Goal: Task Accomplishment & Management: Use online tool/utility

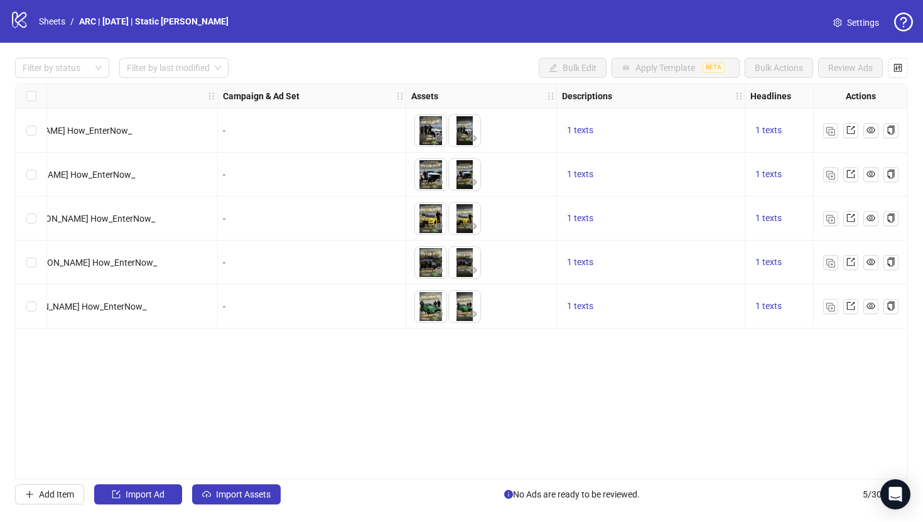
scroll to position [0, 233]
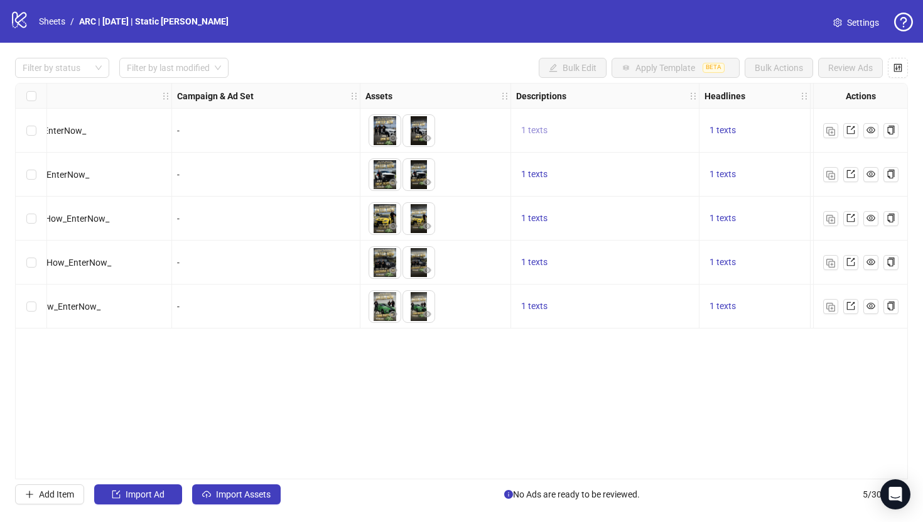
click at [536, 130] on span "1 texts" at bounding box center [534, 130] width 26 height 10
click at [603, 374] on div "Ad Format Ad Name Campaign & Ad Set Assets Descriptions Headlines Primary Texts…" at bounding box center [461, 281] width 893 height 396
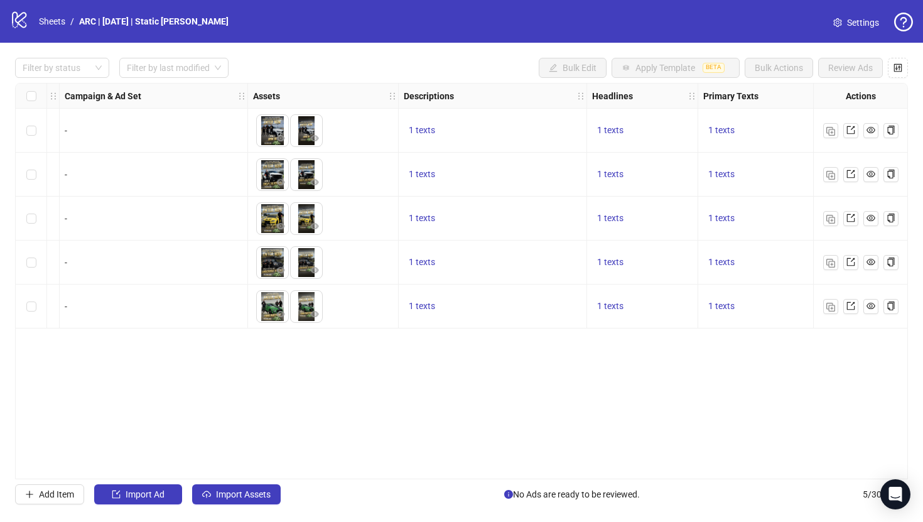
scroll to position [0, 357]
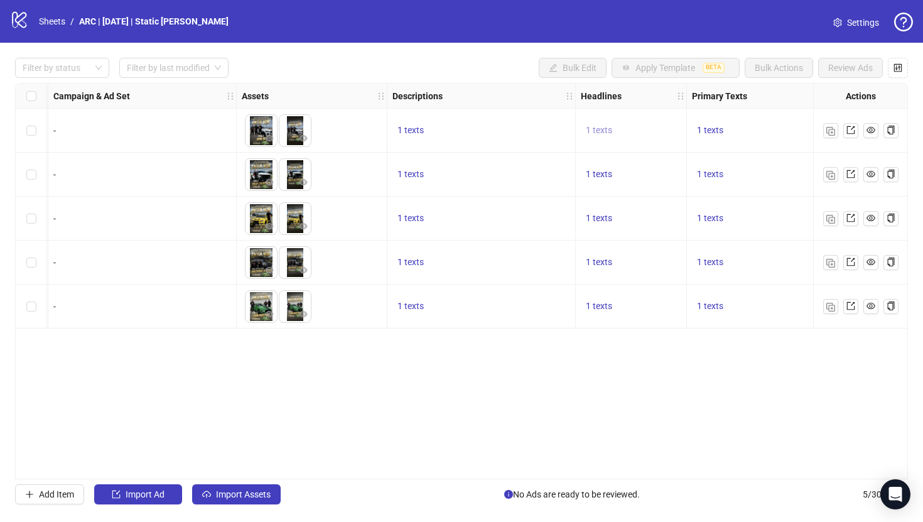
click at [595, 126] on span "1 texts" at bounding box center [599, 130] width 26 height 10
drag, startPoint x: 740, startPoint y: 126, endPoint x: 684, endPoint y: 117, distance: 56.7
click at [684, 117] on div "Win a BMW X6 or $70K Cash" at bounding box center [726, 121] width 104 height 28
copy div "Win a BMW X6 or $70K Cash"
click at [651, 357] on div "Ad Format Ad Name Campaign & Ad Set Assets Descriptions Headlines Primary Texts…" at bounding box center [461, 281] width 893 height 396
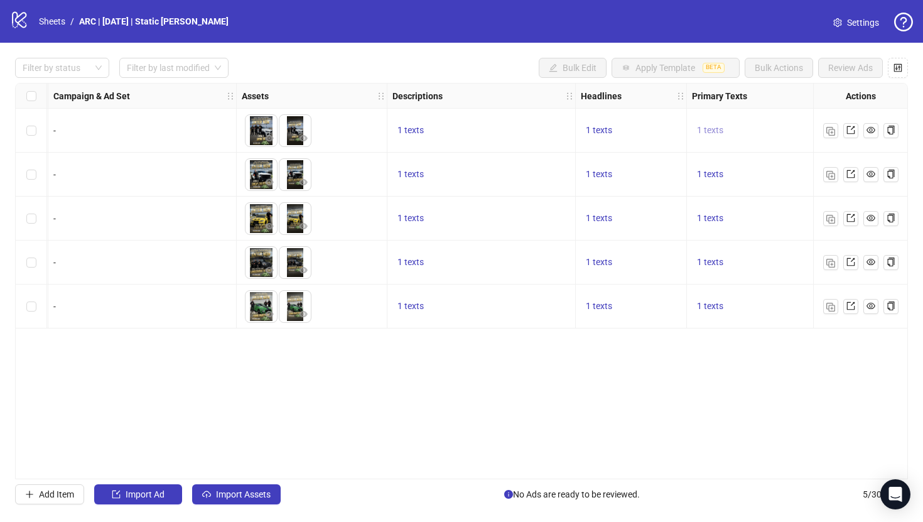
click at [709, 131] on span "1 texts" at bounding box center [710, 130] width 26 height 10
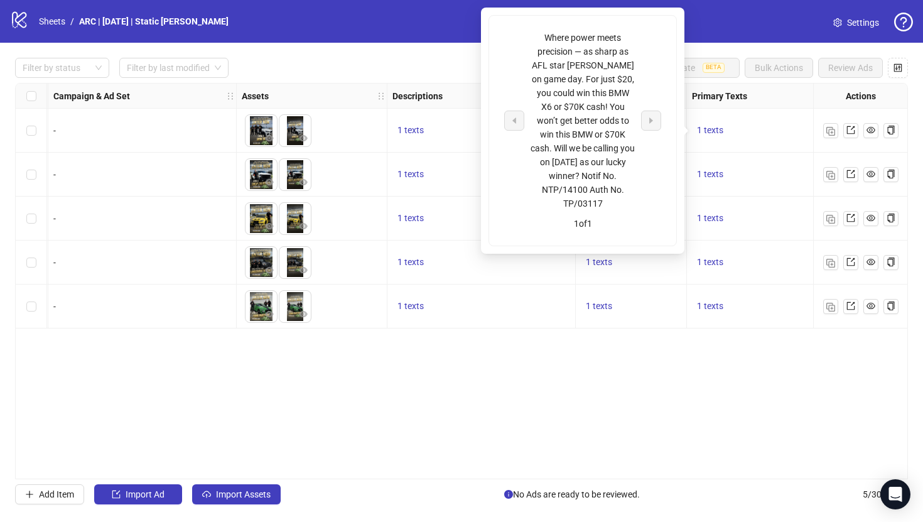
drag, startPoint x: 606, startPoint y: 201, endPoint x: 539, endPoint y: 39, distance: 175.4
click at [539, 39] on div "Where power meets precision — as sharp as AFL star Jeremy Howe on game day. For…" at bounding box center [583, 121] width 104 height 180
copy div "Where power meets precision — as sharp as AFL star Jeremy Howe on game day. For…"
click at [650, 402] on div "Ad Format Ad Name Campaign & Ad Set Assets Descriptions Headlines Primary Texts…" at bounding box center [461, 281] width 893 height 396
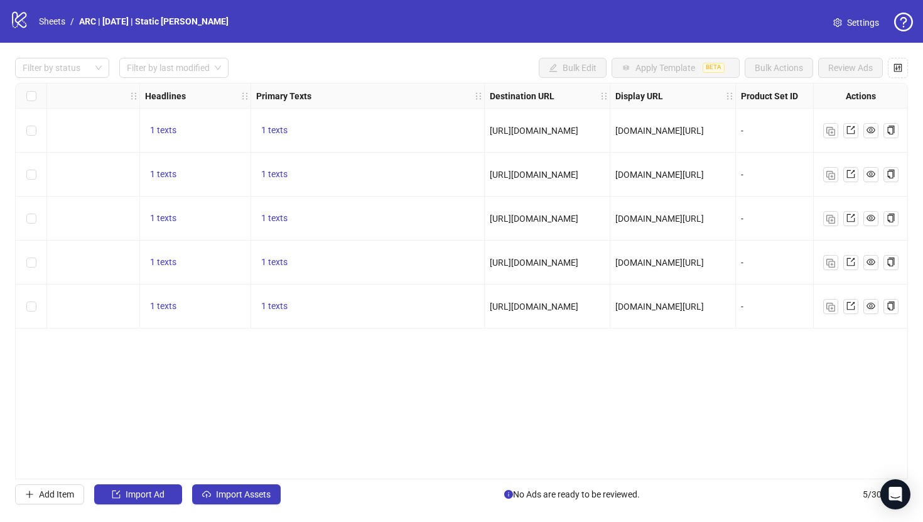
scroll to position [0, 794]
click at [577, 129] on span "[URL][DOMAIN_NAME]" at bounding box center [532, 131] width 89 height 10
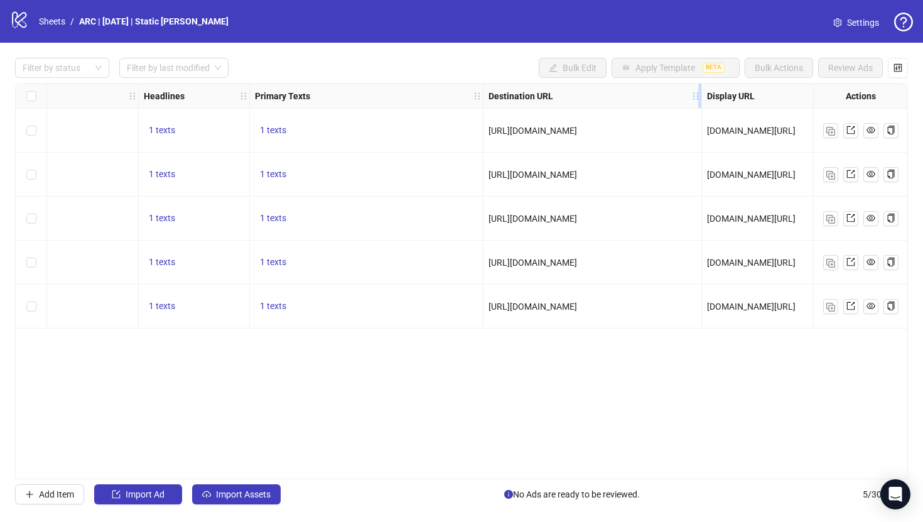
drag, startPoint x: 608, startPoint y: 89, endPoint x: 701, endPoint y: 97, distance: 93.3
click at [701, 97] on div "Resize Destination URL column" at bounding box center [699, 96] width 3 height 24
drag, startPoint x: 677, startPoint y: 132, endPoint x: 483, endPoint y: 129, distance: 193.4
click at [483, 129] on div "[URL][DOMAIN_NAME]" at bounding box center [592, 131] width 218 height 44
copy span "[URL][DOMAIN_NAME]"
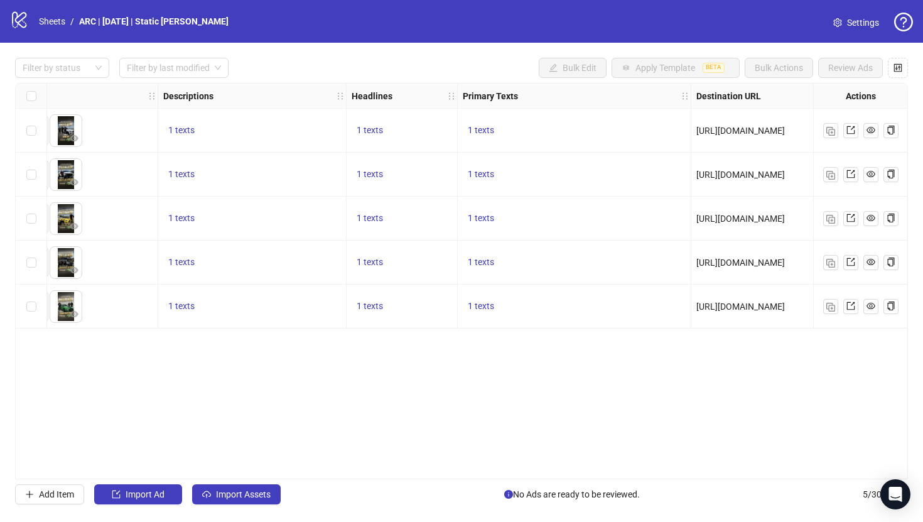
scroll to position [0, 583]
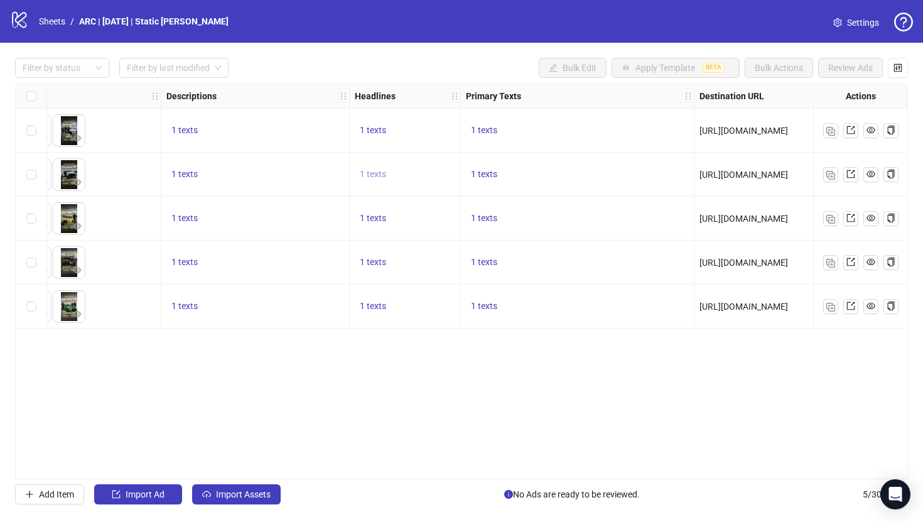
click at [374, 175] on span "1 texts" at bounding box center [373, 174] width 26 height 10
drag, startPoint x: 525, startPoint y: 171, endPoint x: 455, endPoint y: 152, distance: 72.2
click at [455, 152] on div "Win a Chevy Silverado or $70K Cash" at bounding box center [500, 165] width 104 height 28
copy div "Win a Chevy Silverado or $70K Cash"
click at [574, 118] on div "1 texts" at bounding box center [578, 131] width 234 height 44
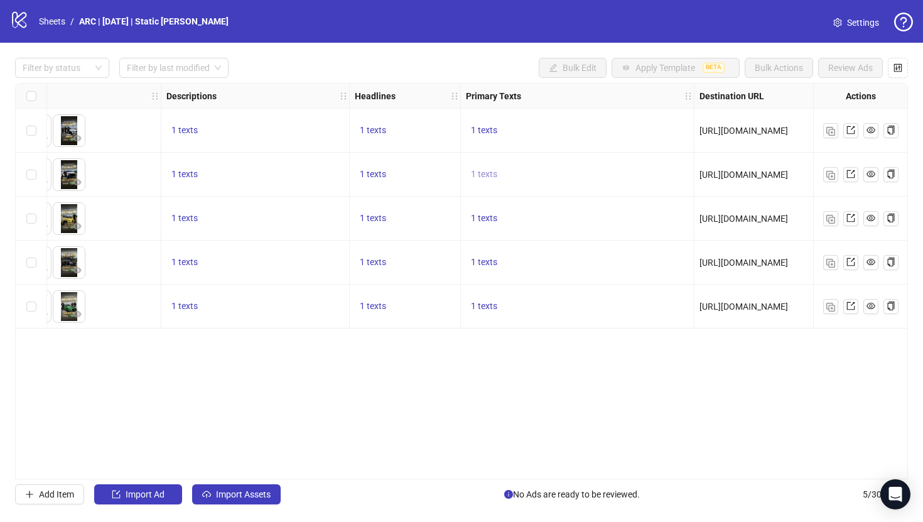
click at [488, 170] on span "1 texts" at bounding box center [484, 174] width 26 height 10
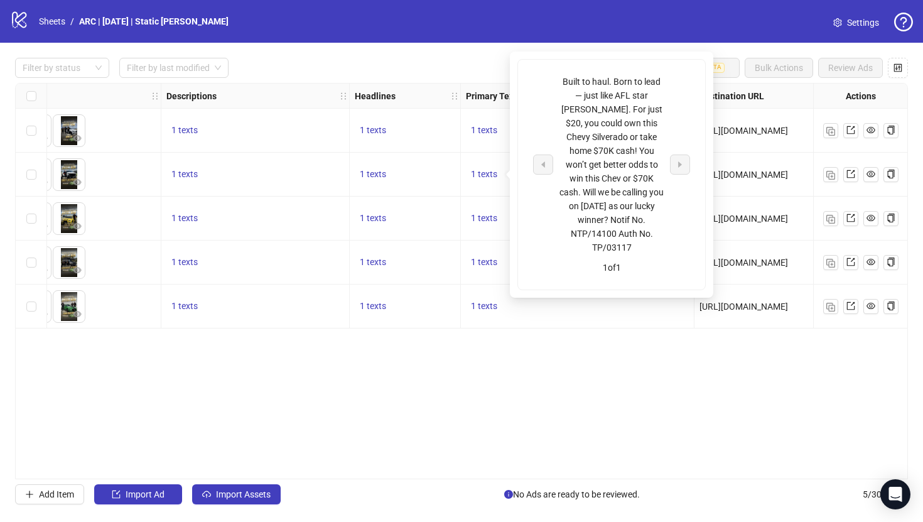
drag, startPoint x: 633, startPoint y: 245, endPoint x: 554, endPoint y: 66, distance: 196.2
click at [554, 66] on div "Built to haul. Born to lead — just like AFL star Jeremy Howe. For just $20, you…" at bounding box center [611, 175] width 187 height 230
copy div "Built to haul. Born to lead — just like AFL star Jeremy Howe. For just $20, you…"
click at [580, 391] on div "Ad Format Ad Name Campaign & Ad Set Assets Descriptions Headlines Primary Texts…" at bounding box center [461, 281] width 893 height 396
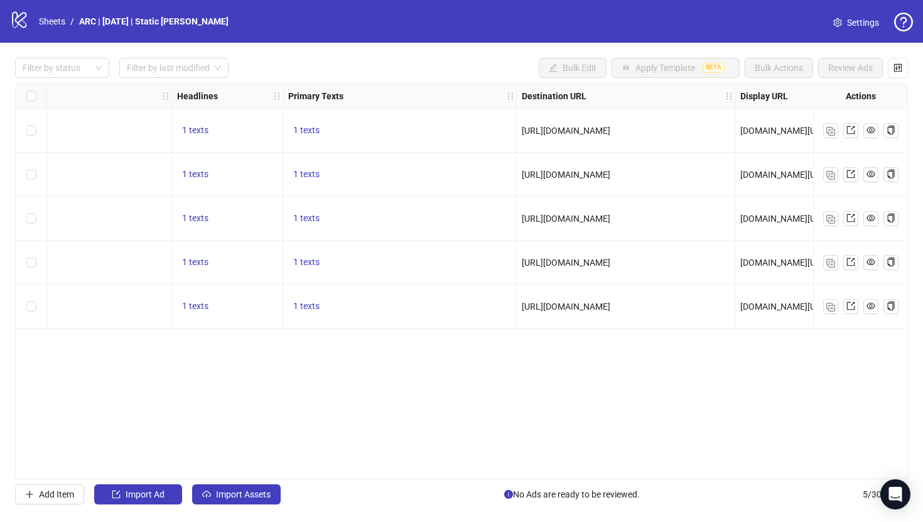
scroll to position [0, 772]
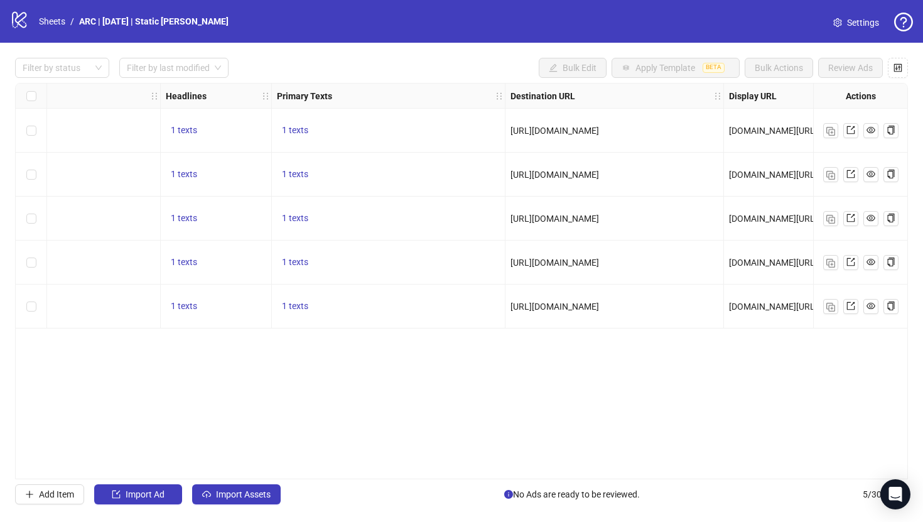
drag, startPoint x: 704, startPoint y: 175, endPoint x: 491, endPoint y: 175, distance: 212.8
click at [491, 84] on div "To pick up a draggable item, press the space bar. While dragging, use the arrow…" at bounding box center [203, 84] width 1919 height 0
copy span "[URL][DOMAIN_NAME]"
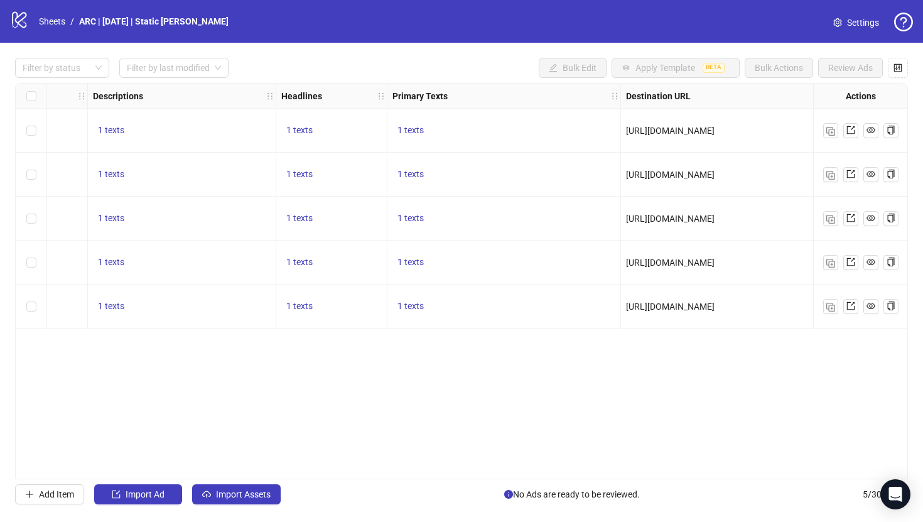
scroll to position [0, 644]
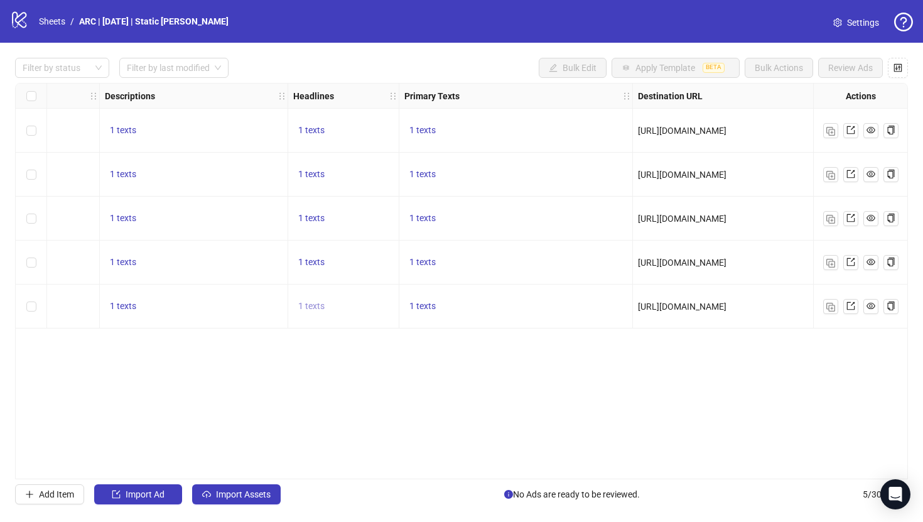
click at [313, 306] on span "1 texts" at bounding box center [311, 306] width 26 height 10
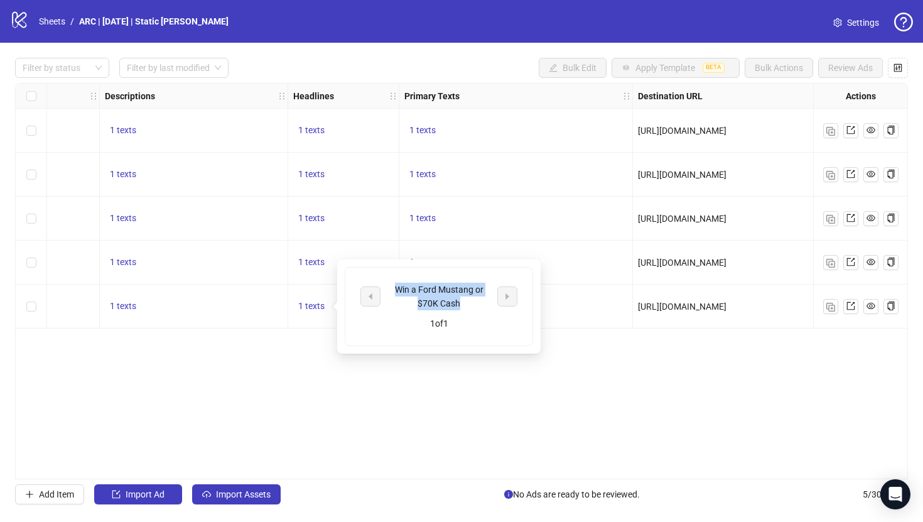
drag, startPoint x: 464, startPoint y: 304, endPoint x: 386, endPoint y: 281, distance: 81.4
click at [386, 281] on div "Win a Ford Mustang or $70K Cash 1 of 1" at bounding box center [438, 306] width 187 height 78
copy div "Win a Ford Mustang or $70K Cash"
click at [617, 394] on div "Ad Format Ad Name Campaign & Ad Set Assets Descriptions Headlines Primary Texts…" at bounding box center [461, 281] width 893 height 396
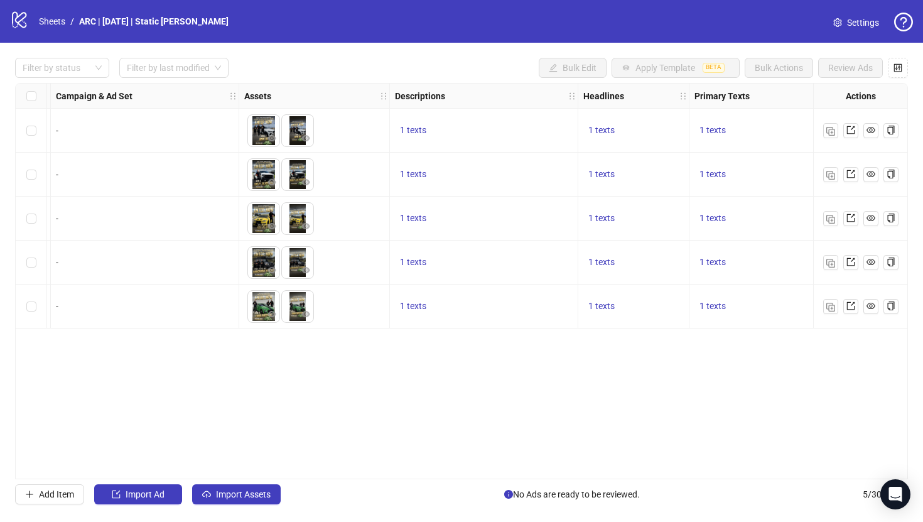
scroll to position [0, 396]
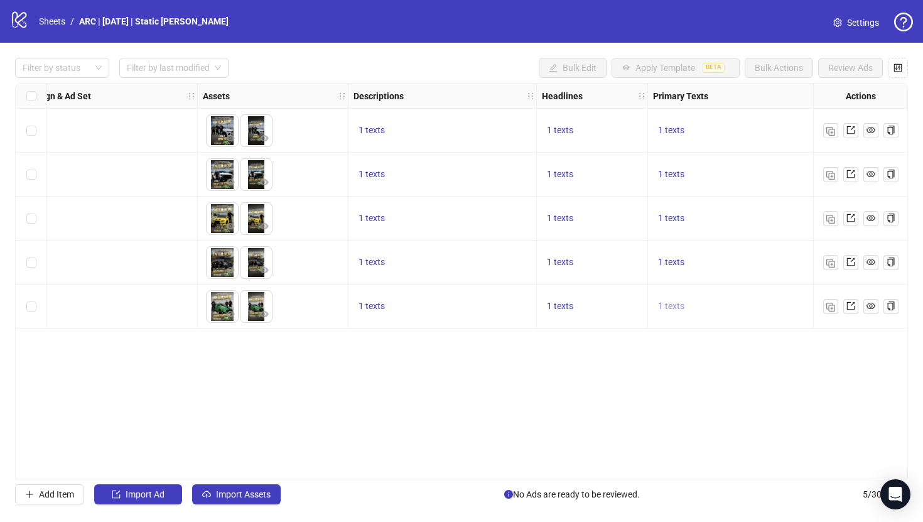
click at [672, 307] on span "1 texts" at bounding box center [671, 306] width 26 height 10
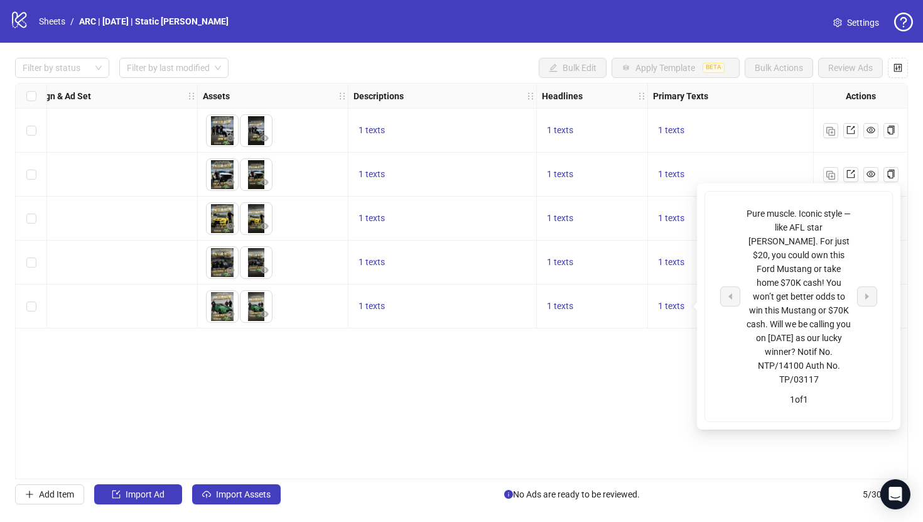
drag, startPoint x: 824, startPoint y: 381, endPoint x: 734, endPoint y: 199, distance: 203.3
click at [734, 199] on div "Pure muscle. Iconic style — like AFL star Jeremy Howe. For just $20, you could …" at bounding box center [798, 306] width 187 height 230
copy div "Pure muscle. Iconic style — like AFL star Jeremy Howe. For just $20, you could …"
click at [497, 343] on div "Ad Format Ad Name Campaign & Ad Set Assets Descriptions Headlines Primary Texts…" at bounding box center [461, 281] width 893 height 396
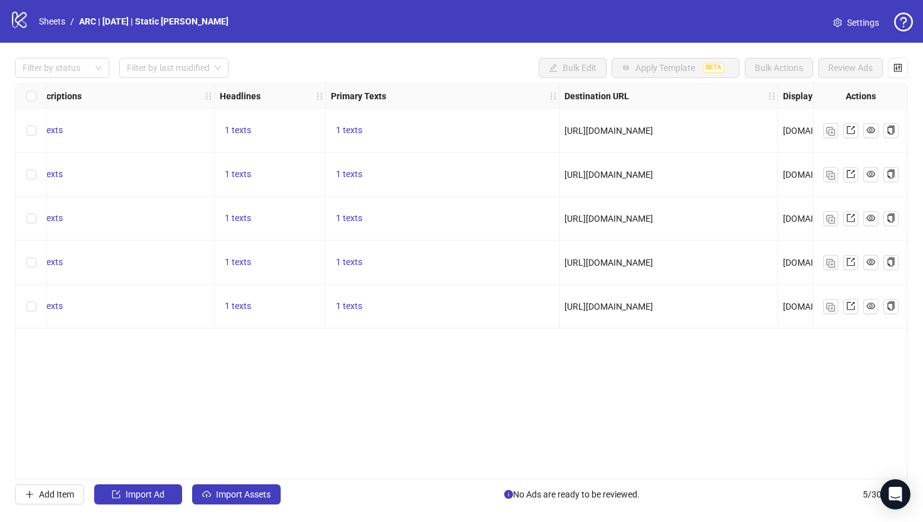
scroll to position [0, 719]
drag, startPoint x: 775, startPoint y: 90, endPoint x: 809, endPoint y: 92, distance: 34.0
click at [809, 92] on div "Resize Destination URL column" at bounding box center [808, 96] width 3 height 24
drag, startPoint x: 803, startPoint y: 306, endPoint x: 551, endPoint y: 306, distance: 252.4
click at [551, 84] on div "- To pick up a draggable item, press the space bar. While dragging, use the arr…" at bounding box center [226, 84] width 1859 height 0
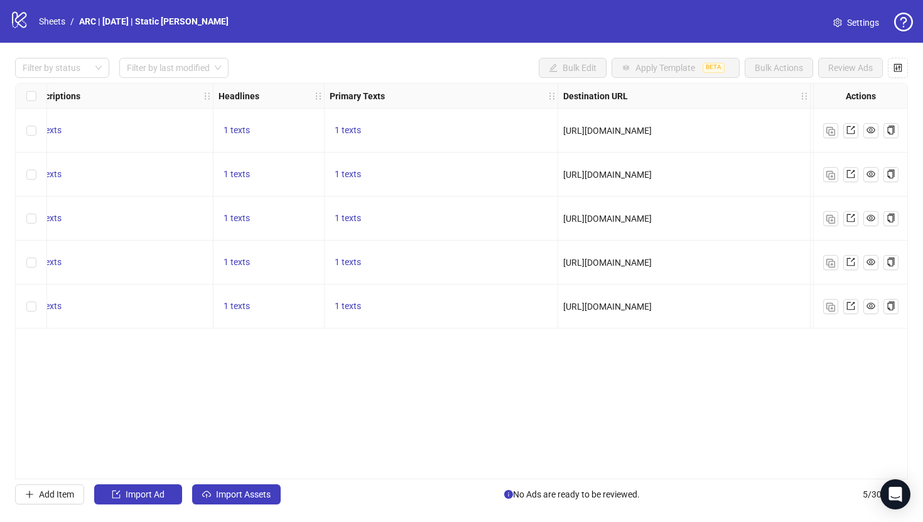
copy span "[URL][DOMAIN_NAME]"
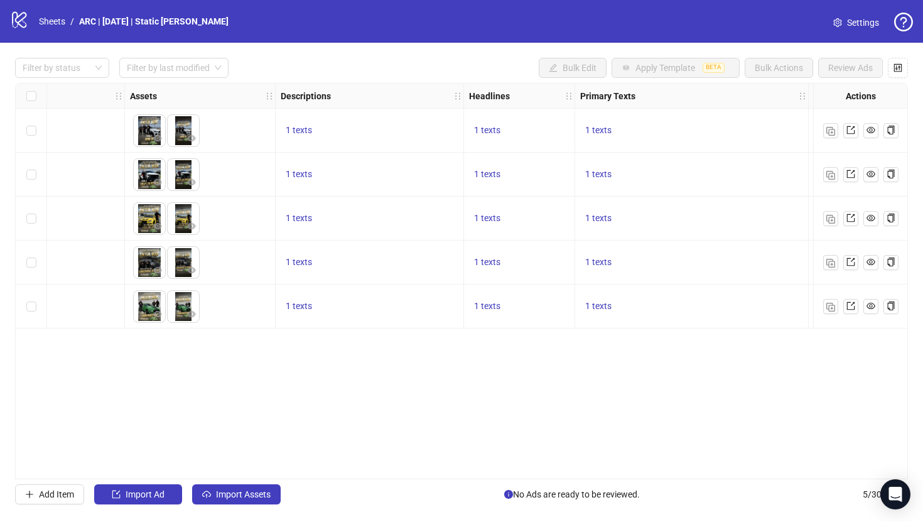
scroll to position [0, 475]
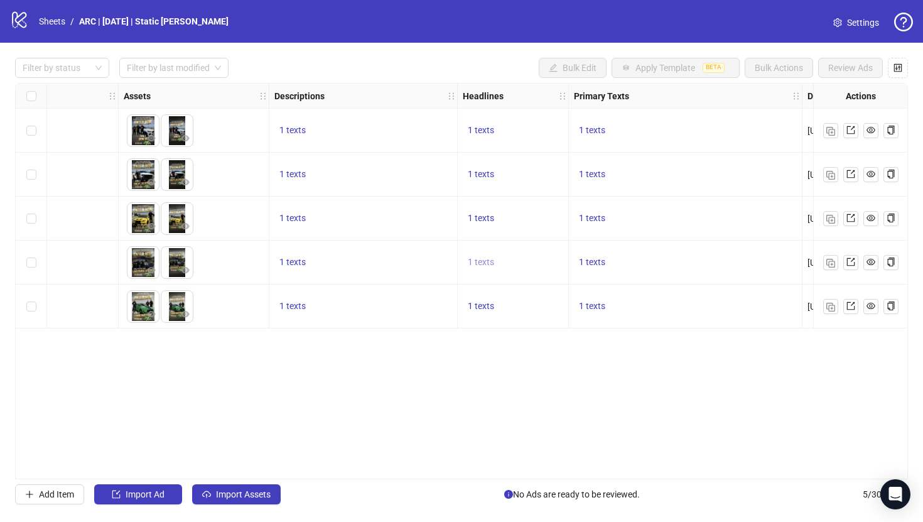
click at [480, 257] on span "1 texts" at bounding box center [481, 262] width 26 height 10
drag, startPoint x: 650, startPoint y: 260, endPoint x: 560, endPoint y: 237, distance: 92.7
click at [560, 237] on div "Win a LandCruiser 76 Series or $70K Cash 1 of 1" at bounding box center [608, 263] width 187 height 78
copy div "Win a LandCruiser 76 Series or $70K Cash"
click at [561, 392] on div "Ad Format Ad Name Campaign & Ad Set Assets Descriptions Headlines Primary Texts…" at bounding box center [461, 281] width 893 height 396
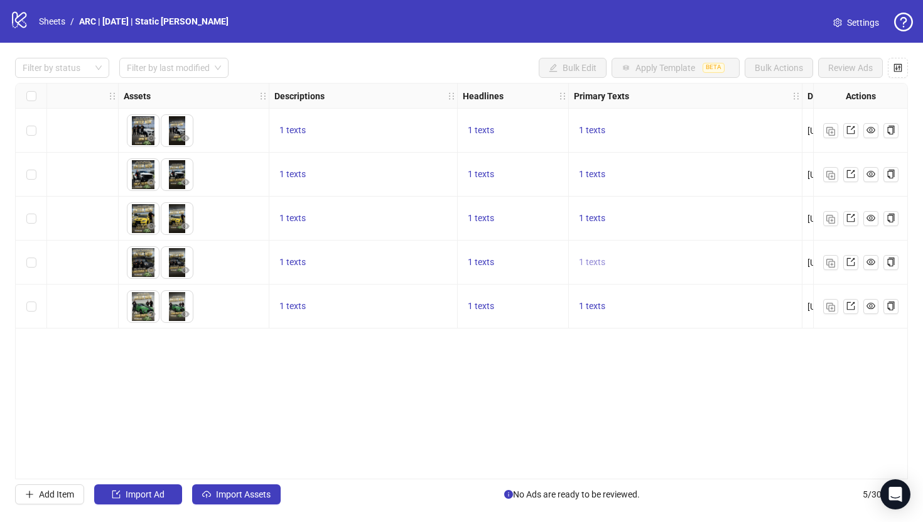
click at [589, 260] on span "1 texts" at bounding box center [592, 262] width 26 height 10
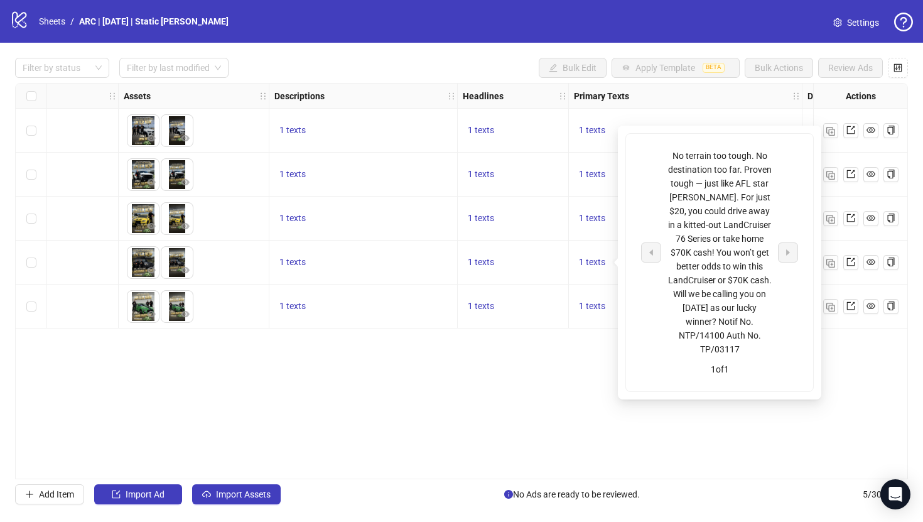
drag, startPoint x: 745, startPoint y: 347, endPoint x: 647, endPoint y: 158, distance: 212.6
click at [647, 158] on div "No terrain too tough. No destination too far. Proven tough — just like AFL star…" at bounding box center [719, 252] width 157 height 207
click at [609, 403] on div "Ad Format Ad Name Campaign & Ad Set Assets Descriptions Headlines Primary Texts…" at bounding box center [461, 281] width 893 height 396
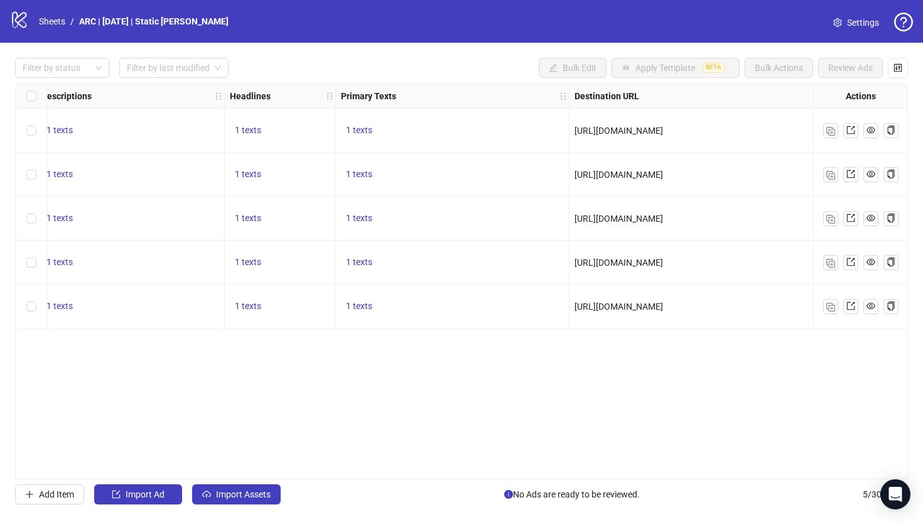
scroll to position [0, 714]
drag, startPoint x: 800, startPoint y: 262, endPoint x: 583, endPoint y: 251, distance: 216.9
click at [583, 251] on div "[URL][DOMAIN_NAME]" at bounding box center [689, 262] width 252 height 44
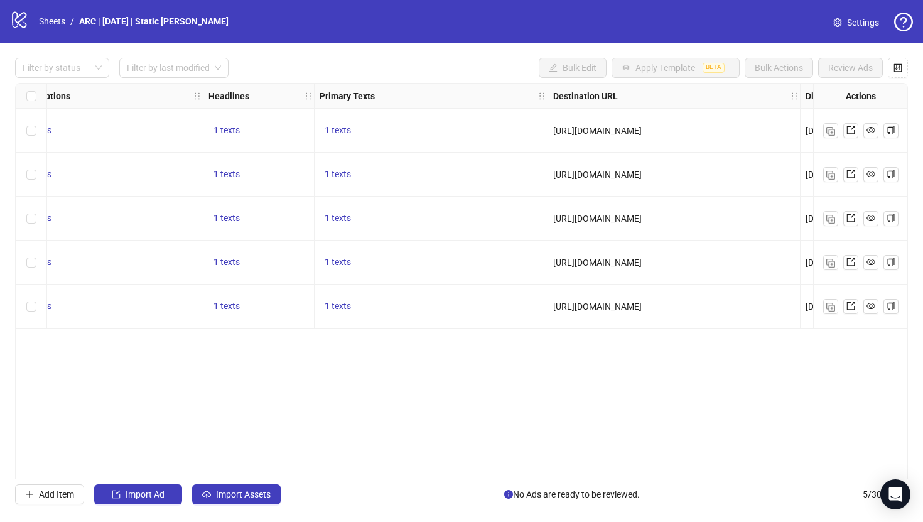
scroll to position [0, 726]
click at [232, 220] on span "1 texts" at bounding box center [230, 218] width 26 height 10
drag, startPoint x: 381, startPoint y: 215, endPoint x: 308, endPoint y: 198, distance: 74.8
click at [308, 198] on div "Win a HSV VE GTS or $70K Cash" at bounding box center [357, 209] width 104 height 28
click at [500, 218] on div "1 texts" at bounding box center [434, 218] width 223 height 15
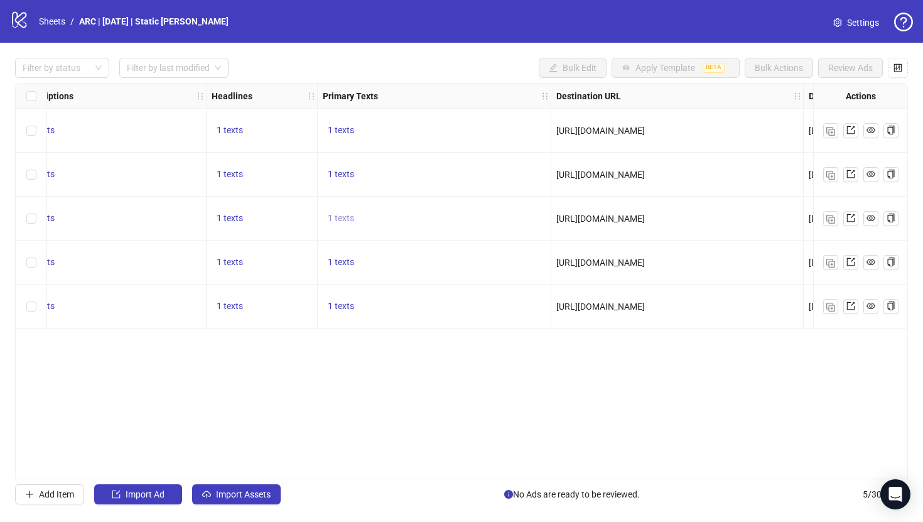
click at [343, 218] on span "1 texts" at bounding box center [341, 218] width 26 height 10
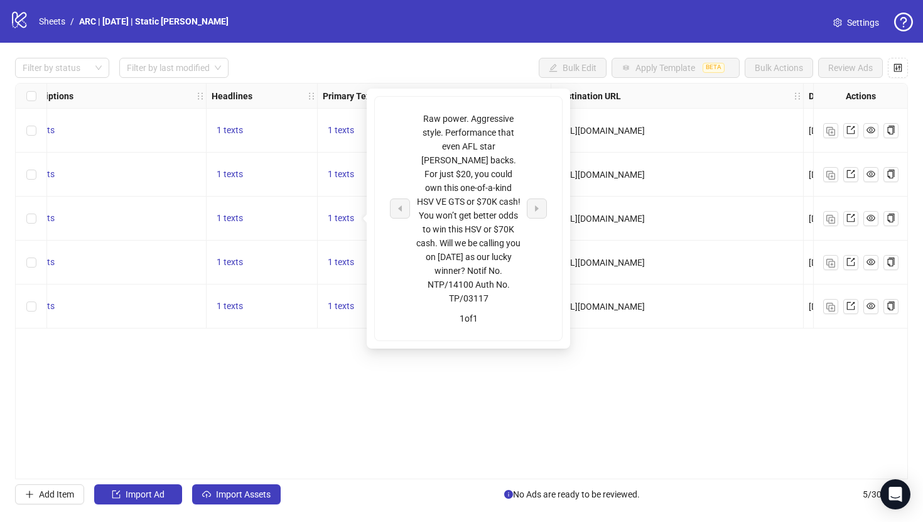
drag, startPoint x: 494, startPoint y: 298, endPoint x: 421, endPoint y: 108, distance: 203.3
click at [421, 108] on div "Raw power. Aggressive style. Performance that even AFL star Jeremy Howe backs. …" at bounding box center [468, 219] width 187 height 244
click at [596, 401] on div "Ad Format Ad Name Campaign & Ad Set Assets Descriptions Headlines Primary Texts…" at bounding box center [461, 281] width 893 height 396
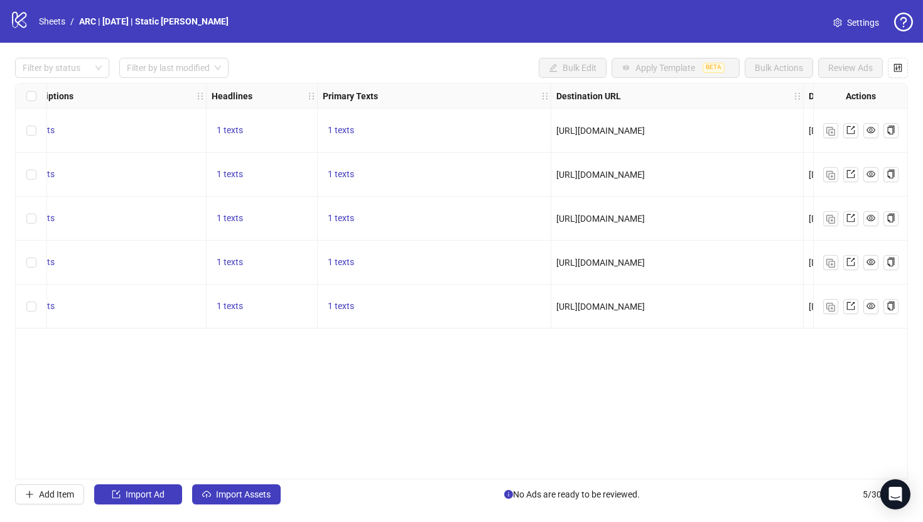
drag, startPoint x: 747, startPoint y: 218, endPoint x: 541, endPoint y: 199, distance: 207.5
click at [541, 84] on div "- To pick up a draggable item, press the space bar. While dragging, use the arr…" at bounding box center [266, 84] width 1953 height 0
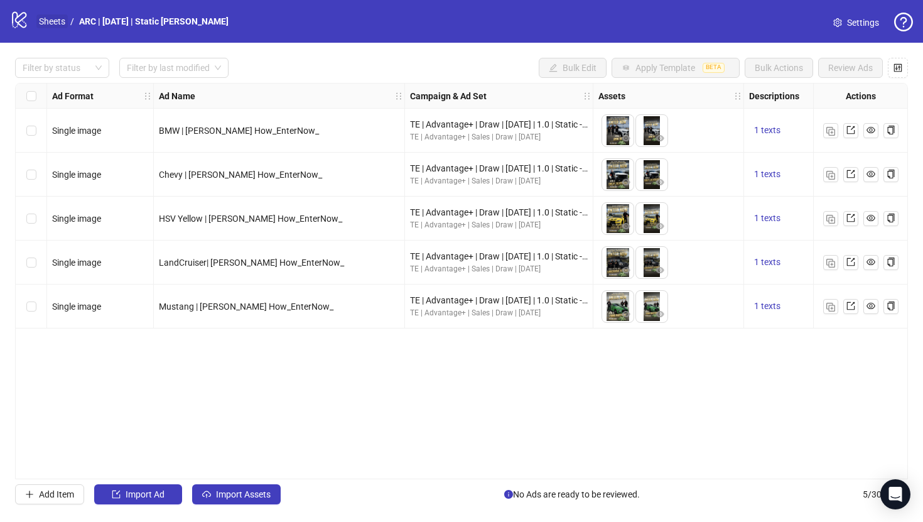
click at [53, 22] on link "Sheets" at bounding box center [51, 21] width 31 height 14
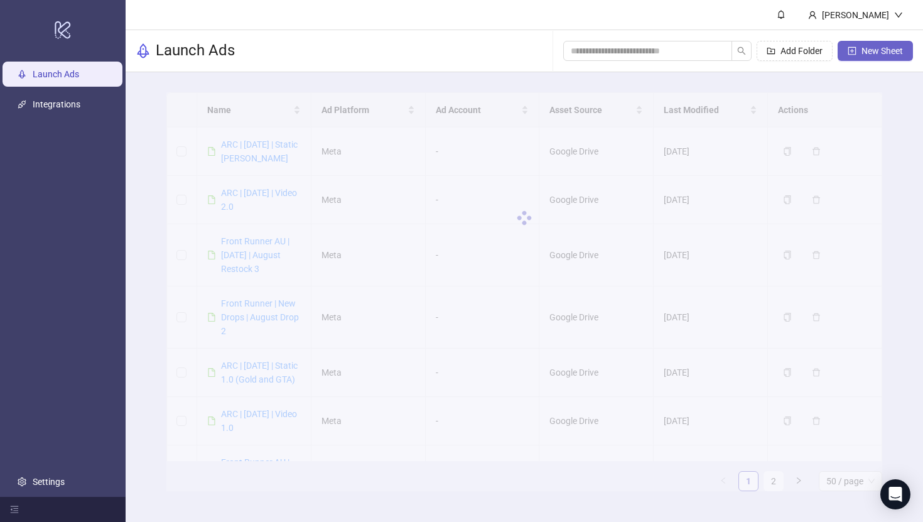
click at [885, 46] on span "New Sheet" at bounding box center [881, 51] width 41 height 10
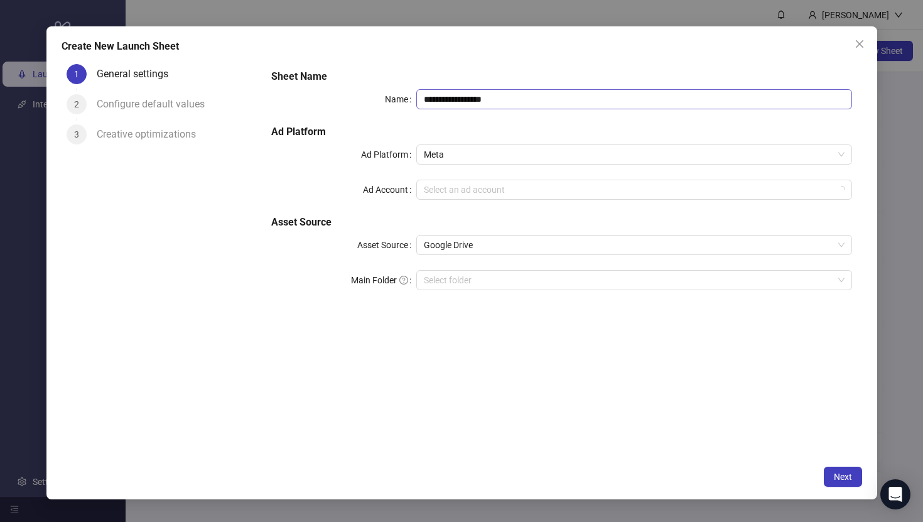
type input "**********"
drag, startPoint x: 617, startPoint y: 98, endPoint x: 429, endPoint y: 88, distance: 188.6
click at [429, 88] on div "**********" at bounding box center [561, 187] width 590 height 246
drag, startPoint x: 503, startPoint y: 99, endPoint x: 448, endPoint y: 99, distance: 54.6
click at [448, 99] on input "**********" at bounding box center [633, 99] width 435 height 20
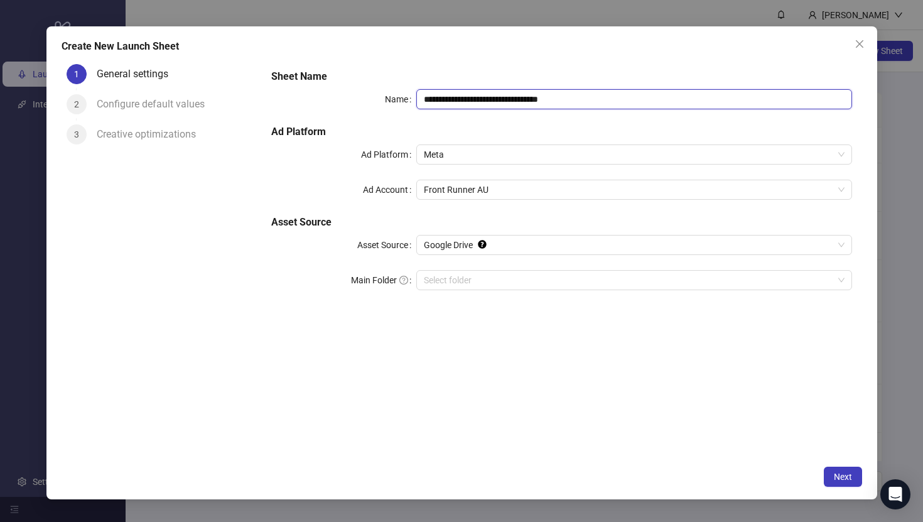
click at [502, 99] on input "**********" at bounding box center [633, 99] width 435 height 20
click at [475, 189] on span "Front Runner AU" at bounding box center [634, 189] width 420 height 19
type input "**********"
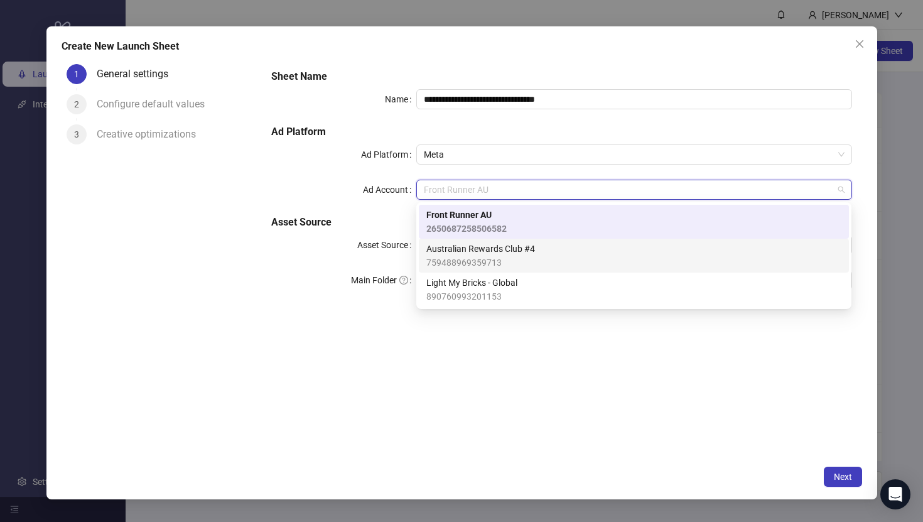
click at [464, 257] on span "759488969359713" at bounding box center [480, 263] width 109 height 14
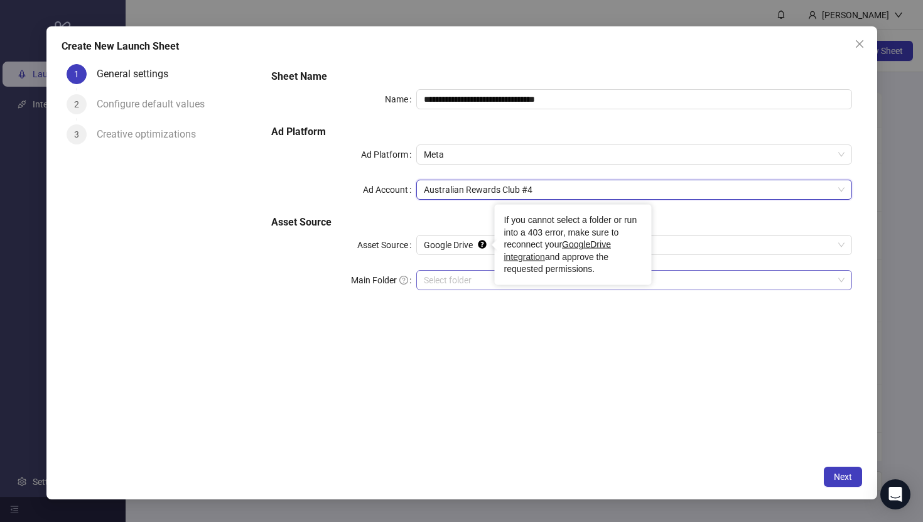
click at [466, 280] on input "Main Folder" at bounding box center [628, 280] width 409 height 19
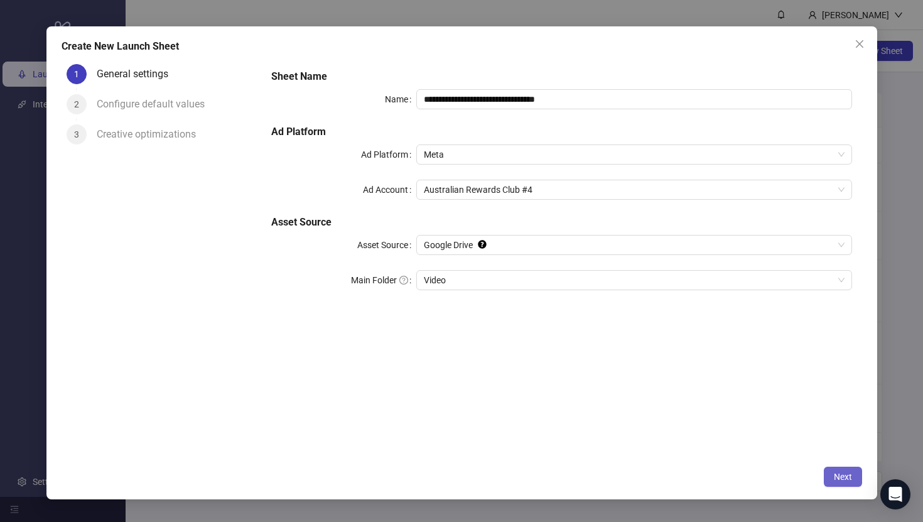
click at [843, 480] on span "Next" at bounding box center [843, 477] width 18 height 10
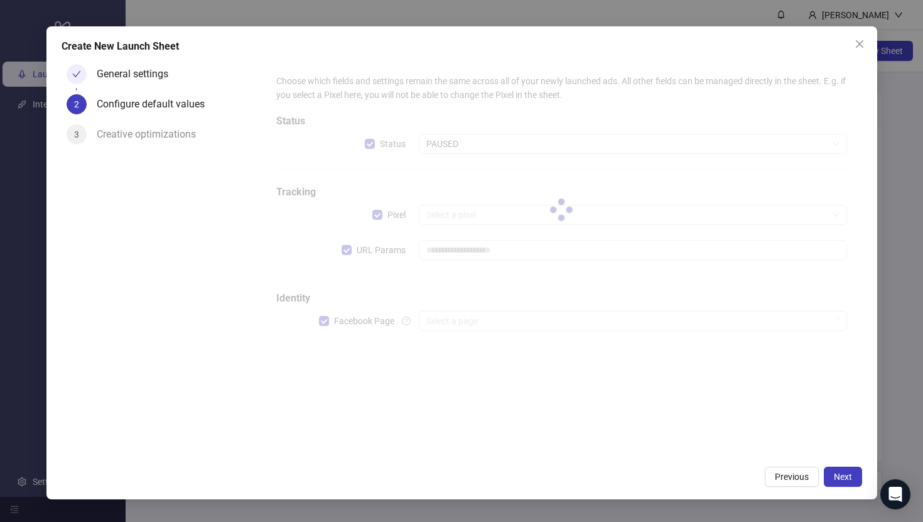
type input "**********"
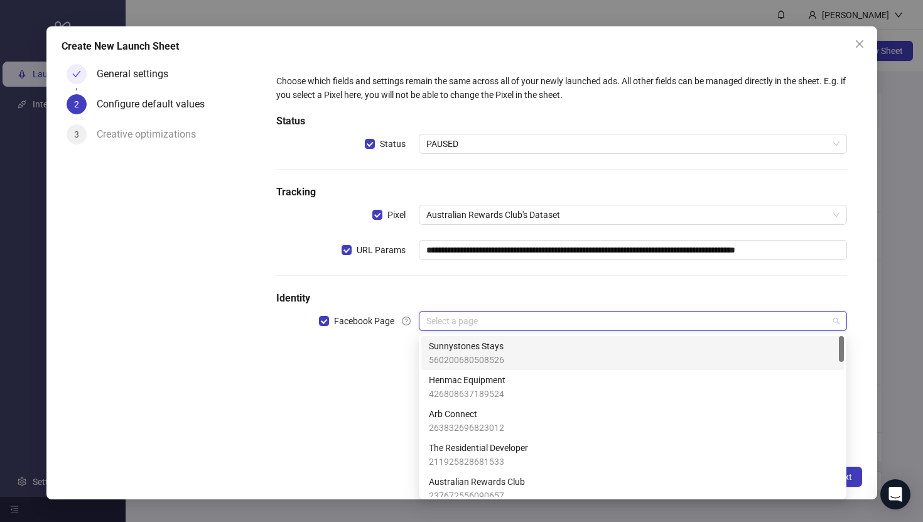
click at [485, 324] on input "search" at bounding box center [626, 320] width 401 height 19
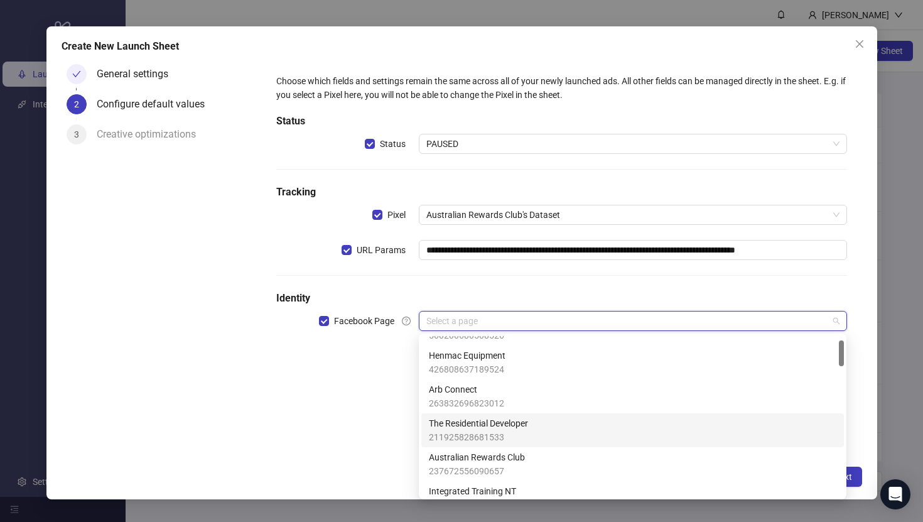
scroll to position [26, 0]
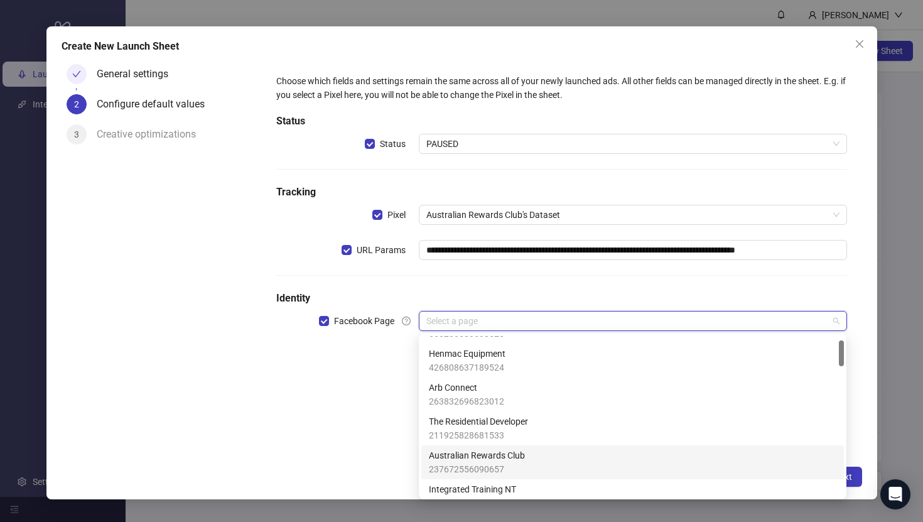
click at [457, 457] on span "Australian Rewards Club" at bounding box center [477, 455] width 96 height 14
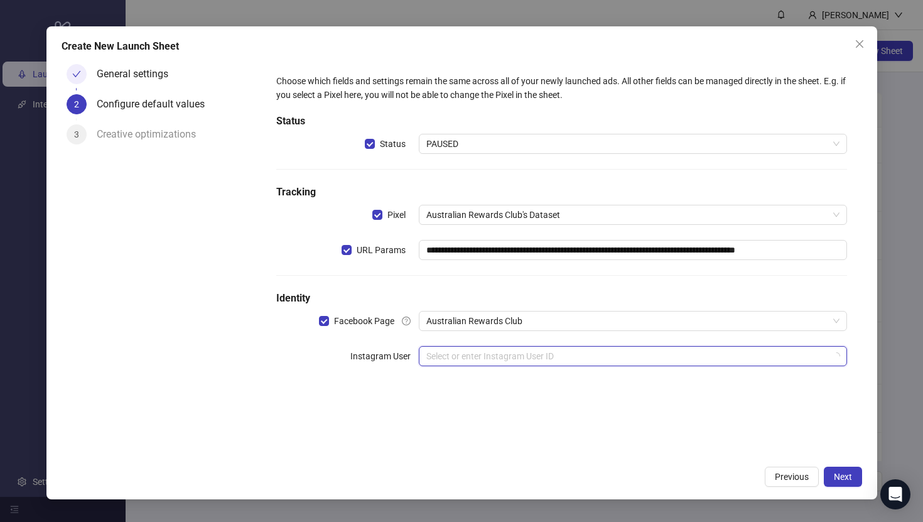
click at [464, 359] on input "search" at bounding box center [626, 356] width 401 height 19
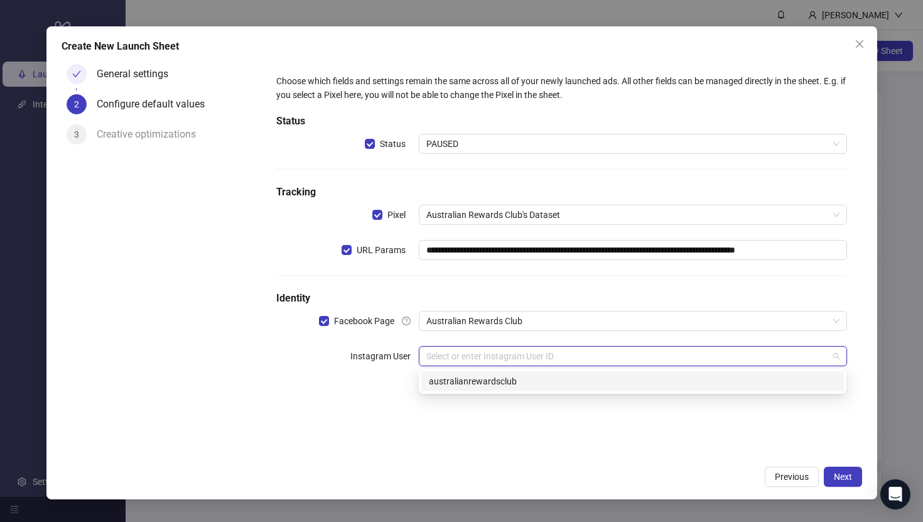
click at [482, 385] on div "australianrewardsclub" at bounding box center [632, 381] width 407 height 14
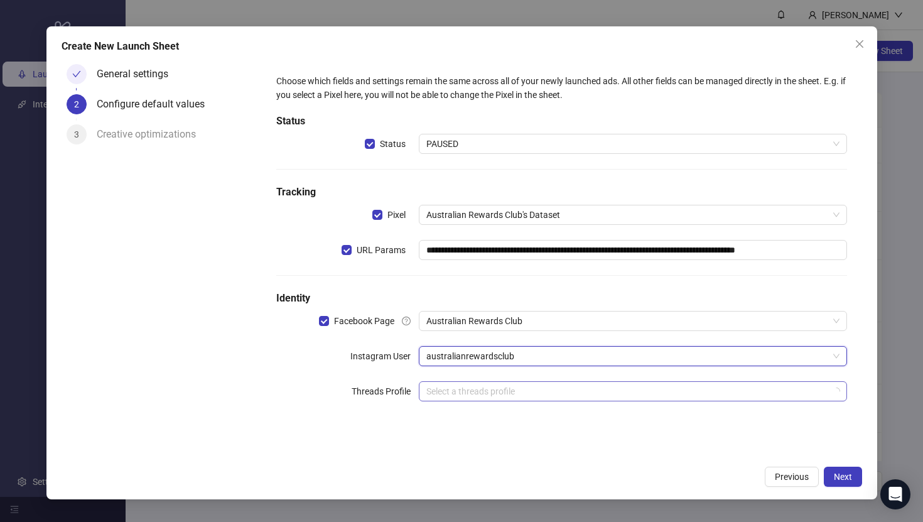
click at [478, 397] on input "search" at bounding box center [626, 391] width 401 height 19
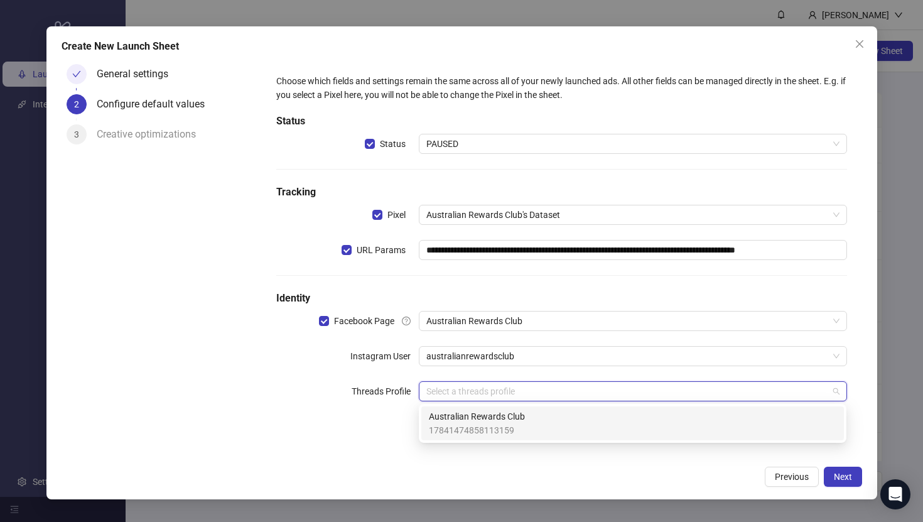
click at [481, 424] on span "17841474858113159" at bounding box center [477, 430] width 96 height 14
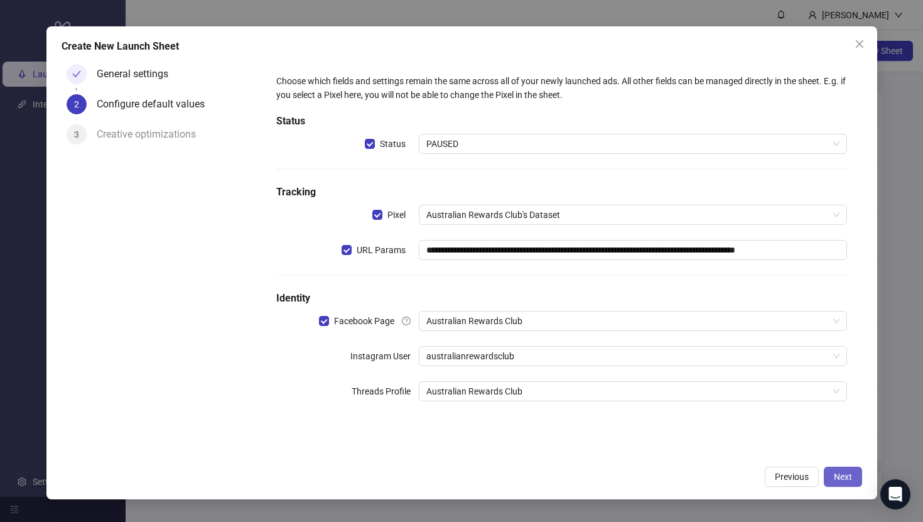
click at [844, 480] on span "Next" at bounding box center [843, 477] width 18 height 10
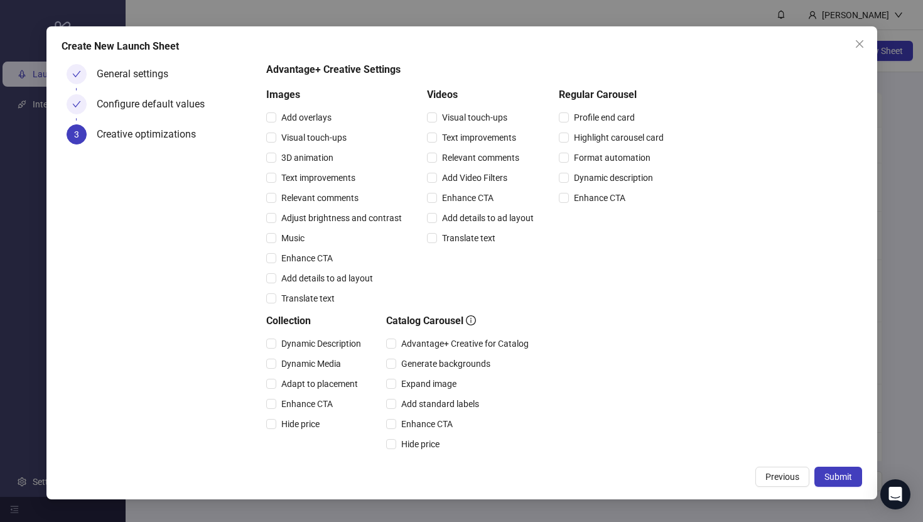
scroll to position [240, 0]
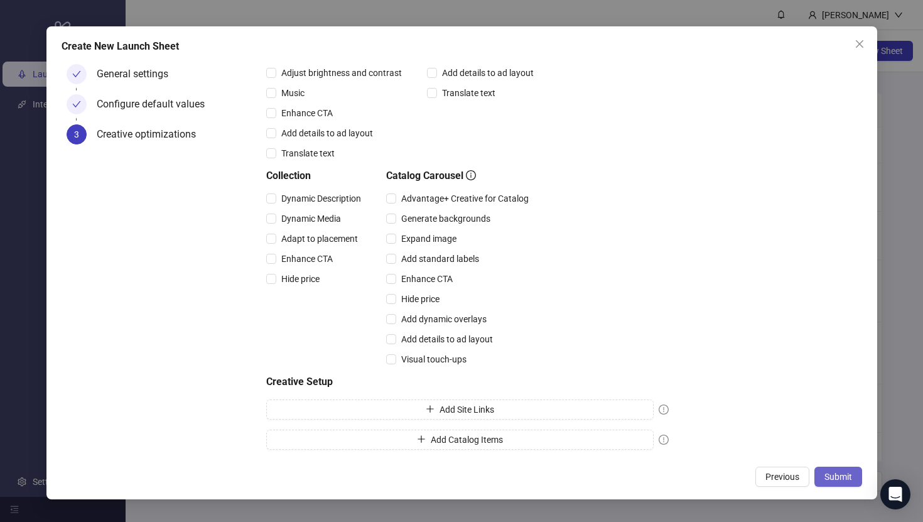
click at [843, 480] on span "Submit" at bounding box center [838, 477] width 28 height 10
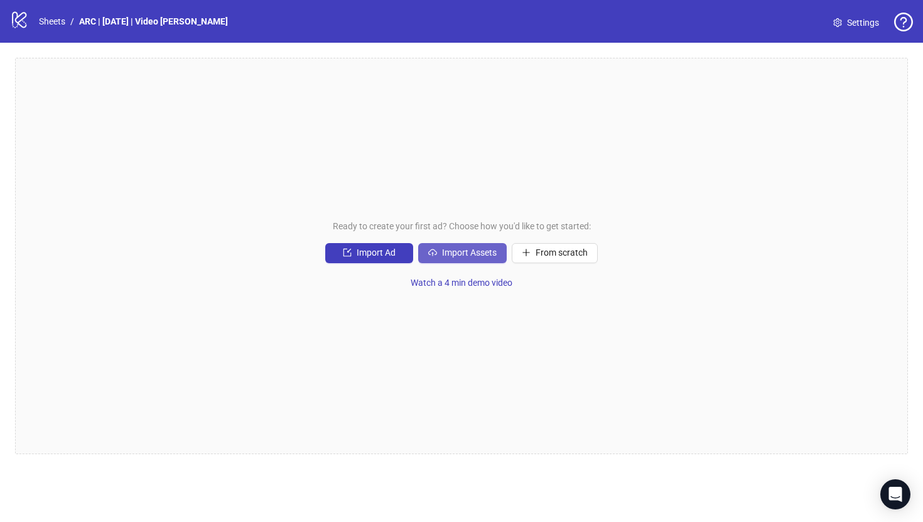
click at [465, 250] on span "Import Assets" at bounding box center [469, 252] width 55 height 10
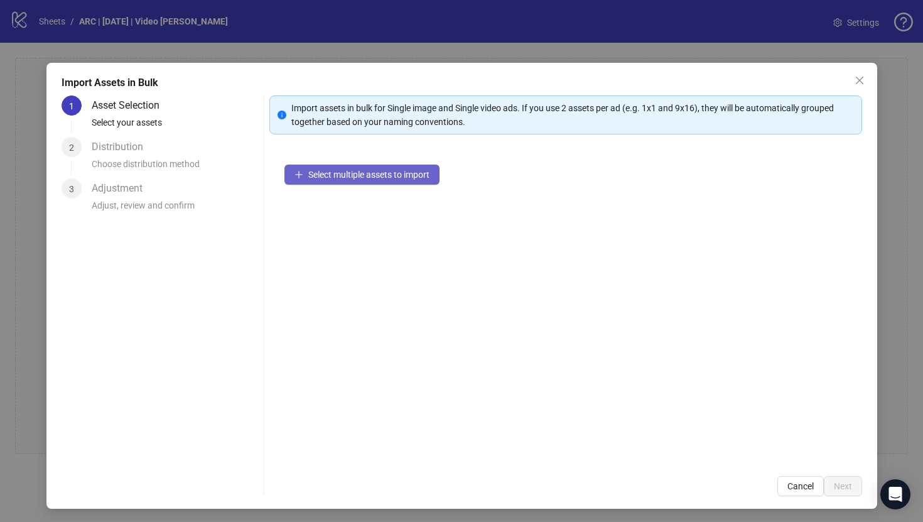
click at [375, 177] on span "Select multiple assets to import" at bounding box center [368, 175] width 121 height 10
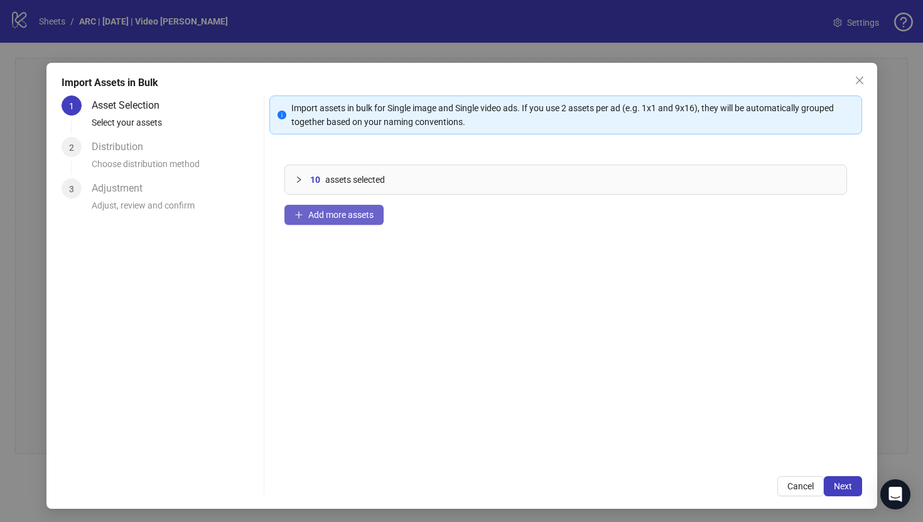
click at [345, 215] on span "Add more assets" at bounding box center [340, 215] width 65 height 10
click at [331, 211] on span "Add more assets" at bounding box center [340, 215] width 65 height 10
click at [345, 218] on span "Add more assets" at bounding box center [340, 215] width 65 height 10
click at [318, 212] on span "Add more assets" at bounding box center [340, 215] width 65 height 10
click at [838, 486] on span "Next" at bounding box center [843, 486] width 18 height 10
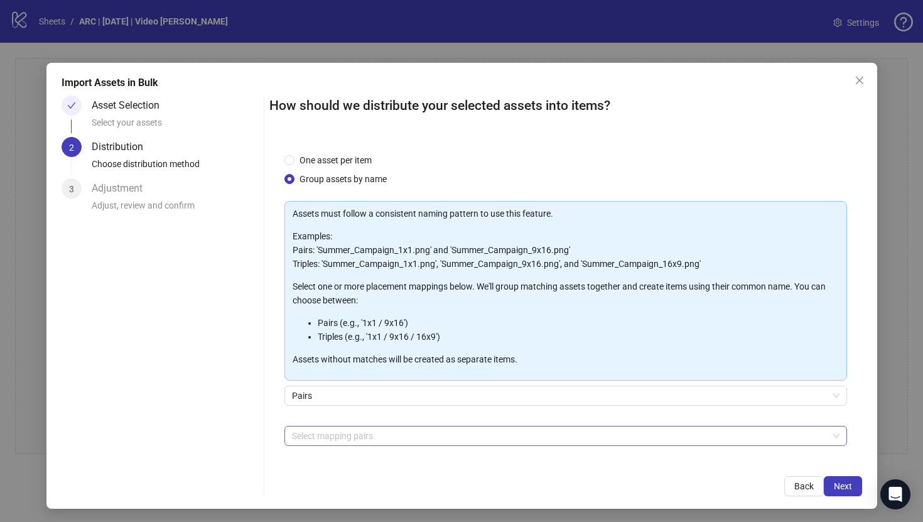
click at [360, 439] on div at bounding box center [559, 436] width 544 height 18
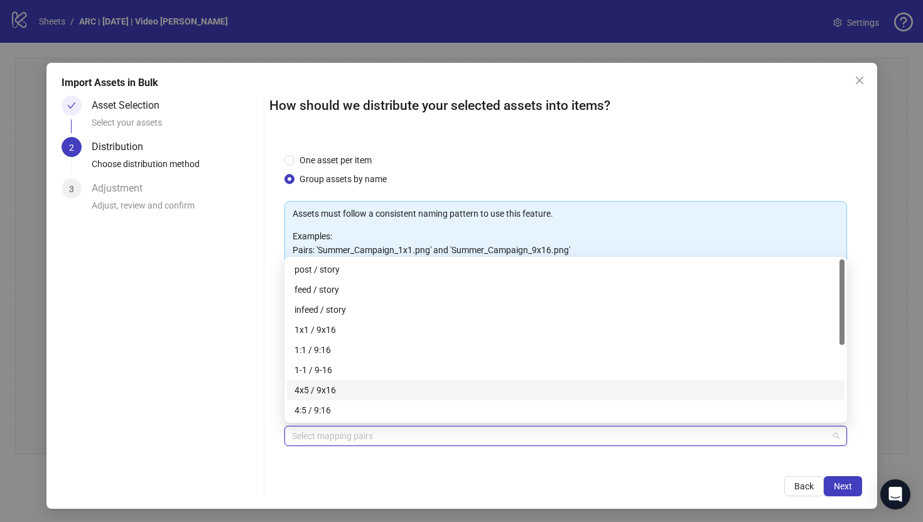
click at [352, 395] on div "4x5 / 9x16" at bounding box center [565, 390] width 542 height 14
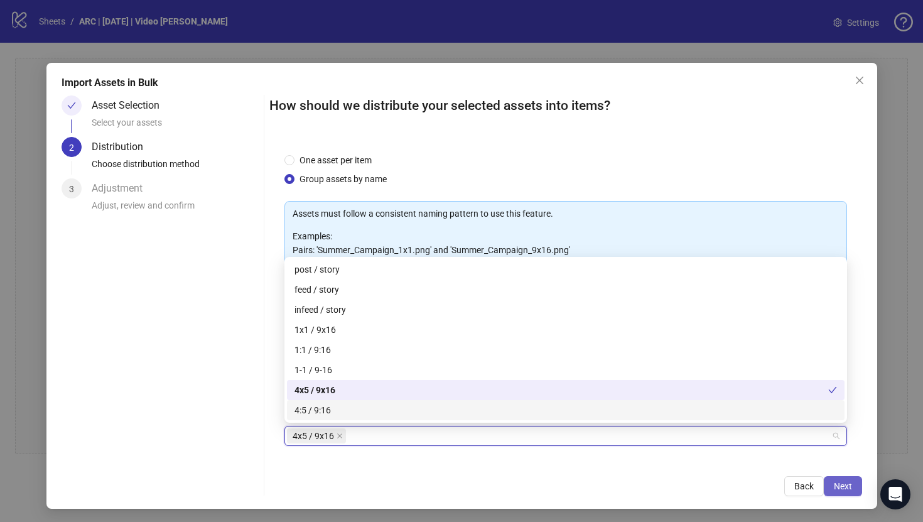
click at [853, 480] on button "Next" at bounding box center [843, 486] width 38 height 20
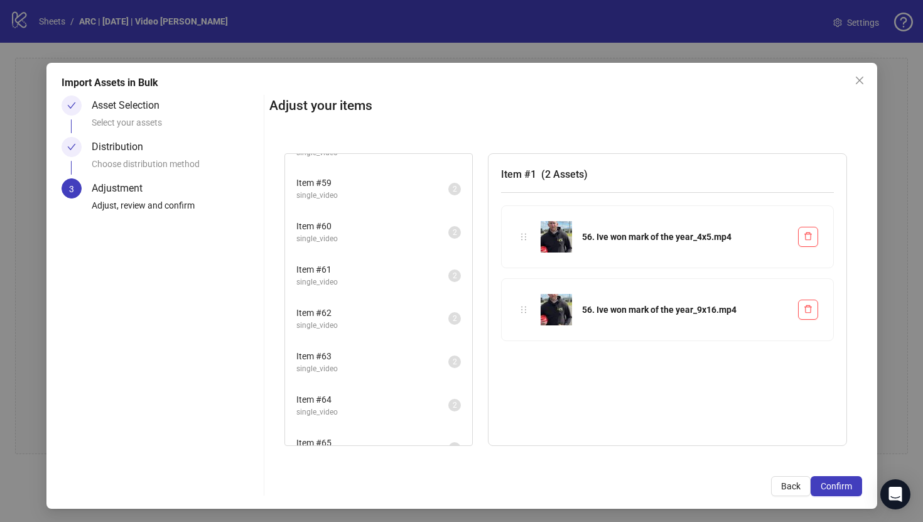
scroll to position [2518, 0]
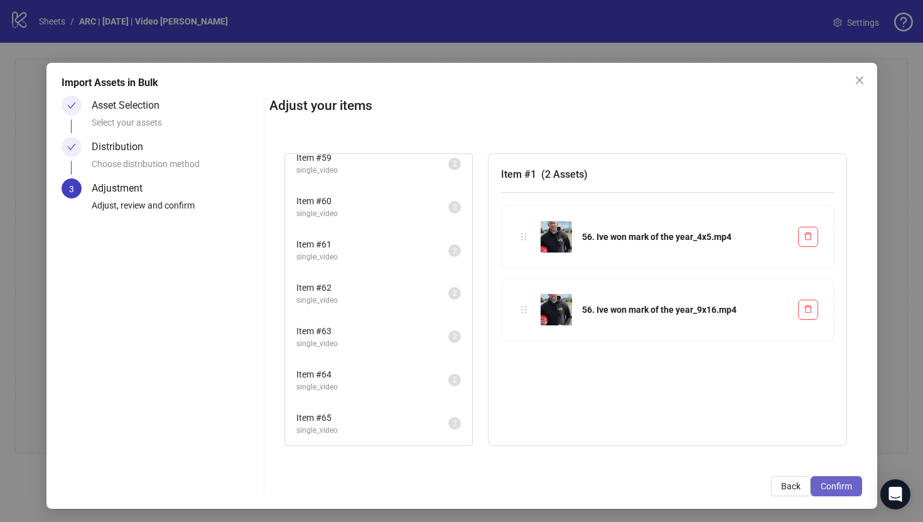
click at [835, 484] on span "Confirm" at bounding box center [836, 486] width 31 height 10
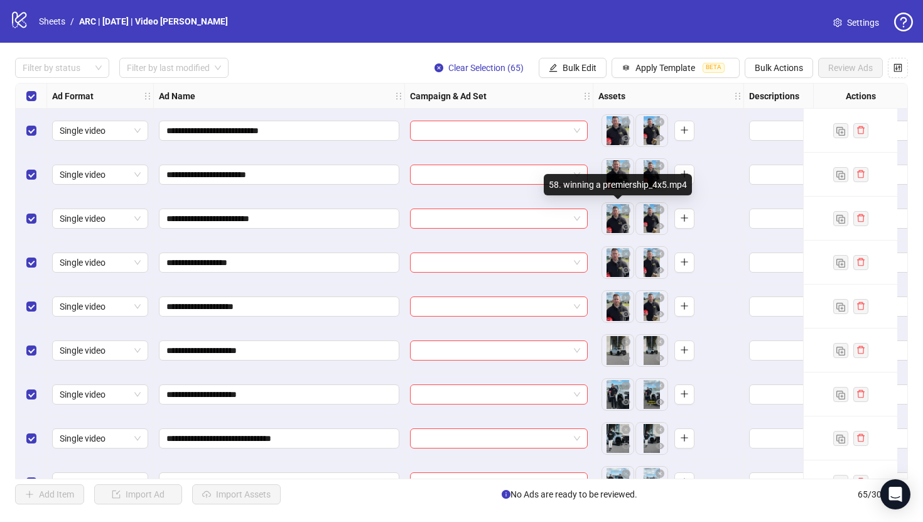
click at [616, 220] on body "**********" at bounding box center [461, 261] width 923 height 522
click at [627, 227] on icon "eye" at bounding box center [626, 226] width 9 height 6
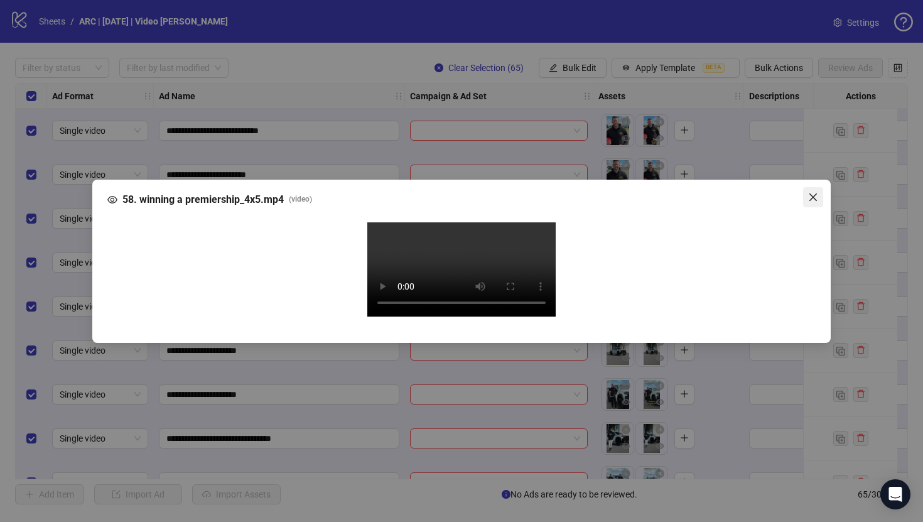
click at [816, 193] on icon "close" at bounding box center [813, 197] width 8 height 8
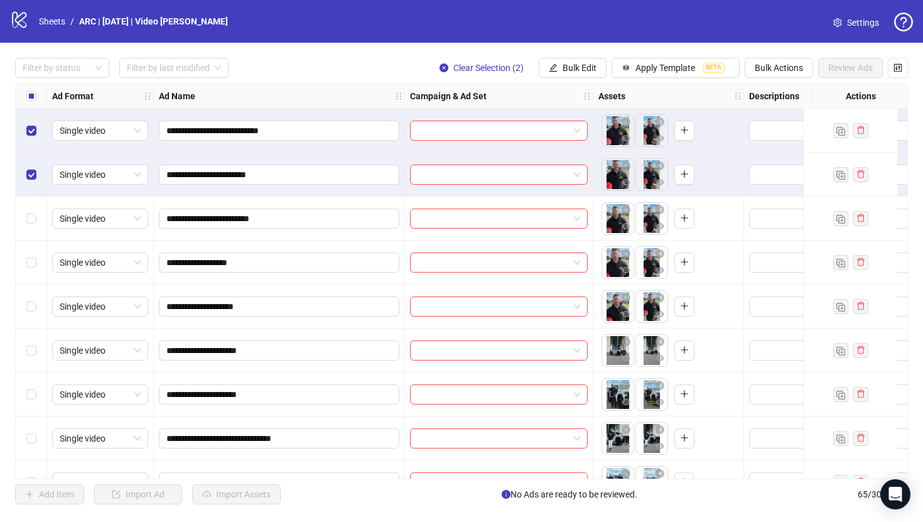
click at [33, 210] on div "Select row 3" at bounding box center [31, 219] width 31 height 44
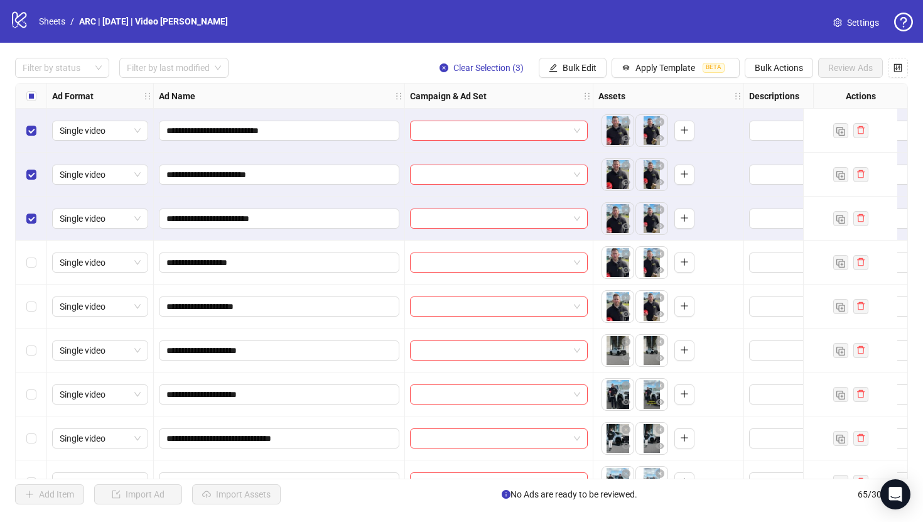
click at [30, 252] on div "Select row 4" at bounding box center [31, 262] width 31 height 44
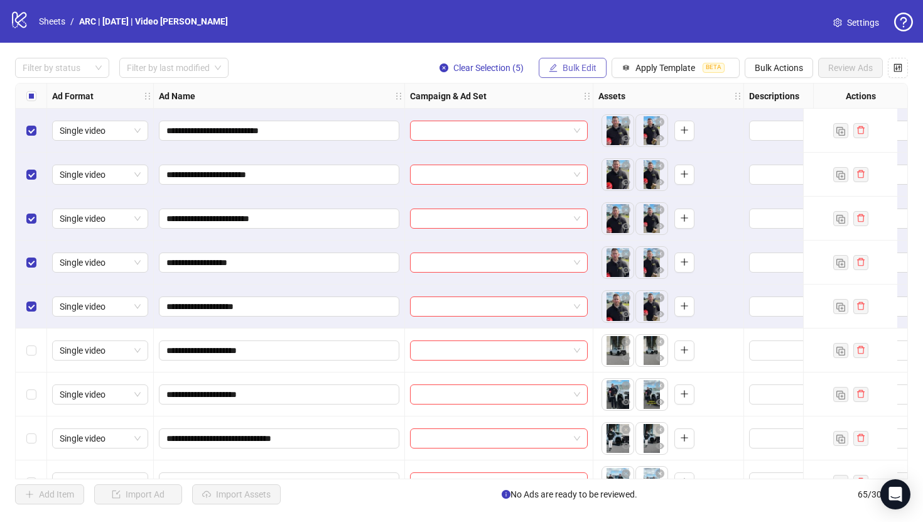
click at [581, 70] on span "Bulk Edit" at bounding box center [580, 68] width 34 height 10
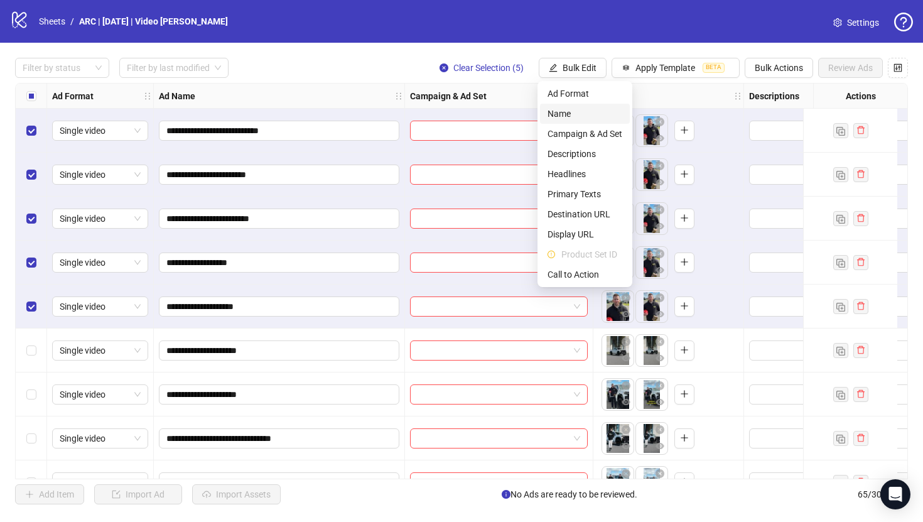
click at [571, 112] on span "Name" at bounding box center [584, 114] width 75 height 14
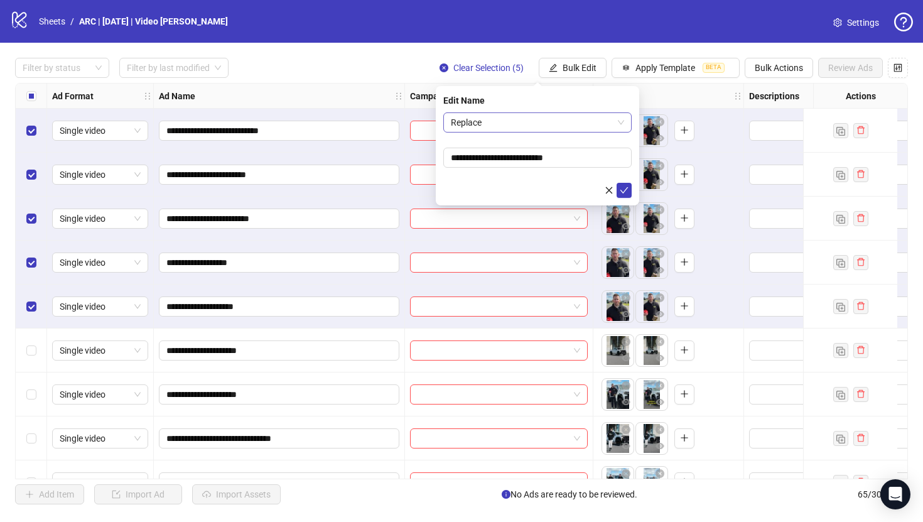
click at [537, 125] on span "Replace" at bounding box center [537, 122] width 173 height 19
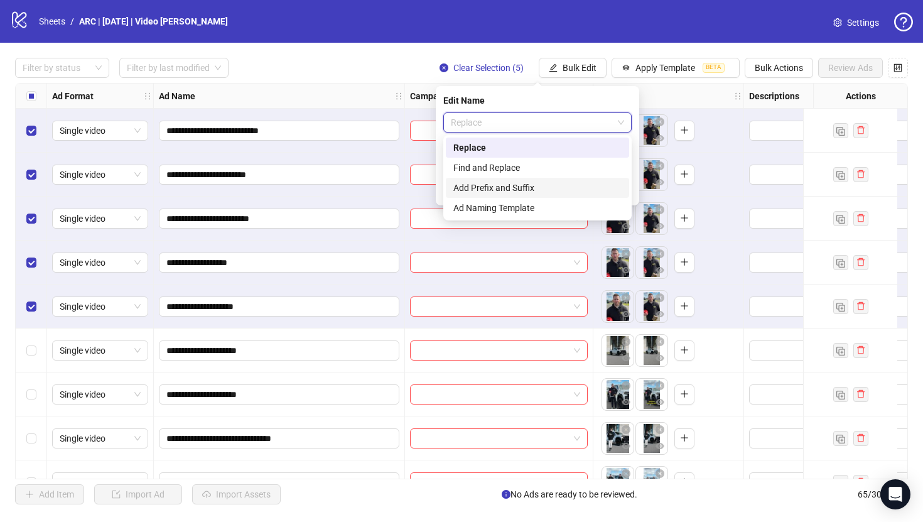
click at [517, 185] on div "Add Prefix and Suffix" at bounding box center [537, 188] width 168 height 14
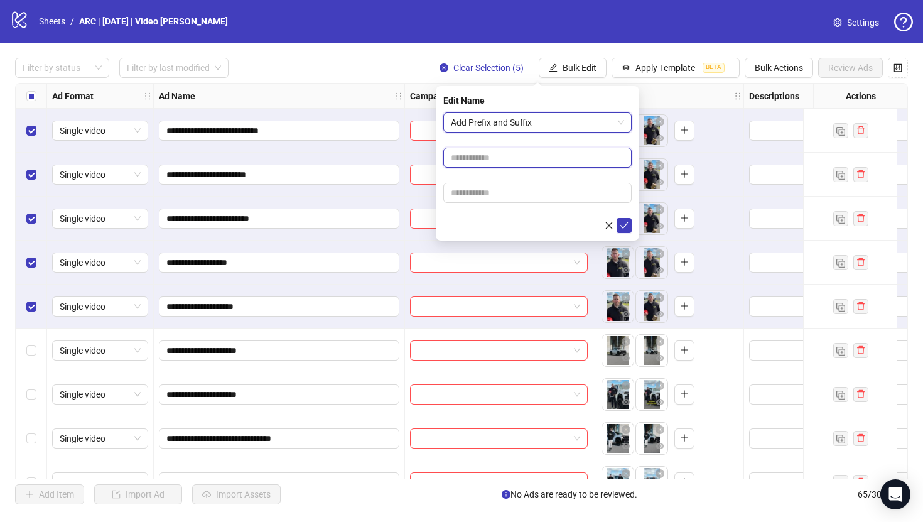
click at [502, 161] on input "text" at bounding box center [537, 158] width 188 height 20
type input "*****"
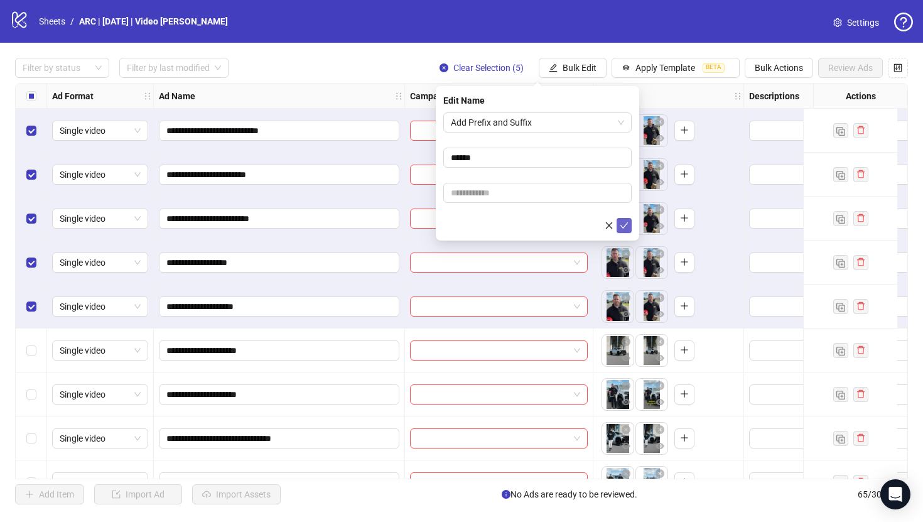
click at [623, 221] on icon "check" at bounding box center [624, 225] width 9 height 9
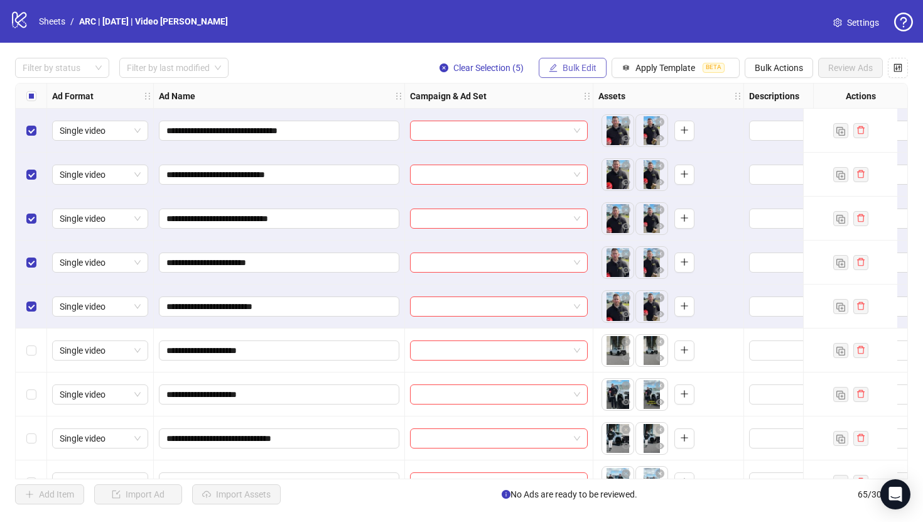
click at [563, 67] on span "Bulk Edit" at bounding box center [580, 68] width 34 height 10
click at [193, 132] on input "**********" at bounding box center [277, 131] width 223 height 14
type input "**********"
click at [195, 173] on input "**********" at bounding box center [277, 175] width 223 height 14
type input "**********"
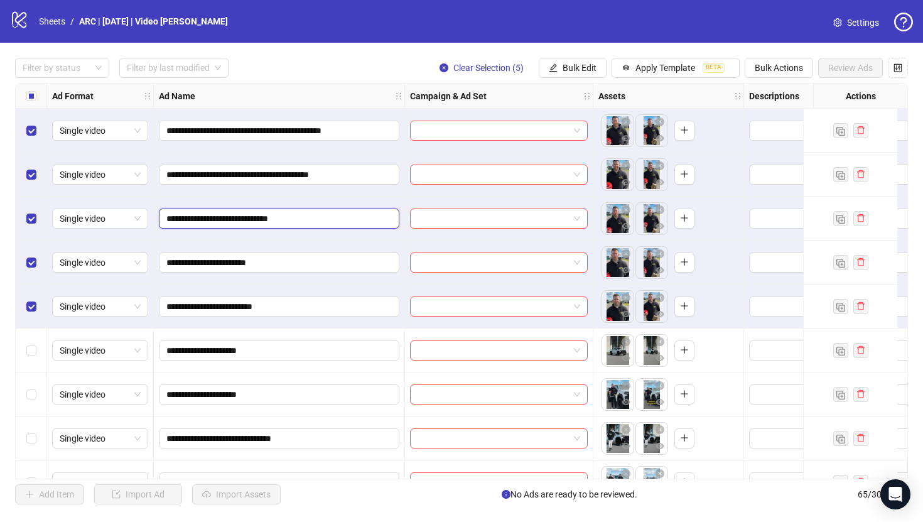
click at [195, 218] on input "**********" at bounding box center [277, 219] width 223 height 14
type input "**********"
click at [208, 264] on input "**********" at bounding box center [277, 263] width 223 height 14
click at [195, 262] on input "**********" at bounding box center [277, 263] width 223 height 14
type input "**********"
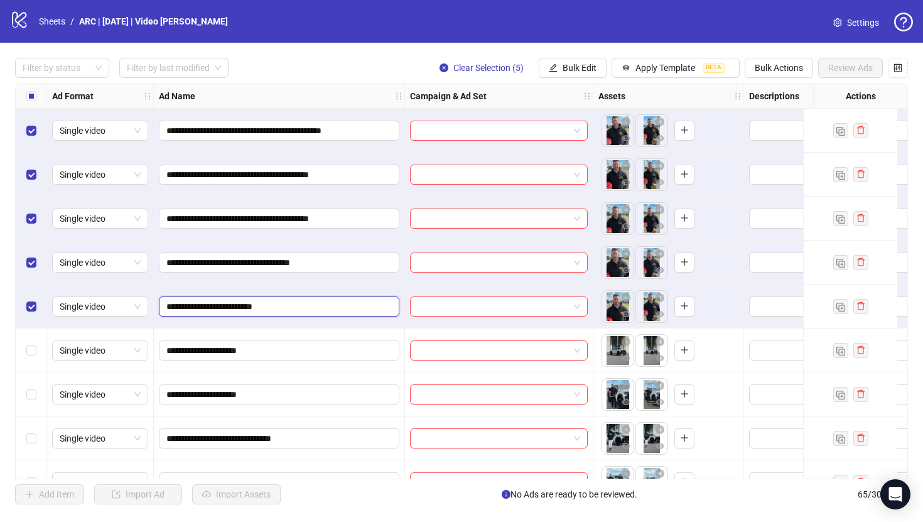
click at [193, 304] on input "**********" at bounding box center [277, 306] width 223 height 14
type input "**********"
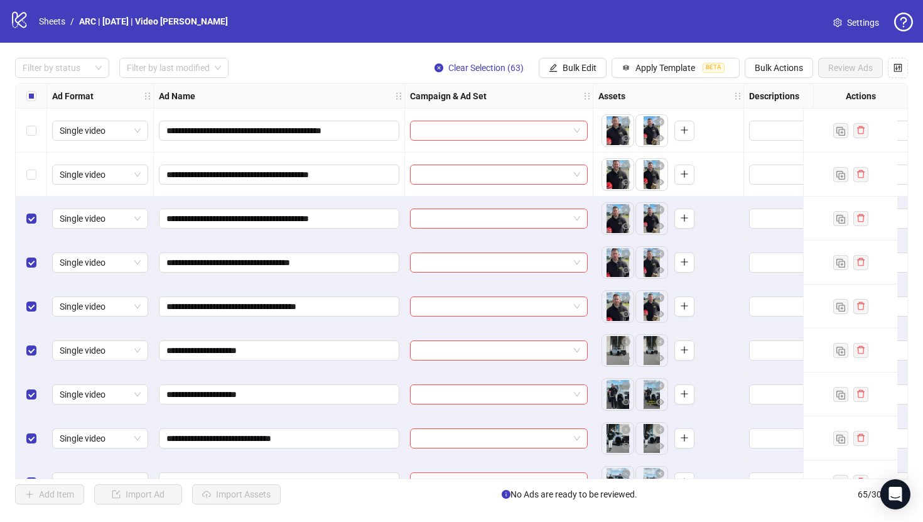
click at [26, 230] on div "Select row 3" at bounding box center [31, 219] width 31 height 44
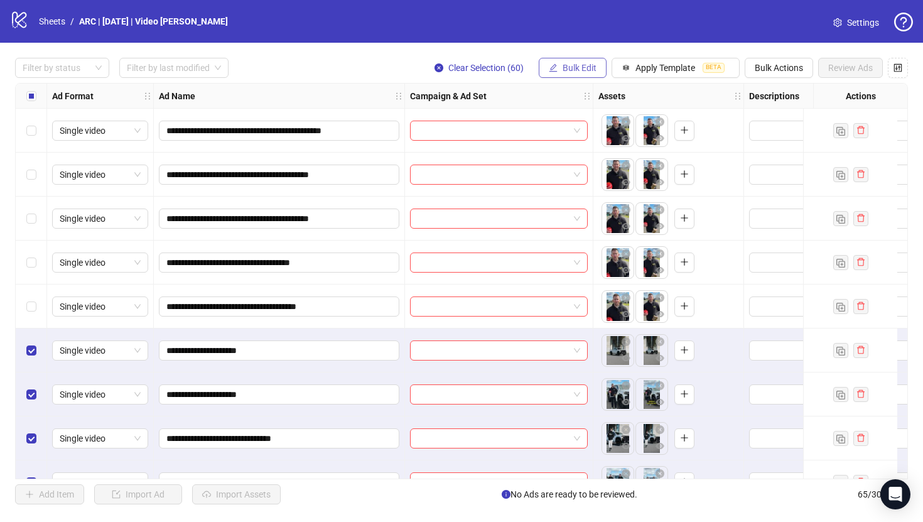
click at [568, 68] on span "Bulk Edit" at bounding box center [580, 68] width 34 height 10
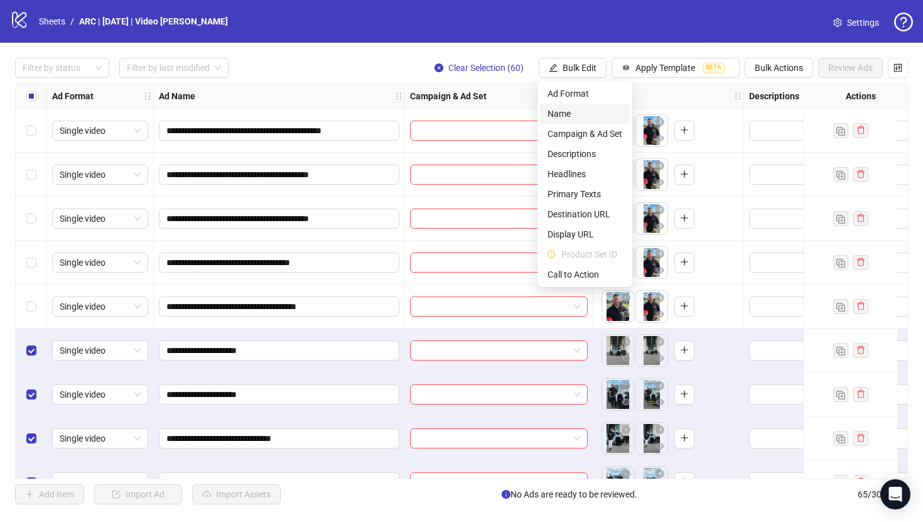
click at [561, 119] on span "Name" at bounding box center [584, 114] width 75 height 14
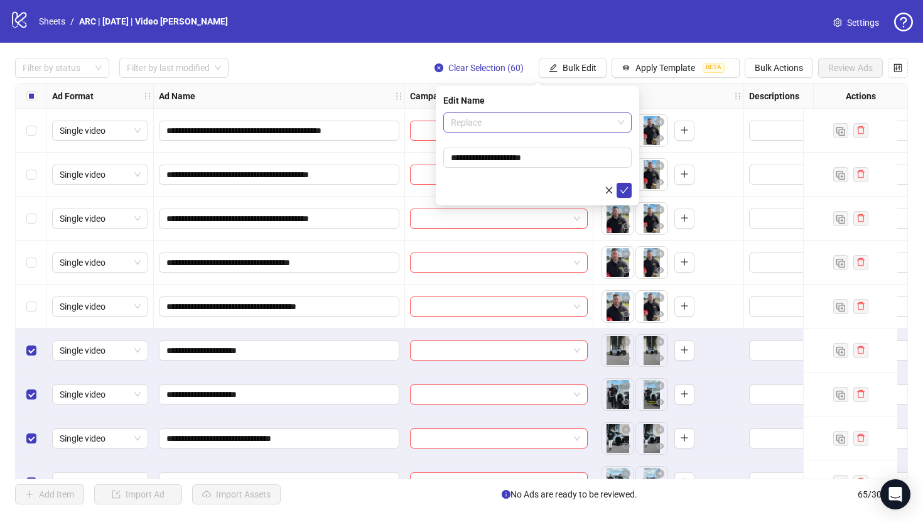
click at [514, 129] on span "Replace" at bounding box center [537, 122] width 173 height 19
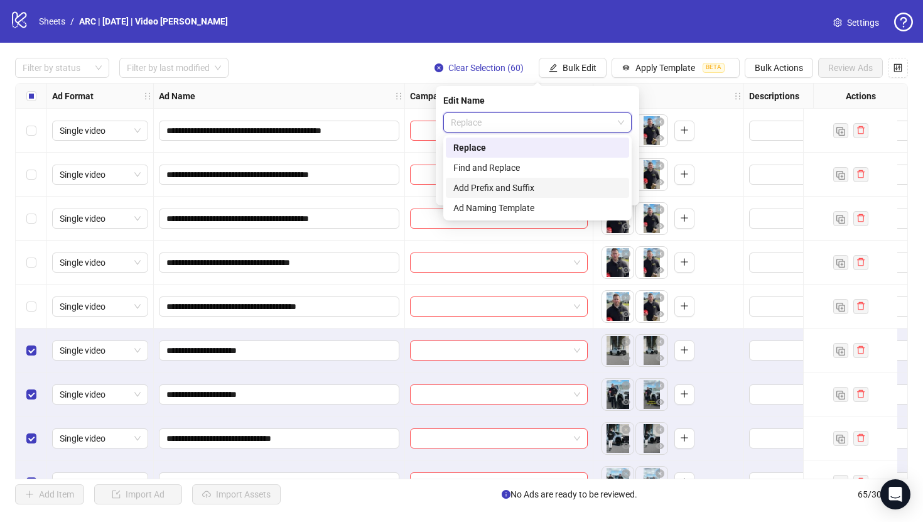
click at [502, 191] on div "Add Prefix and Suffix" at bounding box center [537, 188] width 168 height 14
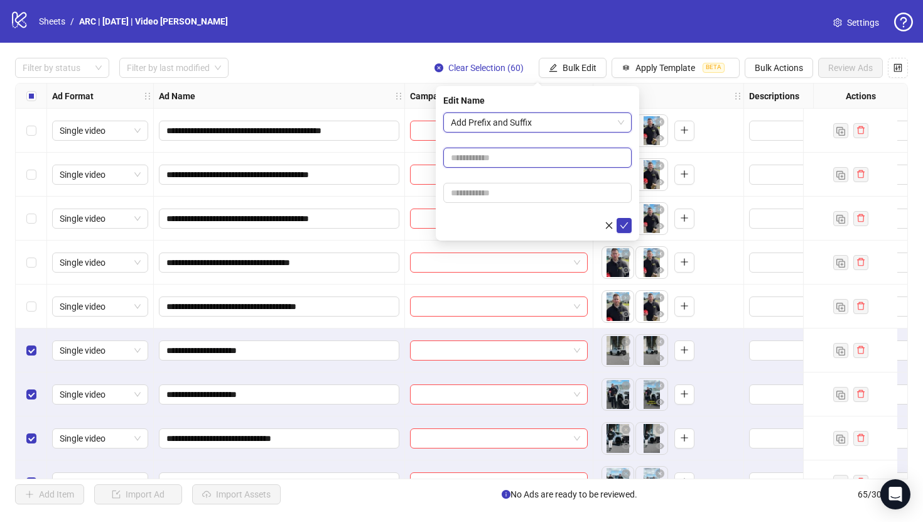
click at [477, 157] on input "text" at bounding box center [537, 158] width 188 height 20
type input "**********"
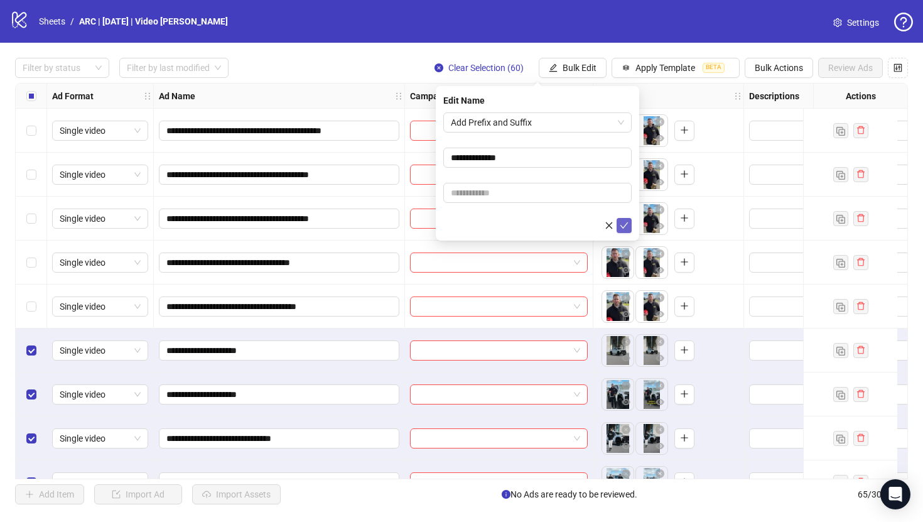
click at [624, 222] on icon "check" at bounding box center [624, 225] width 9 height 9
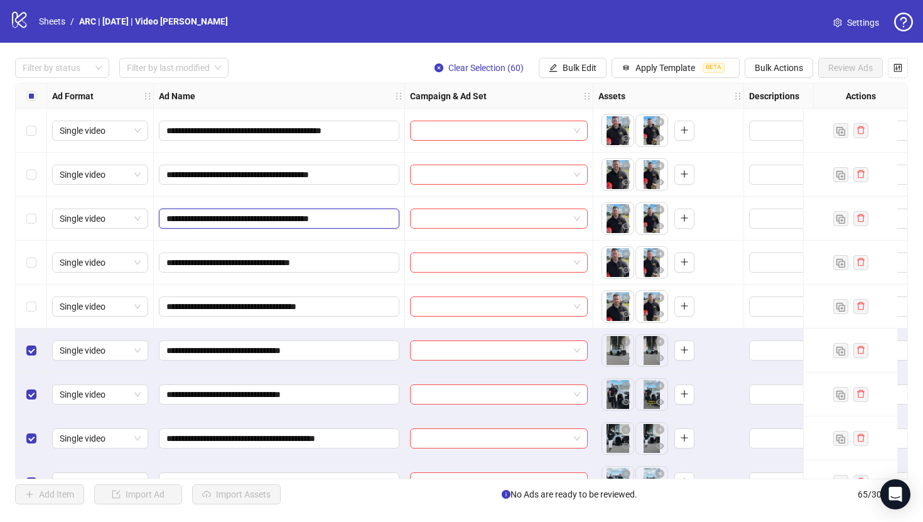
click at [253, 220] on input "**********" at bounding box center [277, 219] width 223 height 14
type input "**********"
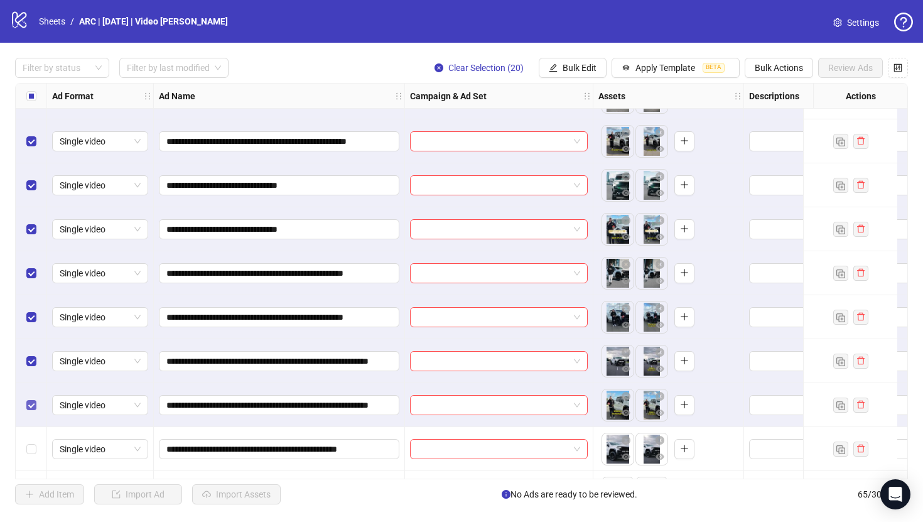
scroll to position [864, 0]
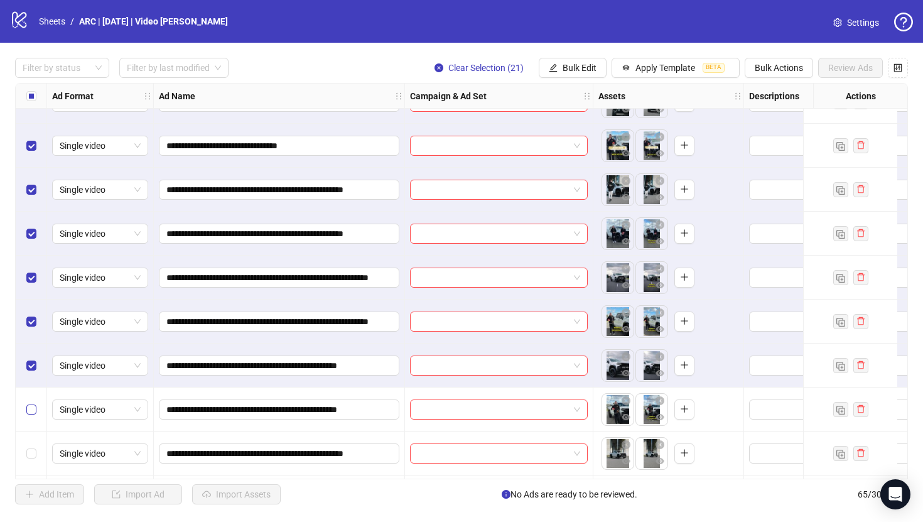
click at [31, 414] on label "Select row 27" at bounding box center [31, 409] width 10 height 14
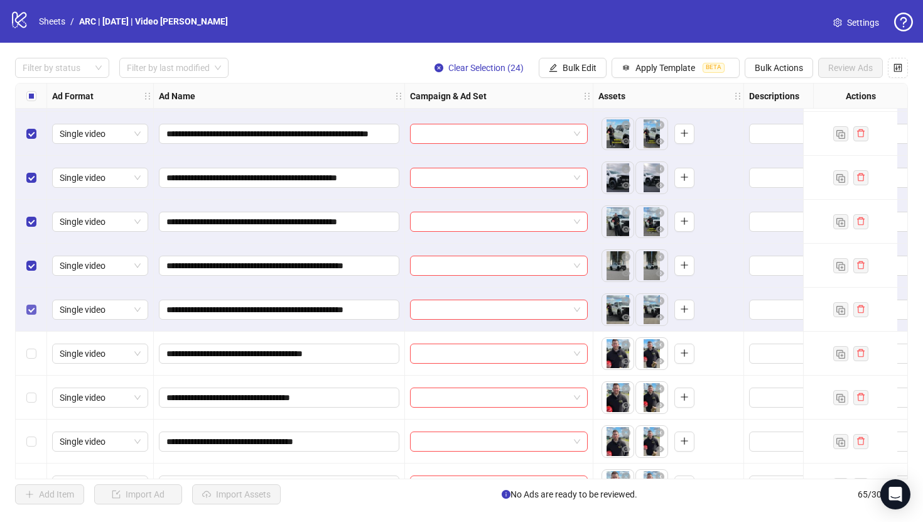
scroll to position [1052, 0]
click at [624, 362] on icon "eye" at bounding box center [626, 360] width 9 height 6
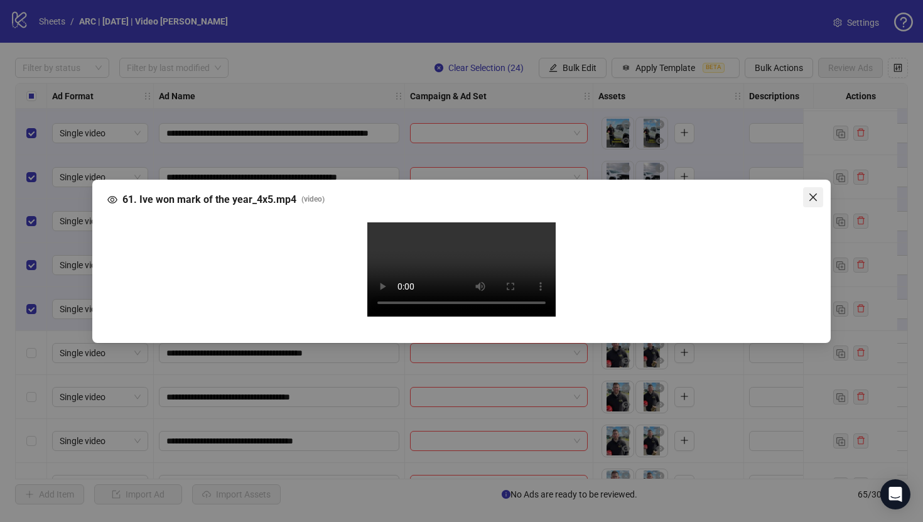
click at [816, 193] on icon "close" at bounding box center [813, 197] width 8 height 8
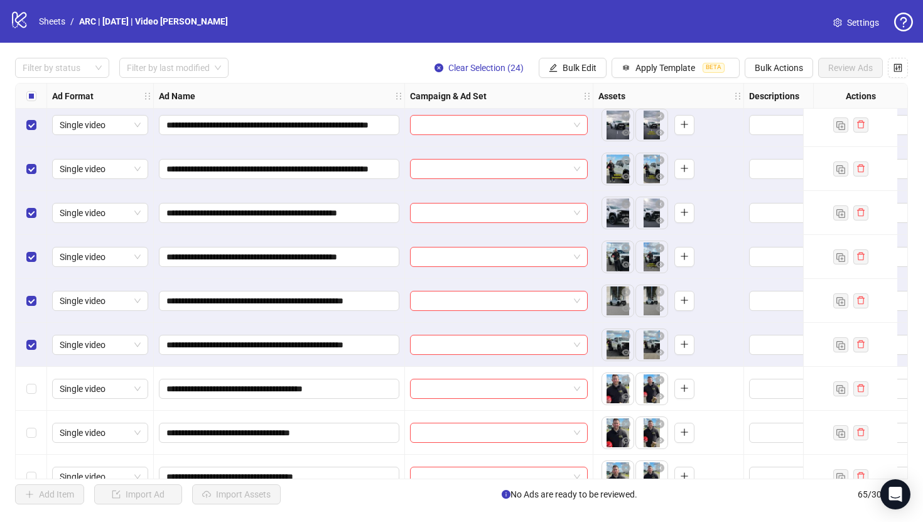
scroll to position [1005, 0]
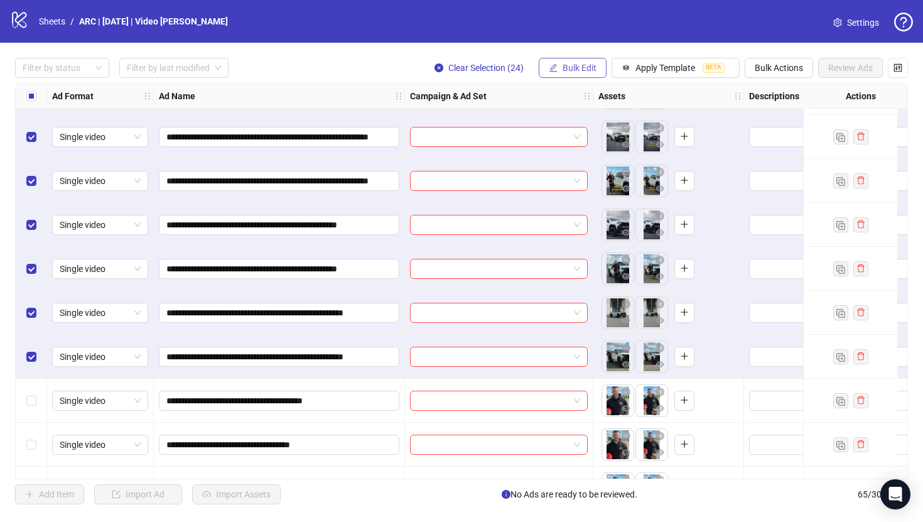
click at [566, 73] on button "Bulk Edit" at bounding box center [573, 68] width 68 height 20
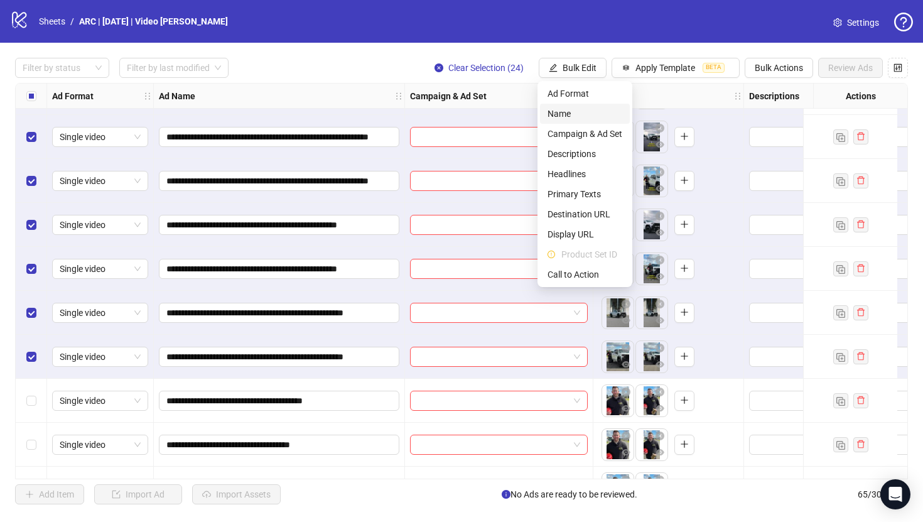
click at [578, 117] on span "Name" at bounding box center [584, 114] width 75 height 14
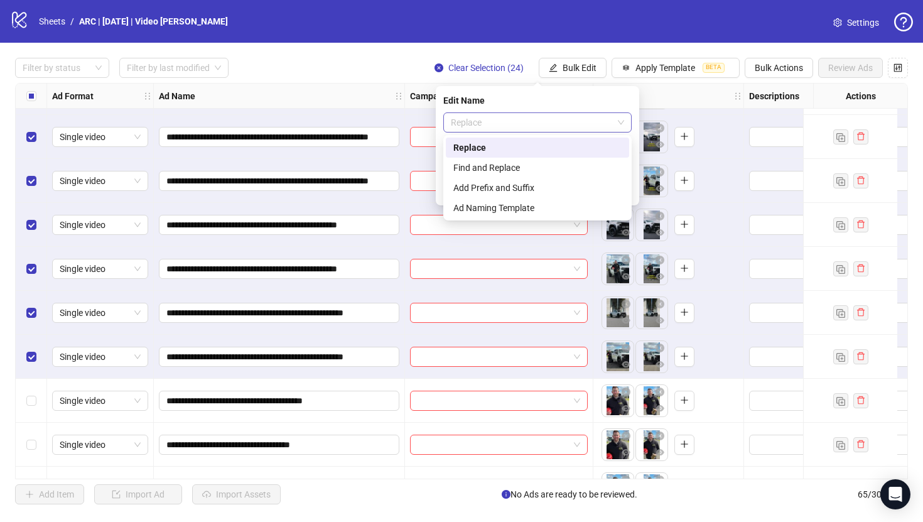
click at [562, 124] on span "Replace" at bounding box center [537, 122] width 173 height 19
click at [517, 192] on div "Add Prefix and Suffix" at bounding box center [537, 188] width 168 height 14
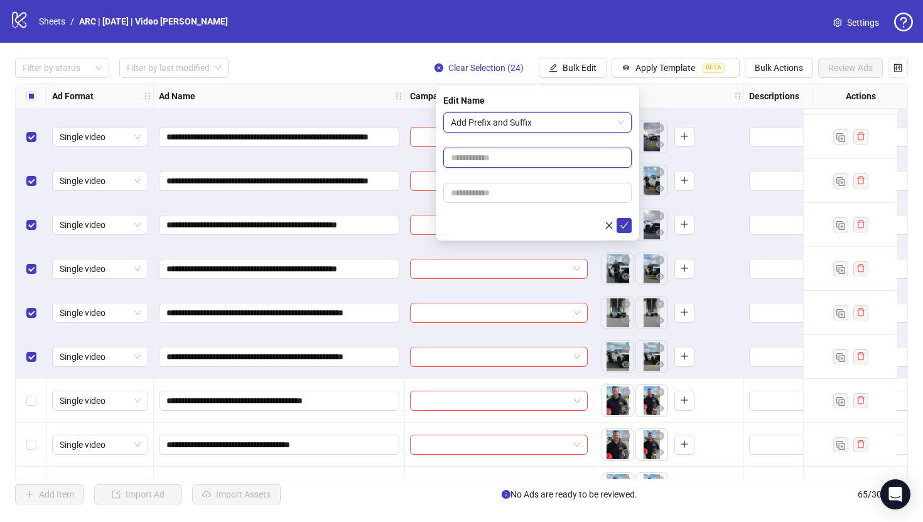
click at [484, 157] on input "text" at bounding box center [537, 158] width 188 height 20
type input "*******"
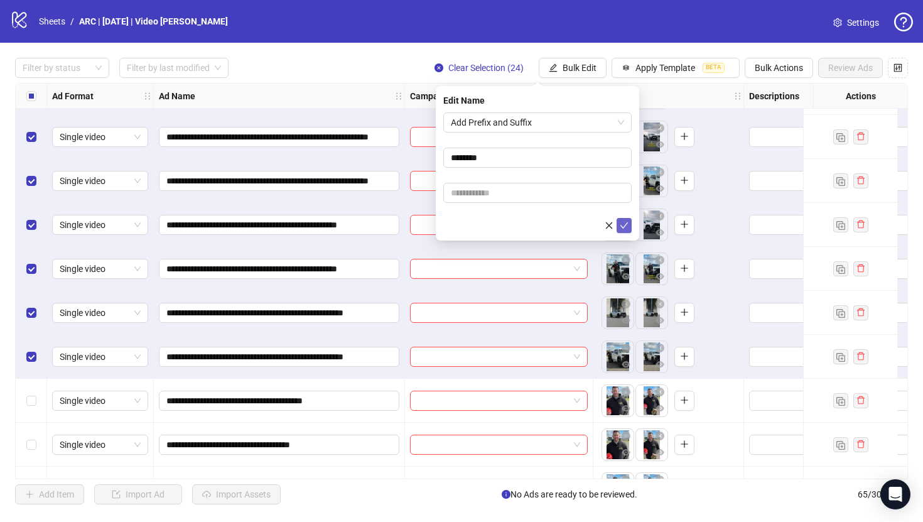
click at [624, 227] on icon "check" at bounding box center [624, 225] width 9 height 9
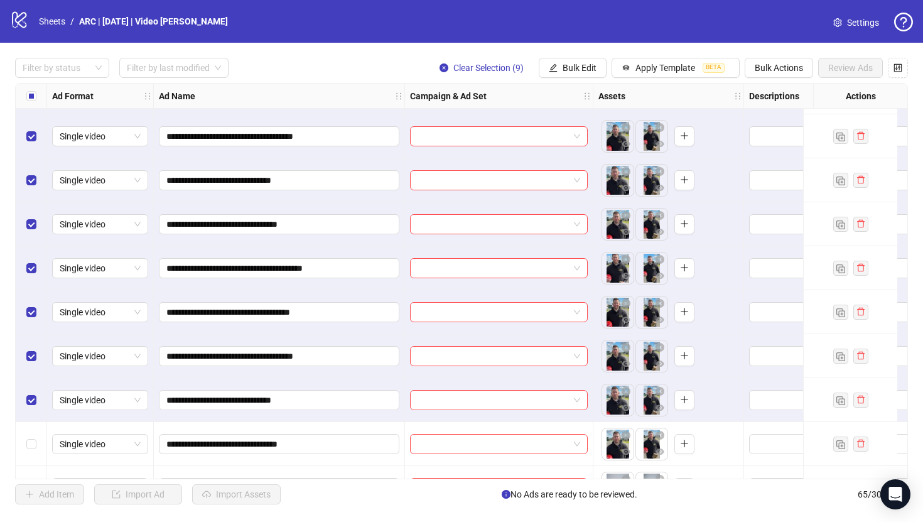
scroll to position [1431, 0]
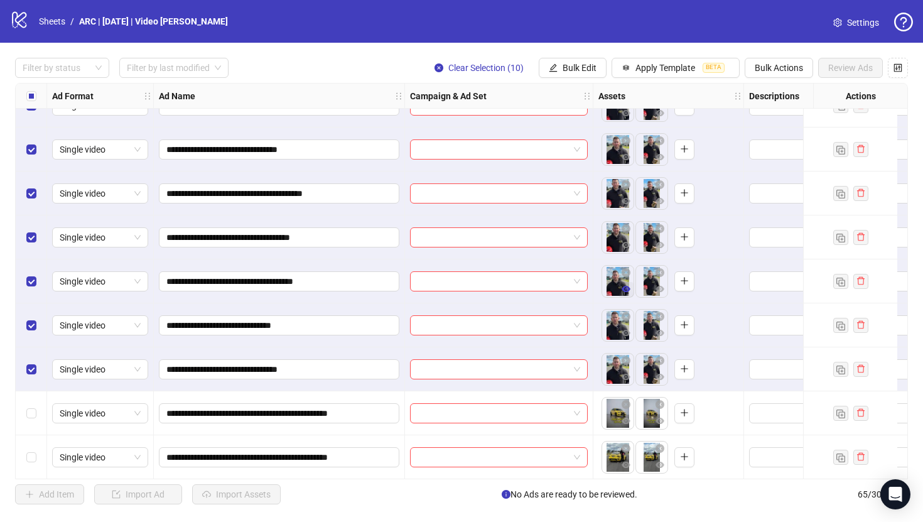
click at [627, 291] on icon "eye" at bounding box center [626, 289] width 9 height 6
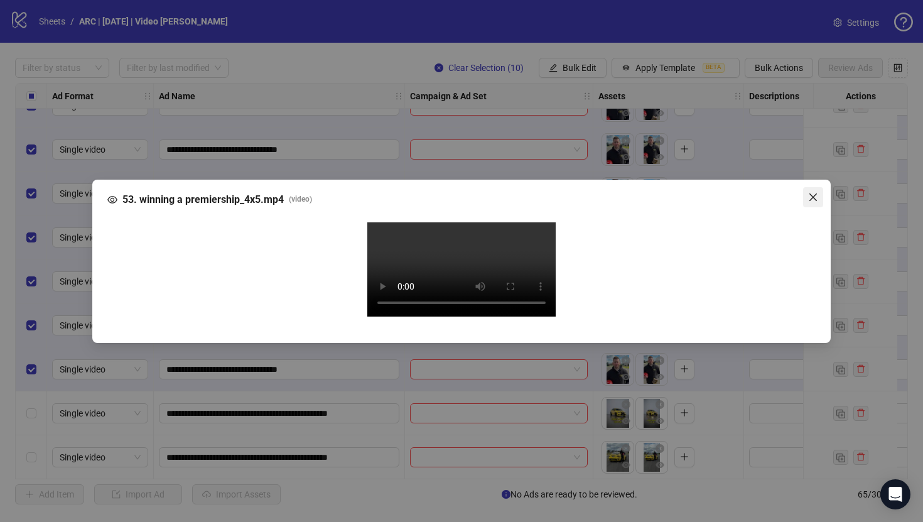
click at [811, 192] on icon "close" at bounding box center [813, 197] width 10 height 10
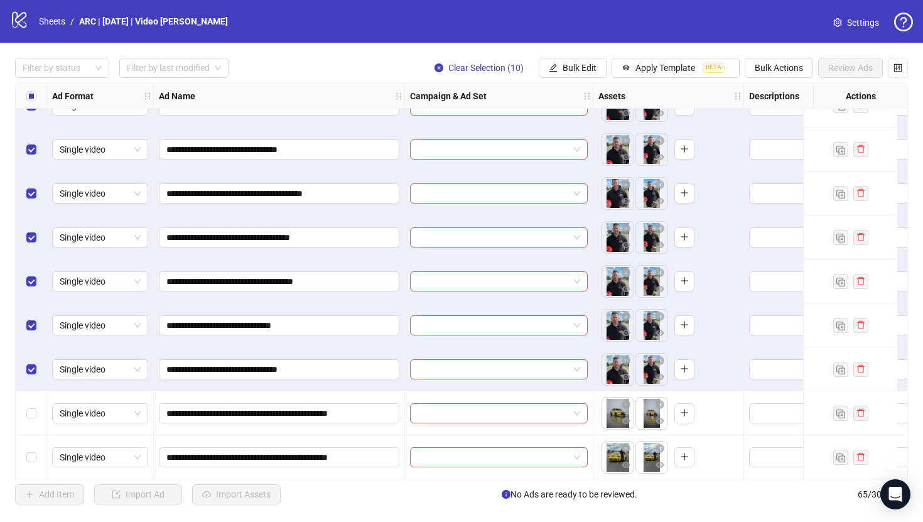
click at [38, 362] on div "Select row 39" at bounding box center [31, 369] width 31 height 44
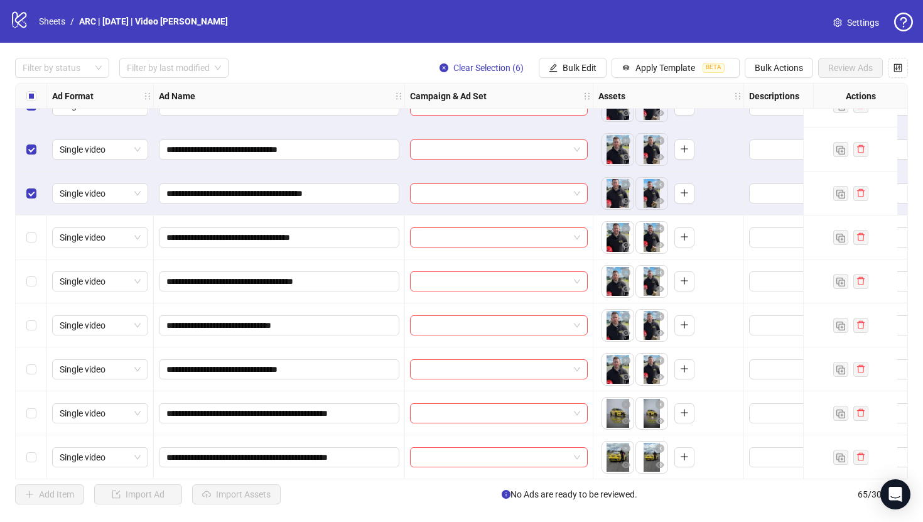
click at [32, 201] on div "Select row 35" at bounding box center [31, 193] width 31 height 44
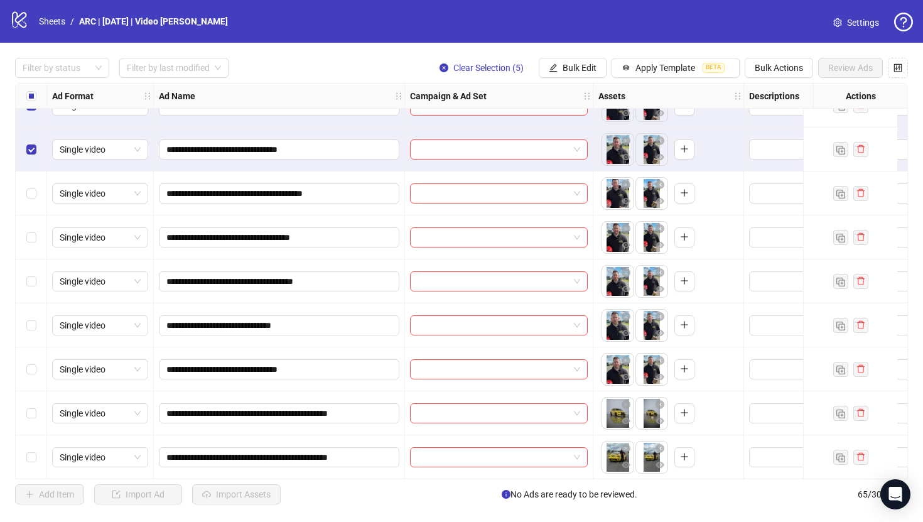
scroll to position [1361, 0]
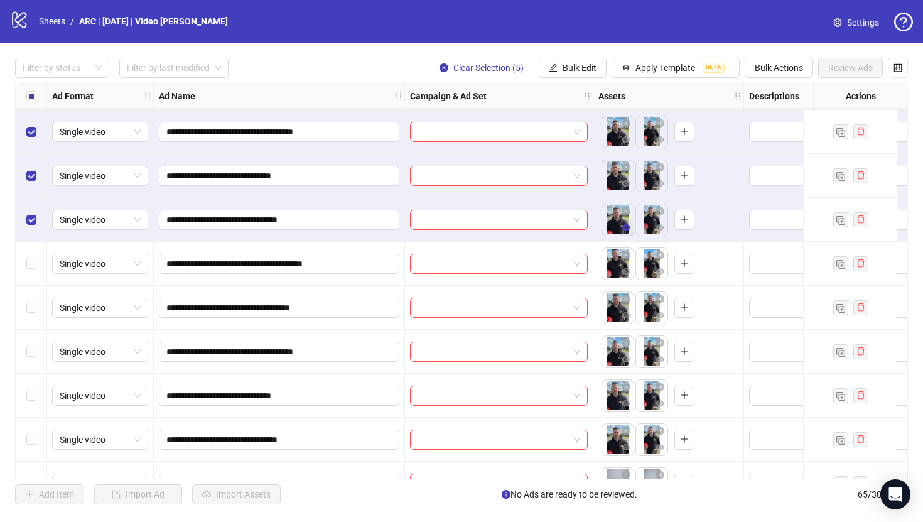
click at [628, 229] on icon "eye" at bounding box center [626, 227] width 9 height 6
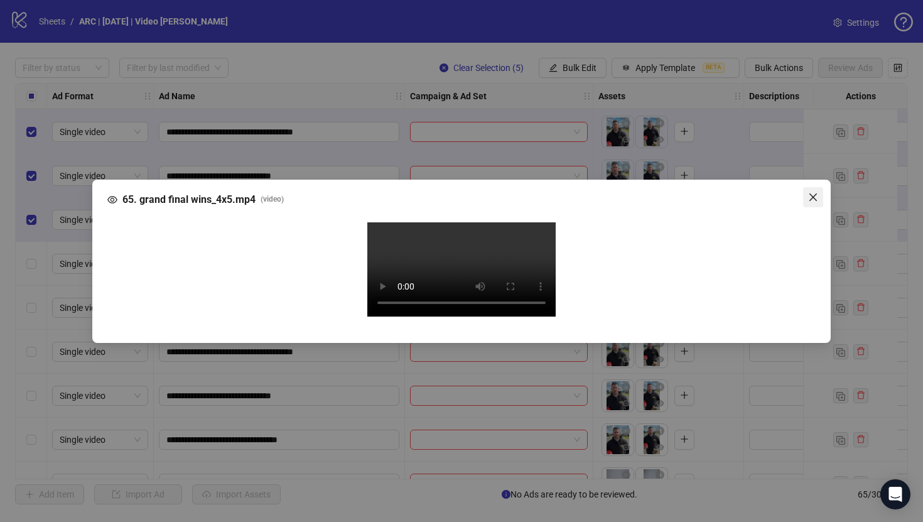
click at [815, 192] on icon "close" at bounding box center [813, 197] width 10 height 10
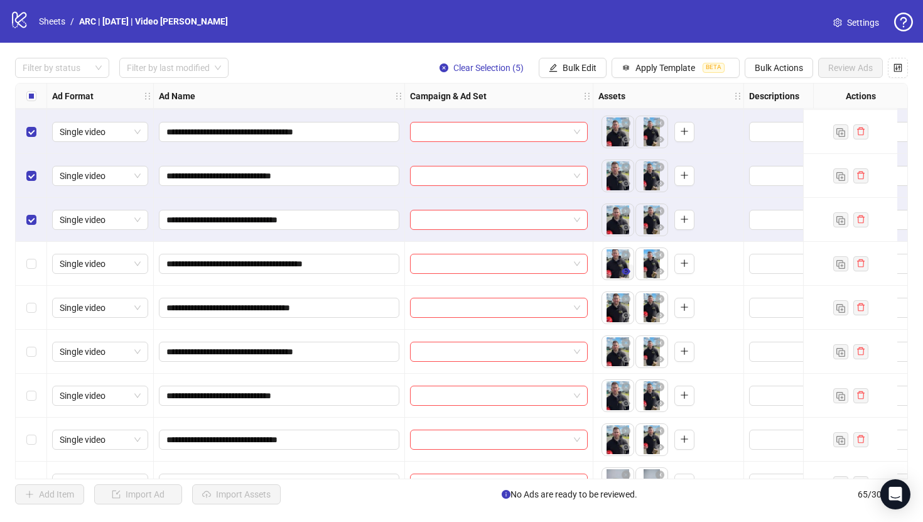
click at [625, 270] on icon "eye" at bounding box center [626, 271] width 9 height 9
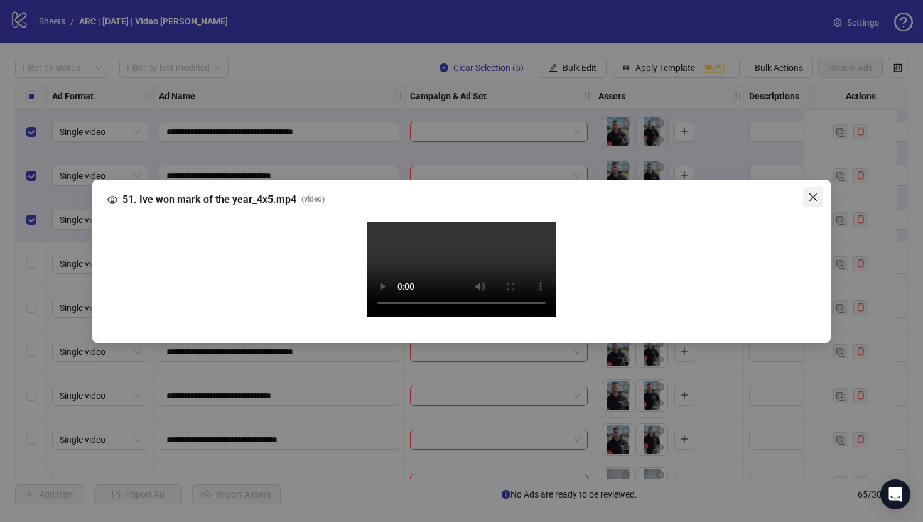
click at [812, 193] on icon "close" at bounding box center [813, 197] width 8 height 8
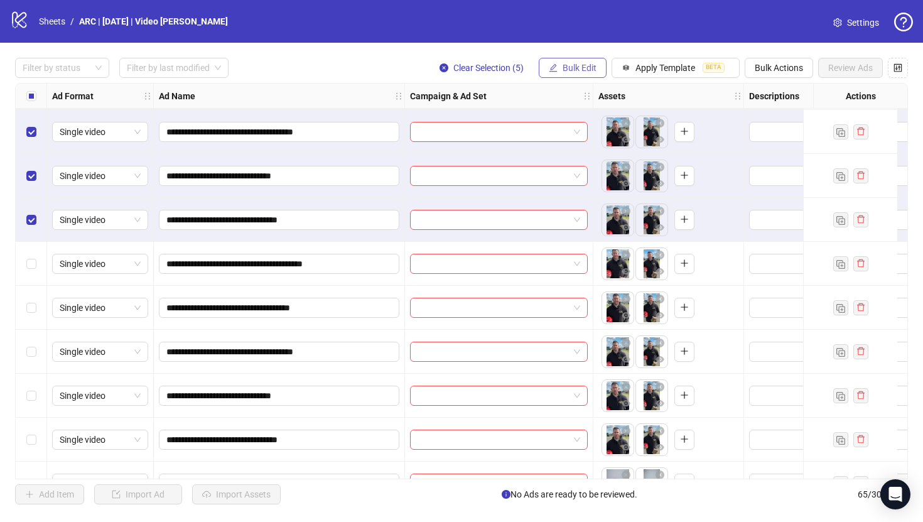
click at [574, 68] on span "Bulk Edit" at bounding box center [580, 68] width 34 height 10
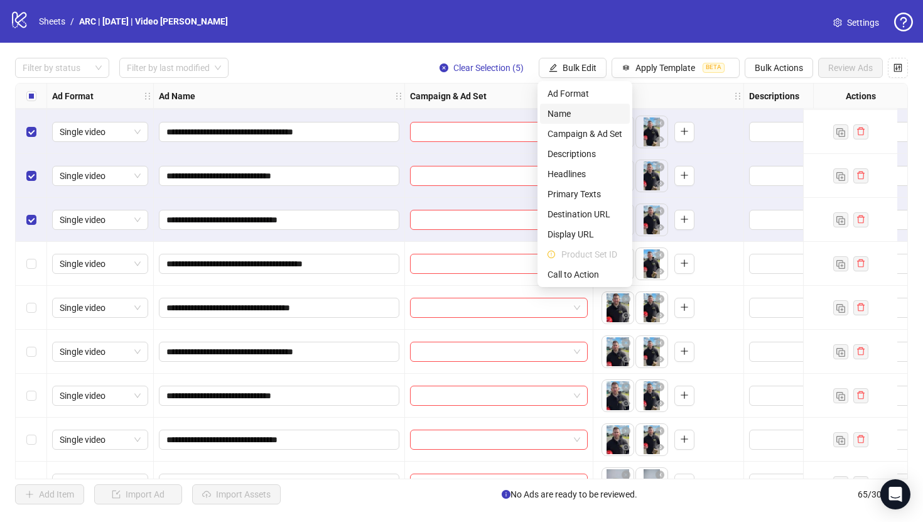
click at [564, 119] on span "Name" at bounding box center [584, 114] width 75 height 14
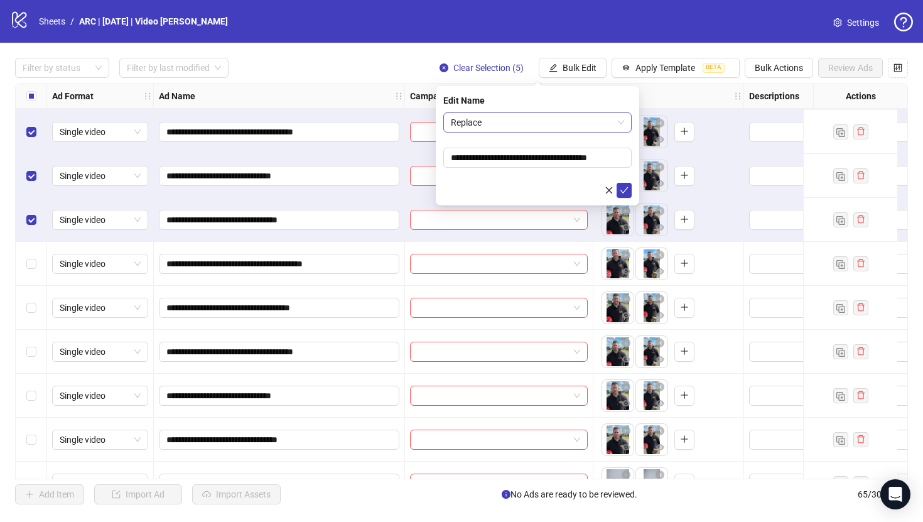
click at [551, 120] on span "Replace" at bounding box center [537, 122] width 173 height 19
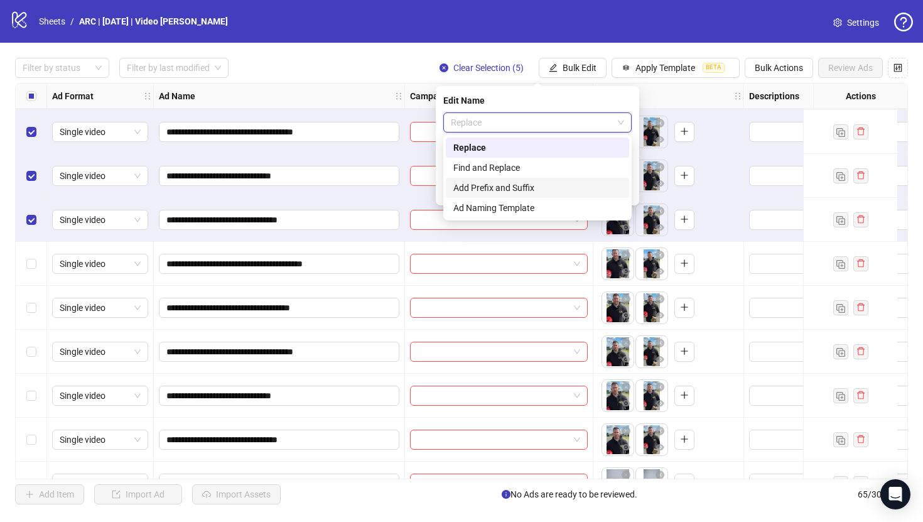
click at [502, 182] on div "Add Prefix and Suffix" at bounding box center [537, 188] width 168 height 14
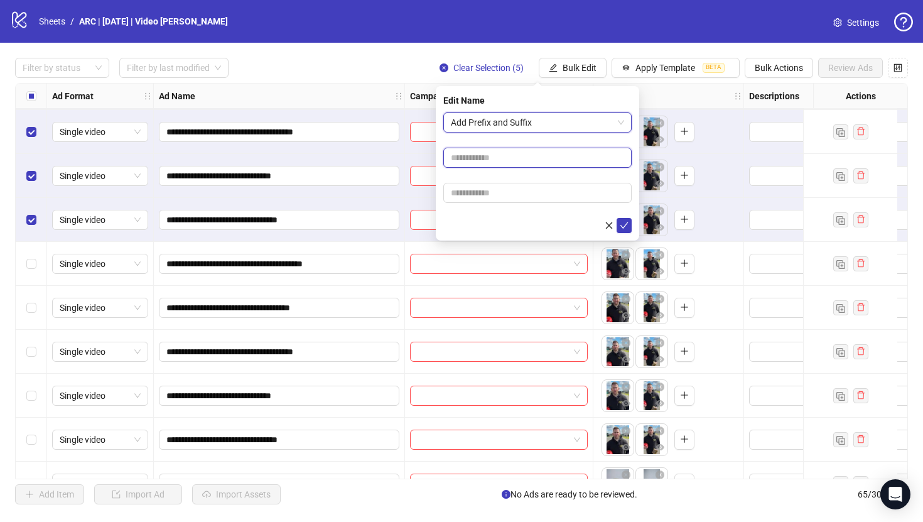
click at [492, 165] on input "text" at bounding box center [537, 158] width 188 height 20
drag, startPoint x: 456, startPoint y: 158, endPoint x: 430, endPoint y: 158, distance: 25.7
click at [430, 158] on body "**********" at bounding box center [461, 261] width 923 height 522
type input "*********"
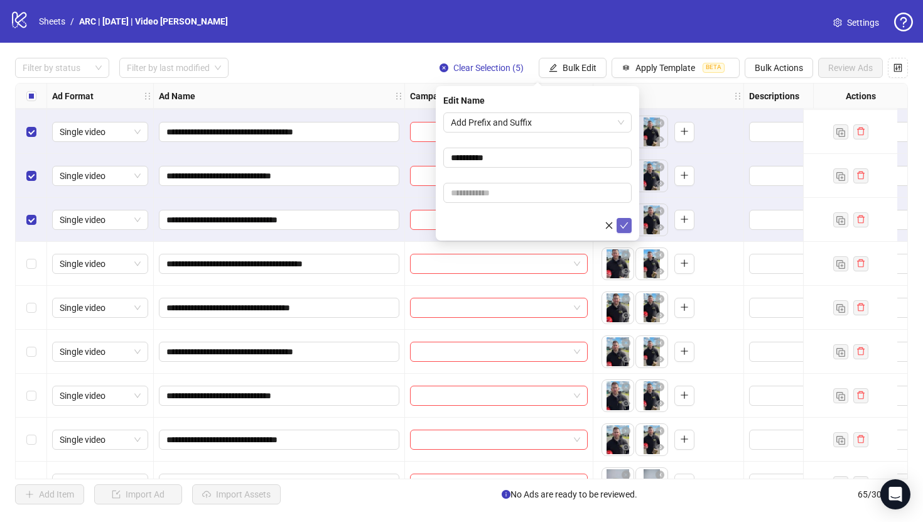
click at [623, 228] on icon "check" at bounding box center [624, 225] width 9 height 9
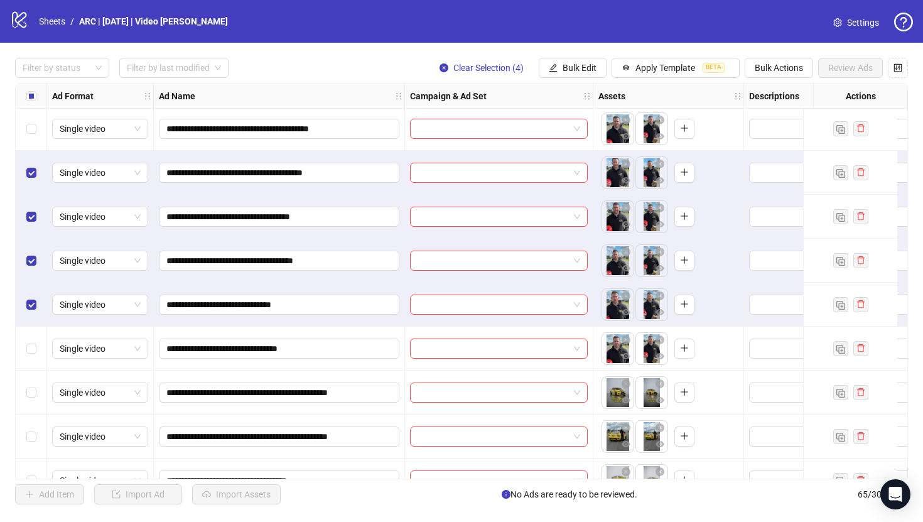
click at [33, 343] on label "Select row 39" at bounding box center [31, 349] width 10 height 14
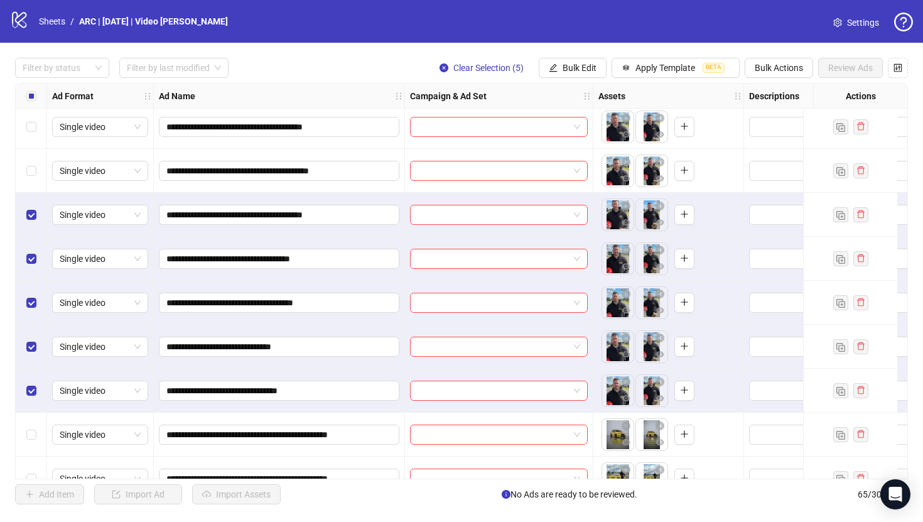
scroll to position [1407, 0]
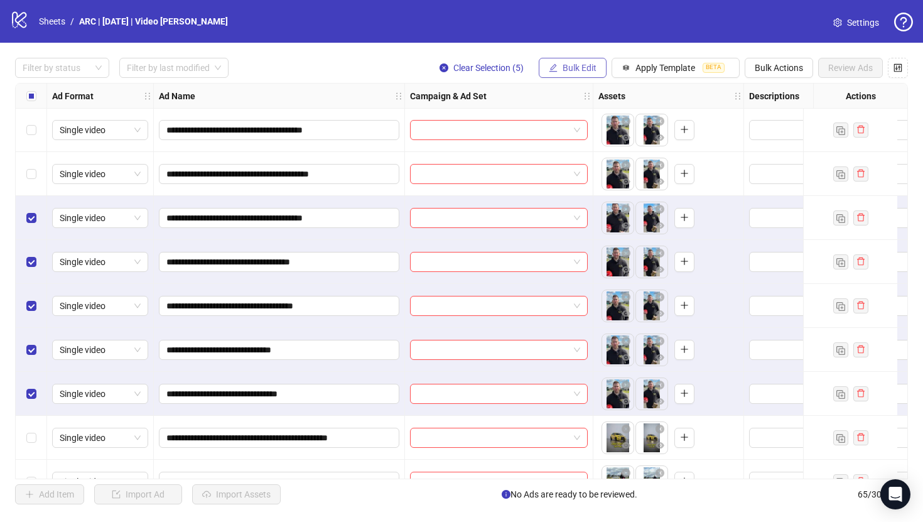
click at [574, 67] on span "Bulk Edit" at bounding box center [580, 68] width 34 height 10
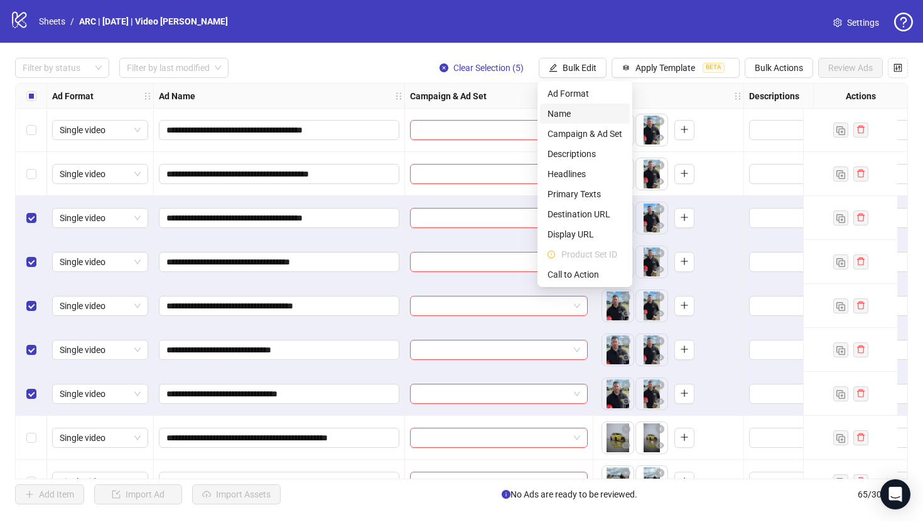
click at [566, 107] on span "Name" at bounding box center [584, 114] width 75 height 14
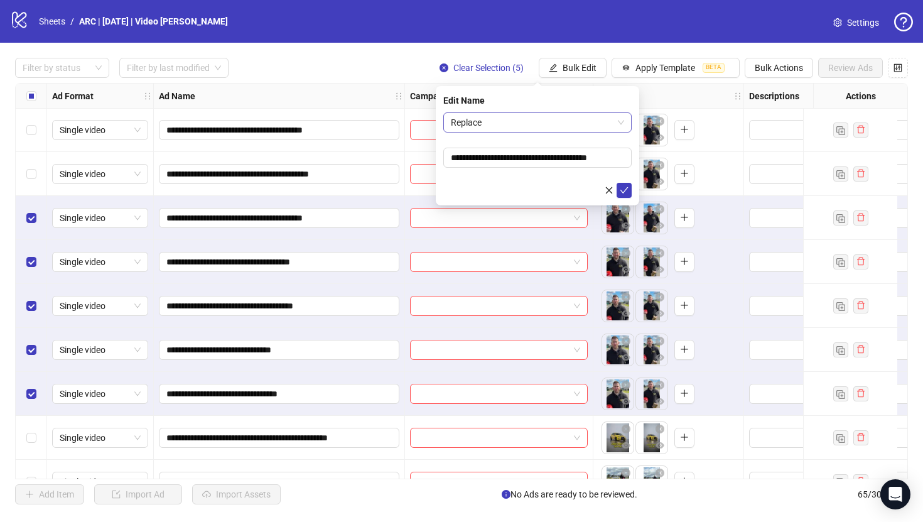
click at [493, 121] on span "Replace" at bounding box center [537, 122] width 173 height 19
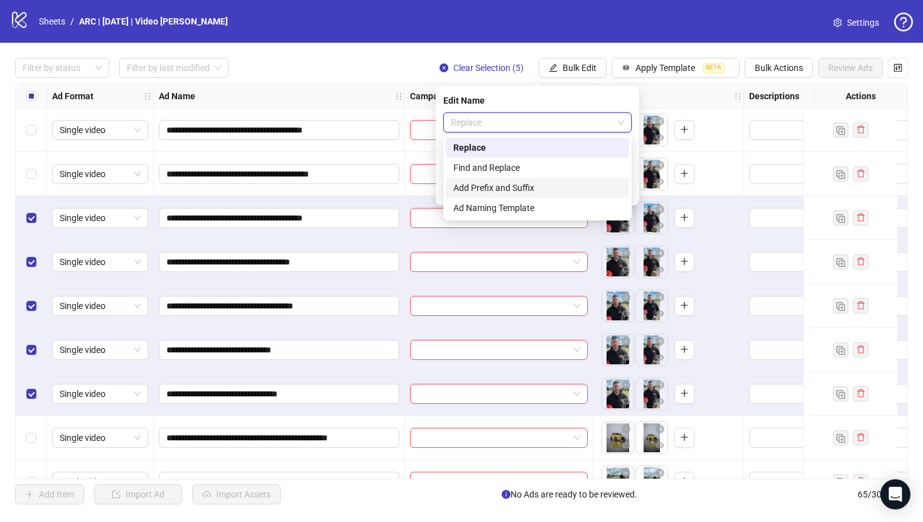
click at [484, 184] on div "Add Prefix and Suffix" at bounding box center [537, 188] width 168 height 14
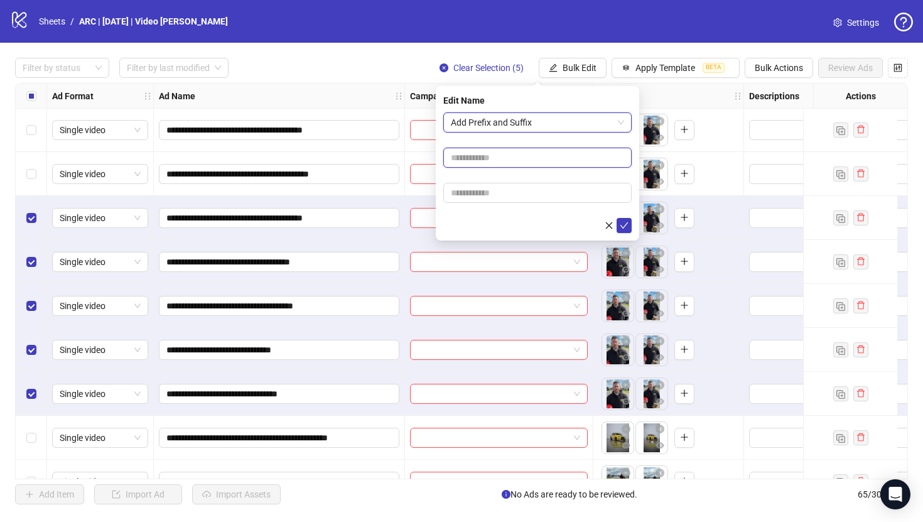
click at [455, 159] on input "text" at bounding box center [537, 158] width 188 height 20
type input "**********"
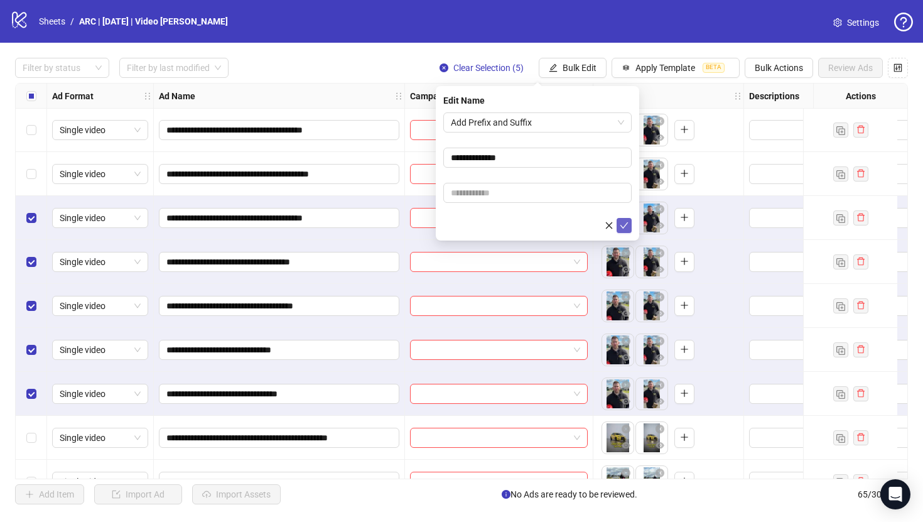
click at [628, 230] on button "submit" at bounding box center [624, 225] width 15 height 15
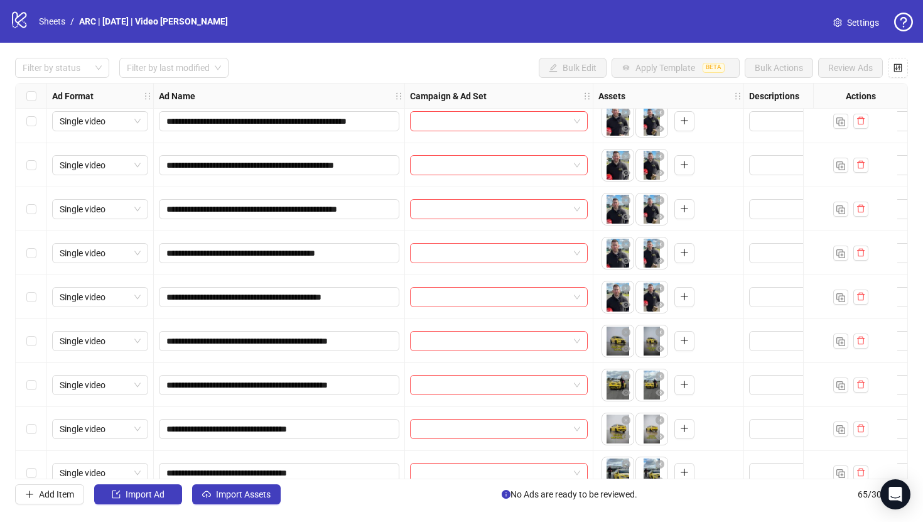
scroll to position [1524, 0]
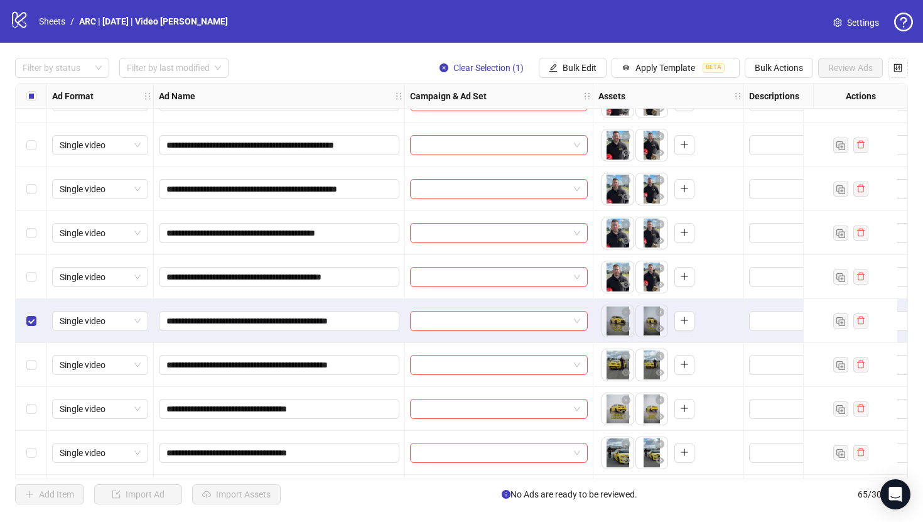
click at [31, 357] on div "Select row 41" at bounding box center [31, 365] width 31 height 44
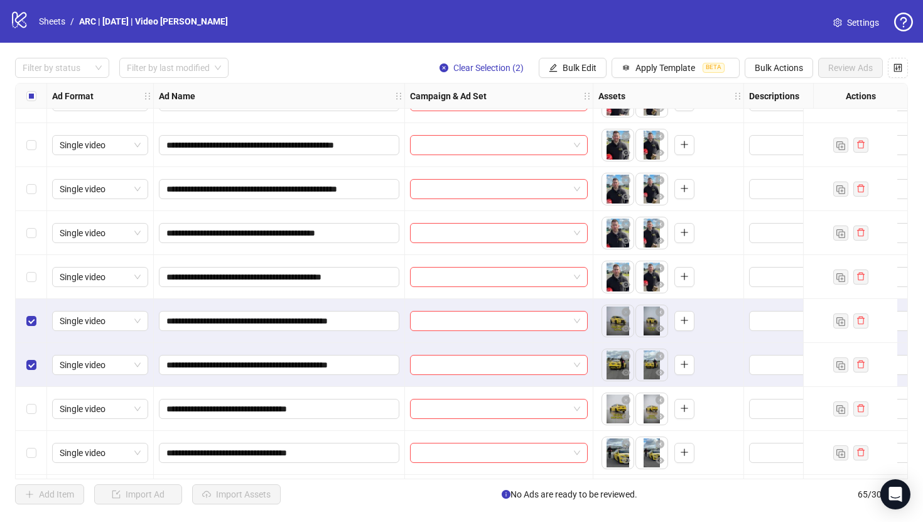
scroll to position [1558, 0]
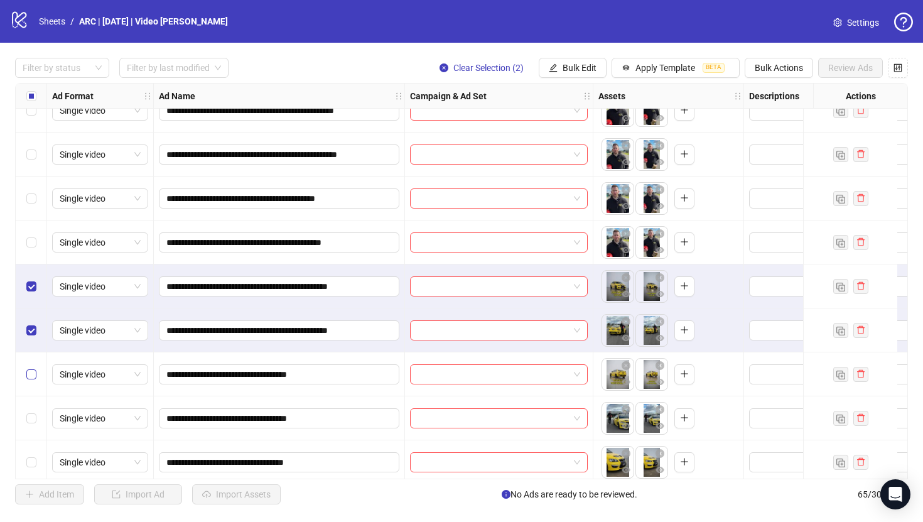
click at [34, 379] on label "Select row 42" at bounding box center [31, 374] width 10 height 14
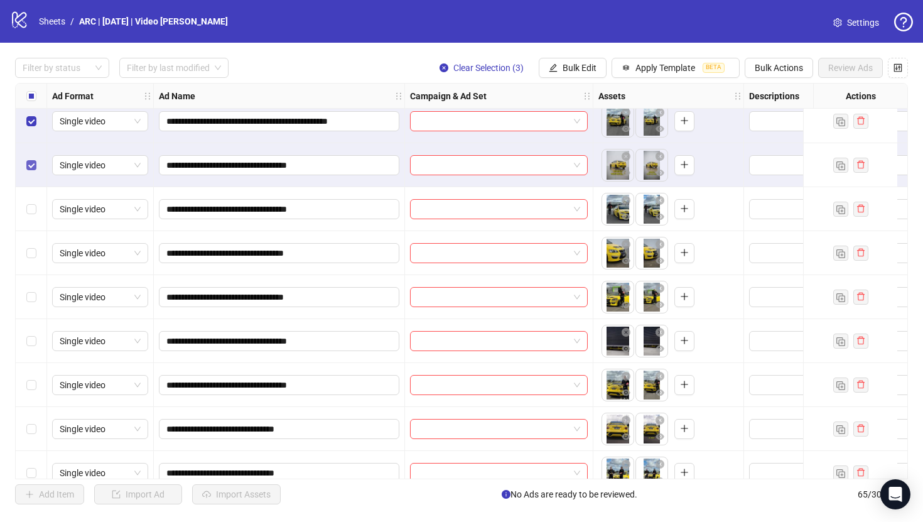
scroll to position [1775, 0]
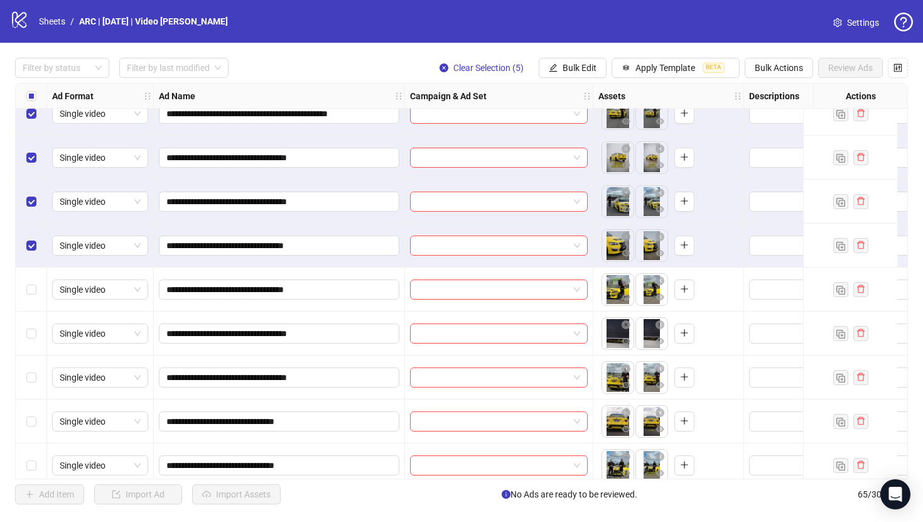
click at [30, 296] on div "Select row 45" at bounding box center [31, 289] width 31 height 44
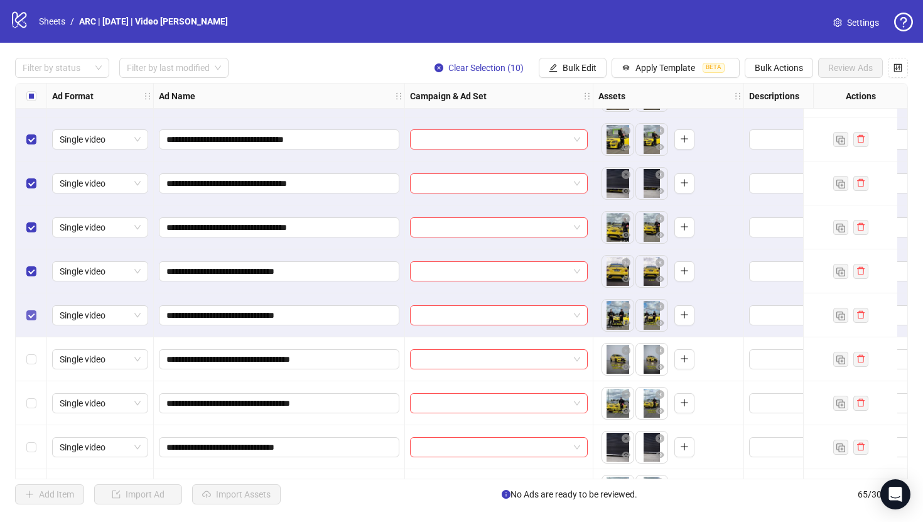
scroll to position [1941, 0]
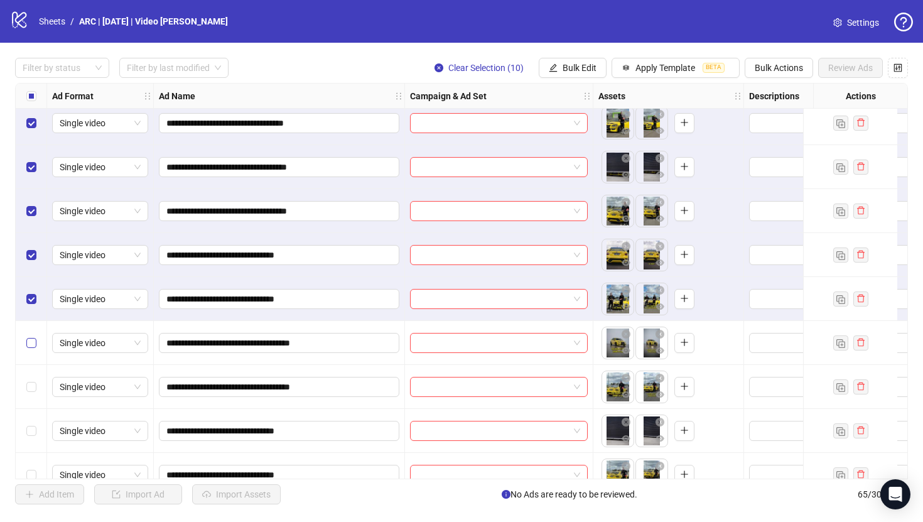
click at [30, 349] on label "Select row 50" at bounding box center [31, 343] width 10 height 14
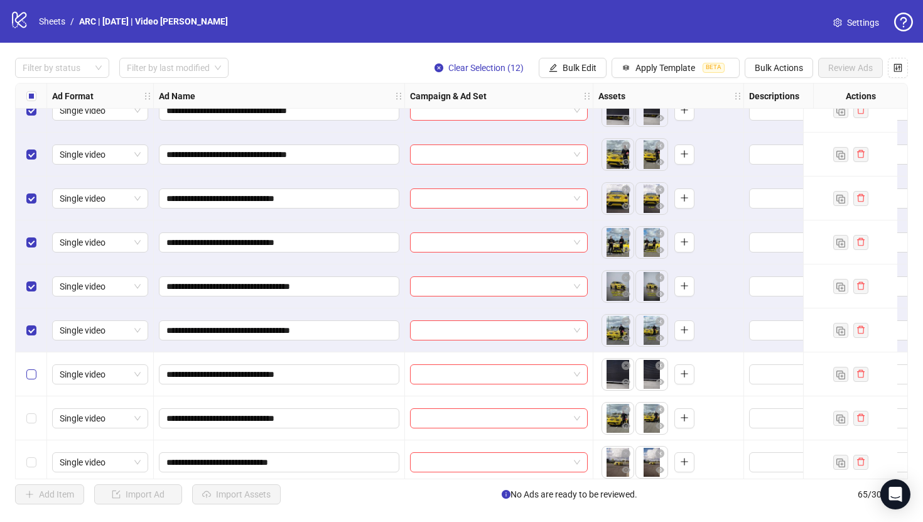
click at [31, 380] on label "Select row 52" at bounding box center [31, 374] width 10 height 14
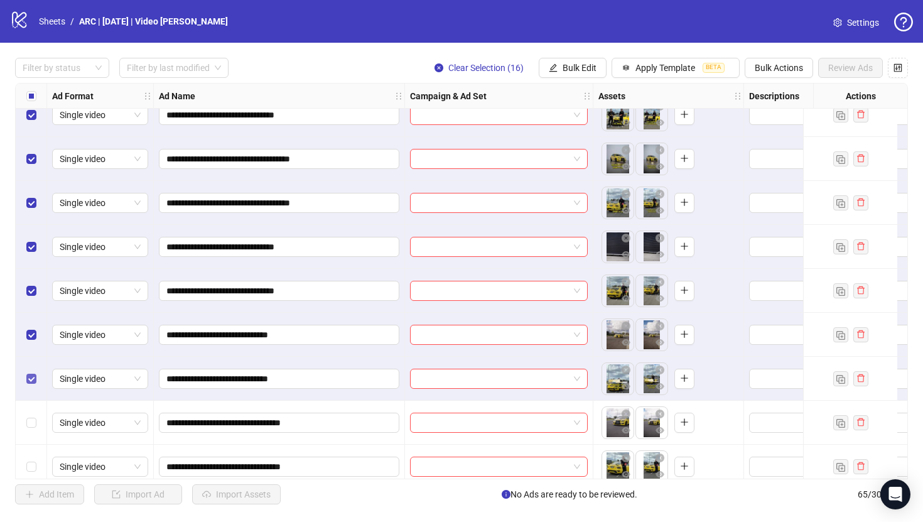
scroll to position [2179, 0]
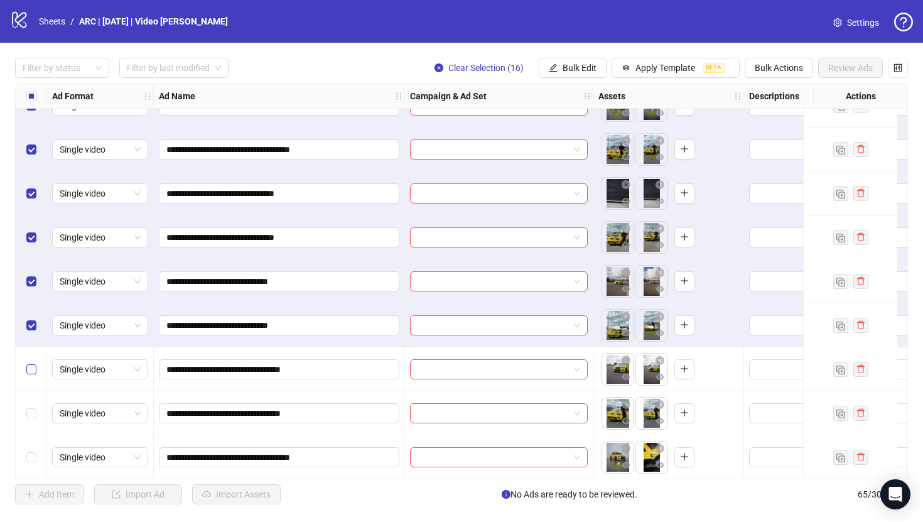
click at [31, 374] on label "Select row 56" at bounding box center [31, 369] width 10 height 14
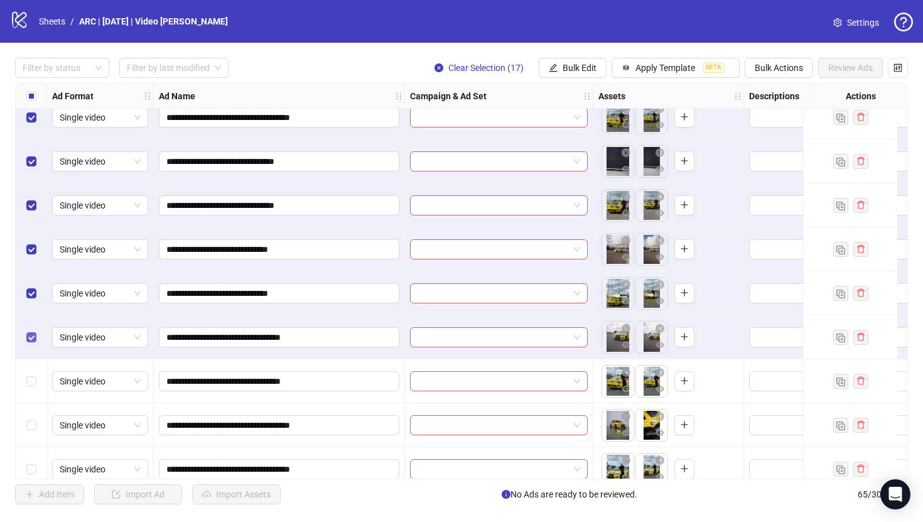
click at [31, 374] on label "Select row 57" at bounding box center [31, 381] width 10 height 14
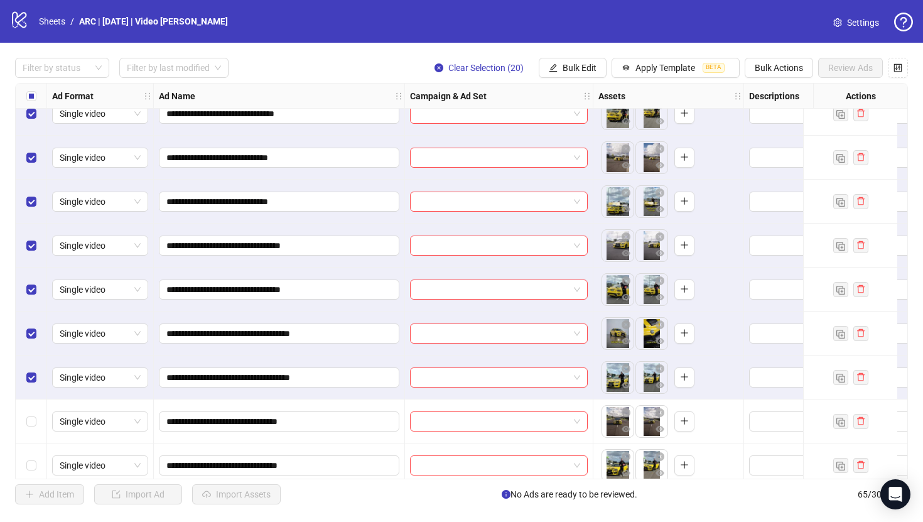
scroll to position [2368, 0]
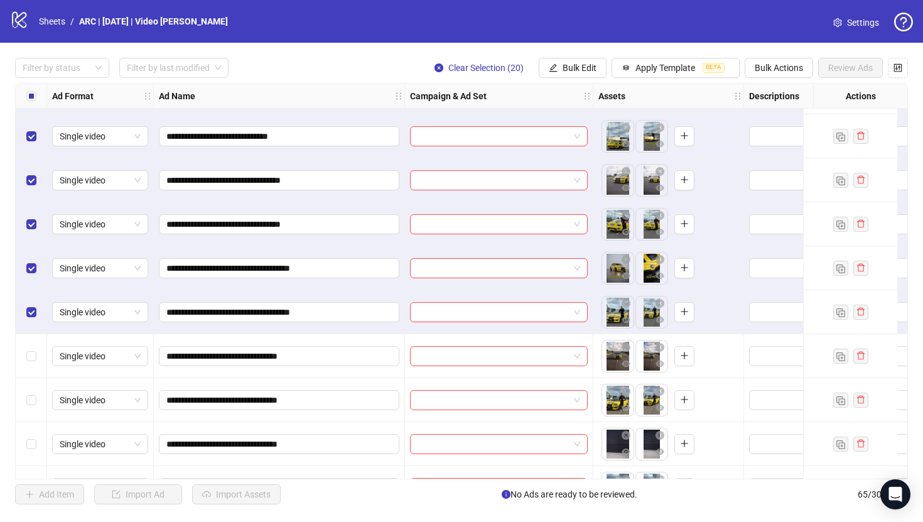
click at [32, 363] on div "Select row 60" at bounding box center [31, 356] width 31 height 44
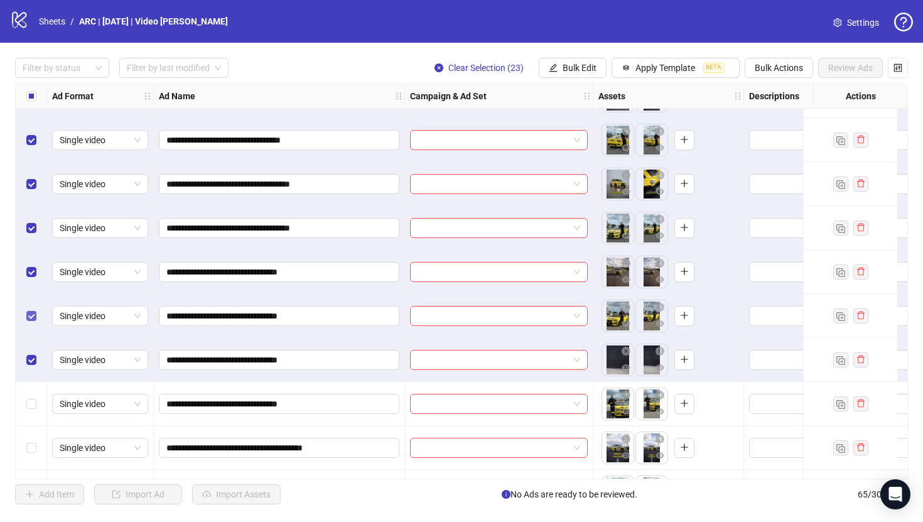
scroll to position [2492, 0]
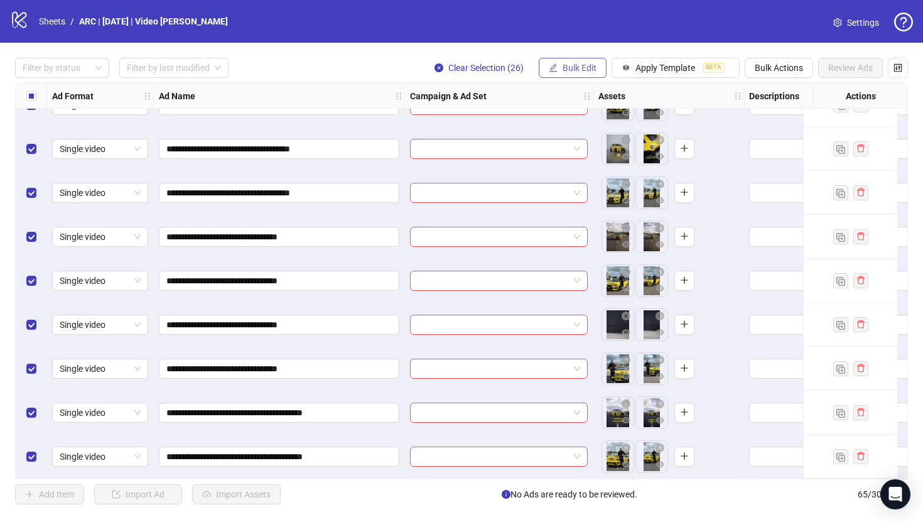
click at [568, 65] on span "Bulk Edit" at bounding box center [580, 68] width 34 height 10
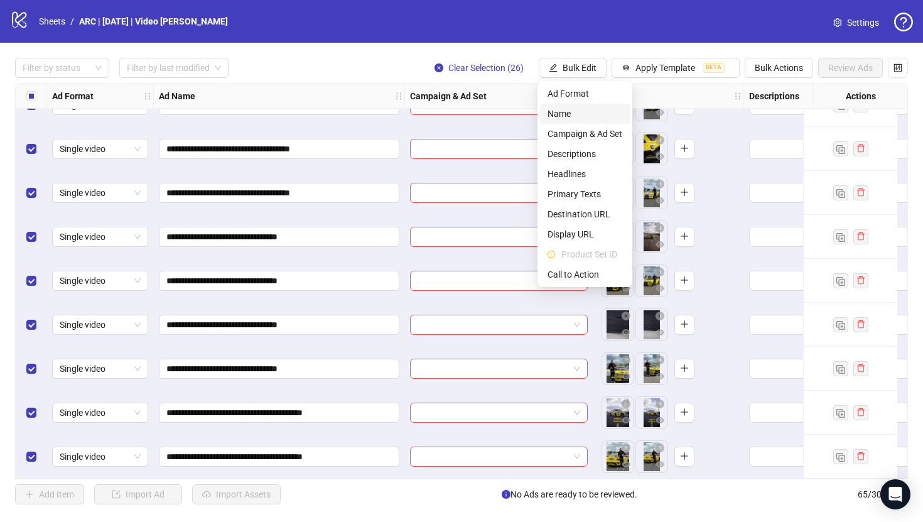
click at [565, 110] on span "Name" at bounding box center [584, 114] width 75 height 14
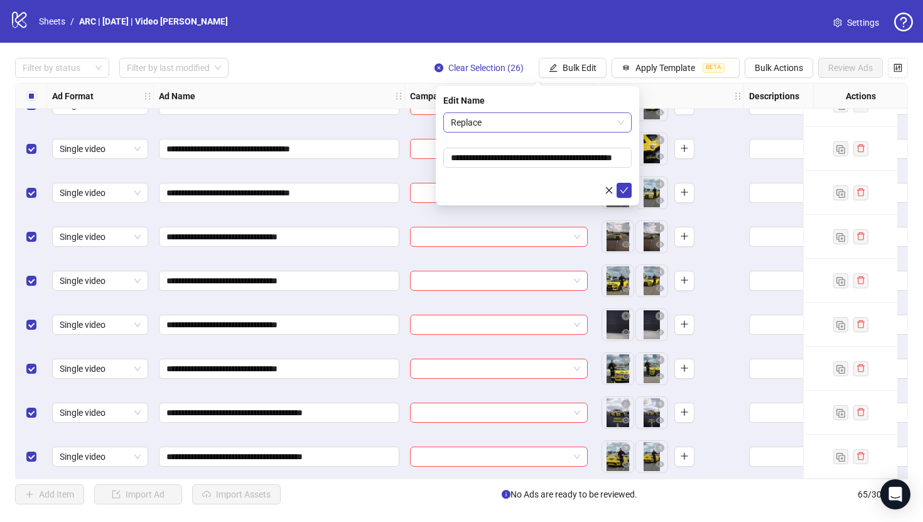
click at [511, 125] on span "Replace" at bounding box center [537, 122] width 173 height 19
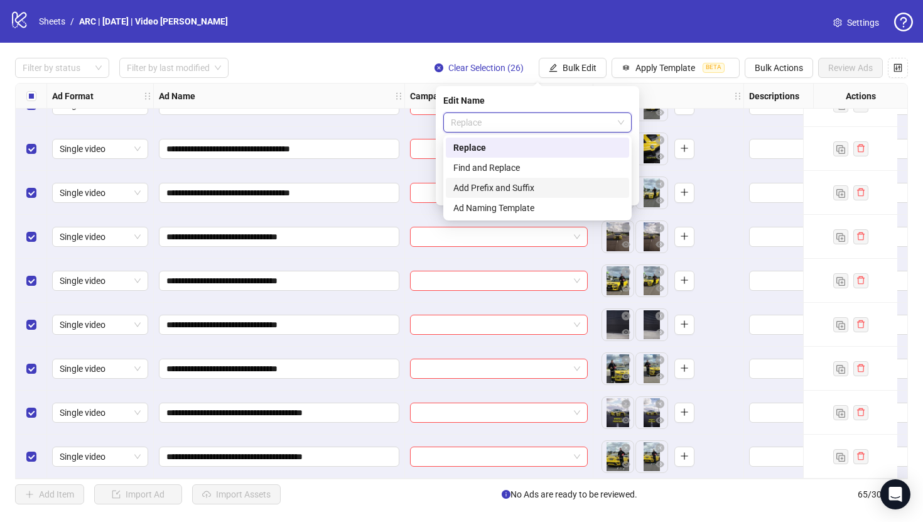
click at [475, 189] on div "Add Prefix and Suffix" at bounding box center [537, 188] width 168 height 14
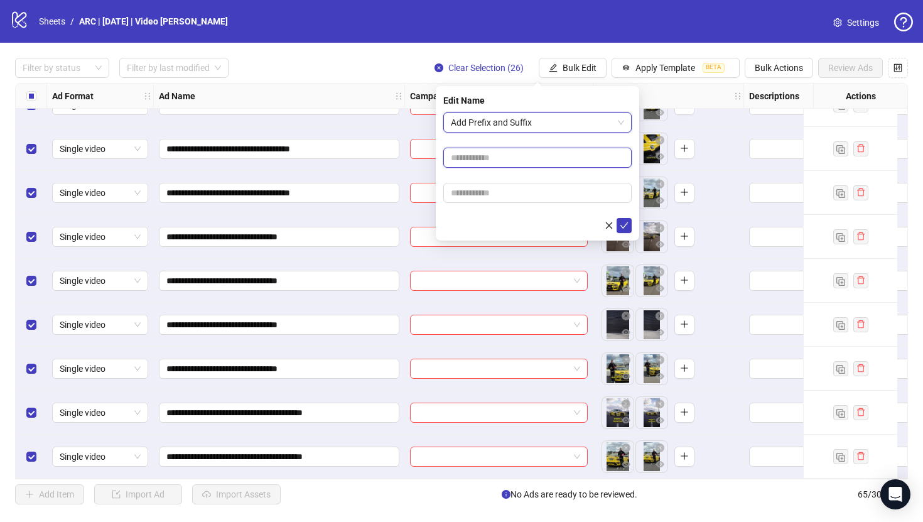
click at [474, 159] on input "text" at bounding box center [537, 158] width 188 height 20
type input "*****"
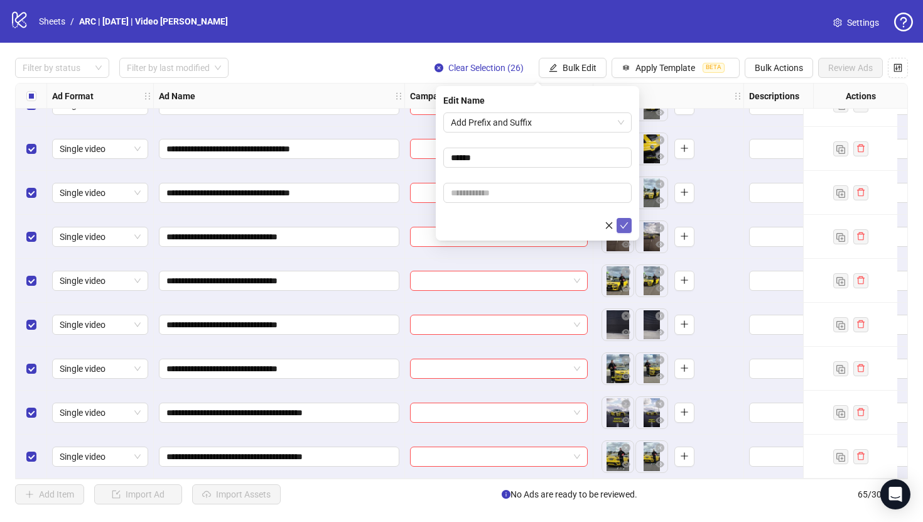
click at [623, 227] on icon "check" at bounding box center [624, 225] width 8 height 6
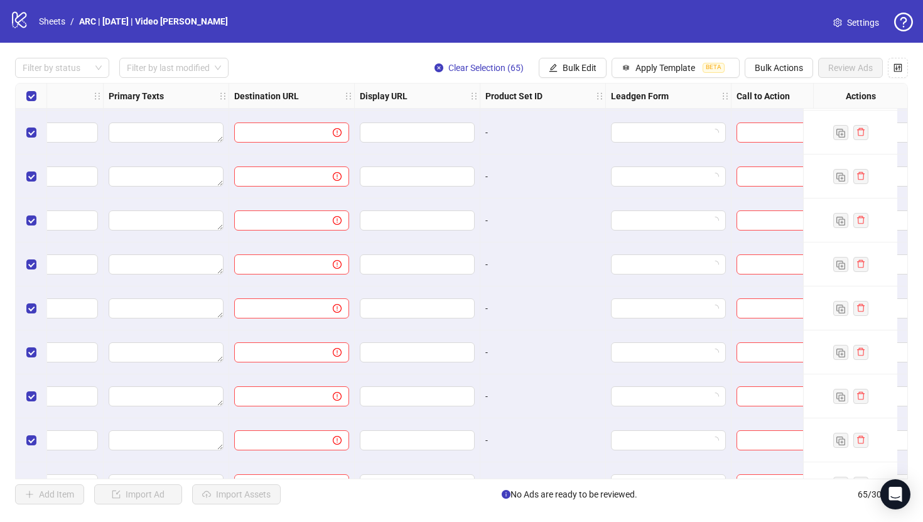
scroll to position [1536, 1024]
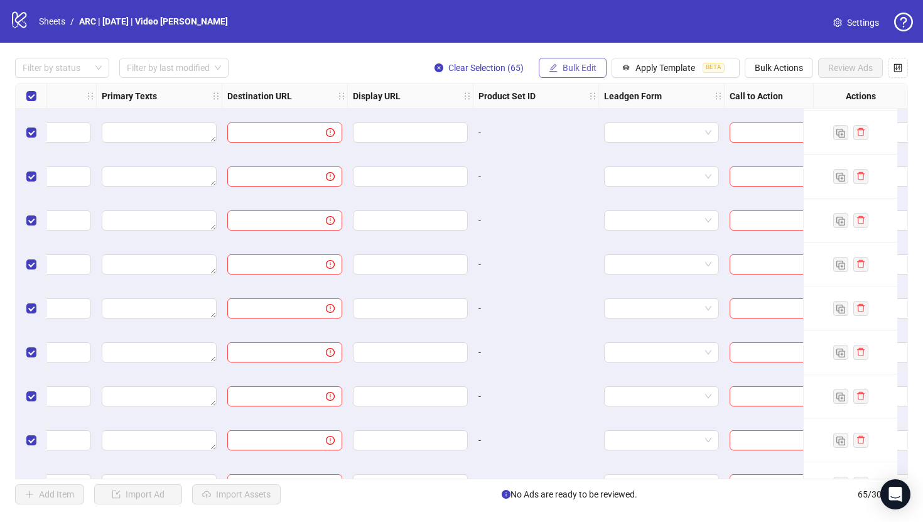
click at [564, 67] on span "Bulk Edit" at bounding box center [580, 68] width 34 height 10
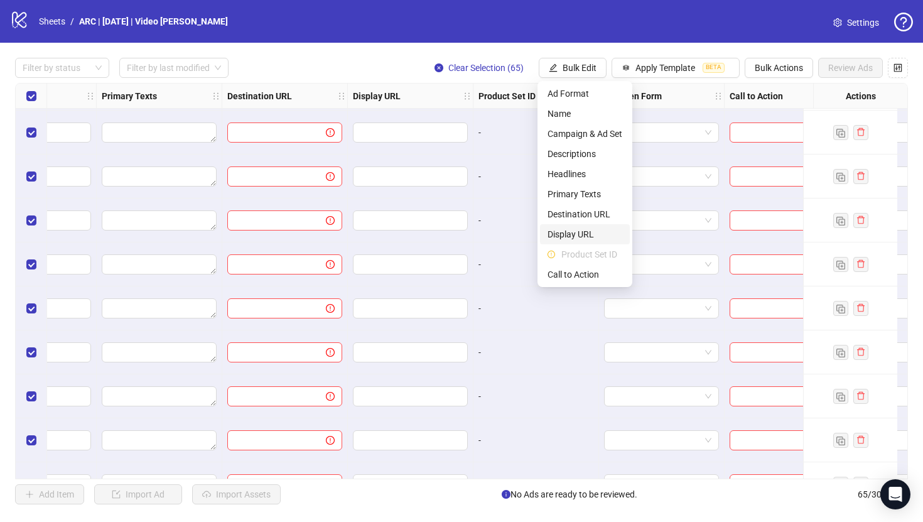
click at [570, 234] on span "Display URL" at bounding box center [584, 234] width 75 height 14
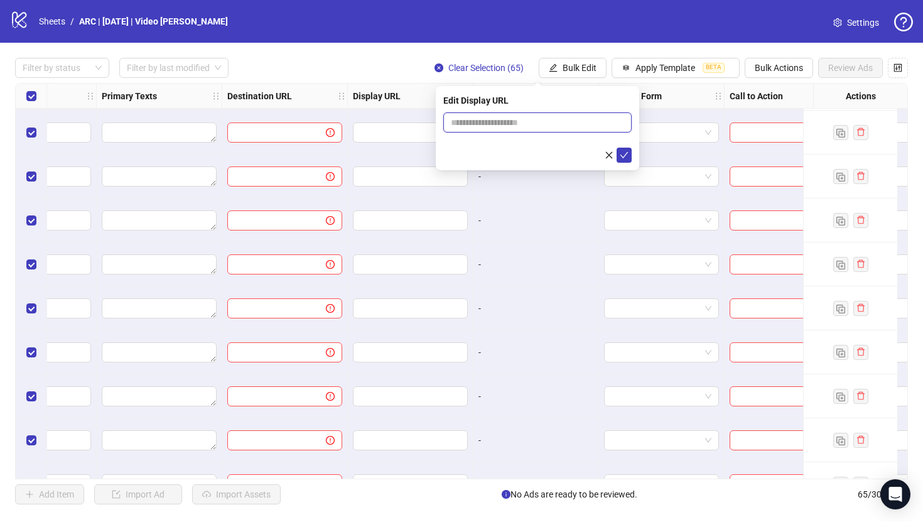
click at [563, 126] on input "text" at bounding box center [537, 122] width 188 height 20
type input "**********"
click at [623, 158] on icon "check" at bounding box center [624, 155] width 9 height 9
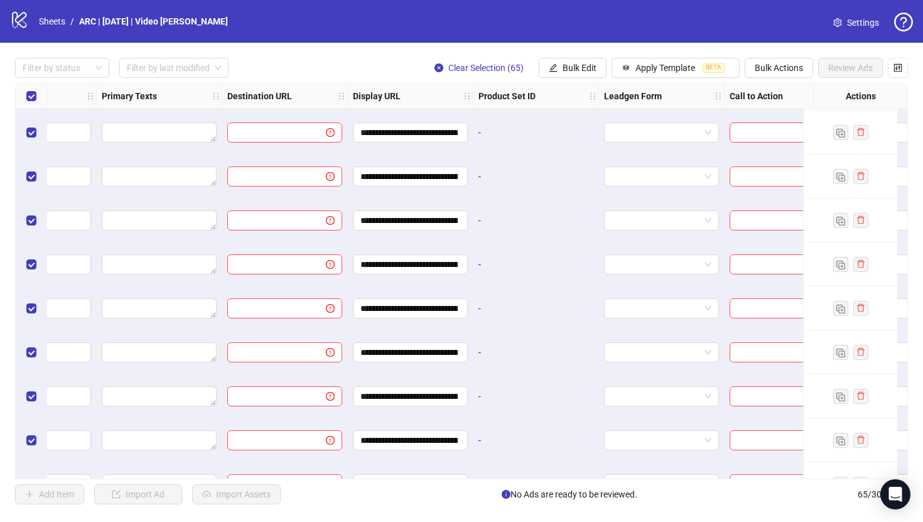
scroll to position [1536, 1082]
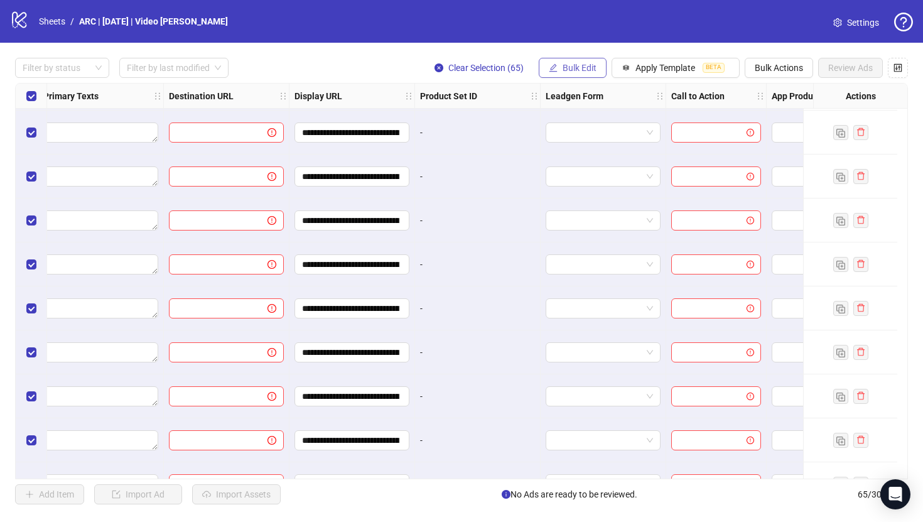
click at [585, 68] on span "Bulk Edit" at bounding box center [580, 68] width 34 height 10
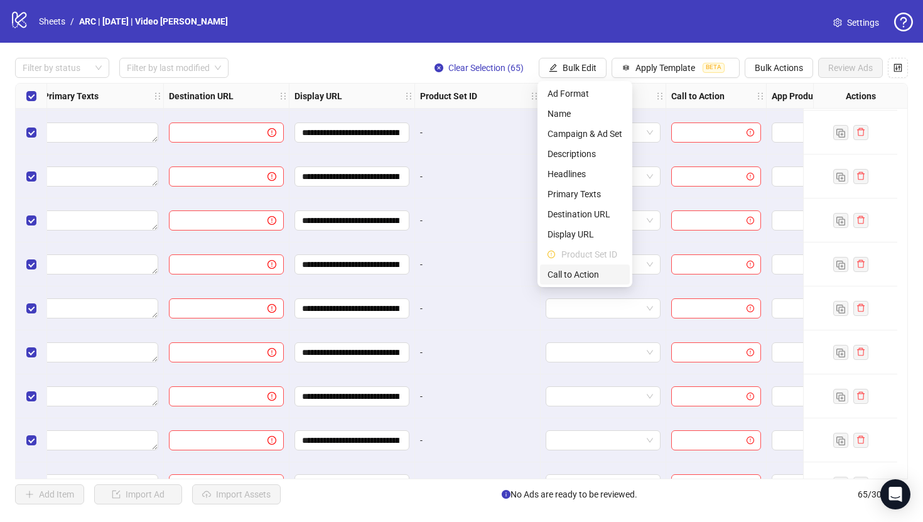
click at [562, 269] on span "Call to Action" at bounding box center [584, 274] width 75 height 14
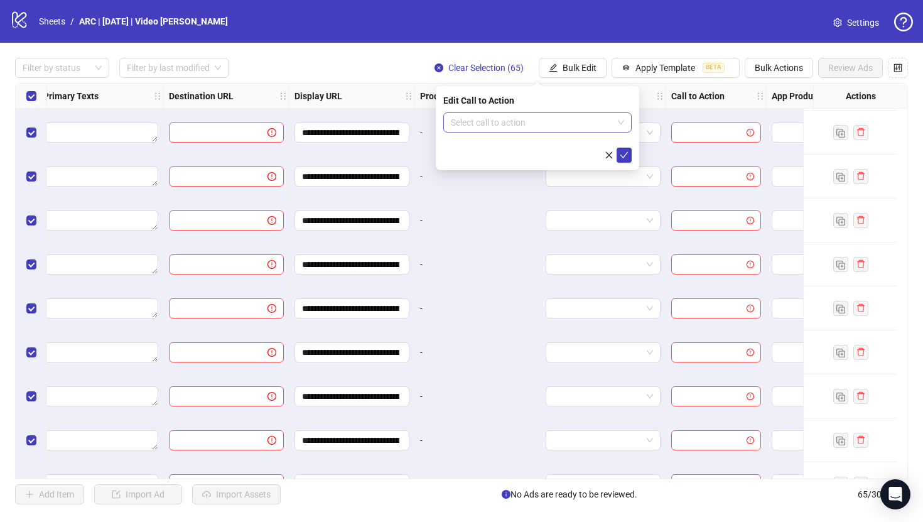
click at [522, 126] on input "search" at bounding box center [532, 122] width 162 height 19
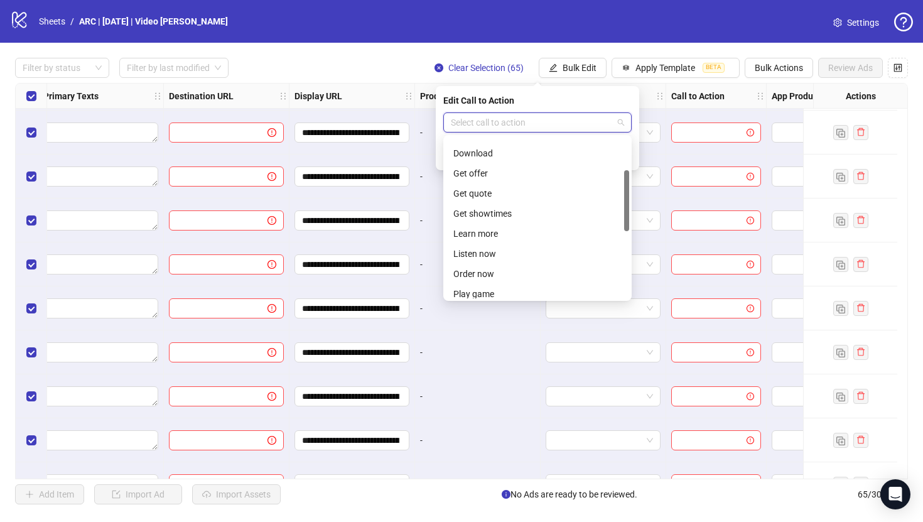
scroll to position [86, 0]
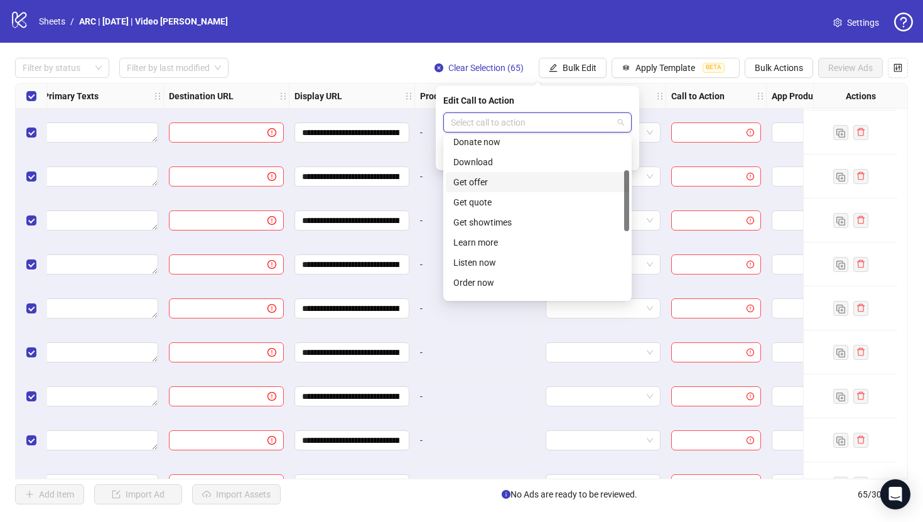
click at [471, 183] on div "Get offer" at bounding box center [537, 182] width 168 height 14
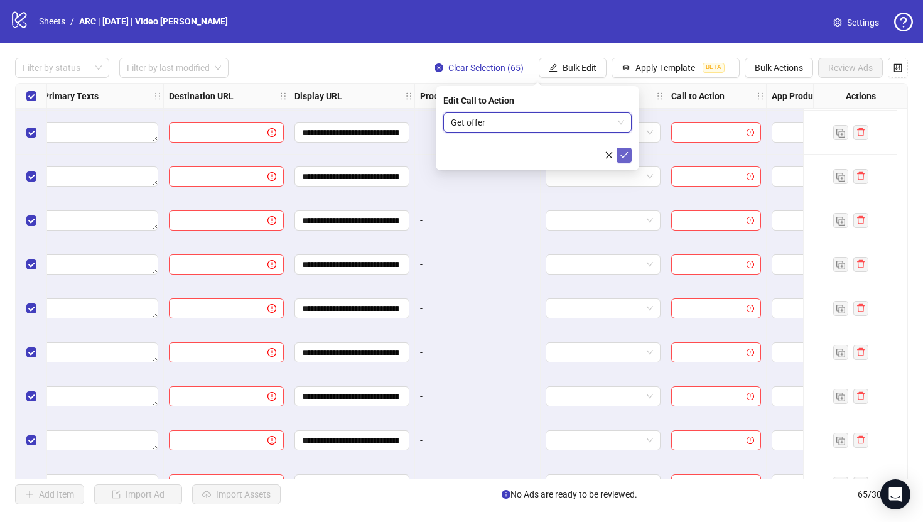
click at [627, 157] on icon "check" at bounding box center [624, 155] width 9 height 9
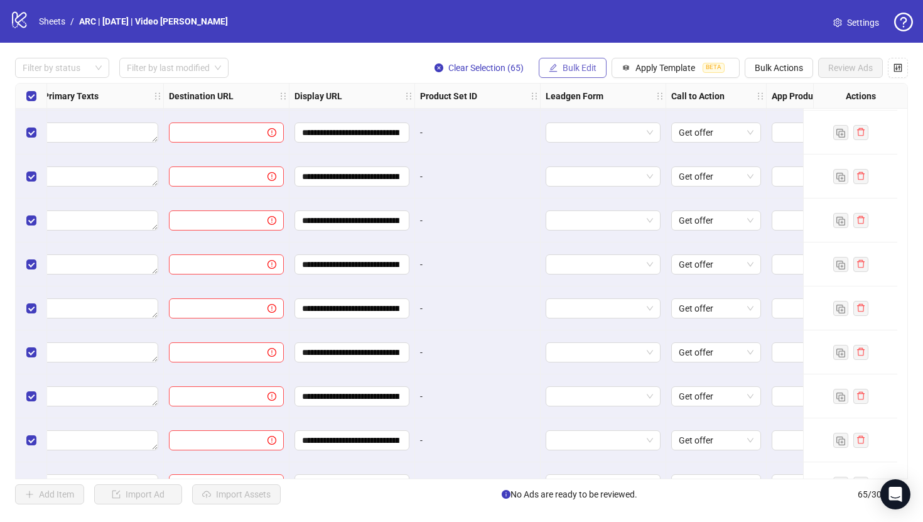
click at [578, 63] on span "Bulk Edit" at bounding box center [580, 68] width 34 height 10
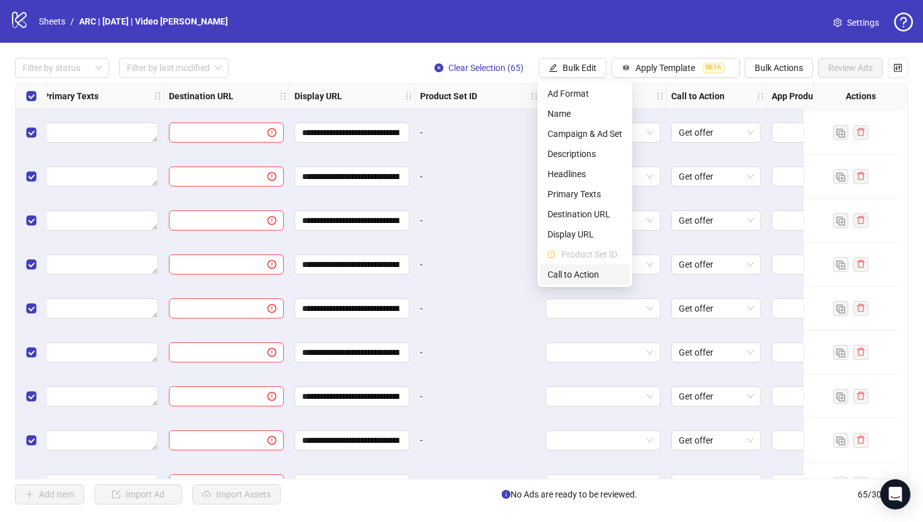
click at [560, 279] on span "Call to Action" at bounding box center [584, 274] width 75 height 14
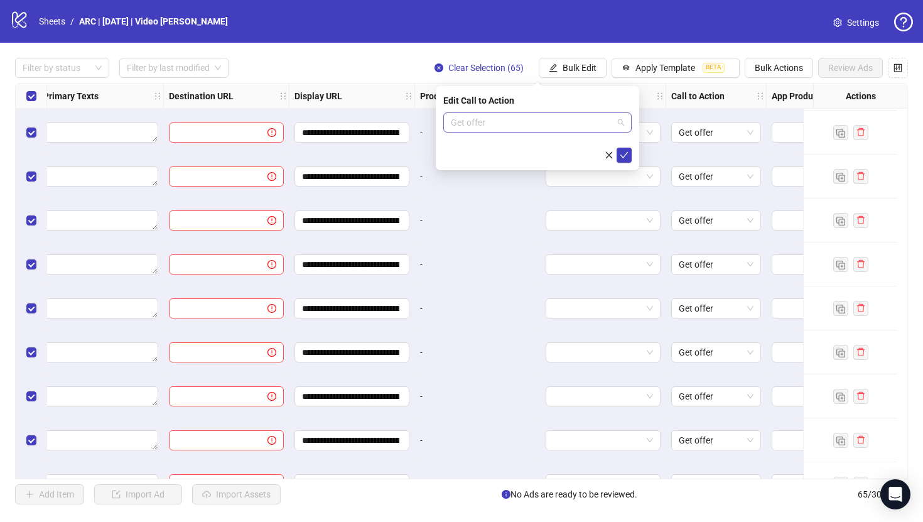
click at [551, 126] on span "Get offer" at bounding box center [537, 122] width 173 height 19
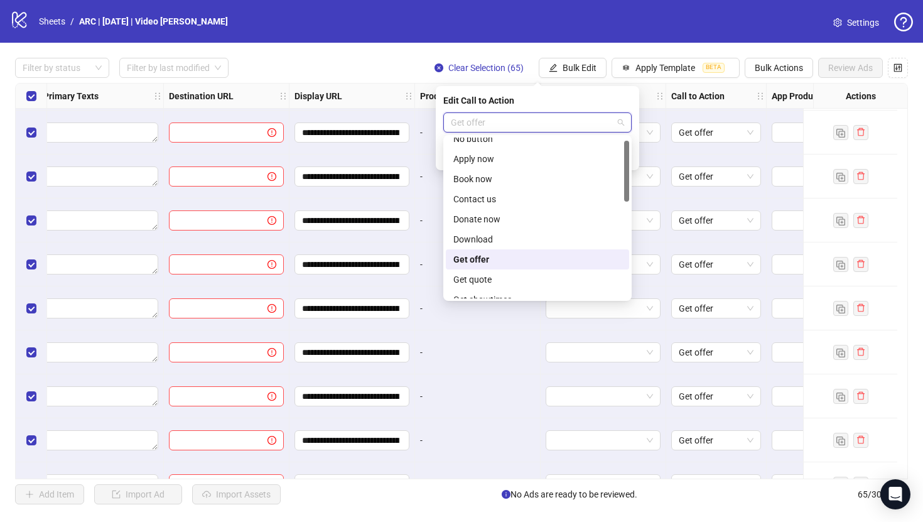
scroll to position [0, 0]
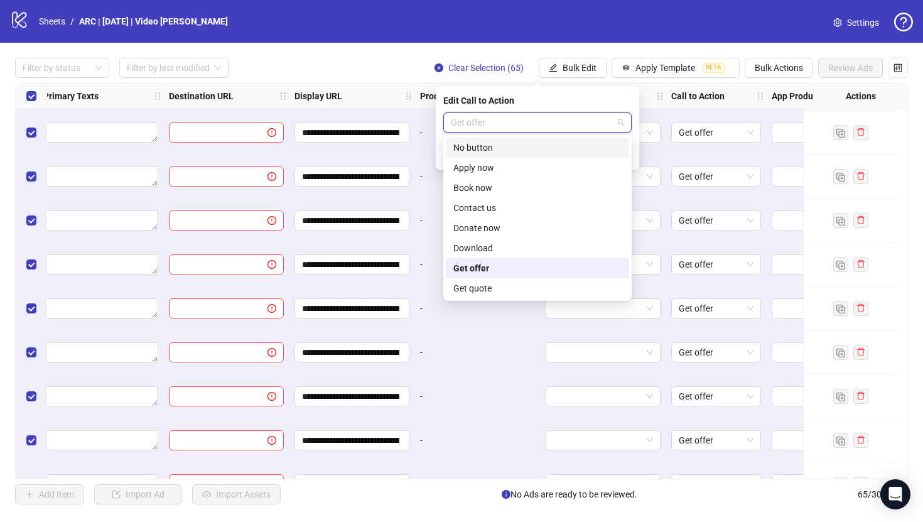
click at [395, 67] on div "Filter by status Filter by last modified Clear Selection (65) Bulk Edit Apply T…" at bounding box center [461, 68] width 893 height 20
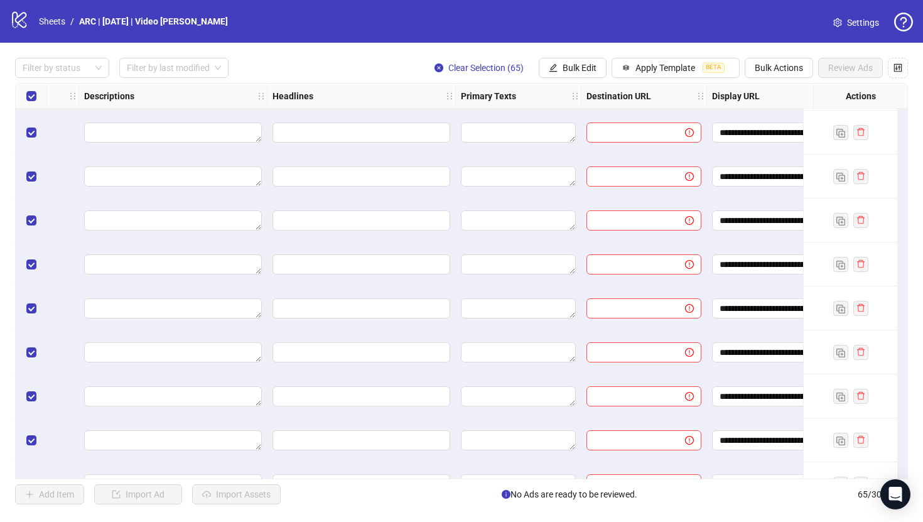
scroll to position [1536, 655]
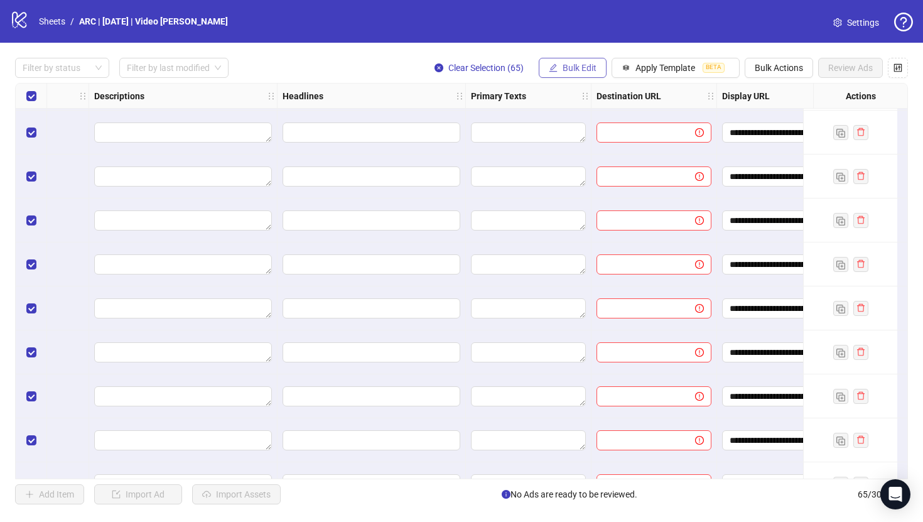
click at [574, 70] on span "Bulk Edit" at bounding box center [580, 68] width 34 height 10
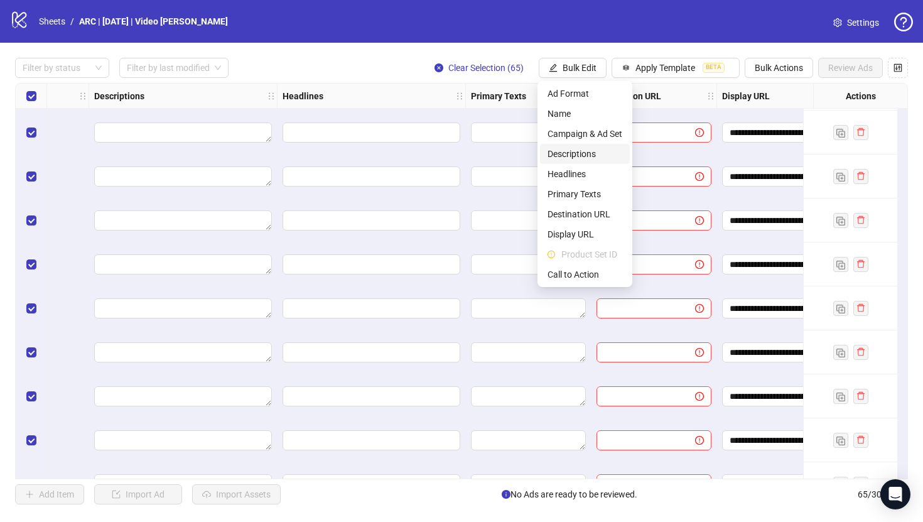
click at [573, 153] on span "Descriptions" at bounding box center [584, 154] width 75 height 14
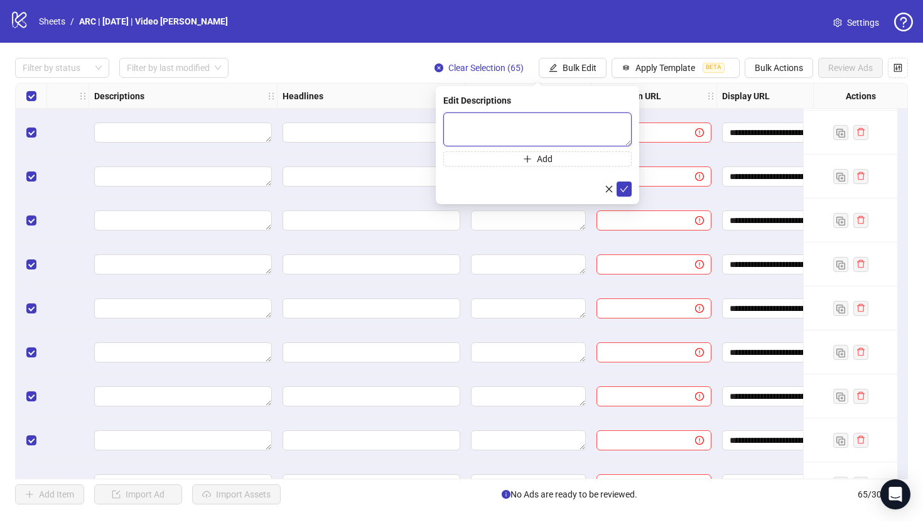
click at [458, 125] on textarea at bounding box center [537, 129] width 188 height 34
click at [463, 128] on textarea at bounding box center [537, 129] width 188 height 34
paste textarea "**********"
type textarea "**********"
click at [627, 186] on icon "check" at bounding box center [624, 189] width 8 height 6
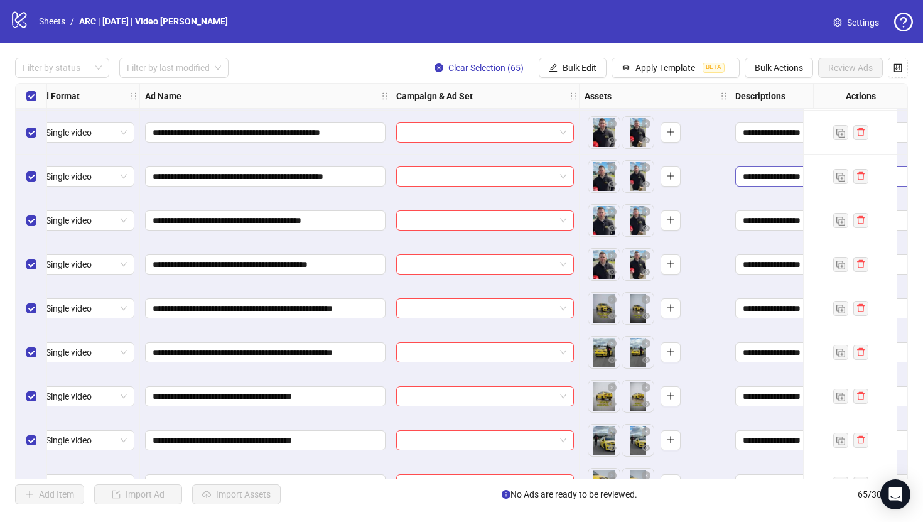
scroll to position [1536, 0]
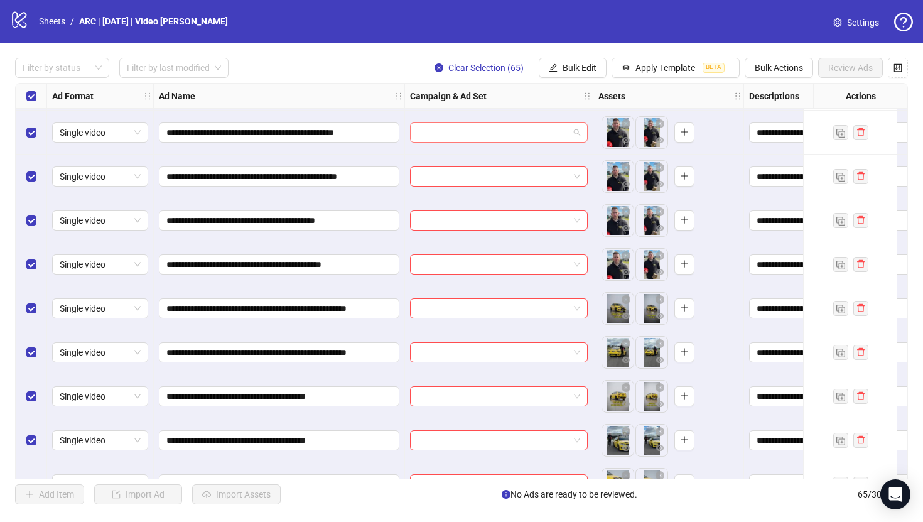
click at [445, 130] on input "search" at bounding box center [493, 132] width 151 height 19
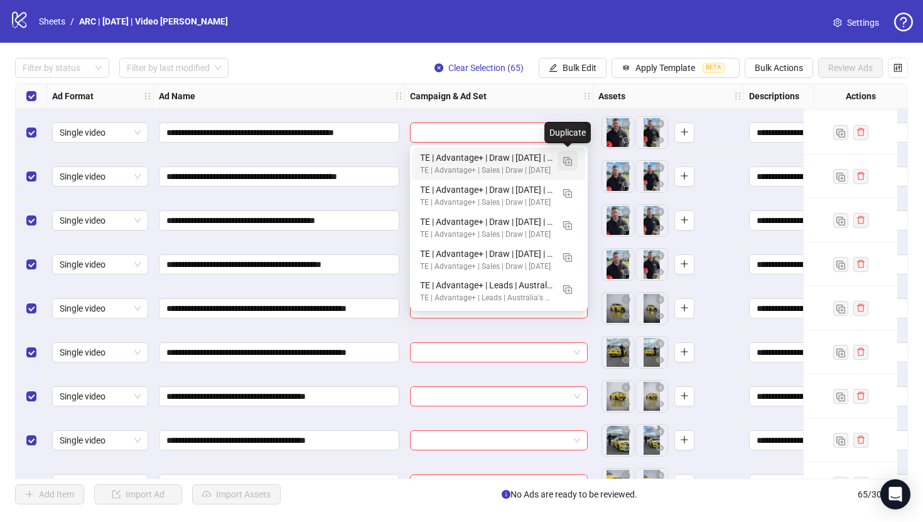
click at [568, 161] on img "button" at bounding box center [567, 161] width 9 height 9
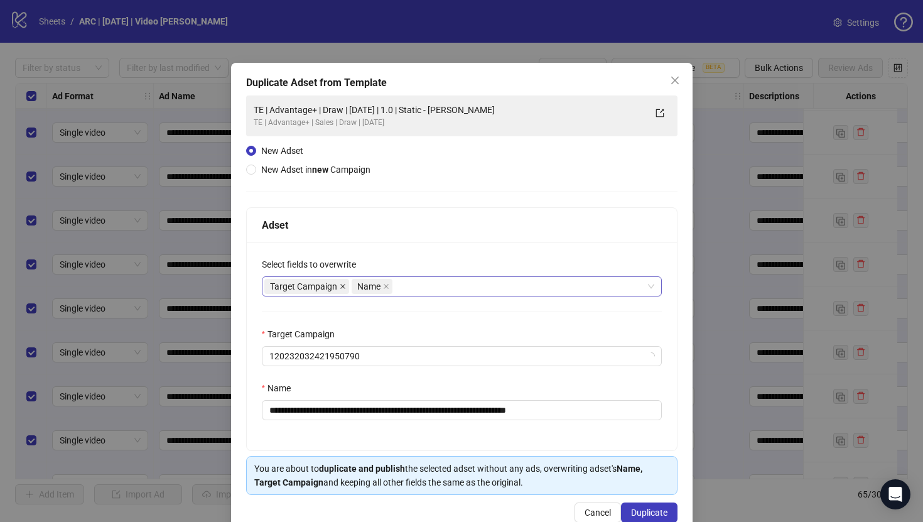
click at [342, 285] on icon "close" at bounding box center [343, 286] width 6 height 6
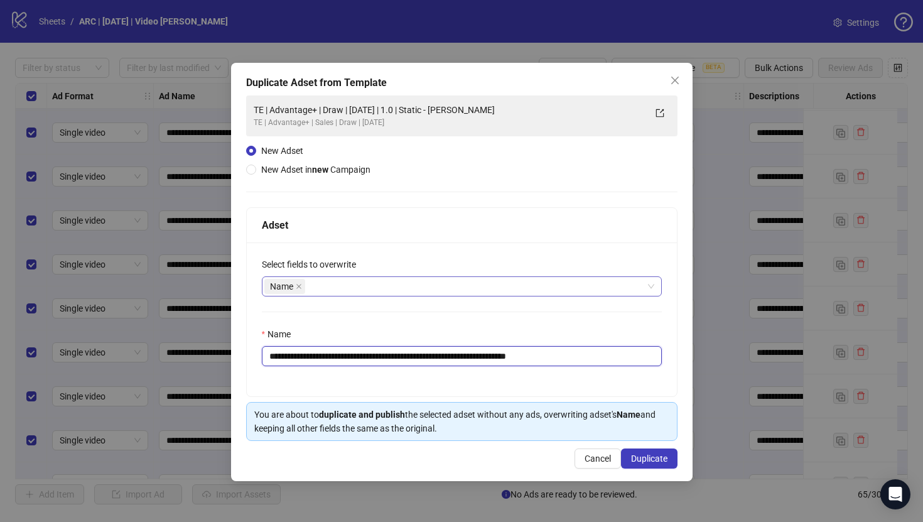
click at [570, 358] on input "**********" at bounding box center [462, 356] width 400 height 20
click at [473, 357] on input "**********" at bounding box center [462, 356] width 400 height 20
type input "**********"
click at [635, 454] on span "Duplicate" at bounding box center [649, 458] width 36 height 10
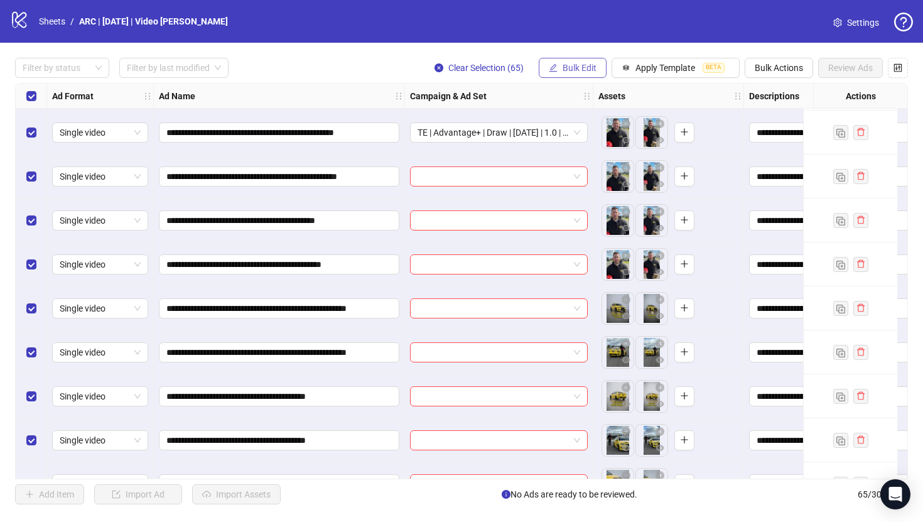
click at [578, 64] on span "Bulk Edit" at bounding box center [580, 68] width 34 height 10
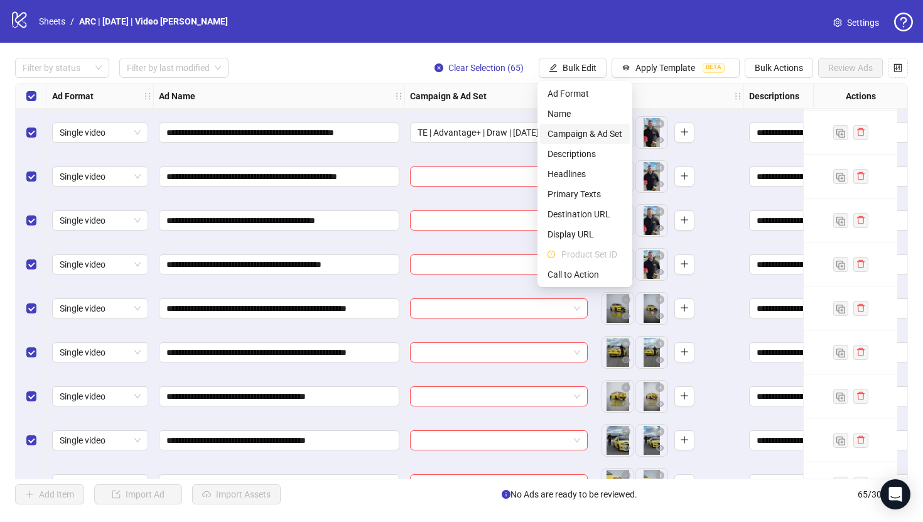
click at [580, 132] on span "Campaign & Ad Set" at bounding box center [584, 134] width 75 height 14
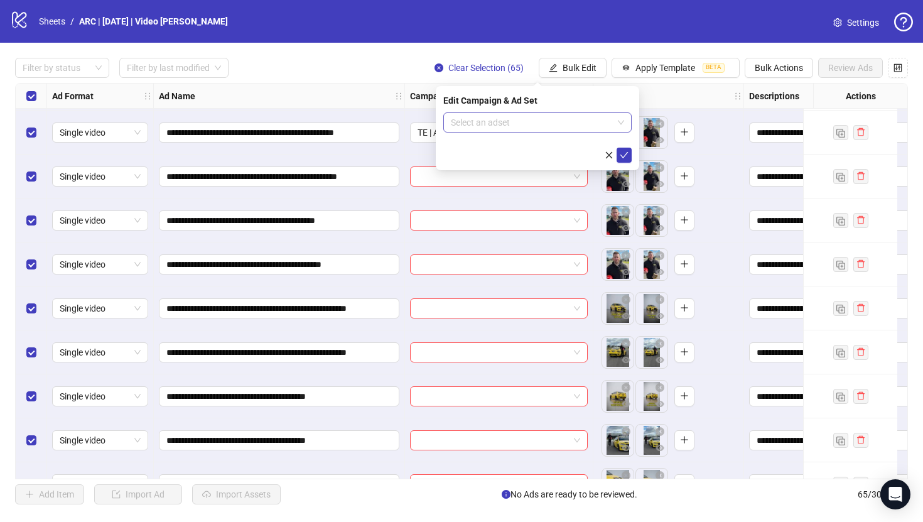
click at [573, 123] on input "search" at bounding box center [532, 122] width 162 height 19
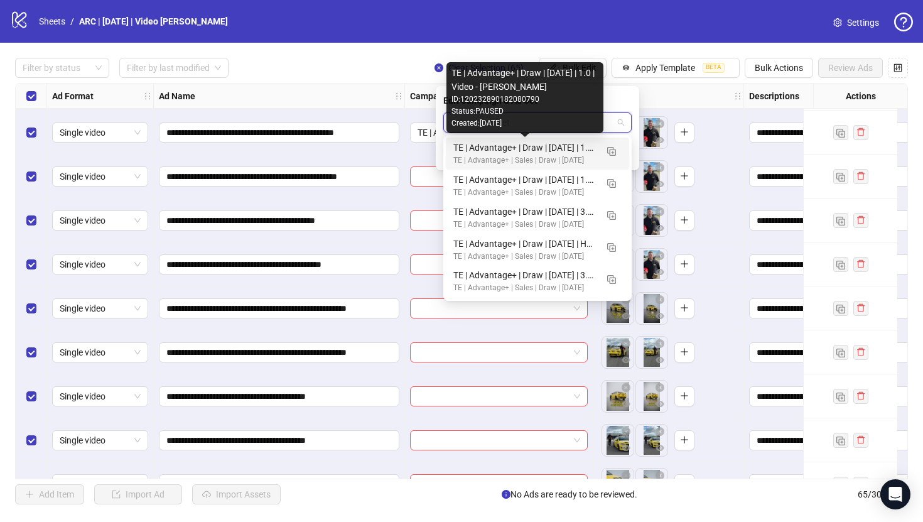
click at [558, 154] on div "TE | Advantage+ | Draw | [DATE] | 1.0 | Video - [PERSON_NAME]" at bounding box center [524, 148] width 143 height 14
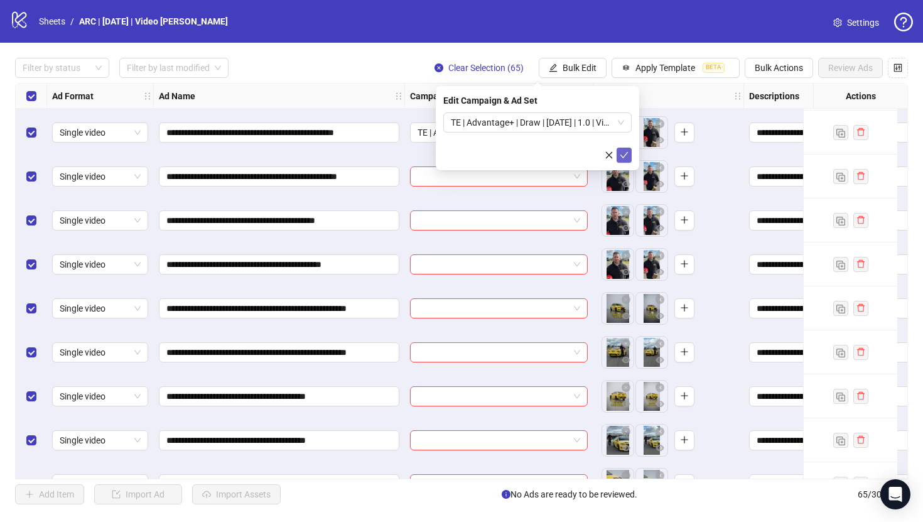
click at [624, 154] on icon "check" at bounding box center [624, 155] width 9 height 9
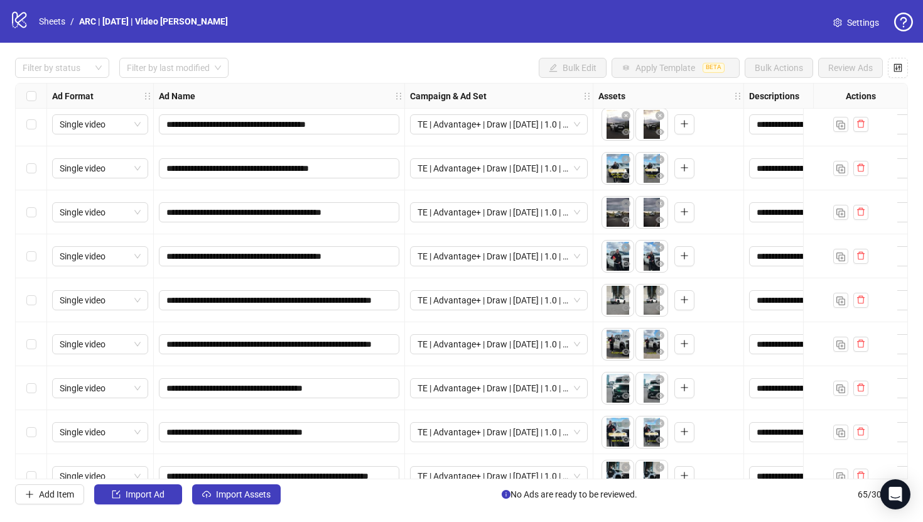
scroll to position [0, 0]
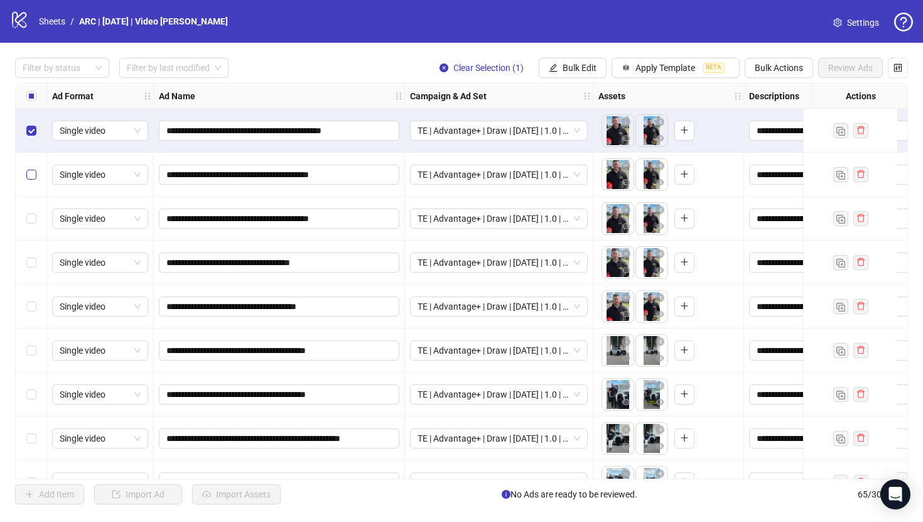
click at [34, 168] on label "Select row 2" at bounding box center [31, 175] width 10 height 14
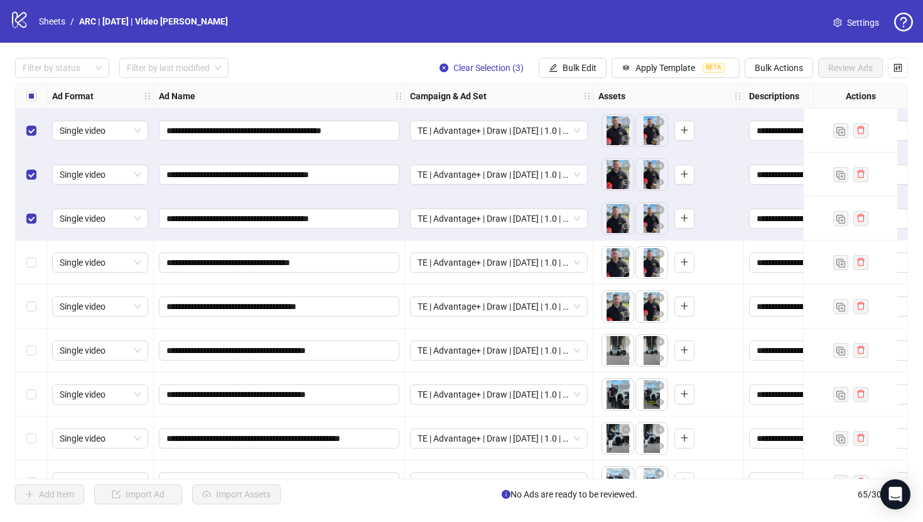
click at [29, 251] on div "Select row 4" at bounding box center [31, 262] width 31 height 44
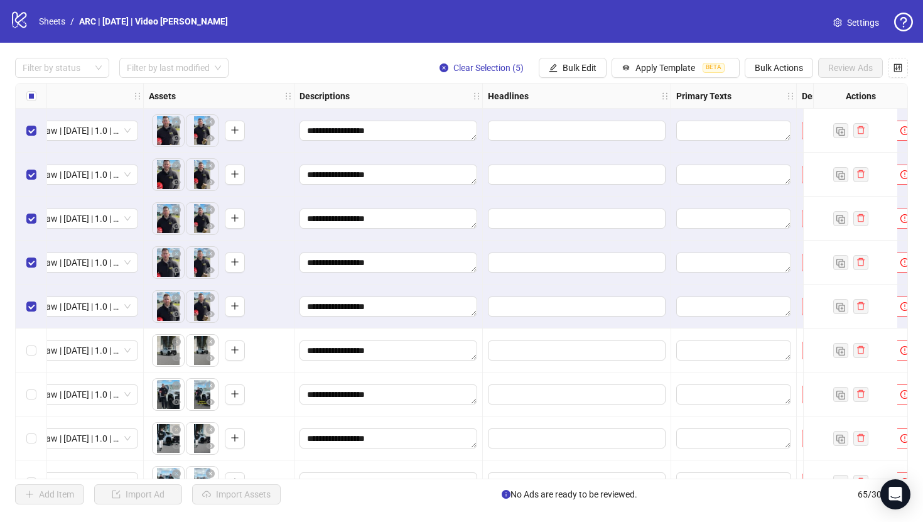
scroll to position [0, 558]
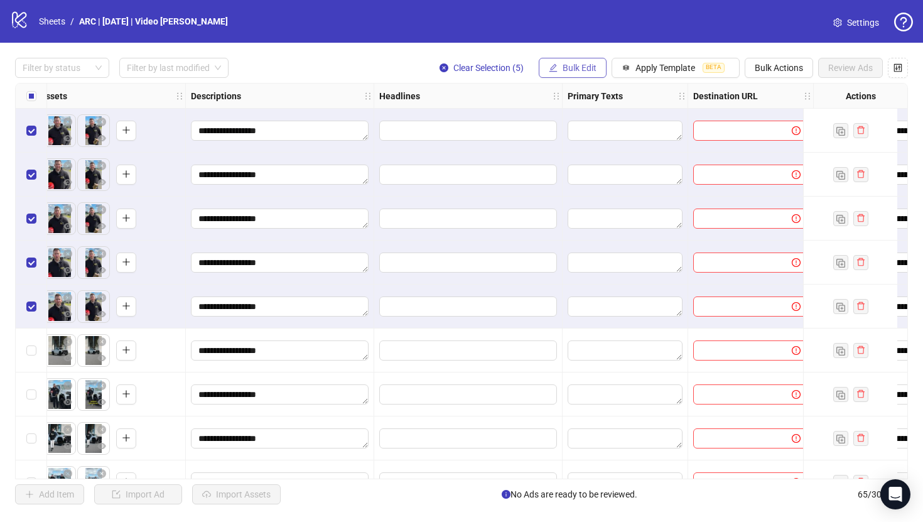
click at [564, 69] on span "Bulk Edit" at bounding box center [580, 68] width 34 height 10
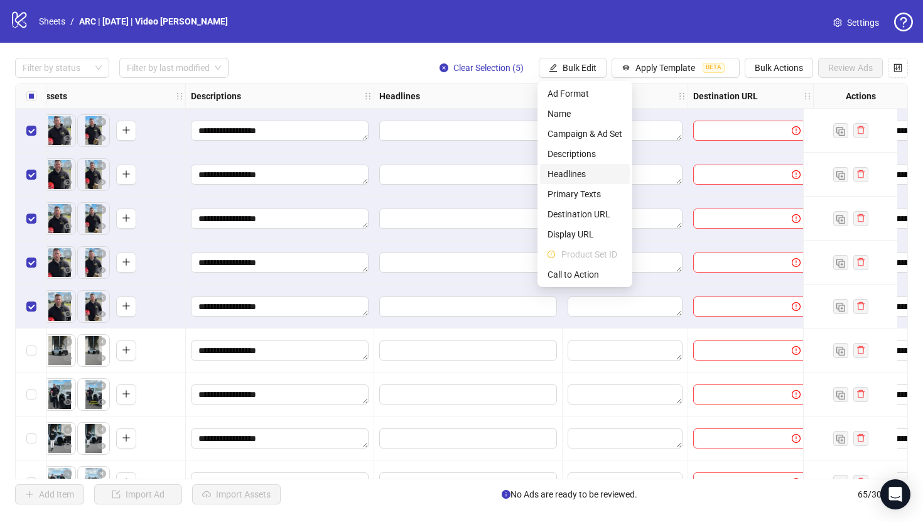
click at [574, 169] on span "Headlines" at bounding box center [584, 174] width 75 height 14
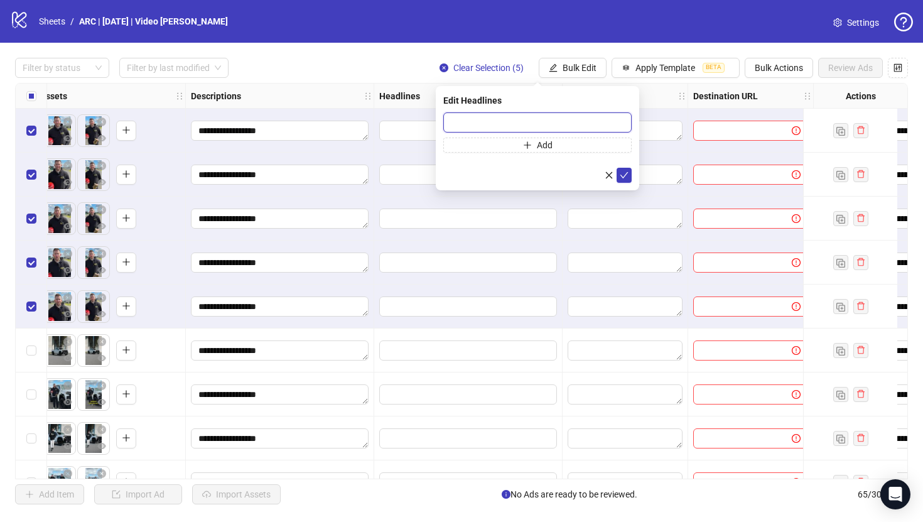
click at [512, 127] on input "text" at bounding box center [537, 122] width 188 height 20
paste input "**********"
type input "**********"
click at [622, 176] on icon "check" at bounding box center [624, 175] width 8 height 6
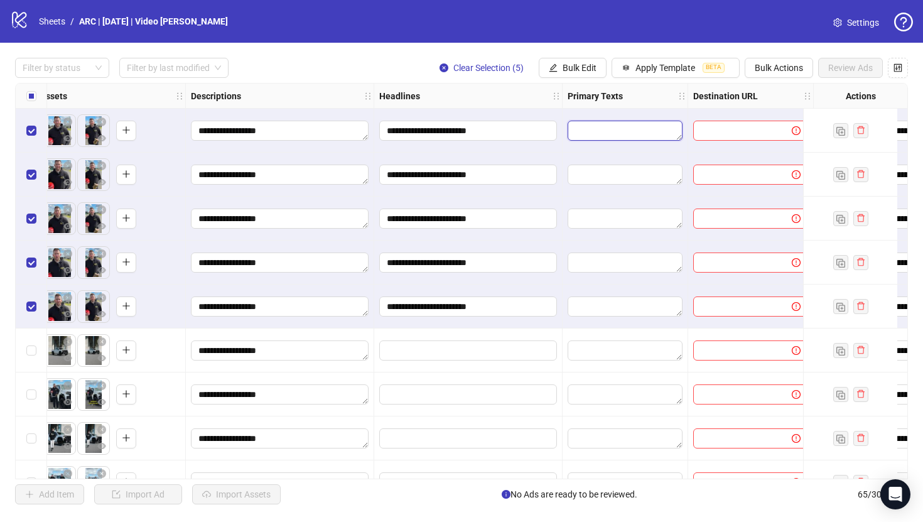
click at [591, 132] on textarea "Edit values" at bounding box center [625, 131] width 115 height 20
click at [578, 68] on span "Bulk Edit" at bounding box center [580, 68] width 34 height 10
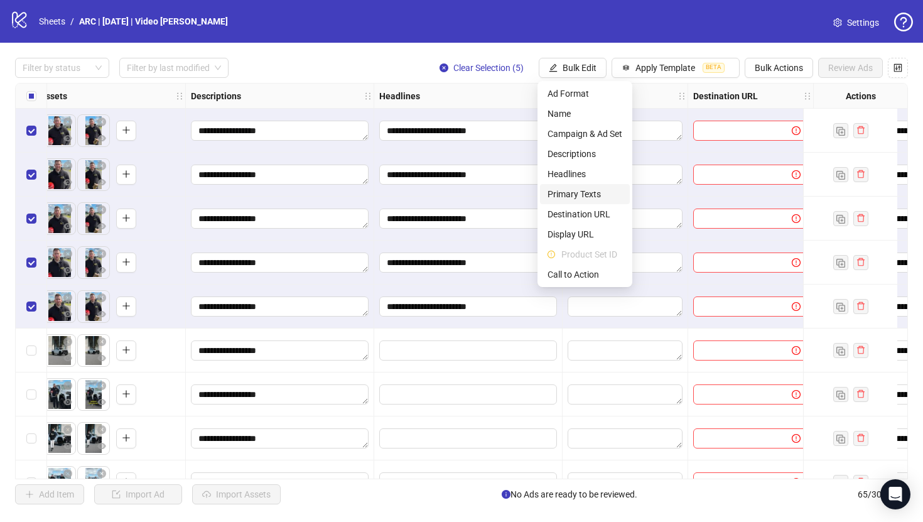
click at [573, 190] on span "Primary Texts" at bounding box center [584, 194] width 75 height 14
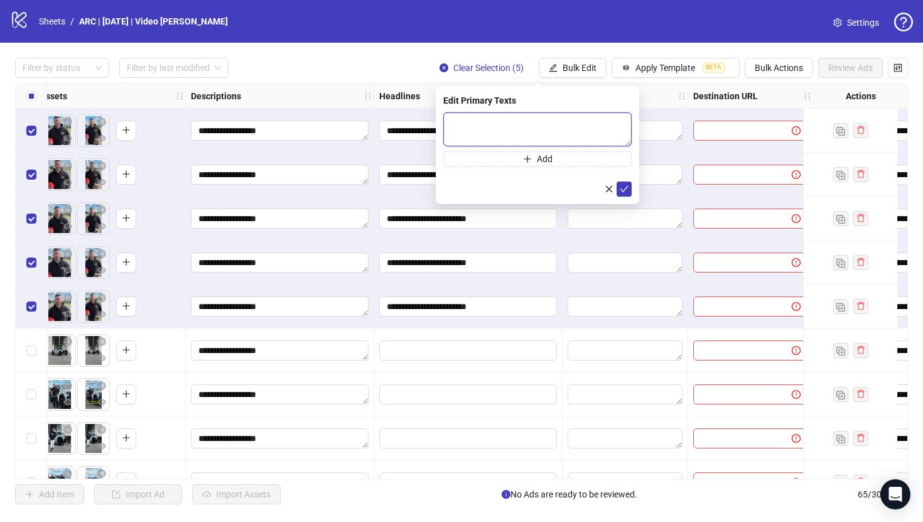
click at [527, 132] on textarea at bounding box center [537, 129] width 188 height 34
paste textarea "**********"
click at [454, 140] on textarea "**********" at bounding box center [537, 129] width 188 height 34
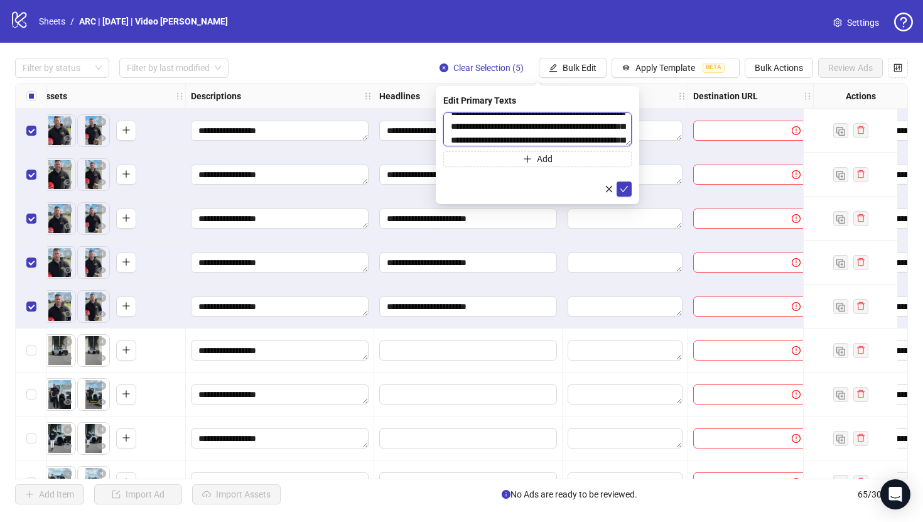
click at [595, 127] on textarea "**********" at bounding box center [537, 129] width 188 height 34
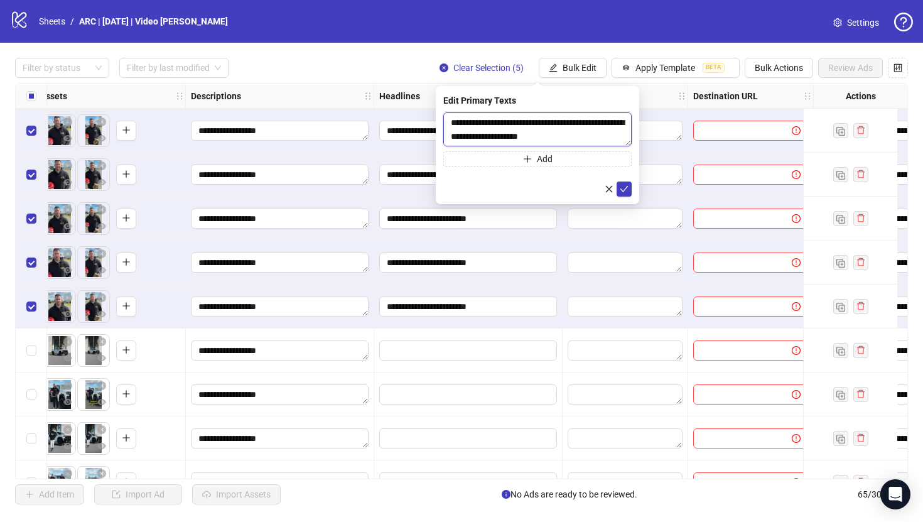
scroll to position [97, 0]
type textarea "**********"
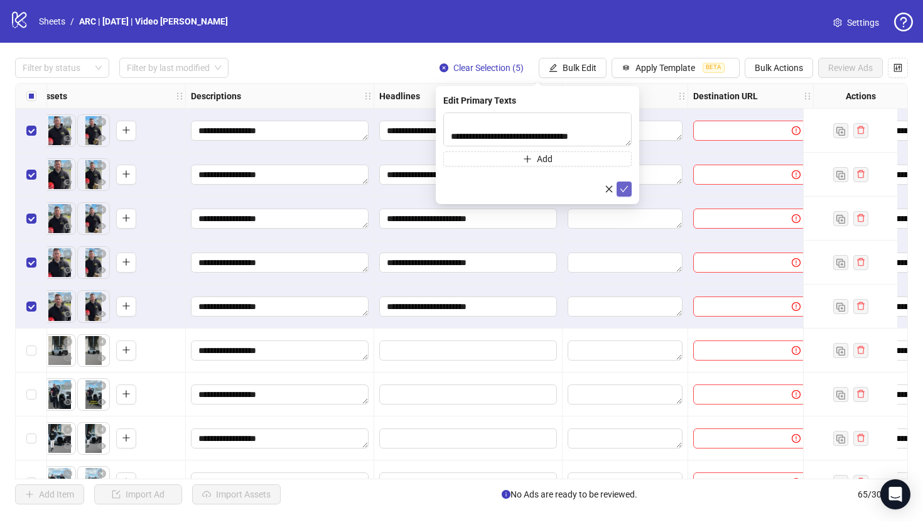
click at [623, 191] on icon "check" at bounding box center [624, 189] width 9 height 9
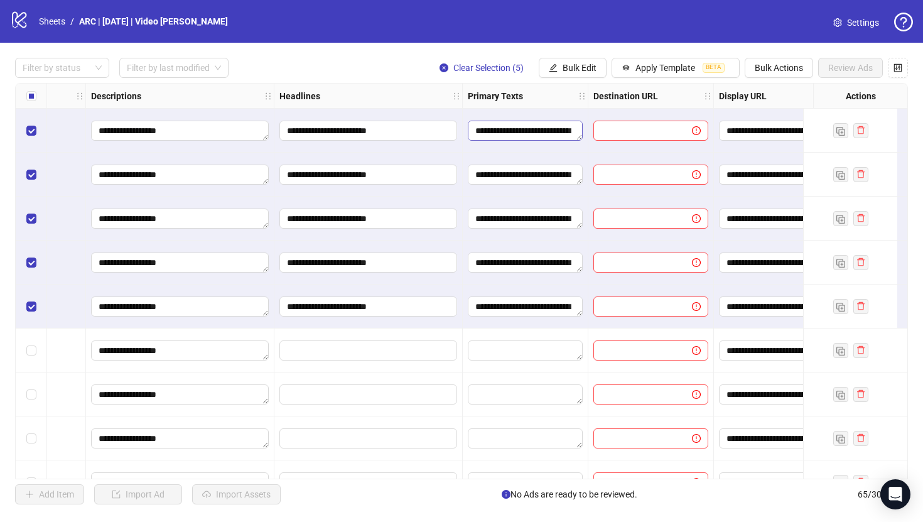
scroll to position [0, 676]
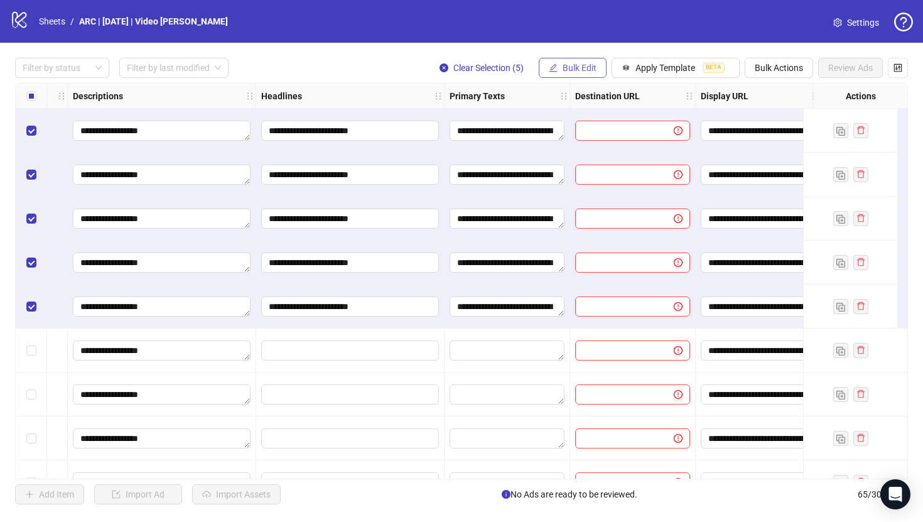
click at [580, 70] on span "Bulk Edit" at bounding box center [580, 68] width 34 height 10
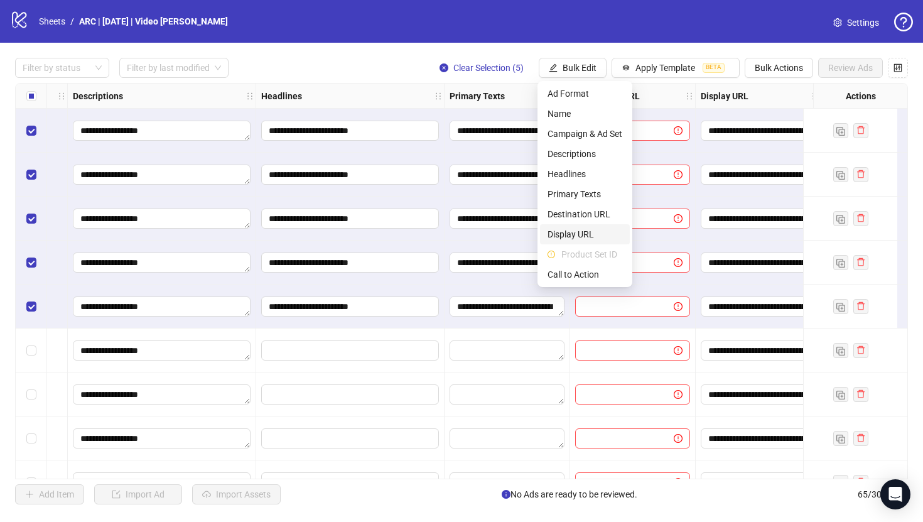
click at [568, 229] on span "Display URL" at bounding box center [584, 234] width 75 height 14
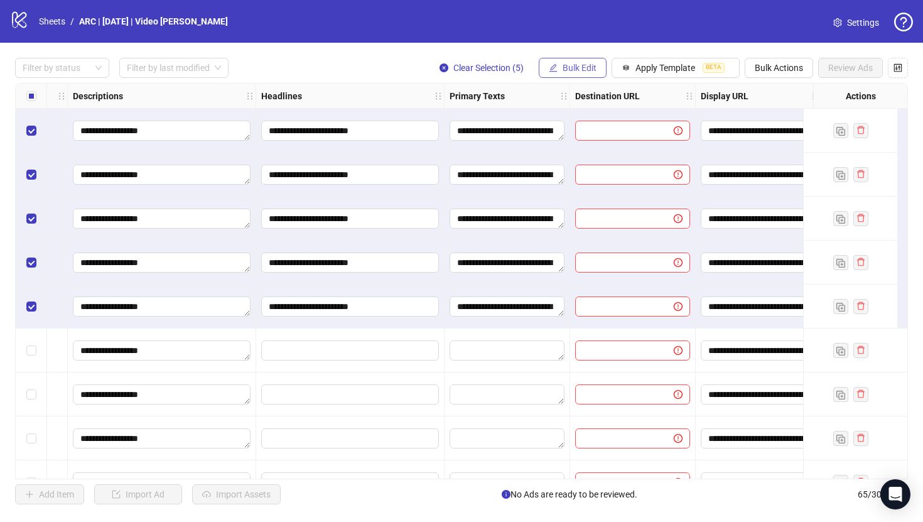
click at [564, 68] on span "Bulk Edit" at bounding box center [580, 68] width 34 height 10
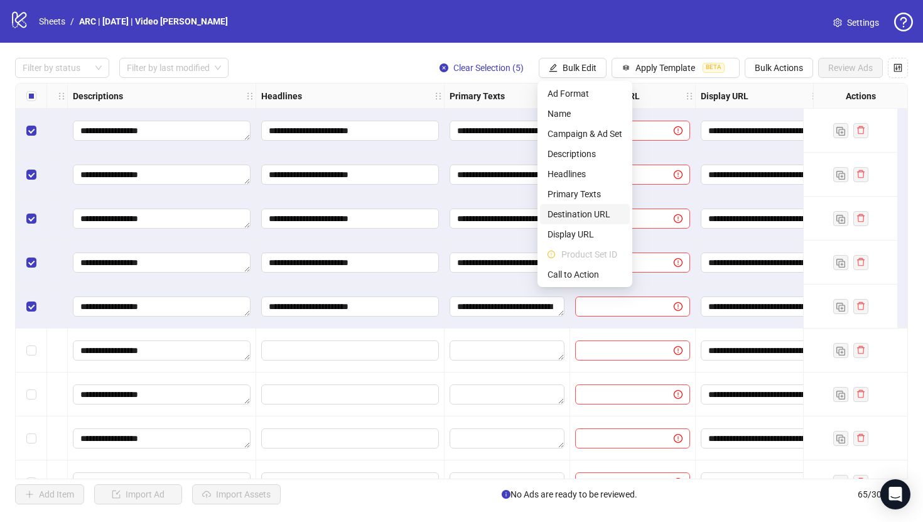
click at [570, 216] on span "Destination URL" at bounding box center [584, 214] width 75 height 14
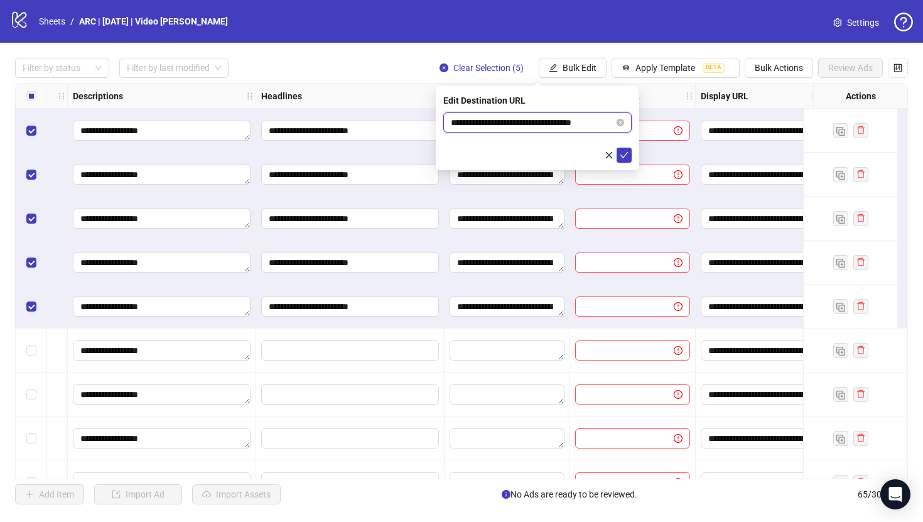
click at [559, 122] on input "**********" at bounding box center [532, 123] width 163 height 14
paste input "**"
type input "**********"
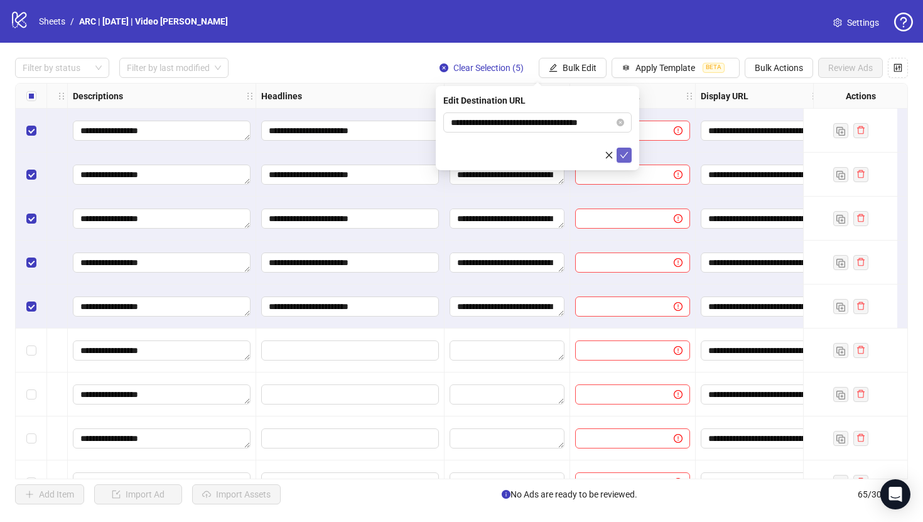
click at [621, 156] on icon "check" at bounding box center [624, 155] width 9 height 9
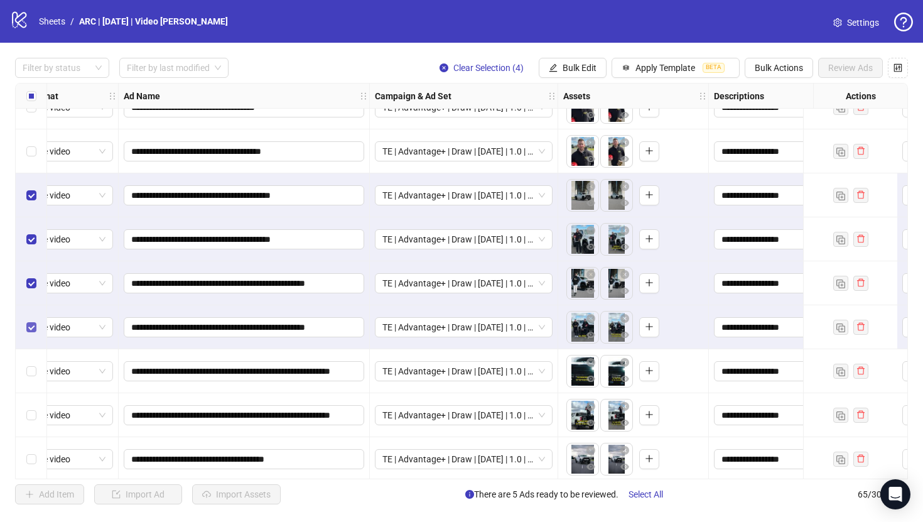
scroll to position [162, 35]
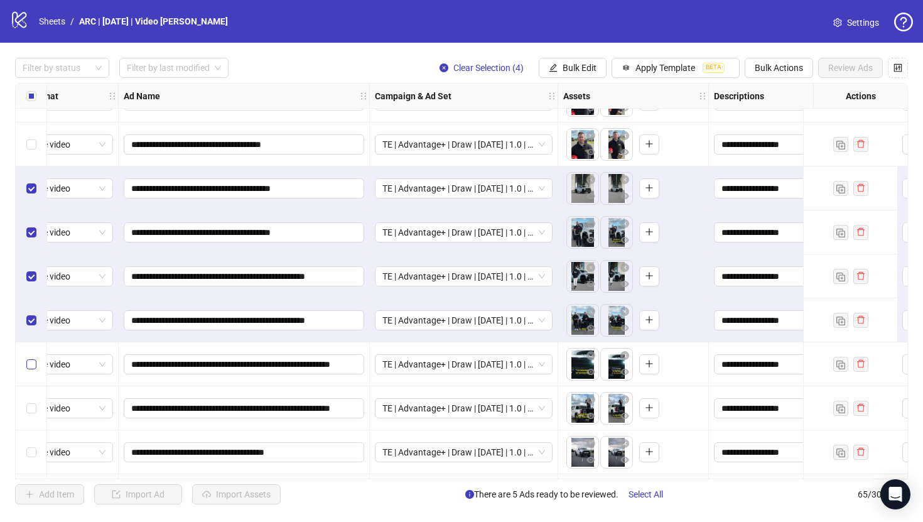
click at [30, 369] on label "Select row 10" at bounding box center [31, 364] width 10 height 14
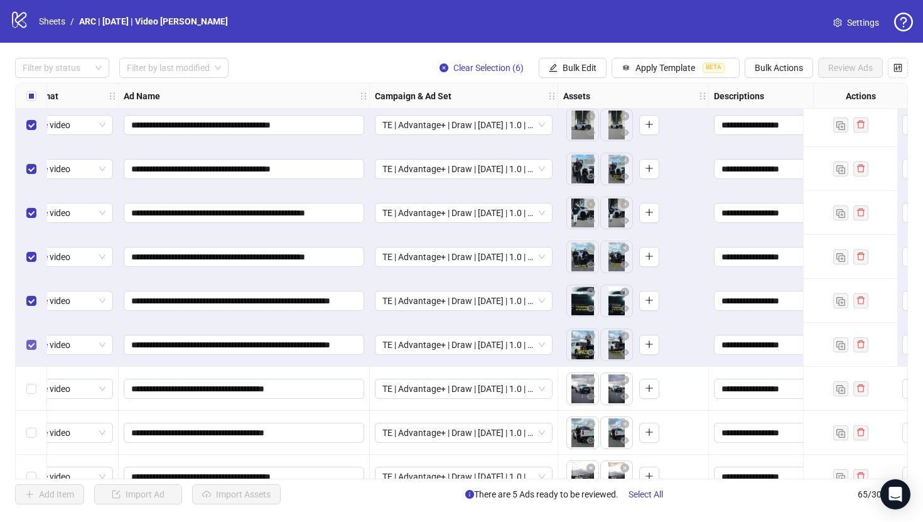
scroll to position [249, 35]
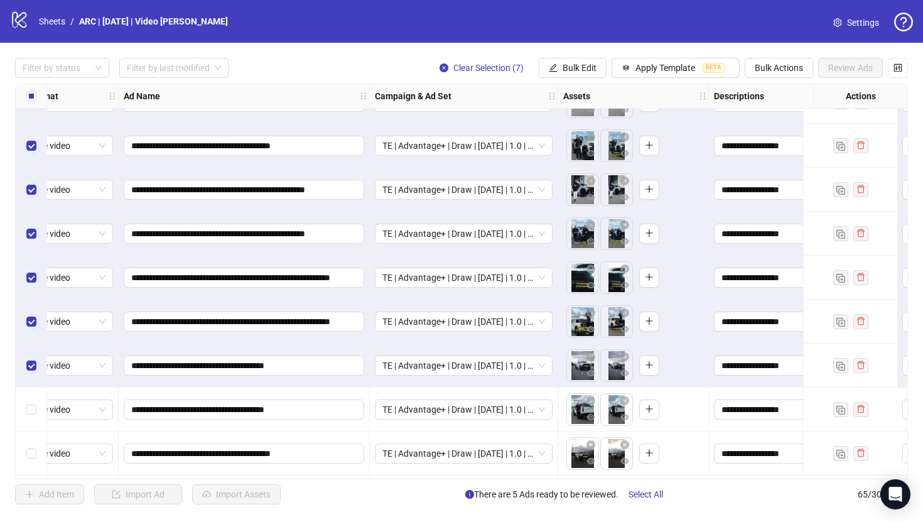
click at [34, 401] on div "Select row 13" at bounding box center [31, 409] width 31 height 44
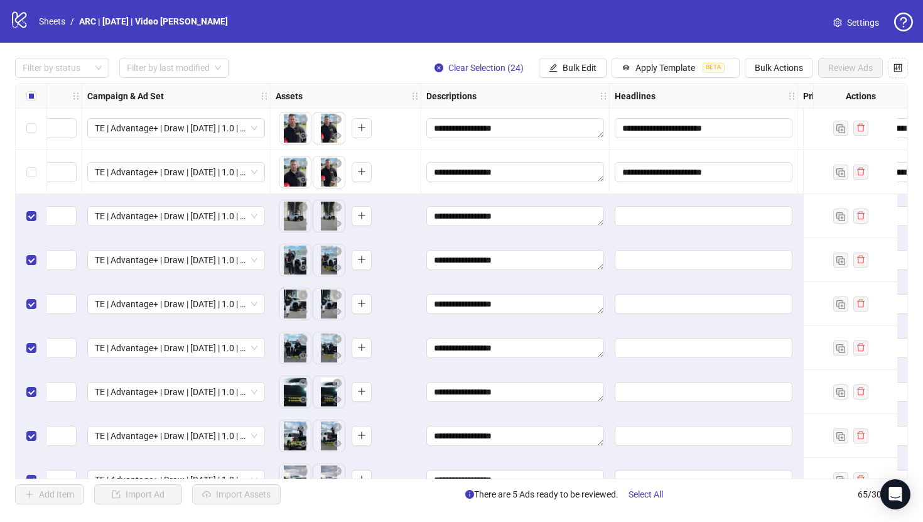
scroll to position [134, 362]
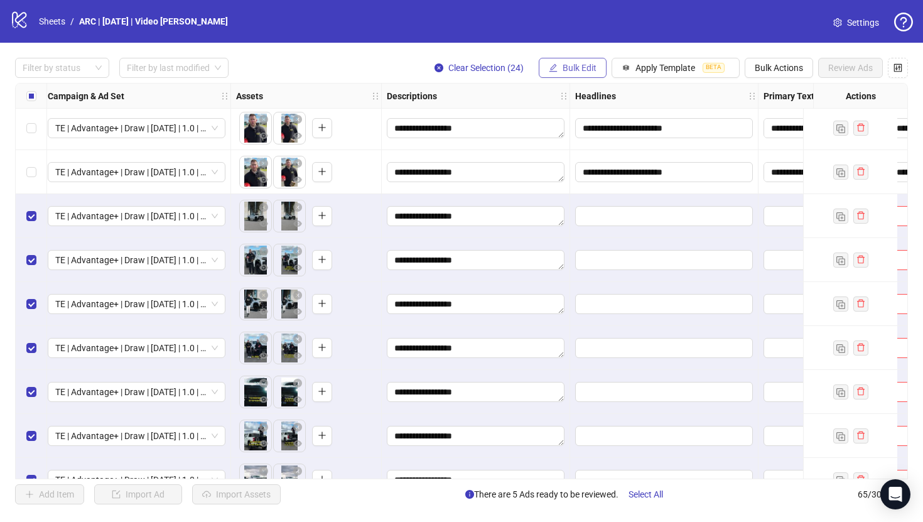
click at [566, 69] on span "Bulk Edit" at bounding box center [580, 68] width 34 height 10
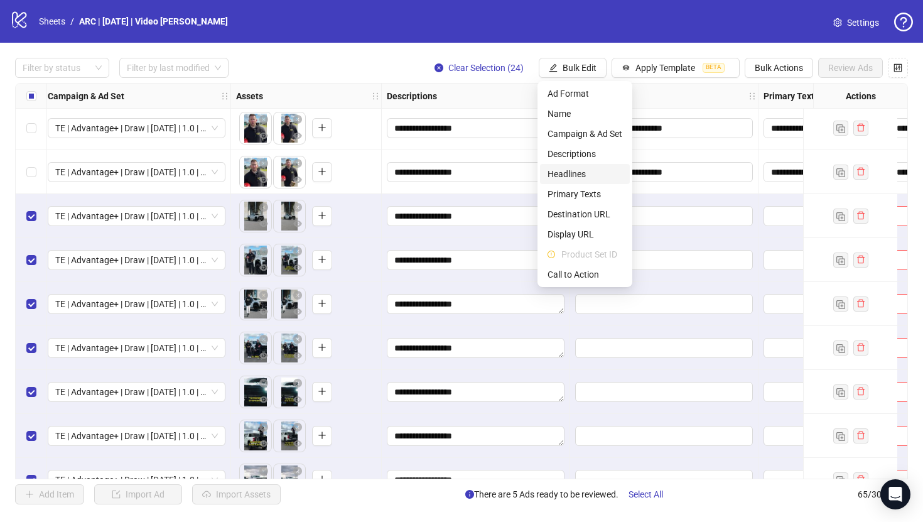
click at [558, 171] on span "Headlines" at bounding box center [584, 174] width 75 height 14
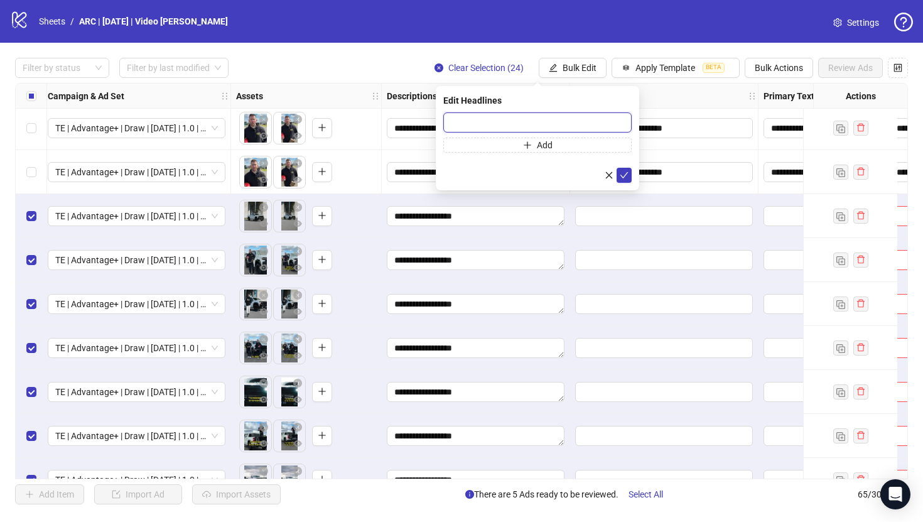
click at [523, 126] on input "text" at bounding box center [537, 122] width 188 height 20
paste input "**********"
type input "**********"
click at [625, 173] on icon "check" at bounding box center [624, 175] width 8 height 6
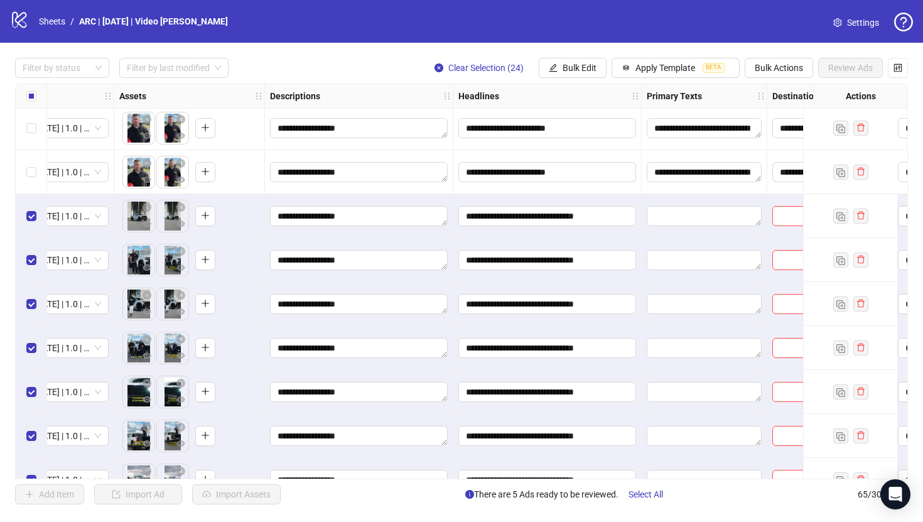
scroll to position [134, 488]
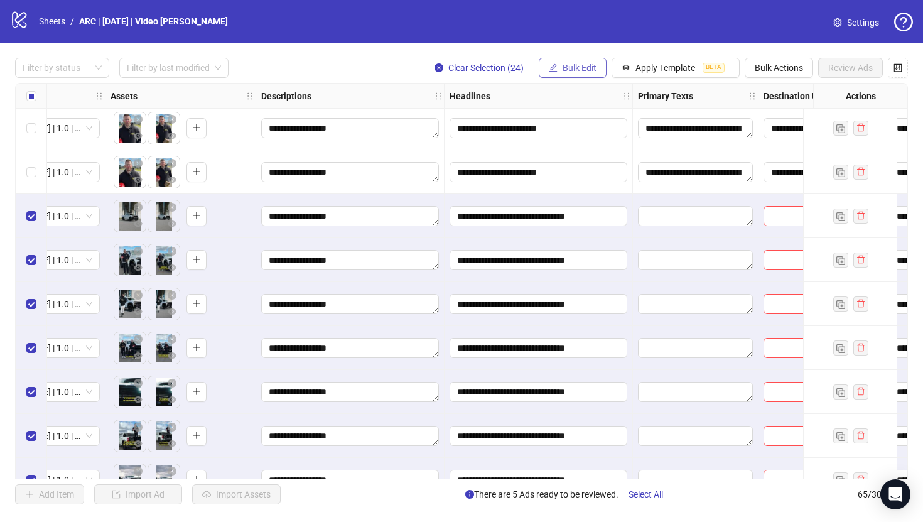
click at [583, 68] on span "Bulk Edit" at bounding box center [580, 68] width 34 height 10
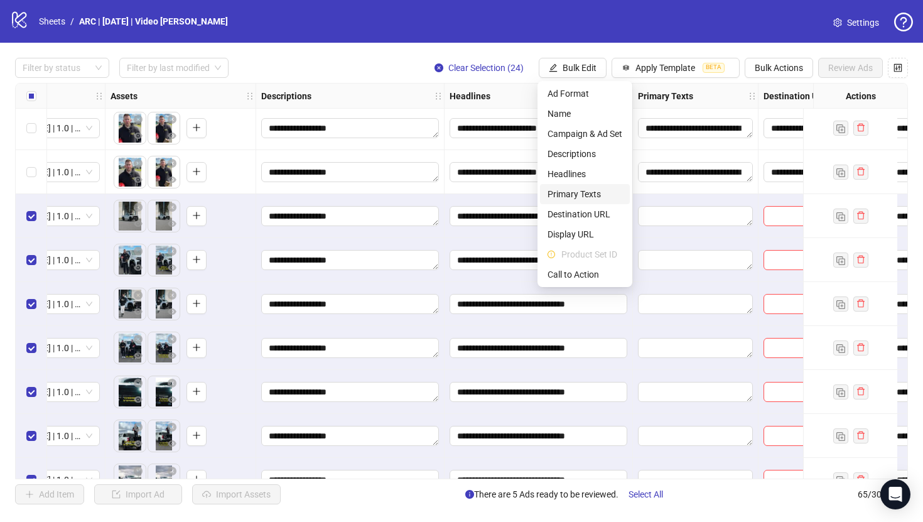
click at [579, 191] on span "Primary Texts" at bounding box center [584, 194] width 75 height 14
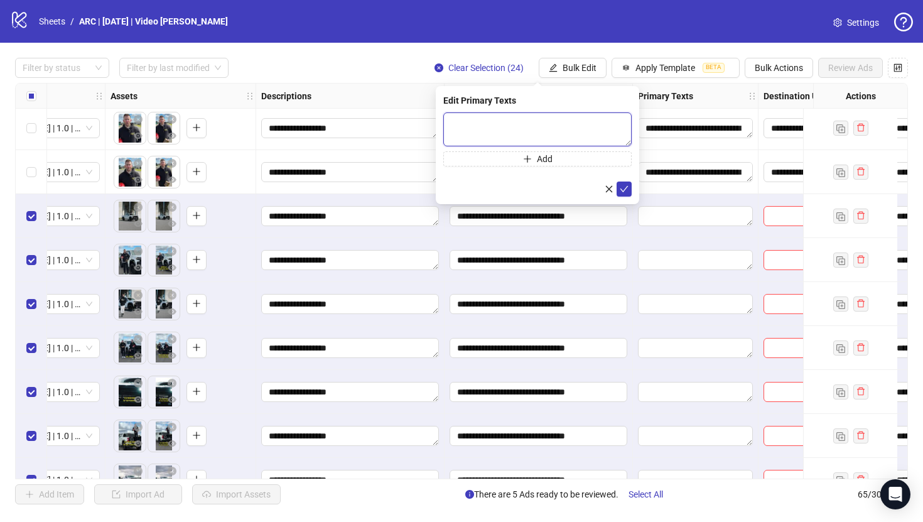
click at [548, 127] on textarea at bounding box center [537, 129] width 188 height 34
paste textarea "**********"
click at [453, 142] on textarea "**********" at bounding box center [537, 129] width 188 height 34
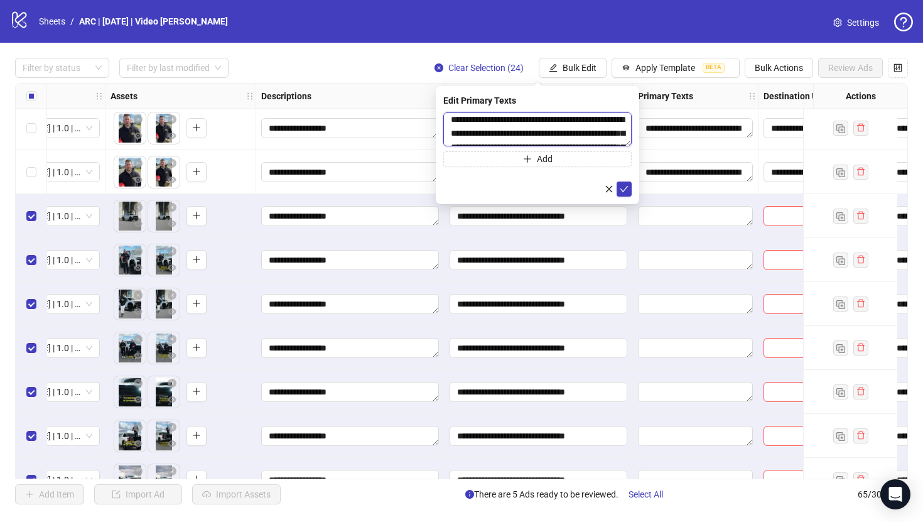
scroll to position [0, 0]
click at [527, 134] on textarea "**********" at bounding box center [537, 129] width 188 height 34
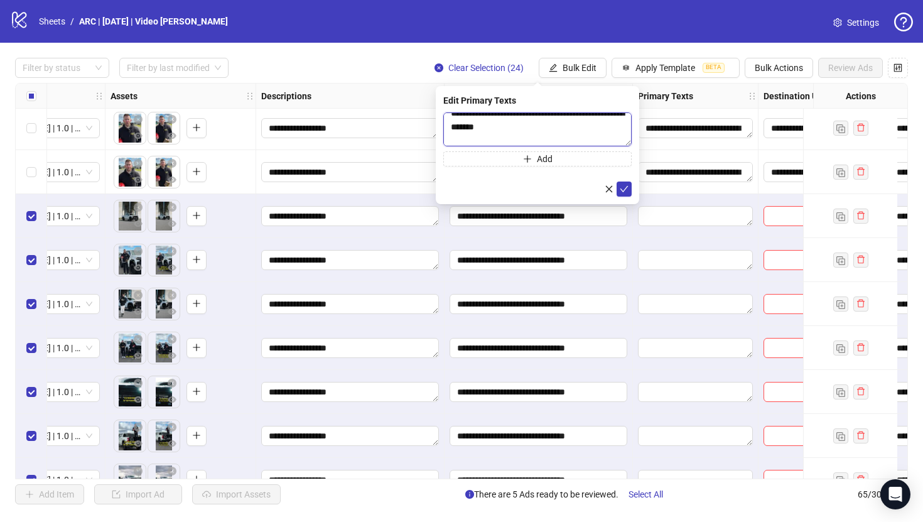
scroll to position [23, 0]
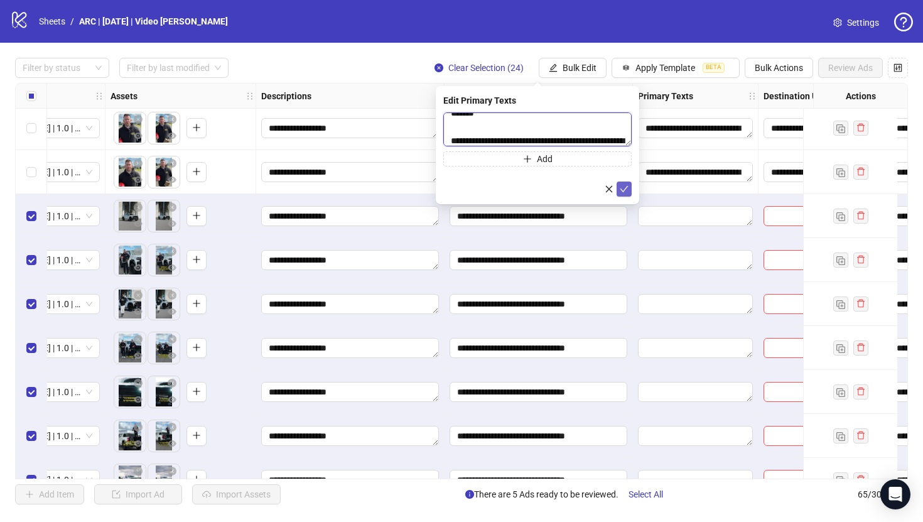
type textarea "**********"
click at [623, 190] on icon "check" at bounding box center [624, 189] width 8 height 6
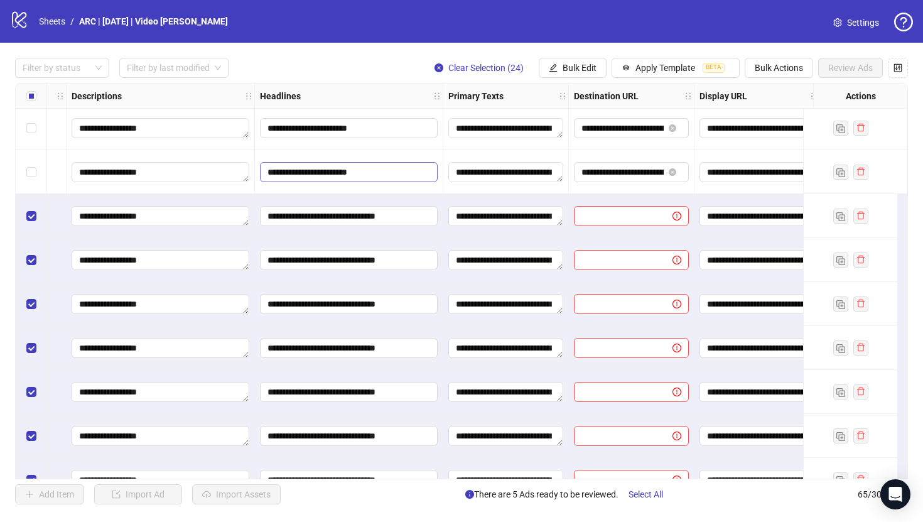
scroll to position [134, 695]
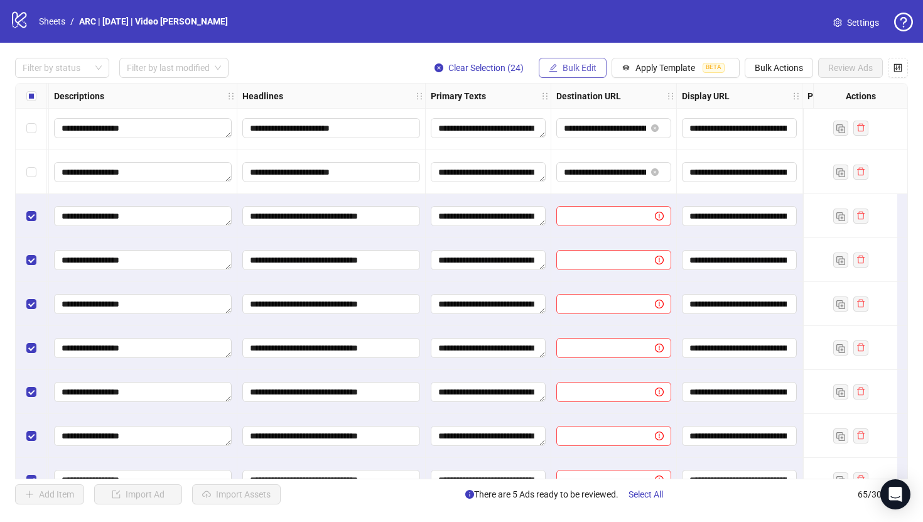
click at [579, 70] on span "Bulk Edit" at bounding box center [580, 68] width 34 height 10
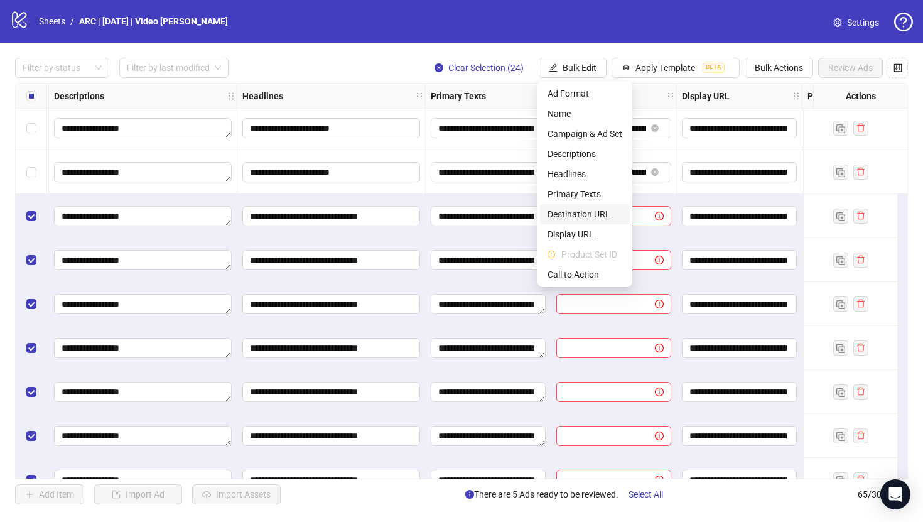
click at [579, 215] on span "Destination URL" at bounding box center [584, 214] width 75 height 14
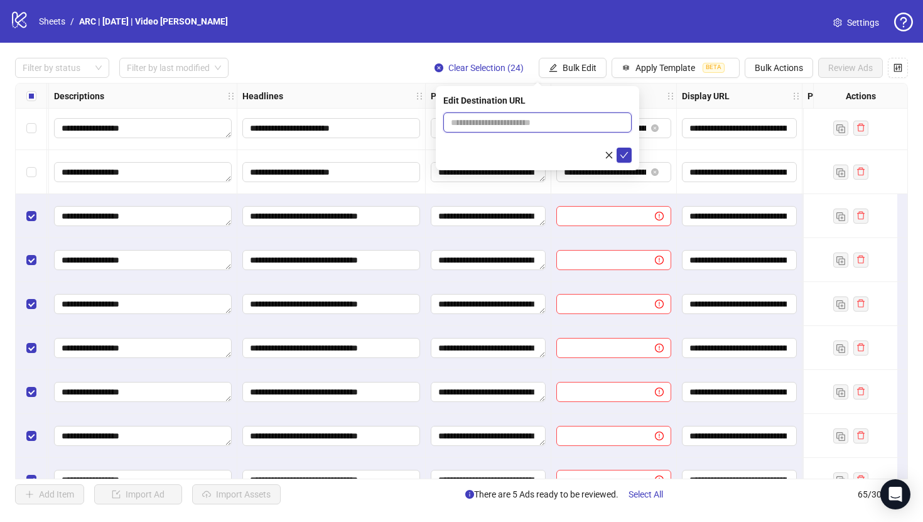
click at [559, 124] on input "text" at bounding box center [532, 123] width 163 height 14
paste input "**********"
type input "**********"
click at [622, 152] on icon "check" at bounding box center [624, 155] width 9 height 9
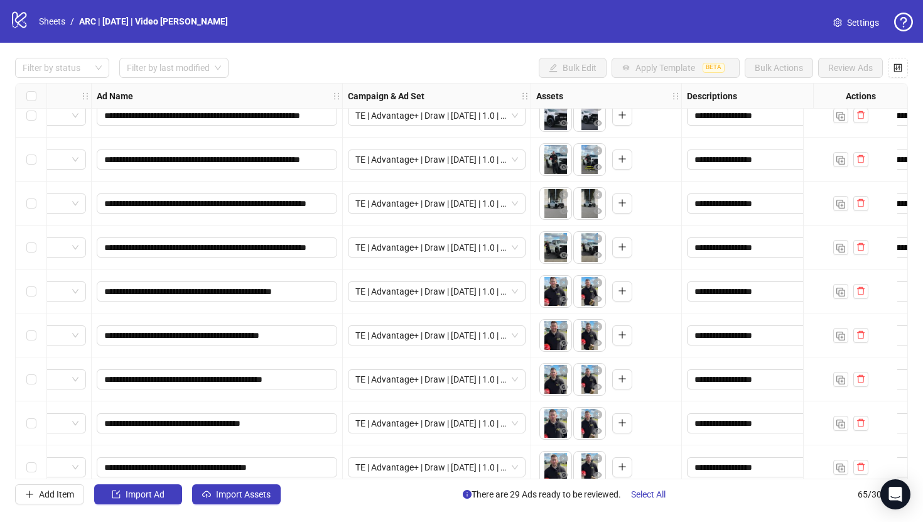
scroll to position [1125, 62]
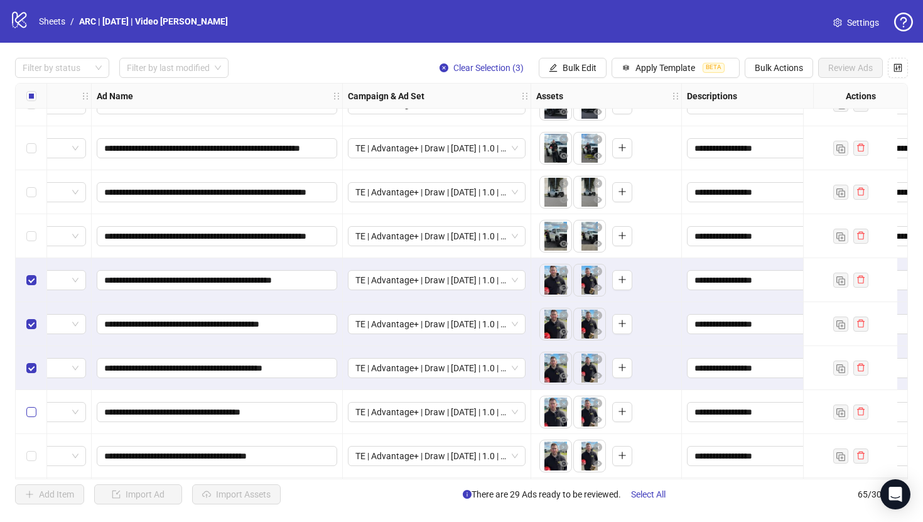
click at [31, 406] on label "Select row 33" at bounding box center [31, 412] width 10 height 14
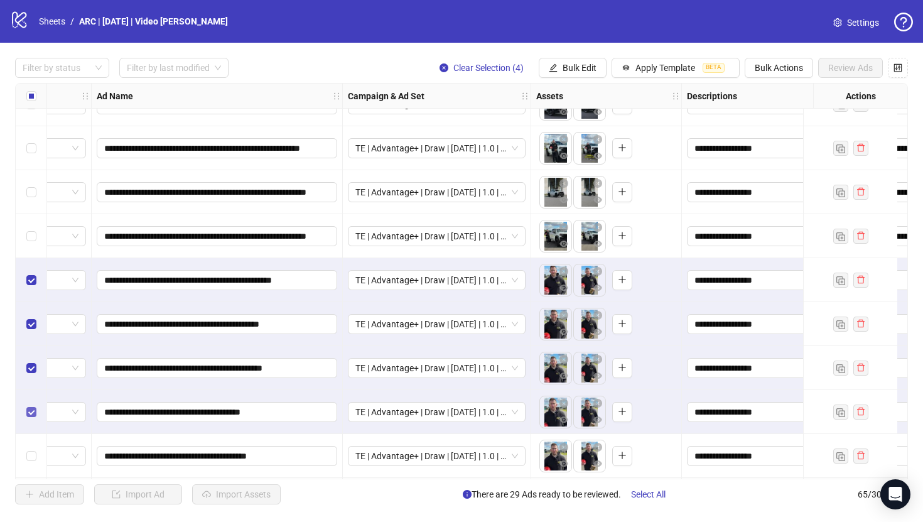
scroll to position [1196, 62]
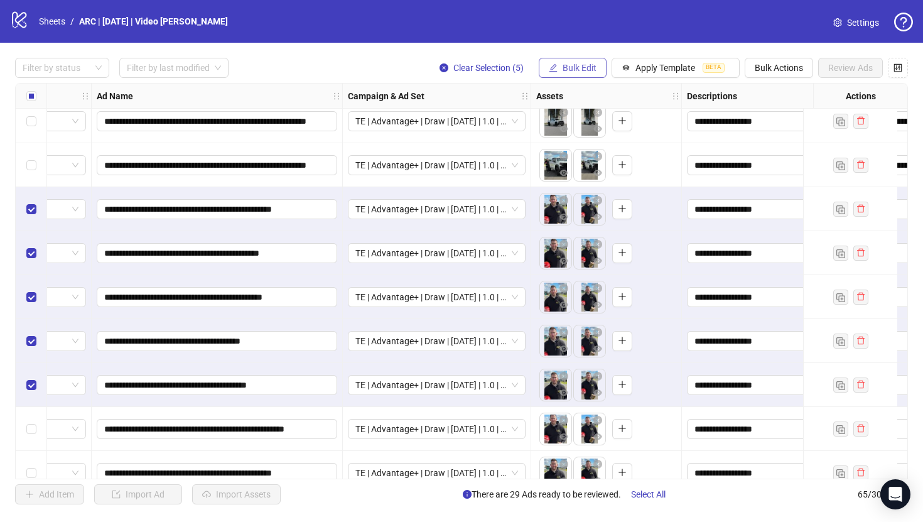
click at [580, 63] on span "Bulk Edit" at bounding box center [580, 68] width 34 height 10
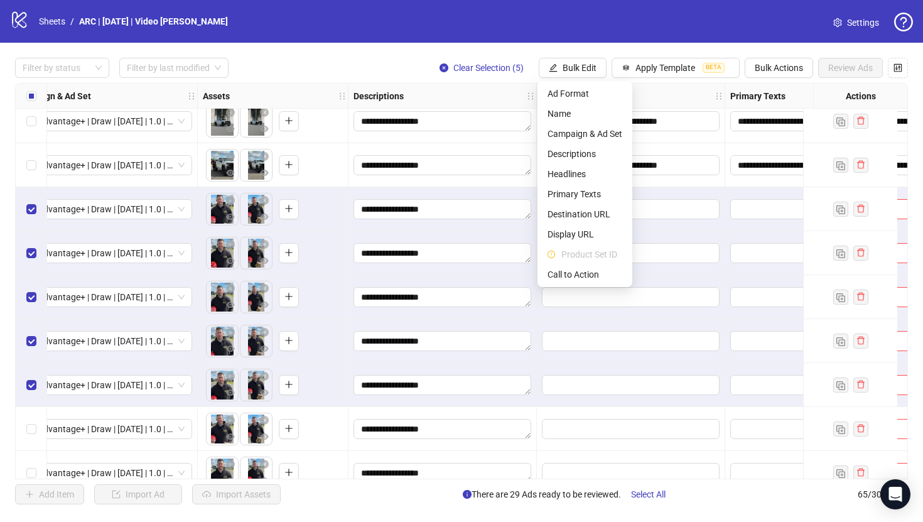
scroll to position [1196, 418]
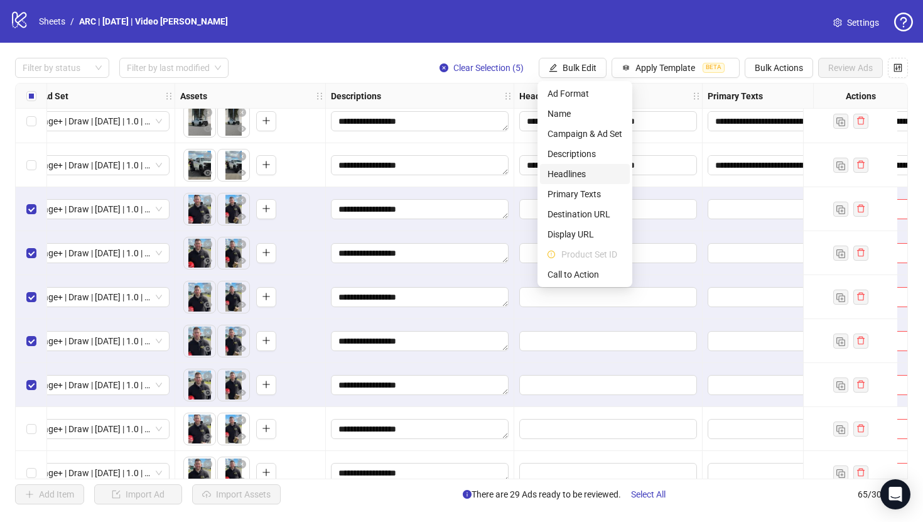
click at [573, 168] on span "Headlines" at bounding box center [584, 174] width 75 height 14
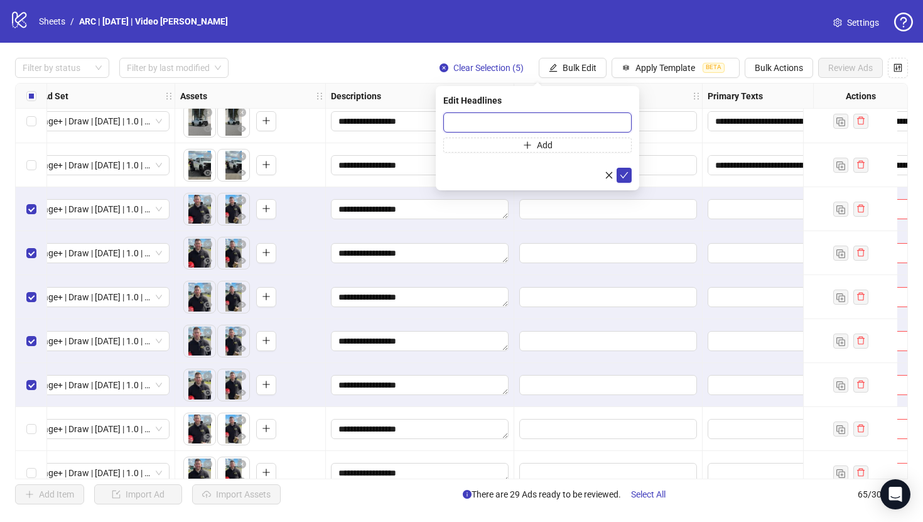
click at [514, 126] on input "text" at bounding box center [537, 122] width 188 height 20
paste input "**********"
type input "**********"
click at [206, 218] on icon "eye" at bounding box center [207, 216] width 9 height 6
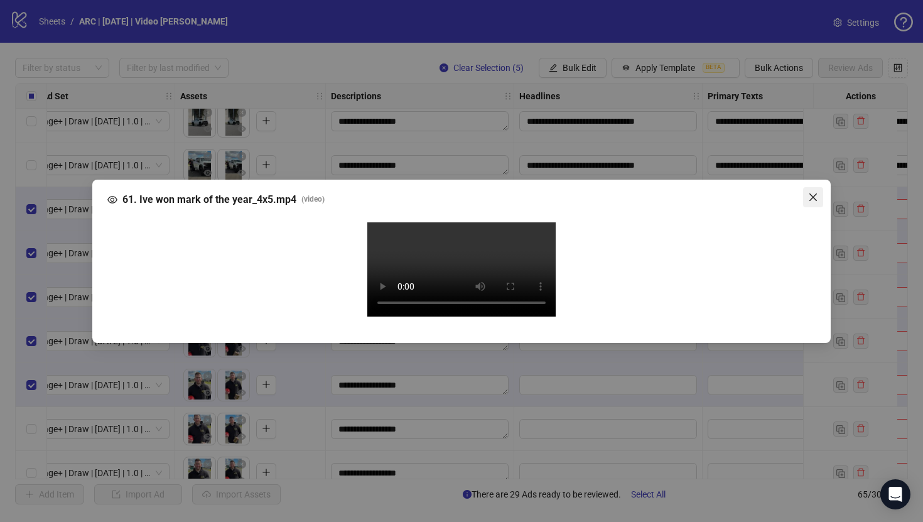
click at [810, 192] on icon "close" at bounding box center [813, 197] width 10 height 10
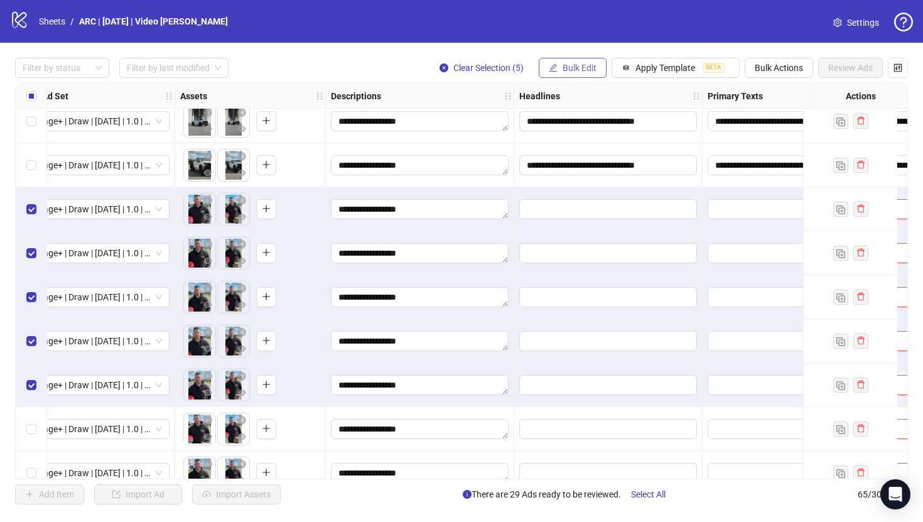
click at [571, 68] on span "Bulk Edit" at bounding box center [580, 68] width 34 height 10
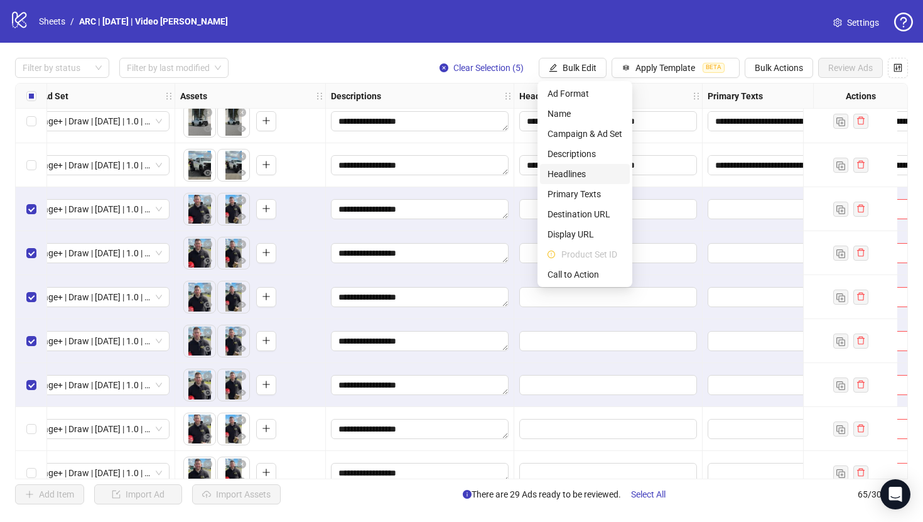
click at [568, 176] on span "Headlines" at bounding box center [584, 174] width 75 height 14
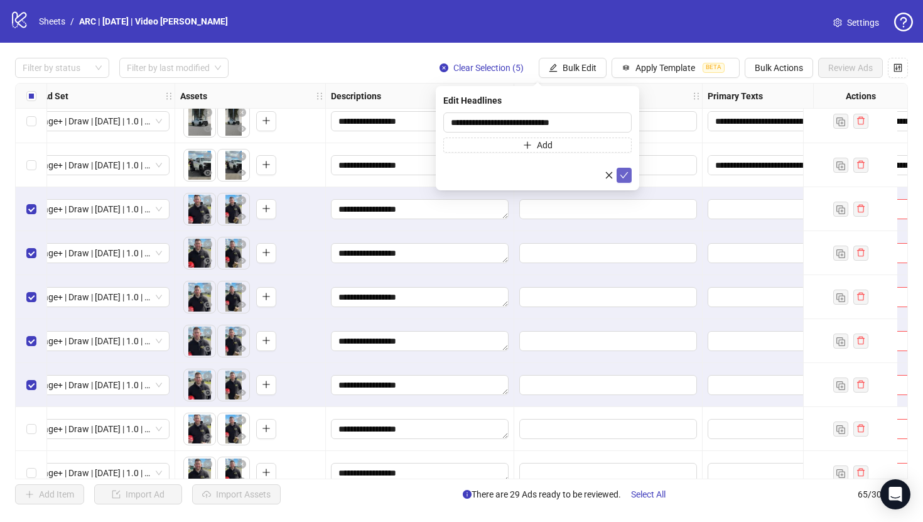
click at [624, 176] on icon "check" at bounding box center [624, 175] width 9 height 9
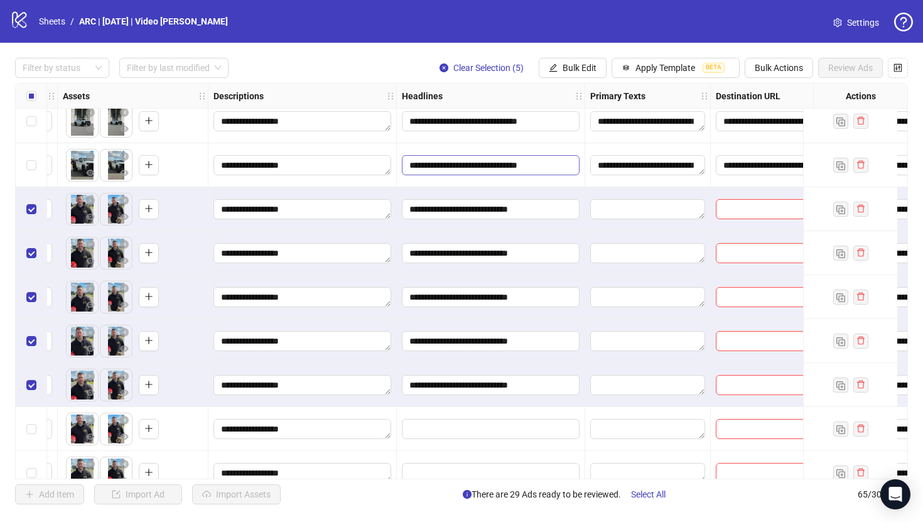
scroll to position [1196, 544]
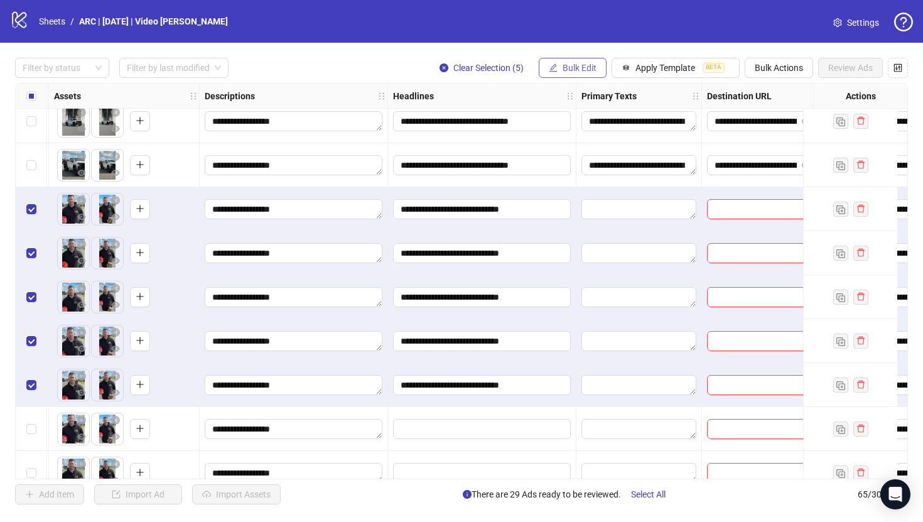
click at [581, 71] on span "Bulk Edit" at bounding box center [580, 68] width 34 height 10
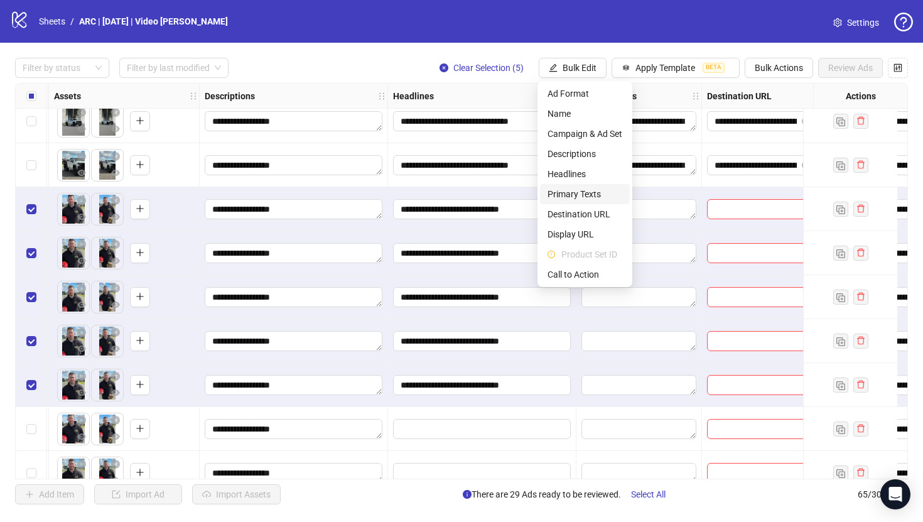
click at [574, 199] on span "Primary Texts" at bounding box center [584, 194] width 75 height 14
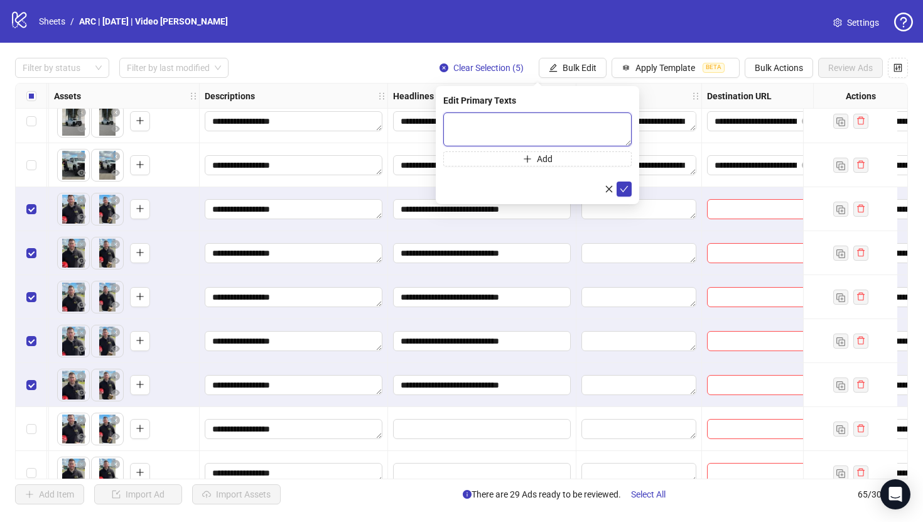
click at [529, 129] on textarea at bounding box center [537, 129] width 188 height 34
paste textarea "**********"
click at [451, 141] on textarea "**********" at bounding box center [537, 129] width 188 height 34
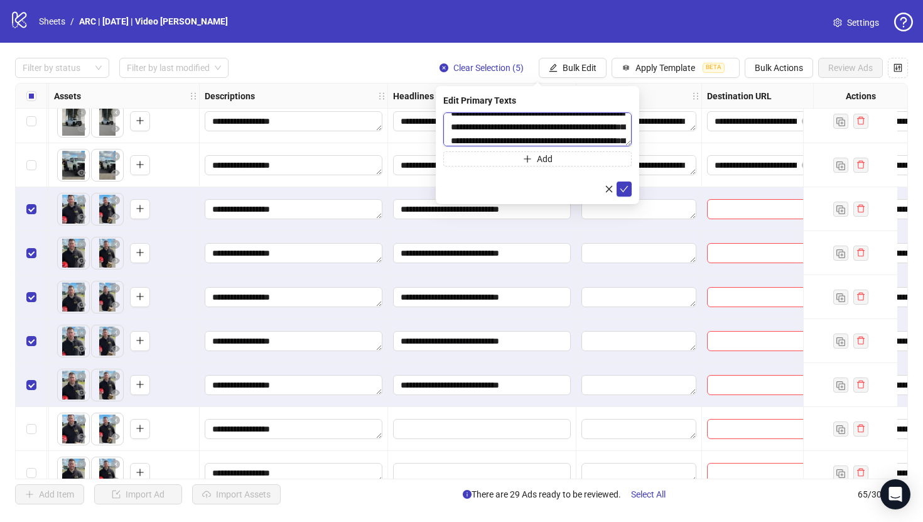
scroll to position [0, 0]
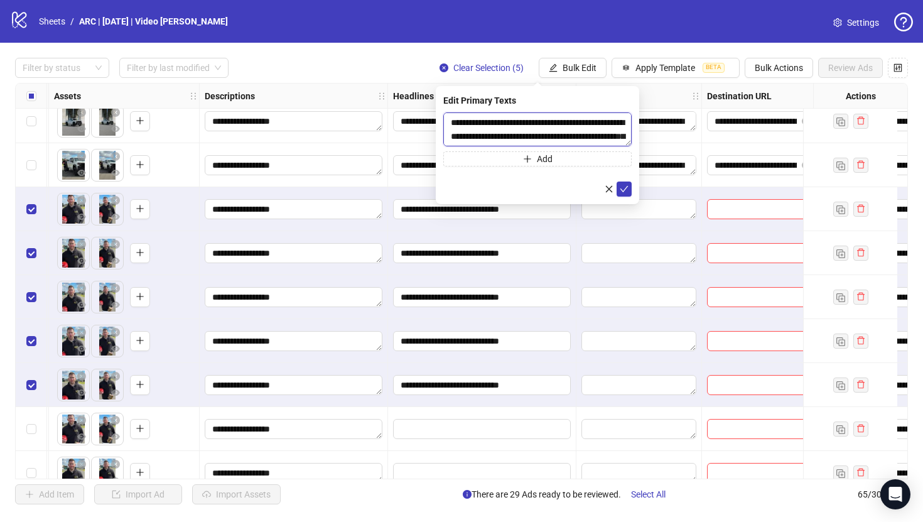
click at [510, 139] on textarea "**********" at bounding box center [537, 129] width 188 height 34
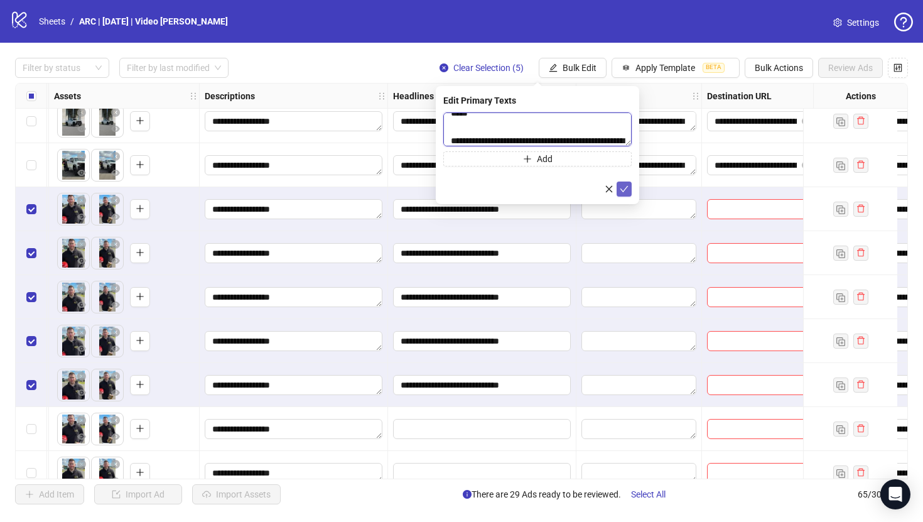
type textarea "**********"
click at [624, 187] on icon "check" at bounding box center [624, 189] width 9 height 9
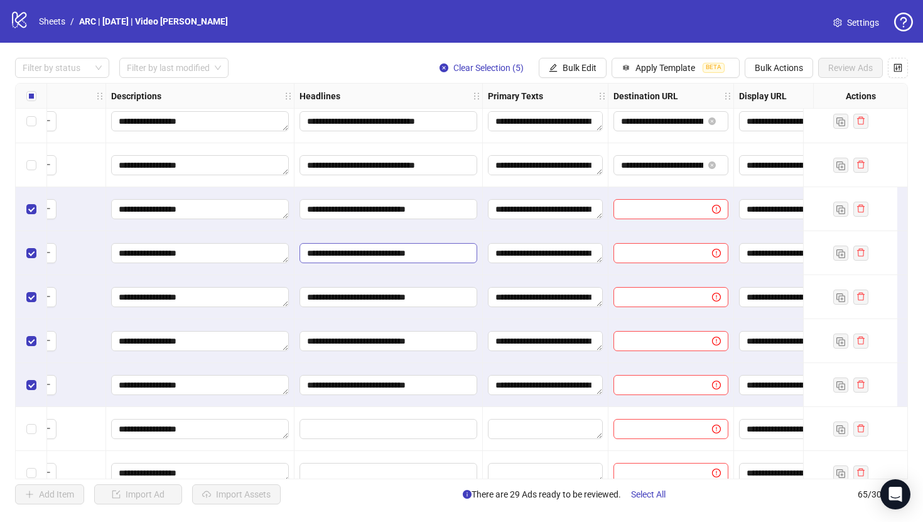
scroll to position [1196, 681]
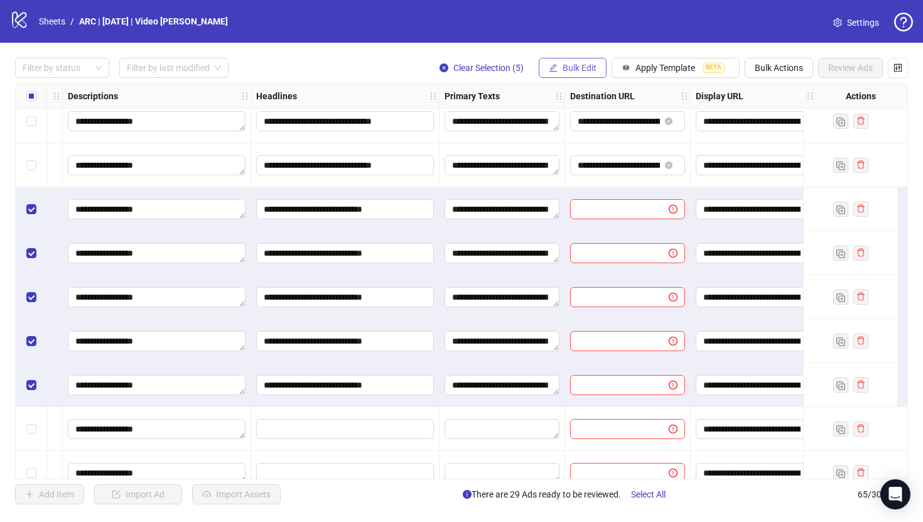
click at [583, 65] on span "Bulk Edit" at bounding box center [580, 68] width 34 height 10
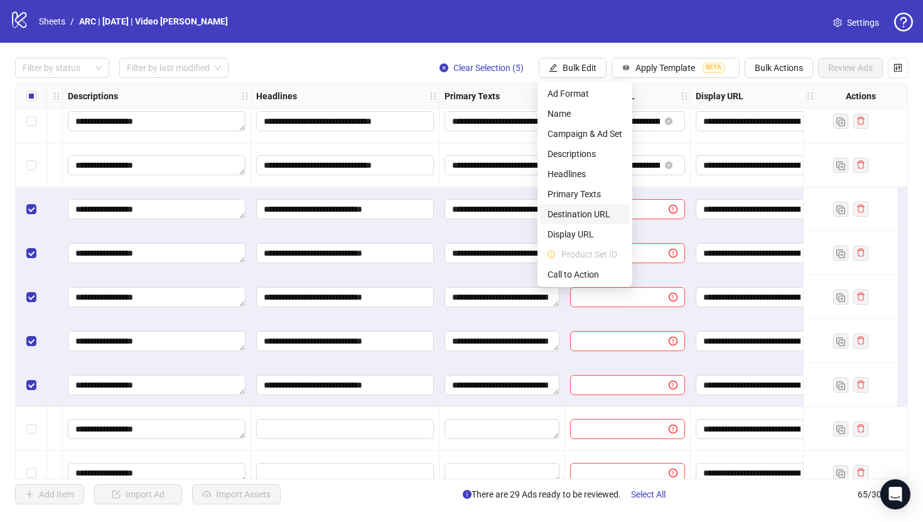
click at [574, 212] on span "Destination URL" at bounding box center [584, 214] width 75 height 14
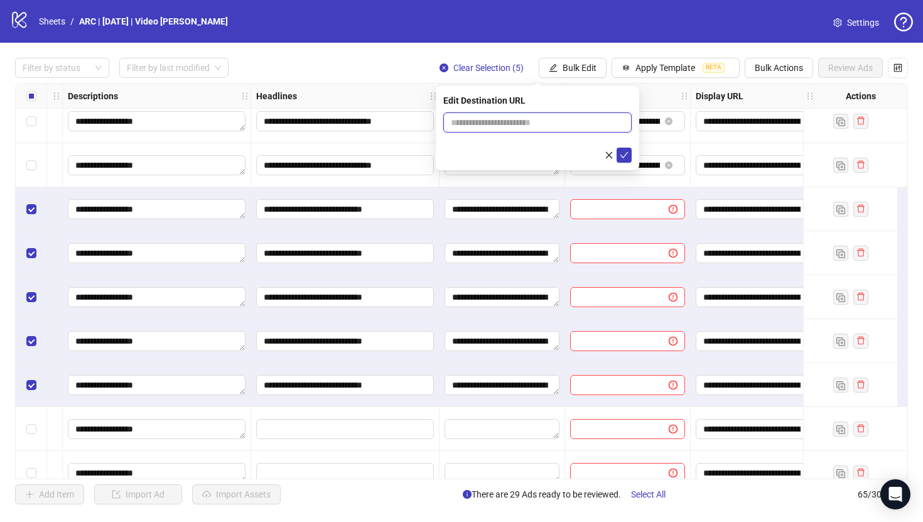
click at [516, 124] on input "text" at bounding box center [532, 123] width 163 height 14
paste input "**********"
type input "**********"
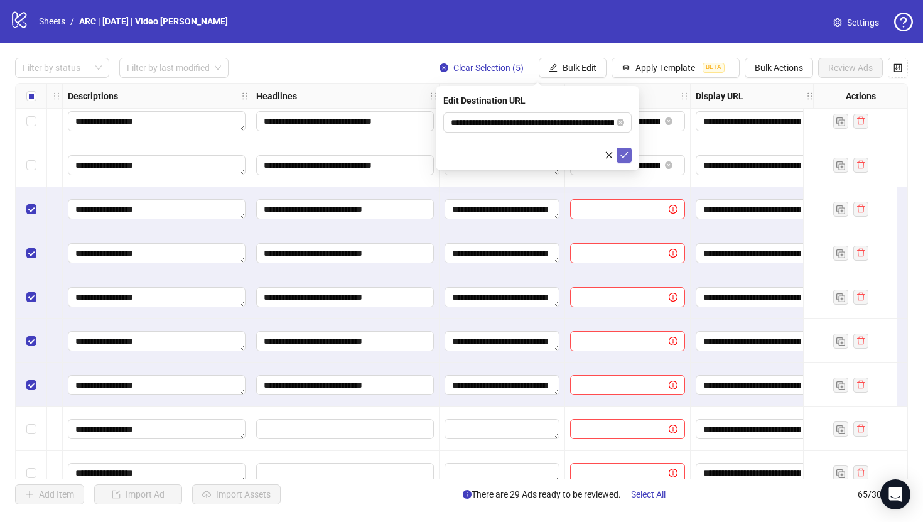
click at [627, 154] on icon "check" at bounding box center [624, 155] width 9 height 9
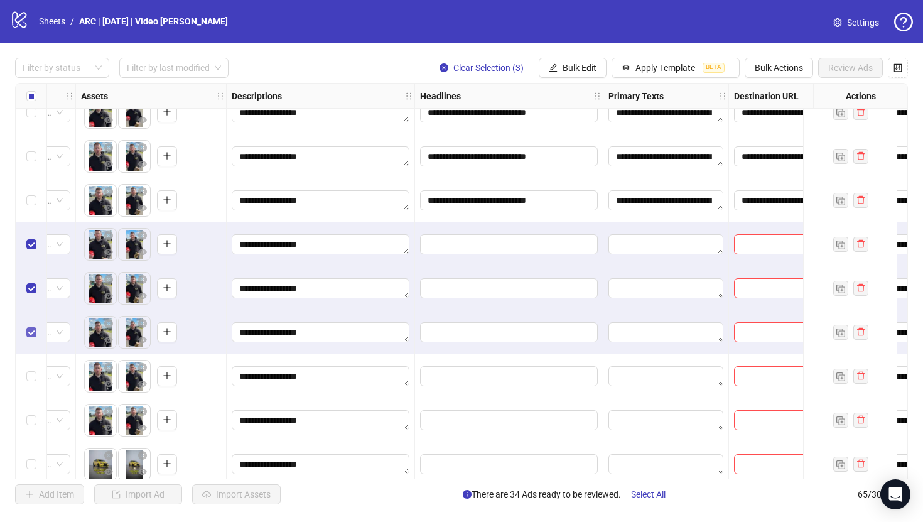
scroll to position [1384, 517]
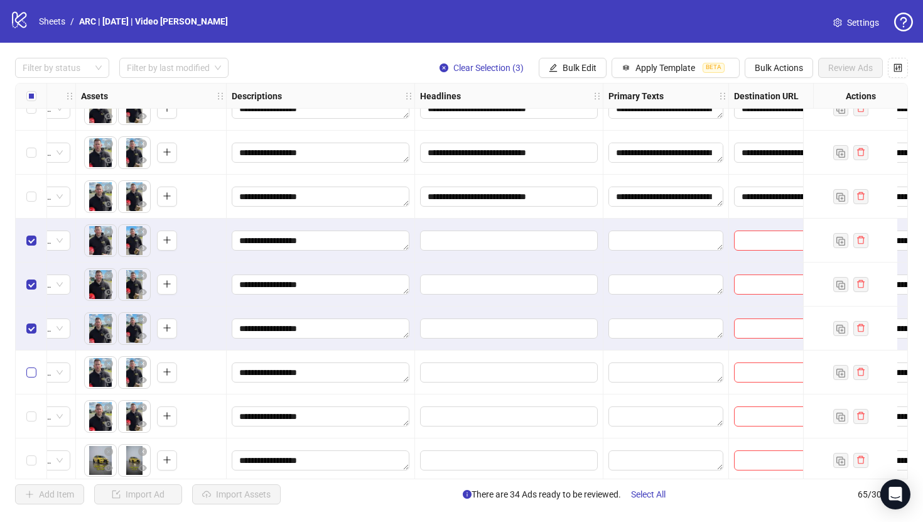
click at [33, 377] on label "Select row 38" at bounding box center [31, 372] width 10 height 14
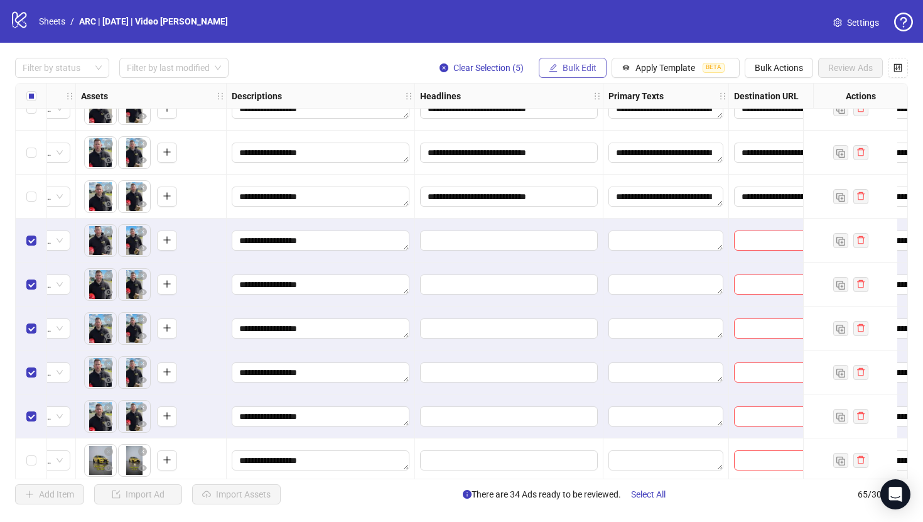
click at [571, 68] on span "Bulk Edit" at bounding box center [580, 68] width 34 height 10
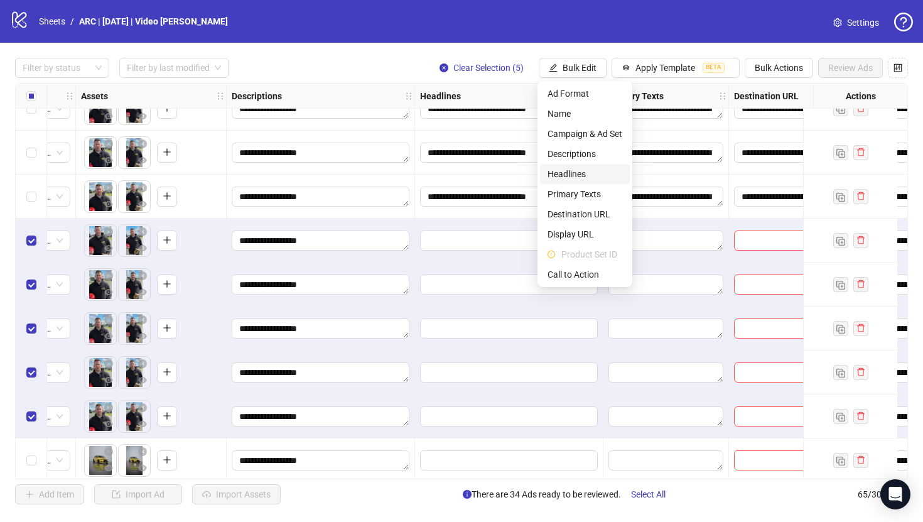
click at [564, 170] on span "Headlines" at bounding box center [584, 174] width 75 height 14
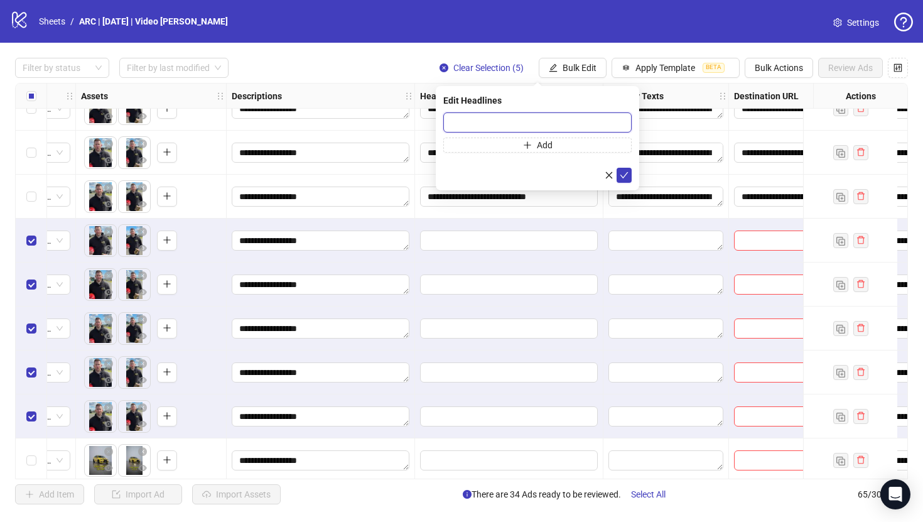
click at [480, 119] on input "text" at bounding box center [537, 122] width 188 height 20
paste input "**********"
type input "**********"
click at [625, 171] on icon "check" at bounding box center [624, 175] width 9 height 9
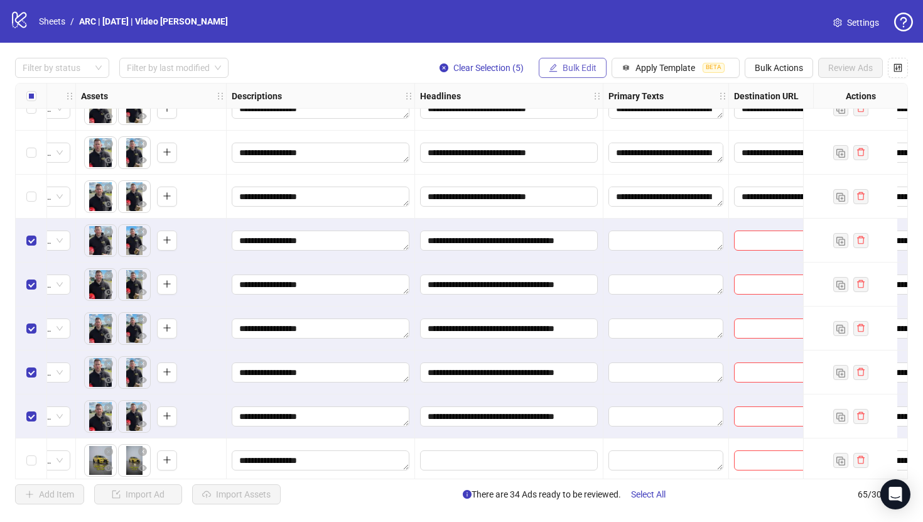
click at [580, 67] on span "Bulk Edit" at bounding box center [580, 68] width 34 height 10
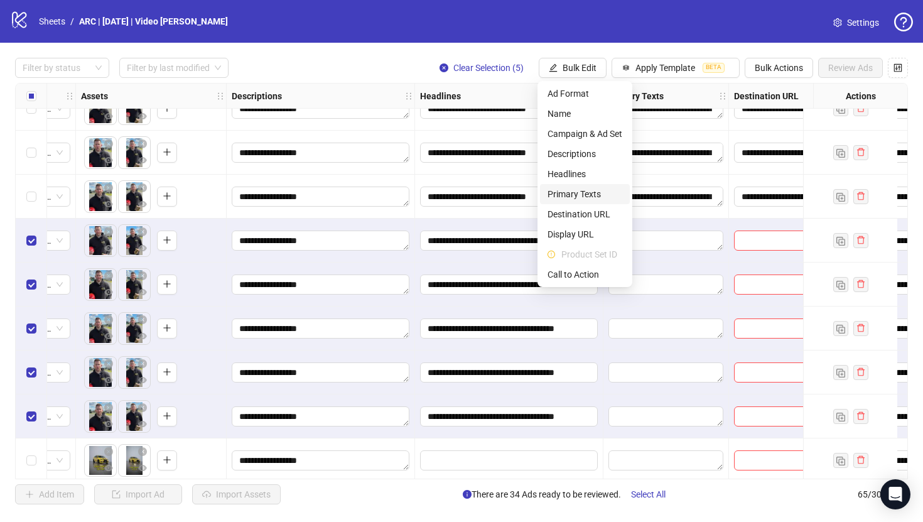
click at [584, 192] on span "Primary Texts" at bounding box center [584, 194] width 75 height 14
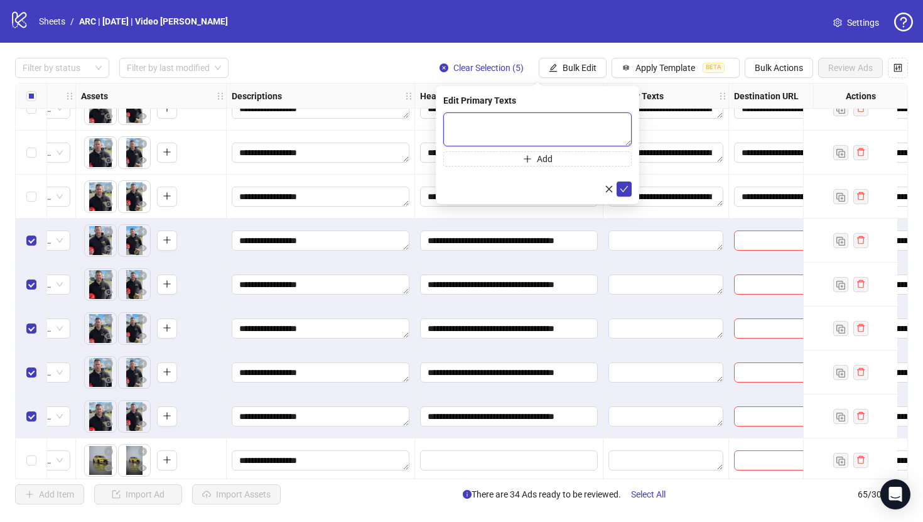
click at [544, 122] on textarea at bounding box center [537, 129] width 188 height 34
paste textarea "**********"
click at [507, 130] on textarea "**********" at bounding box center [537, 129] width 188 height 34
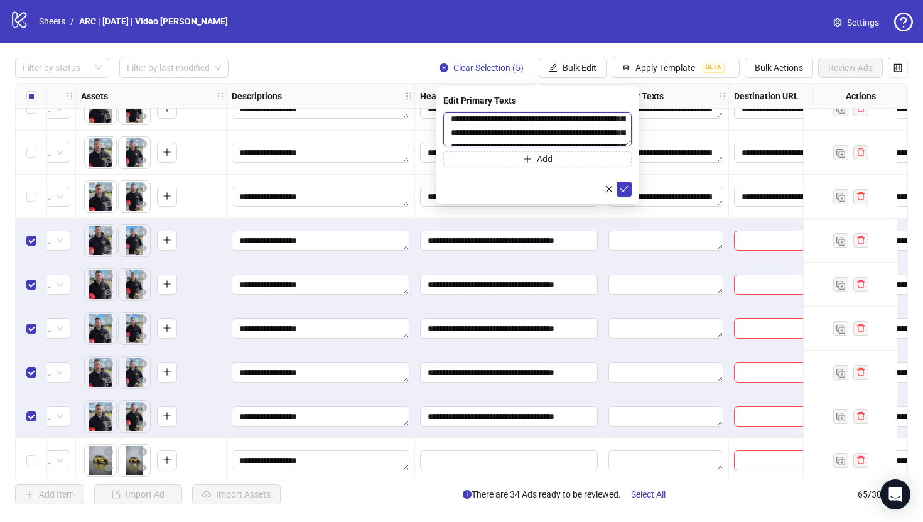
click at [479, 134] on textarea "**********" at bounding box center [537, 129] width 188 height 34
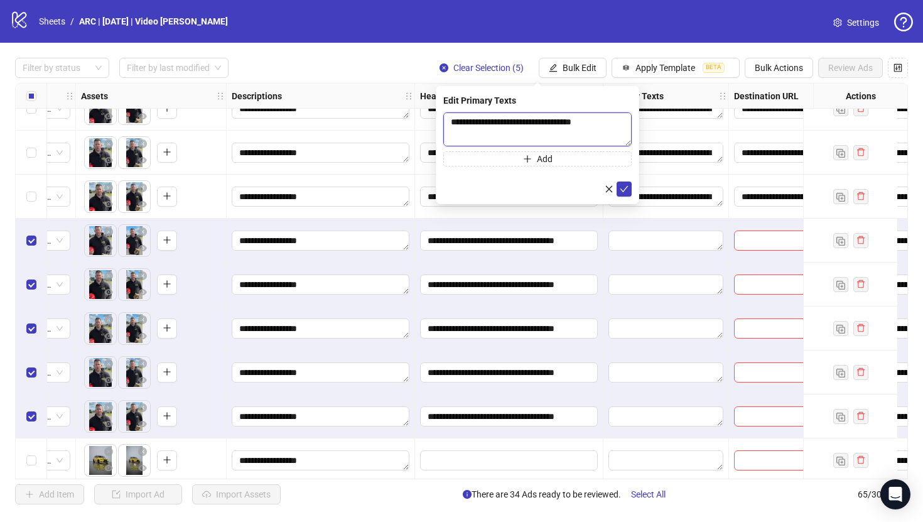
scroll to position [17, 0]
type textarea "**********"
click at [624, 191] on icon "check" at bounding box center [624, 189] width 9 height 9
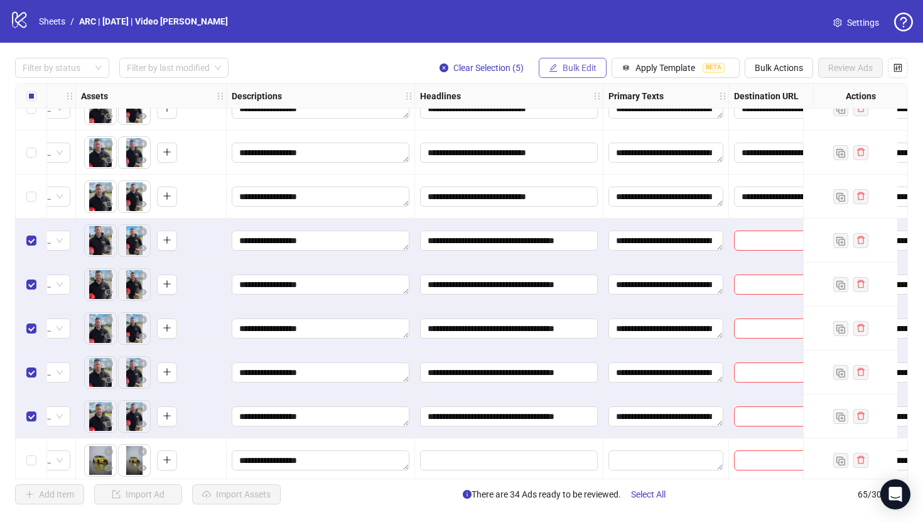
click at [564, 68] on span "Bulk Edit" at bounding box center [580, 68] width 34 height 10
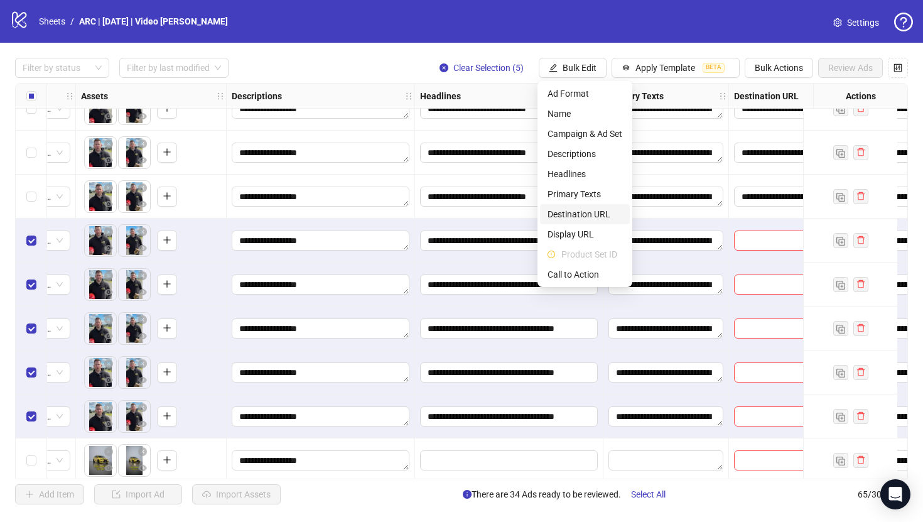
click at [578, 213] on span "Destination URL" at bounding box center [584, 214] width 75 height 14
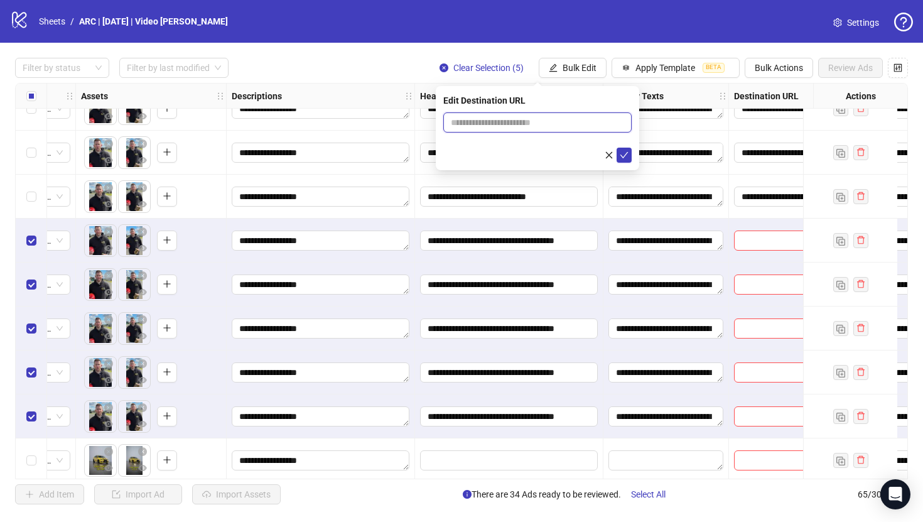
click at [517, 124] on input "text" at bounding box center [532, 123] width 163 height 14
paste input "**********"
type input "**********"
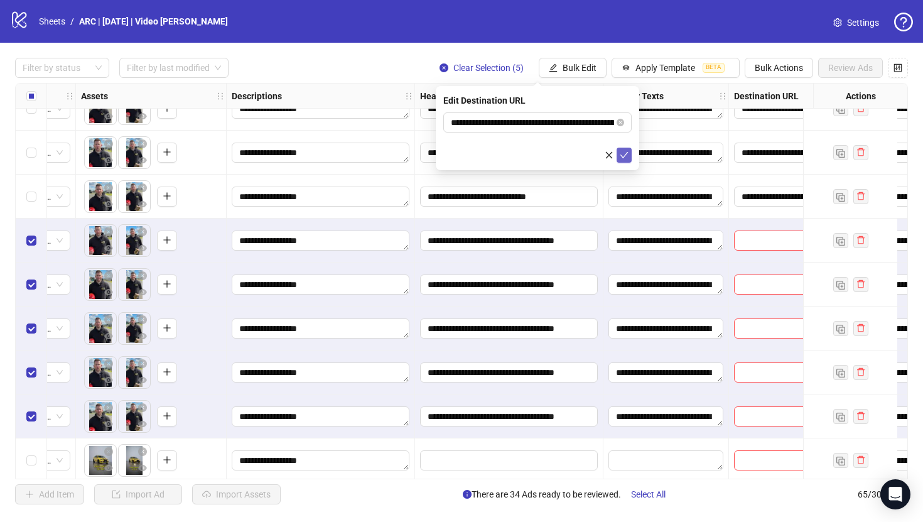
click at [627, 155] on icon "check" at bounding box center [624, 155] width 9 height 9
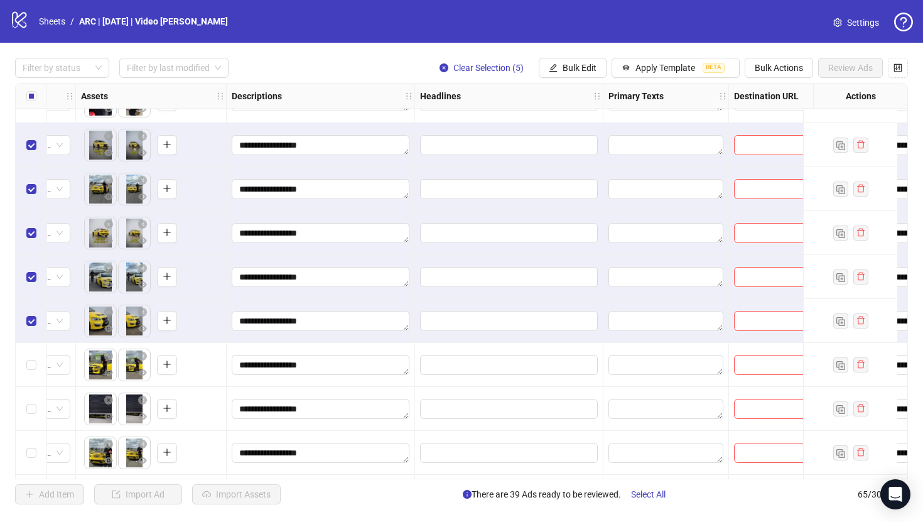
scroll to position [1701, 517]
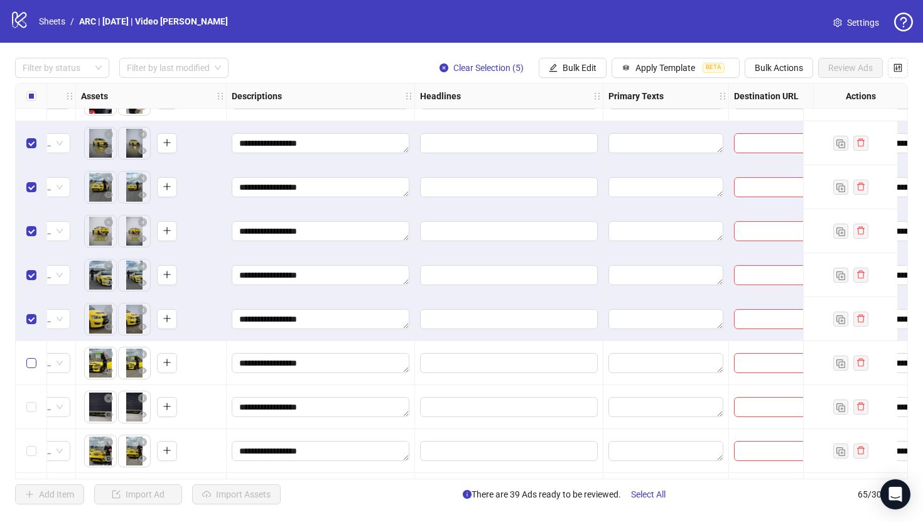
click at [28, 357] on label "Select row 45" at bounding box center [31, 363] width 10 height 14
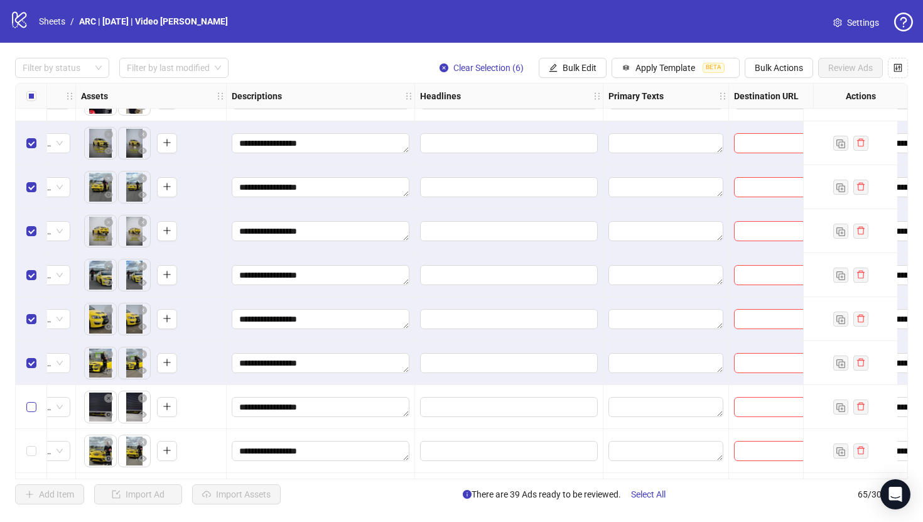
click at [29, 412] on label "Select row 46" at bounding box center [31, 407] width 10 height 14
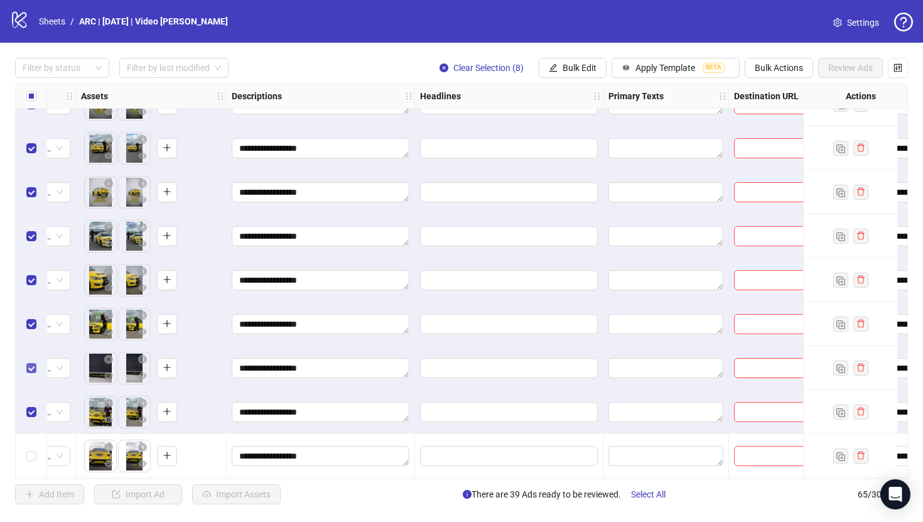
scroll to position [1813, 517]
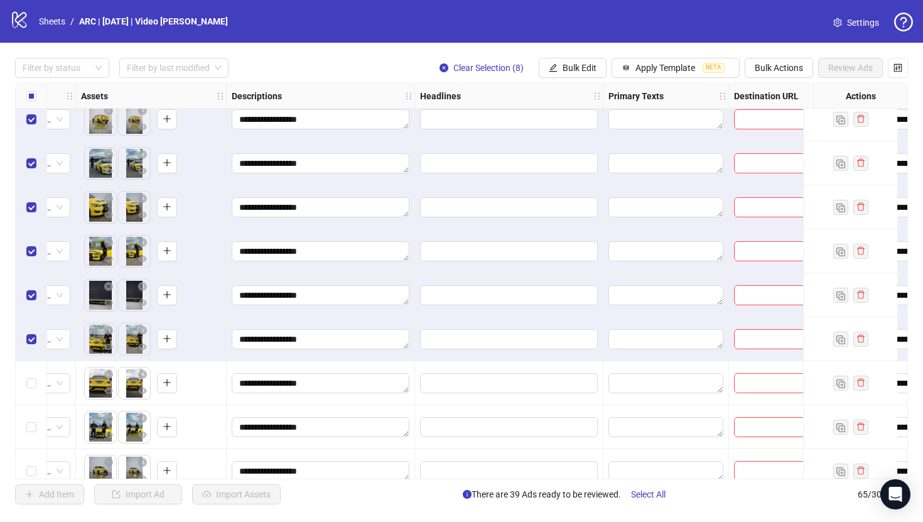
click at [32, 373] on div "Select row 48" at bounding box center [31, 383] width 31 height 44
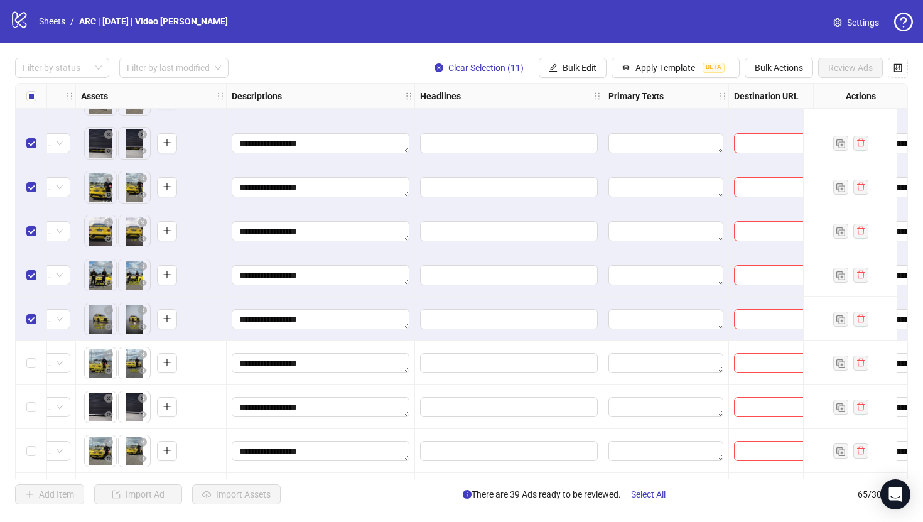
click at [32, 373] on div "Select row 51" at bounding box center [31, 363] width 31 height 44
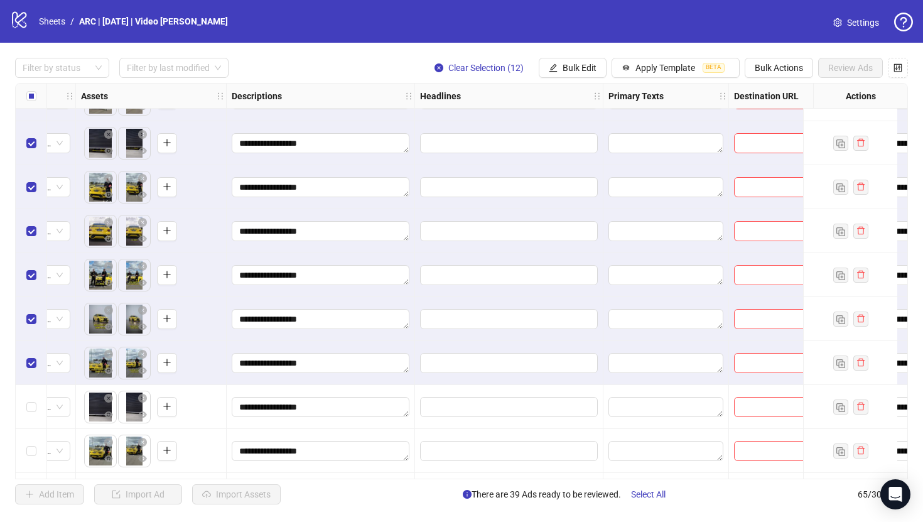
scroll to position [2022, 517]
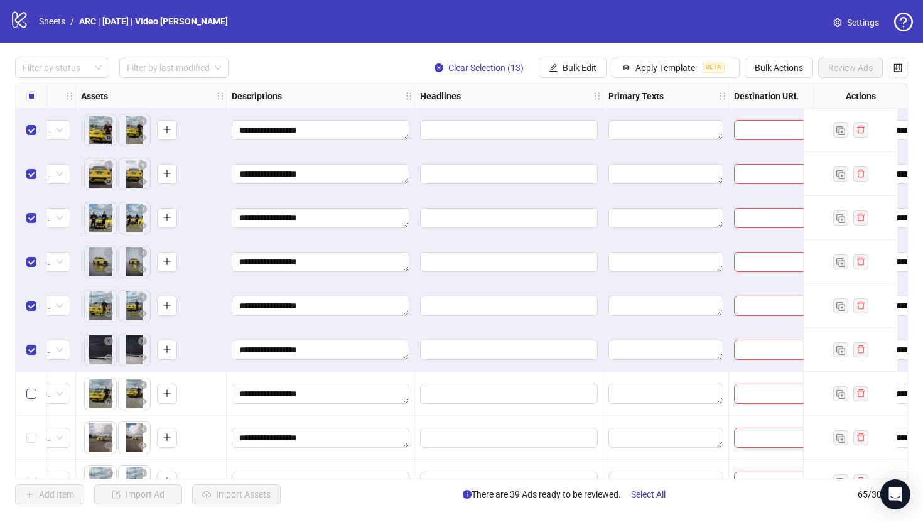
click at [28, 400] on label "Select row 53" at bounding box center [31, 394] width 10 height 14
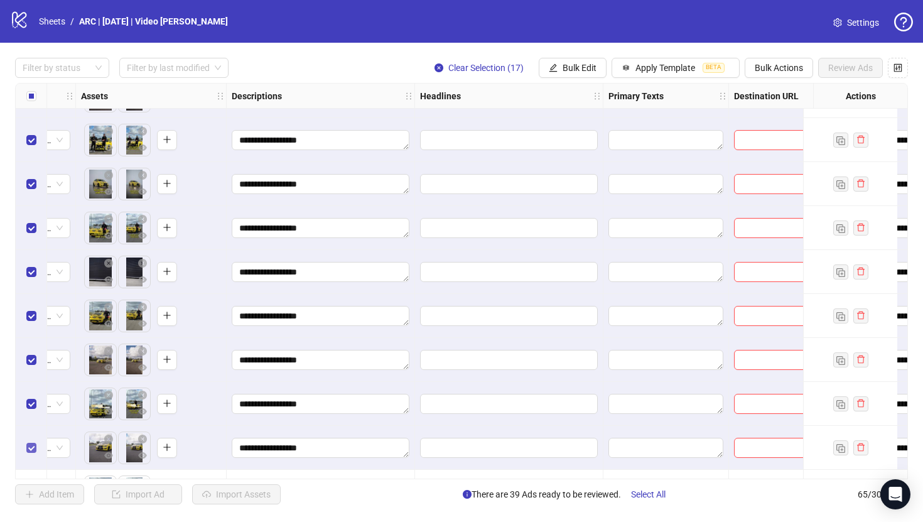
scroll to position [2181, 517]
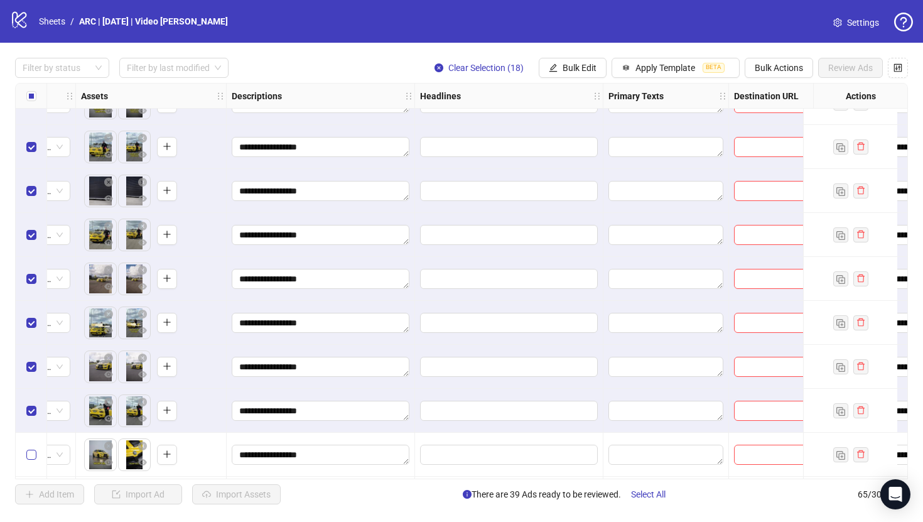
click at [30, 460] on label "Select row 58" at bounding box center [31, 455] width 10 height 14
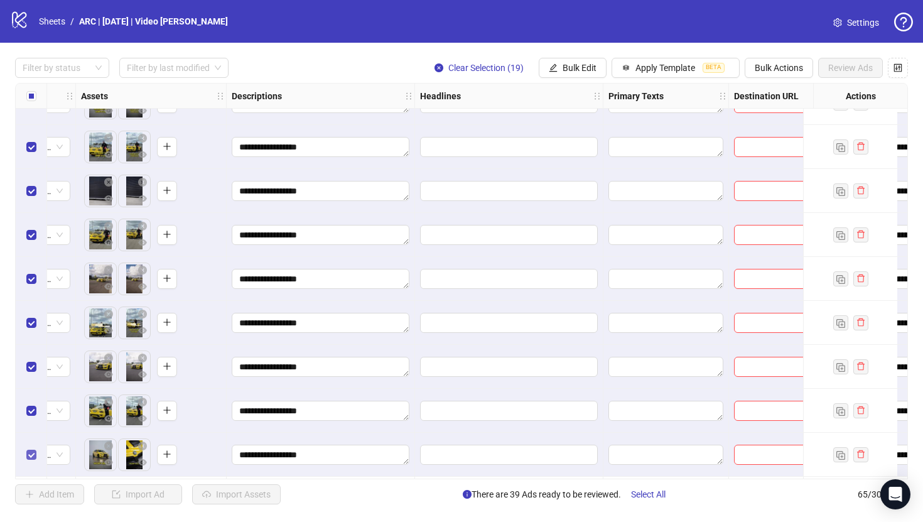
scroll to position [2248, 517]
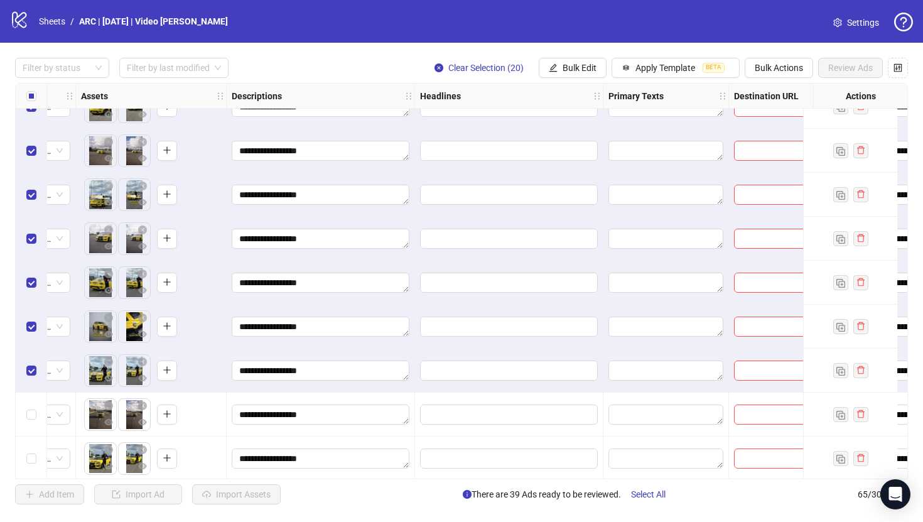
click at [31, 421] on div "Select row 60" at bounding box center [31, 414] width 31 height 44
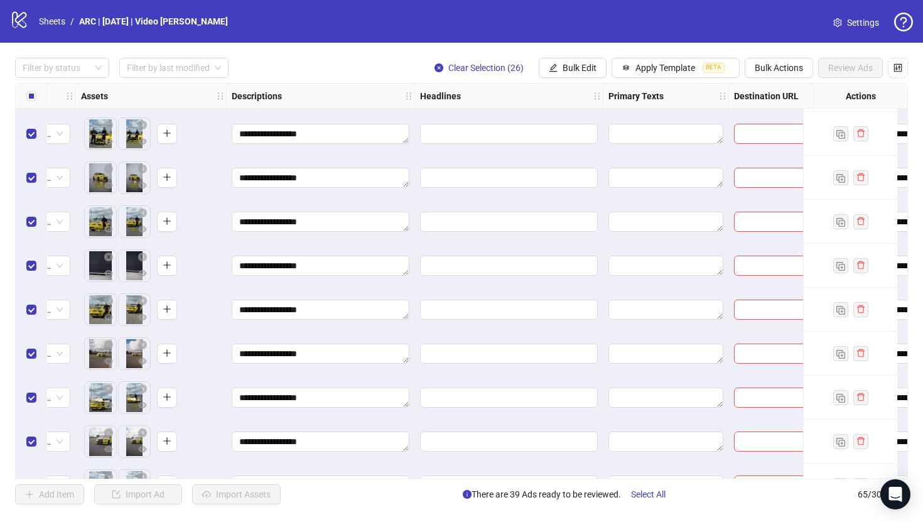
scroll to position [2096, 517]
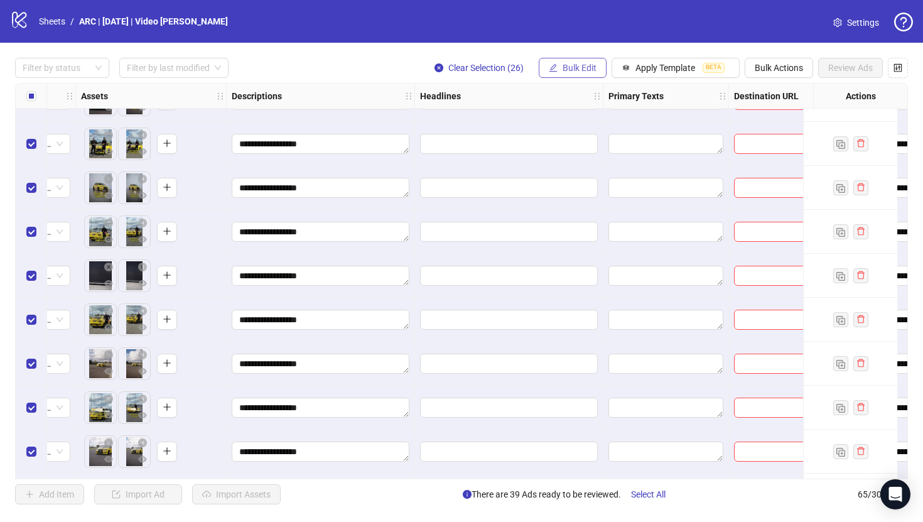
click at [571, 70] on span "Bulk Edit" at bounding box center [580, 68] width 34 height 10
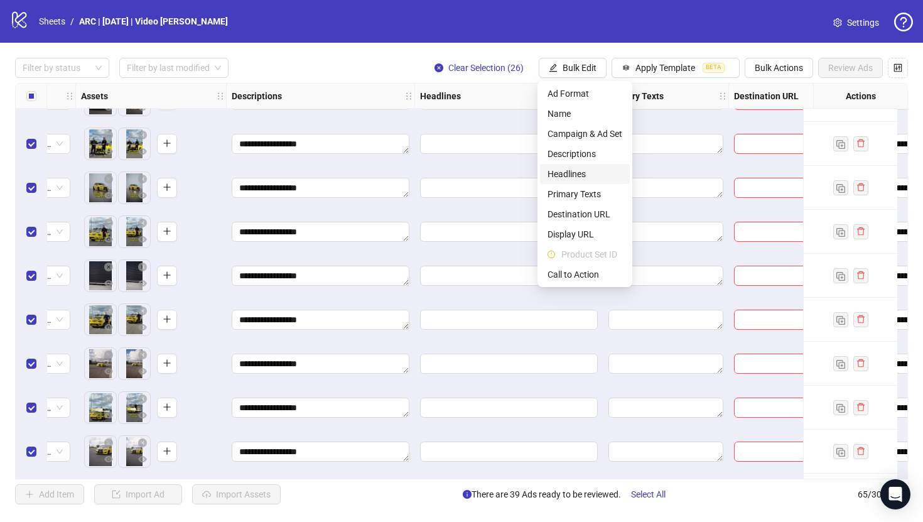
click at [563, 169] on span "Headlines" at bounding box center [584, 174] width 75 height 14
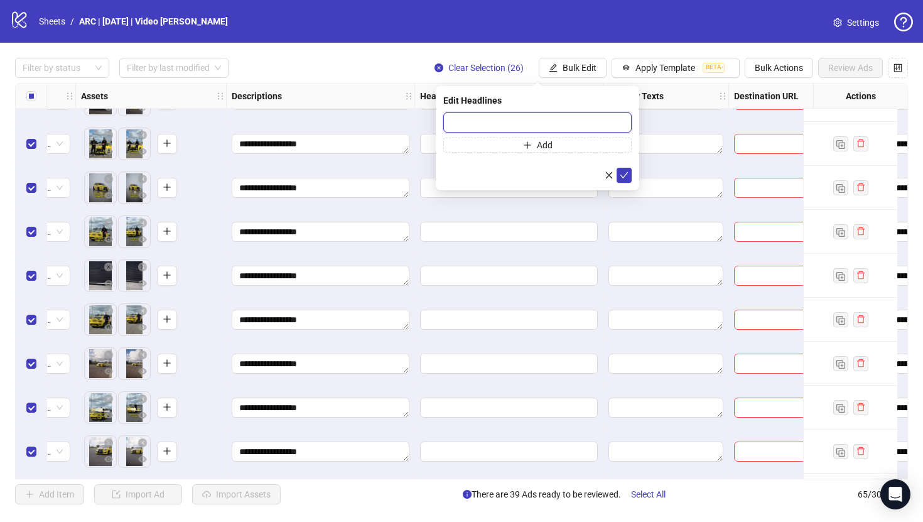
click at [524, 124] on input "text" at bounding box center [537, 122] width 188 height 20
paste input "**********"
type input "**********"
click at [622, 173] on icon "check" at bounding box center [624, 175] width 9 height 9
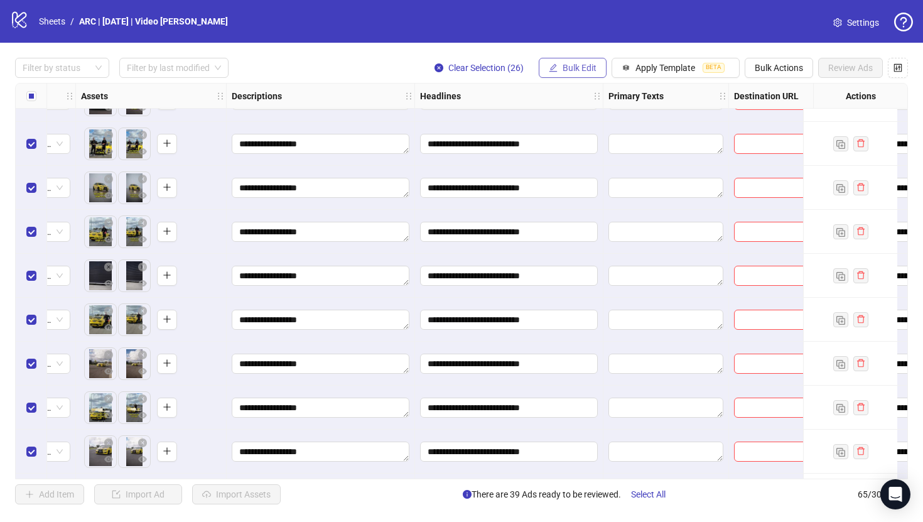
click at [578, 67] on span "Bulk Edit" at bounding box center [580, 68] width 34 height 10
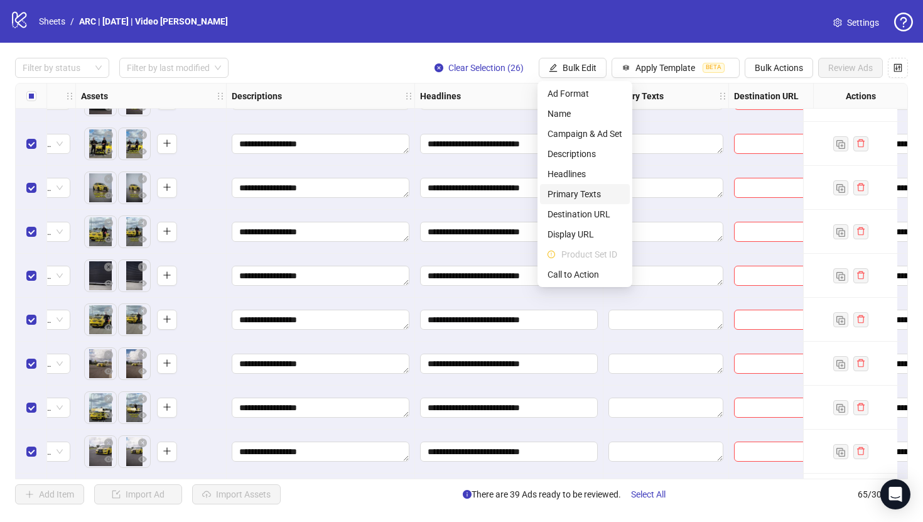
click at [563, 194] on span "Primary Texts" at bounding box center [584, 194] width 75 height 14
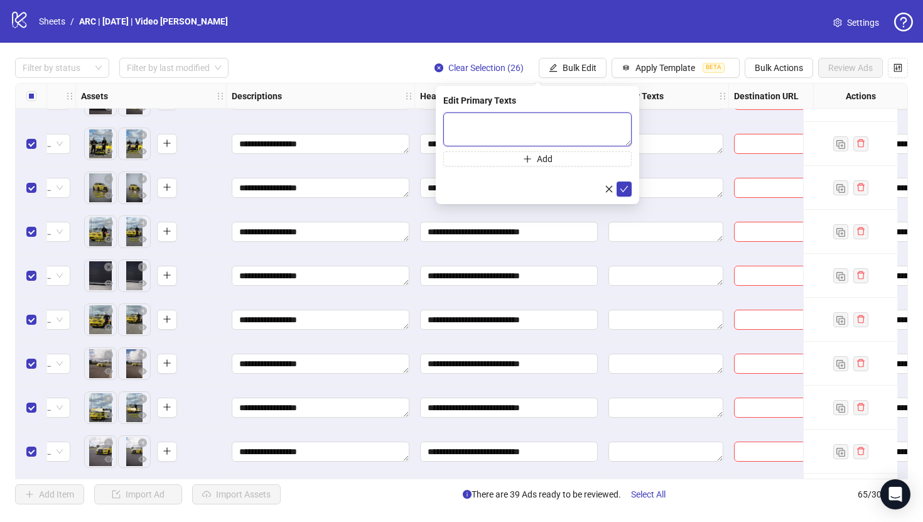
click at [531, 132] on textarea at bounding box center [537, 129] width 188 height 34
paste textarea "**********"
click at [521, 127] on textarea "**********" at bounding box center [537, 129] width 188 height 34
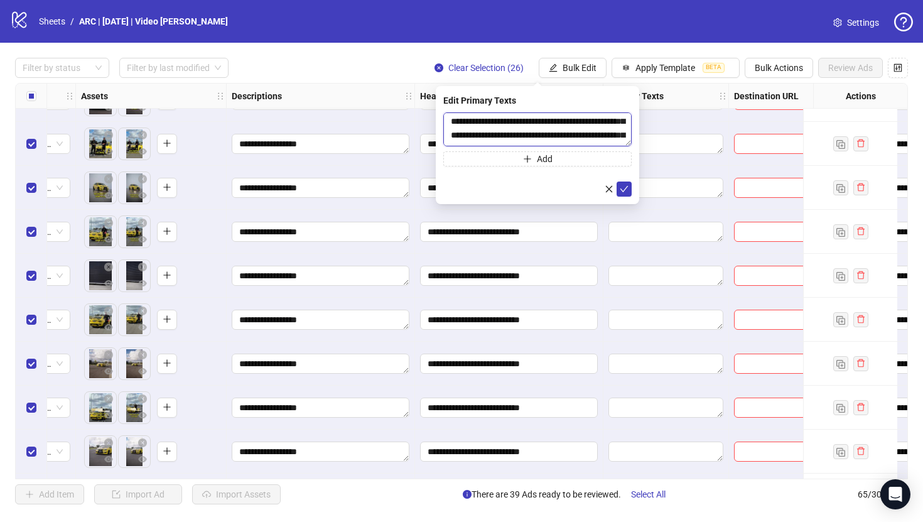
click at [607, 121] on textarea "**********" at bounding box center [537, 129] width 188 height 34
type textarea "**********"
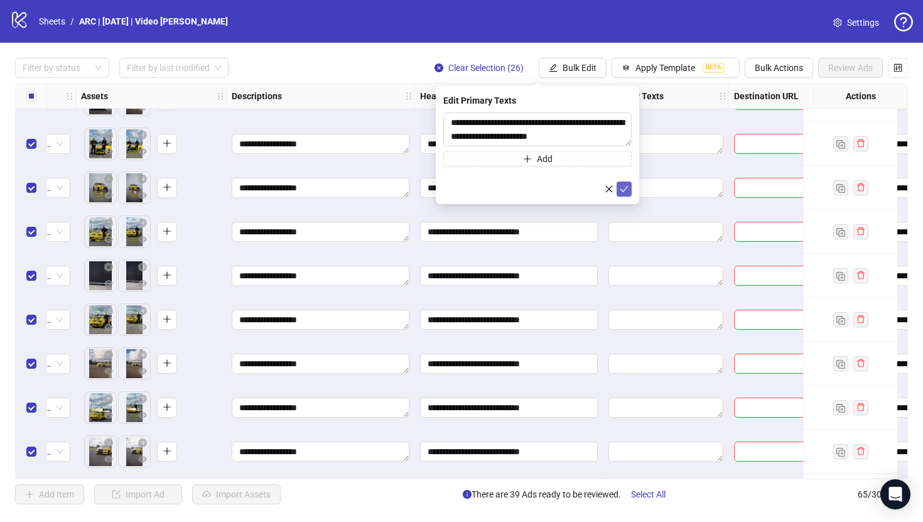
click at [623, 191] on icon "check" at bounding box center [624, 189] width 8 height 6
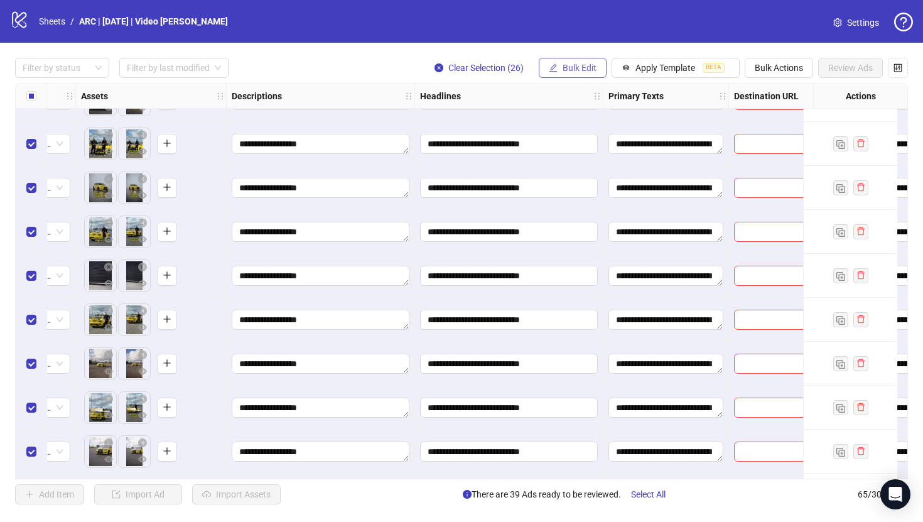
click at [571, 63] on span "Bulk Edit" at bounding box center [580, 68] width 34 height 10
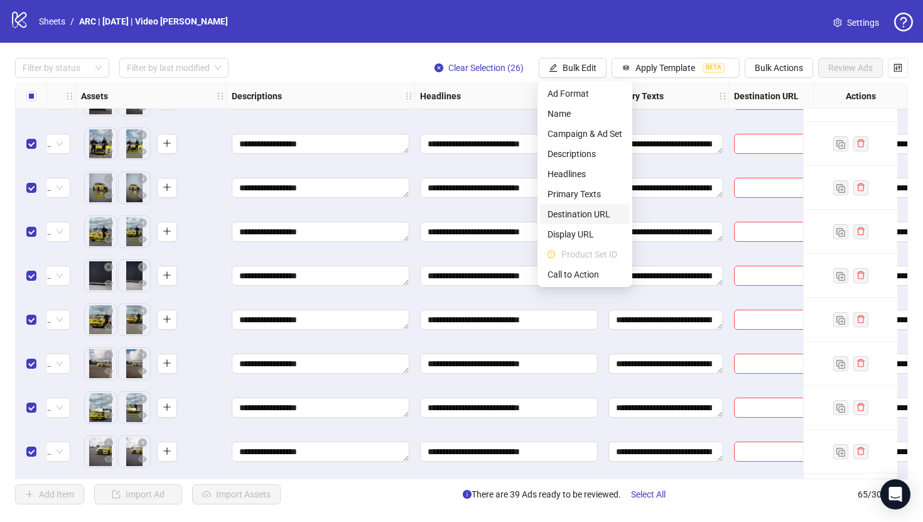
click at [583, 215] on span "Destination URL" at bounding box center [584, 214] width 75 height 14
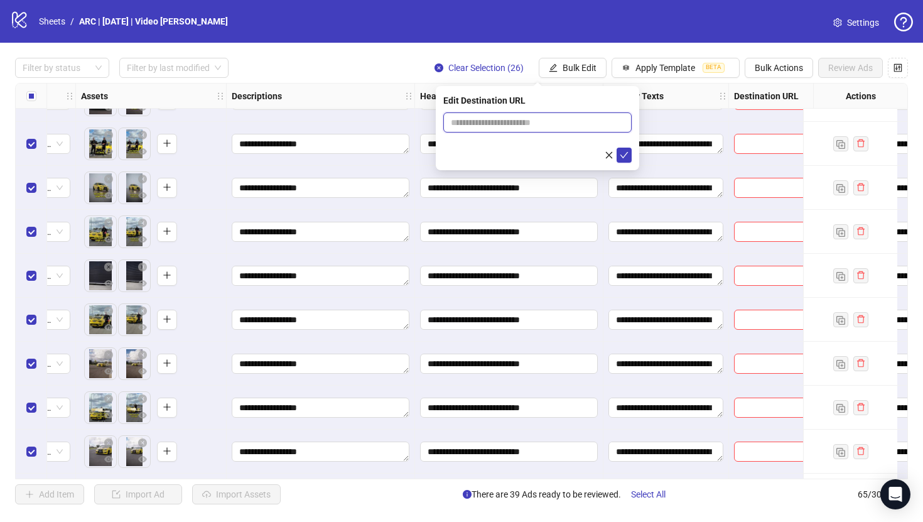
click at [509, 122] on input "text" at bounding box center [532, 123] width 163 height 14
paste input "**********"
type input "**********"
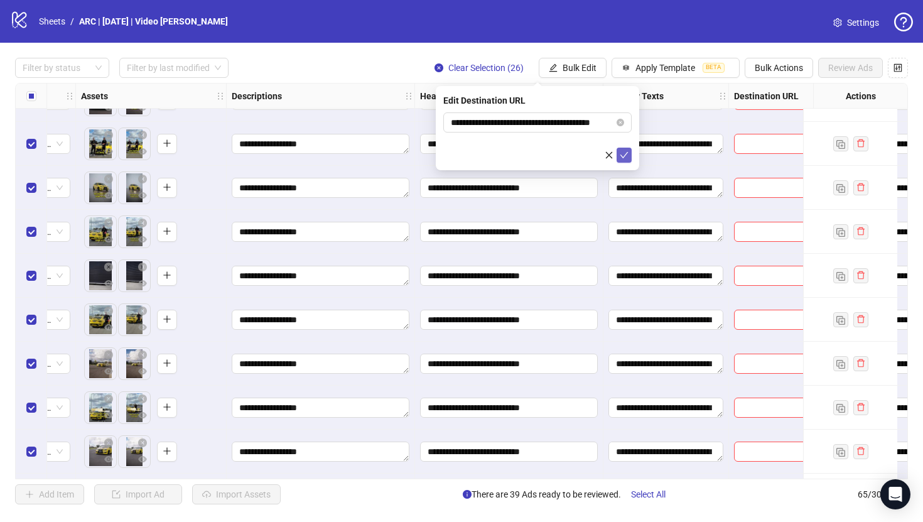
click at [623, 160] on button "submit" at bounding box center [624, 155] width 15 height 15
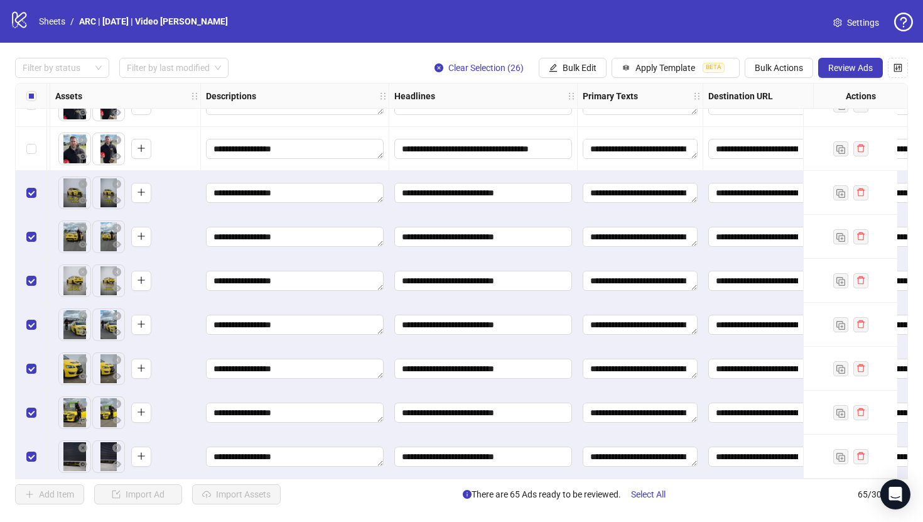
scroll to position [1596, 543]
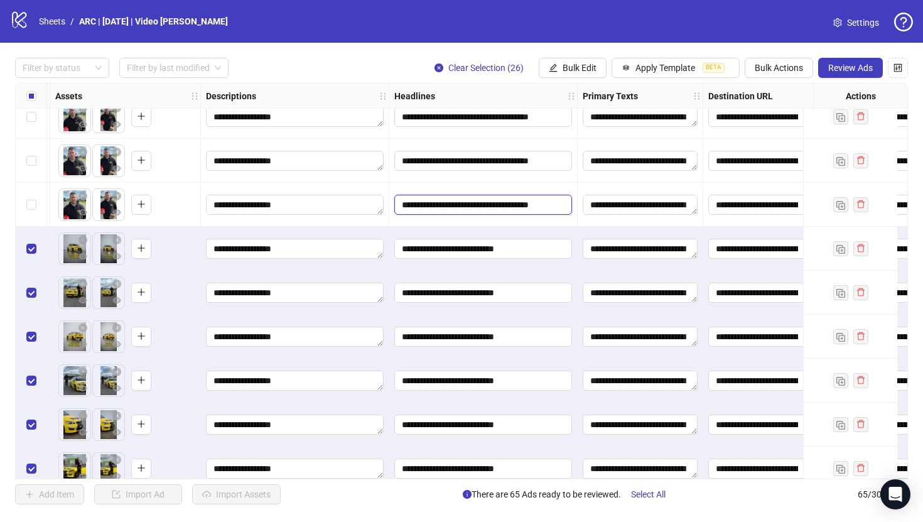
click at [522, 203] on input "**********" at bounding box center [482, 205] width 160 height 14
click at [512, 203] on input "**********" at bounding box center [483, 207] width 162 height 20
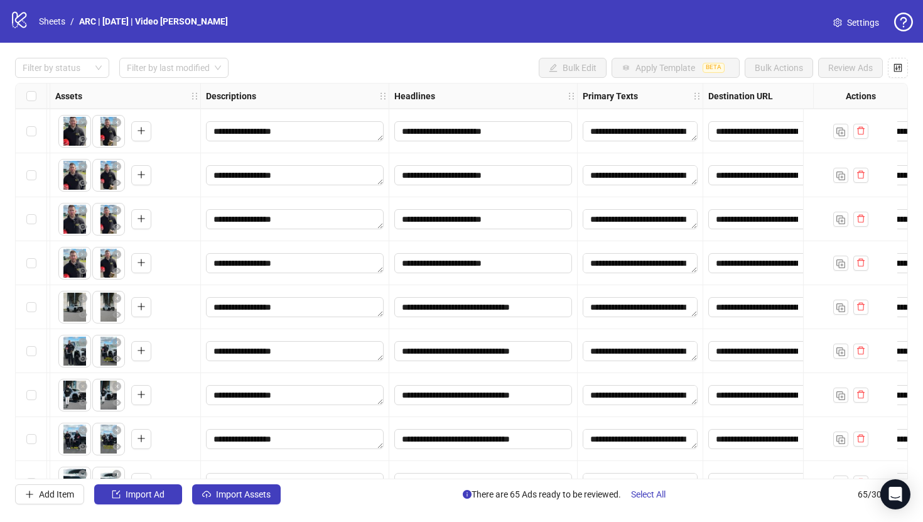
scroll to position [0, 543]
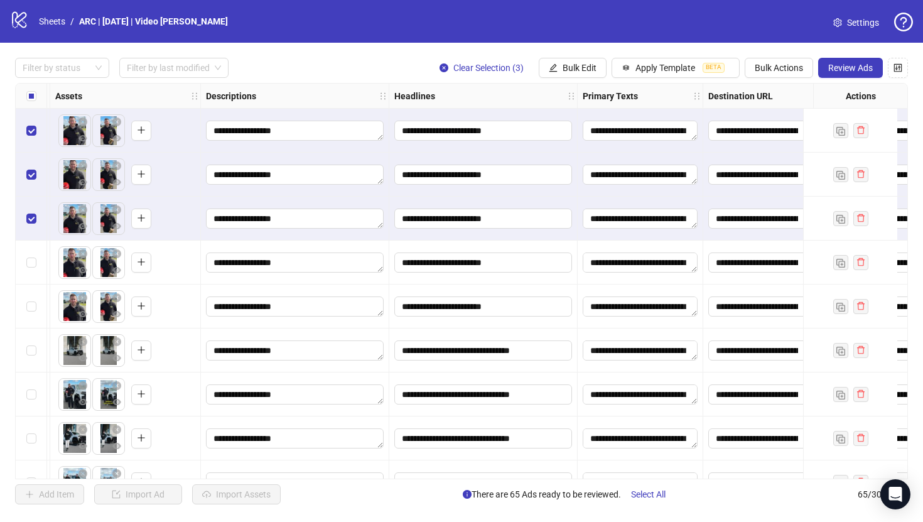
click at [38, 266] on div "Select row 4" at bounding box center [31, 262] width 31 height 44
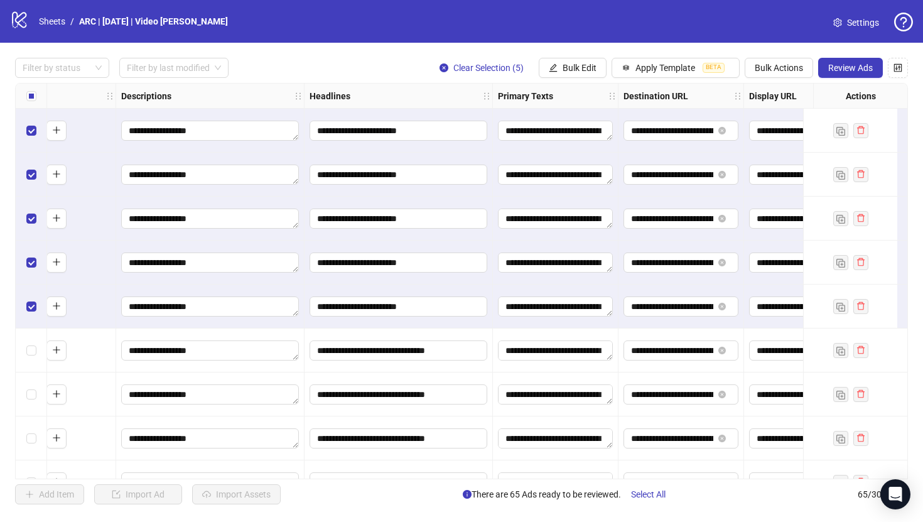
scroll to position [0, 679]
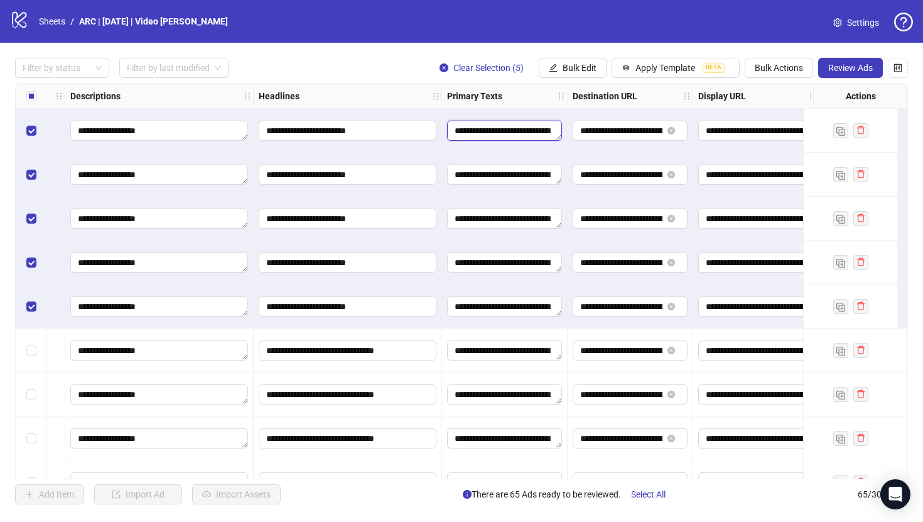
click at [536, 131] on textarea "**********" at bounding box center [504, 131] width 115 height 20
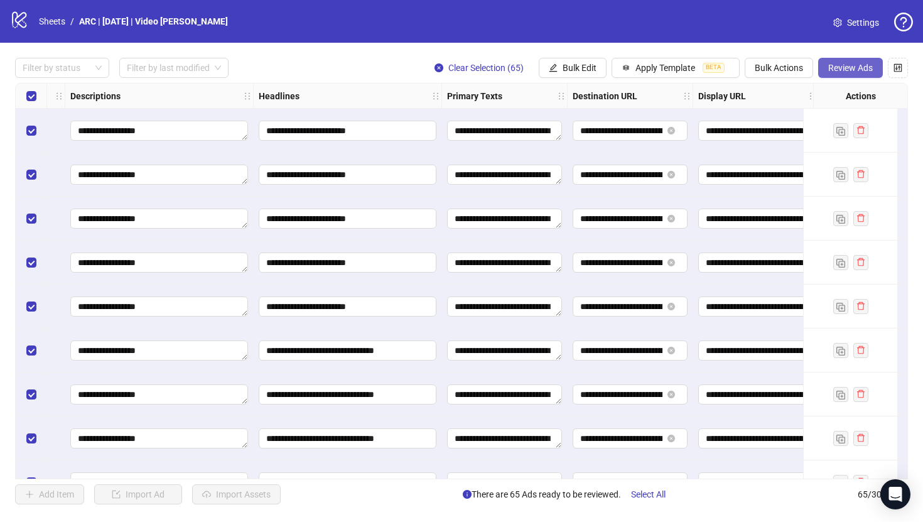
click at [860, 68] on span "Review Ads" at bounding box center [850, 68] width 45 height 10
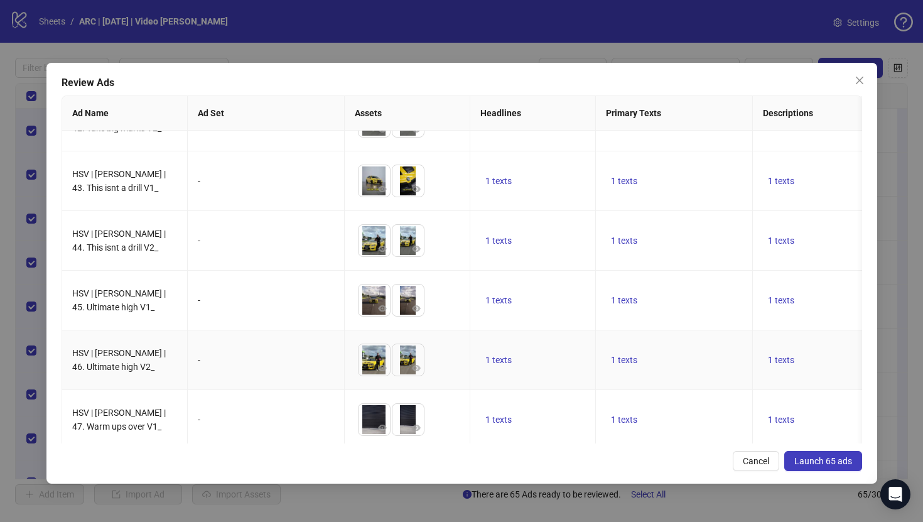
scroll to position [3543, 0]
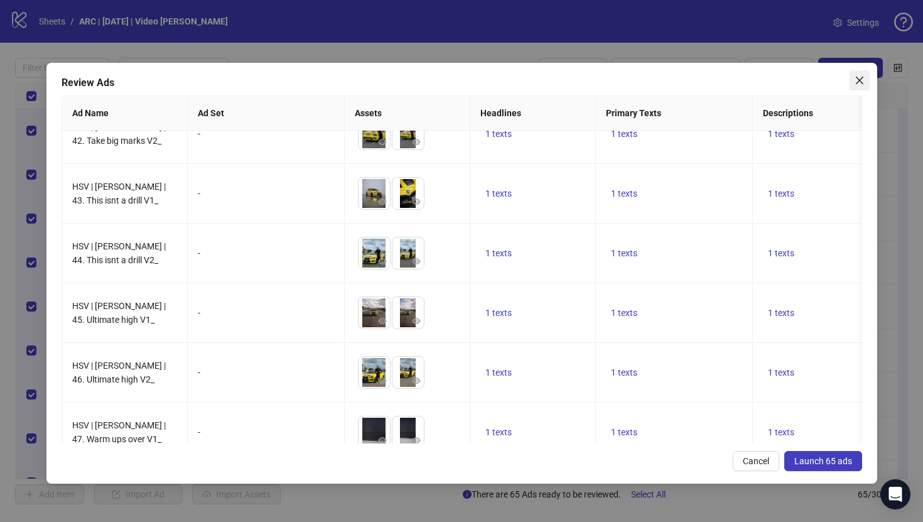
click at [863, 79] on icon "close" at bounding box center [859, 80] width 10 height 10
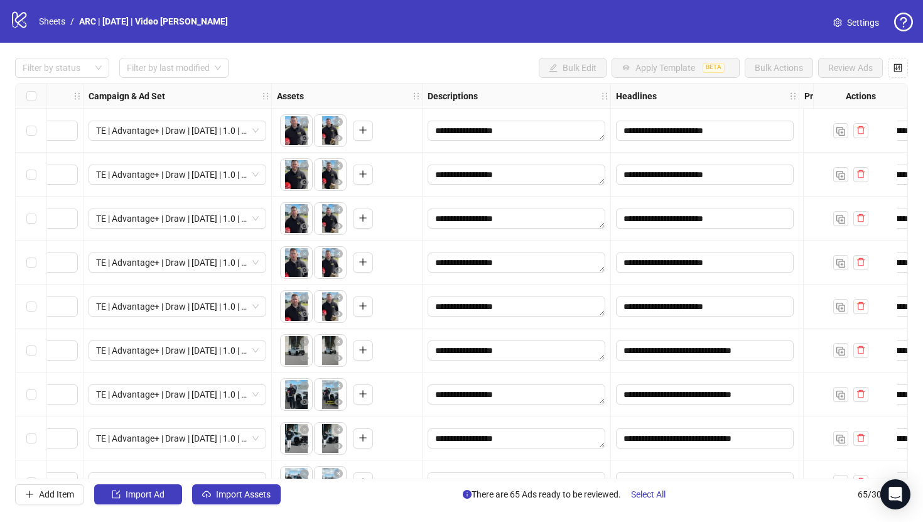
scroll to position [0, 308]
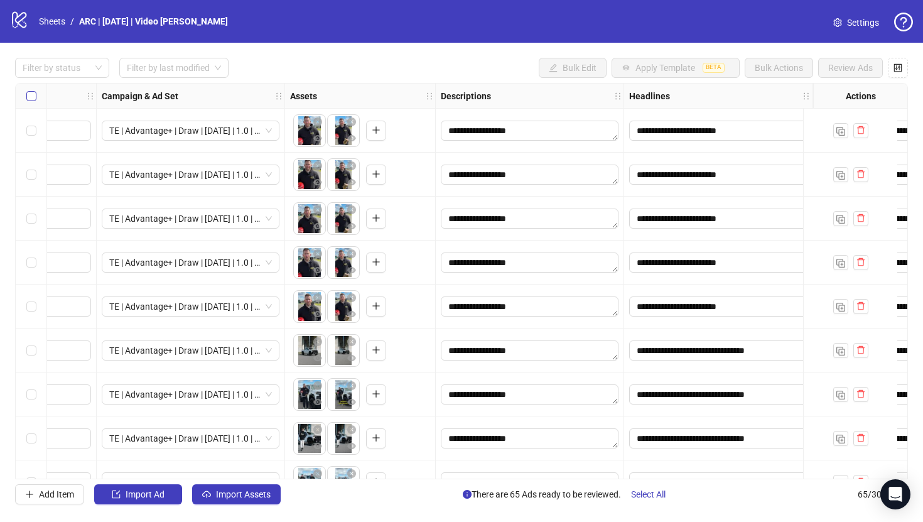
click at [30, 102] on label "Select all rows" at bounding box center [31, 96] width 10 height 14
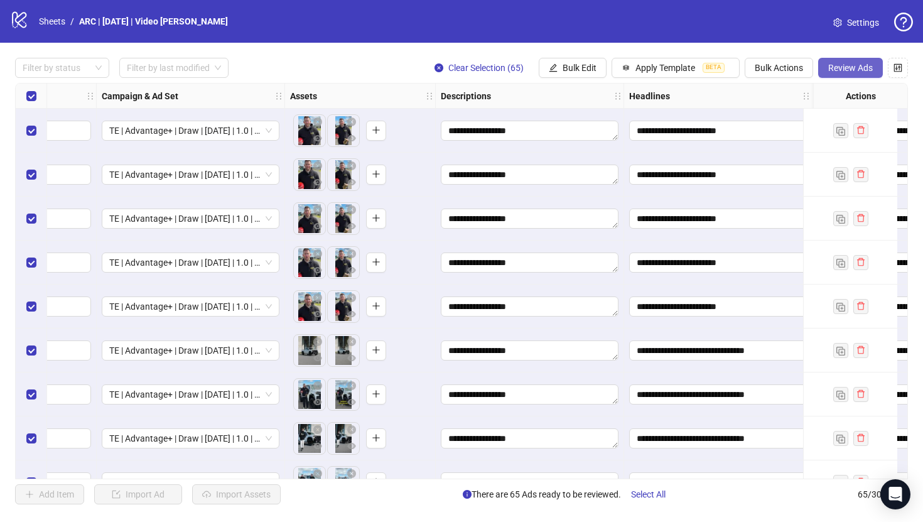
click at [840, 63] on span "Review Ads" at bounding box center [850, 68] width 45 height 10
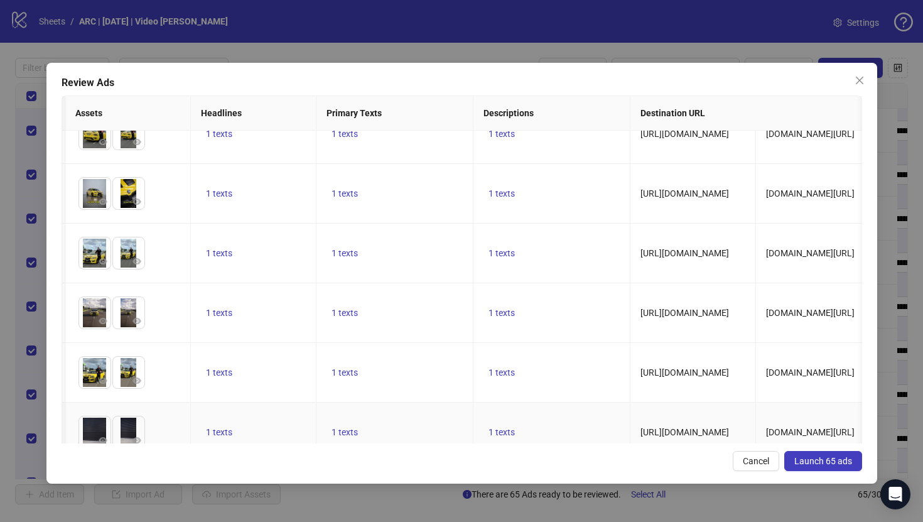
scroll to position [0, 0]
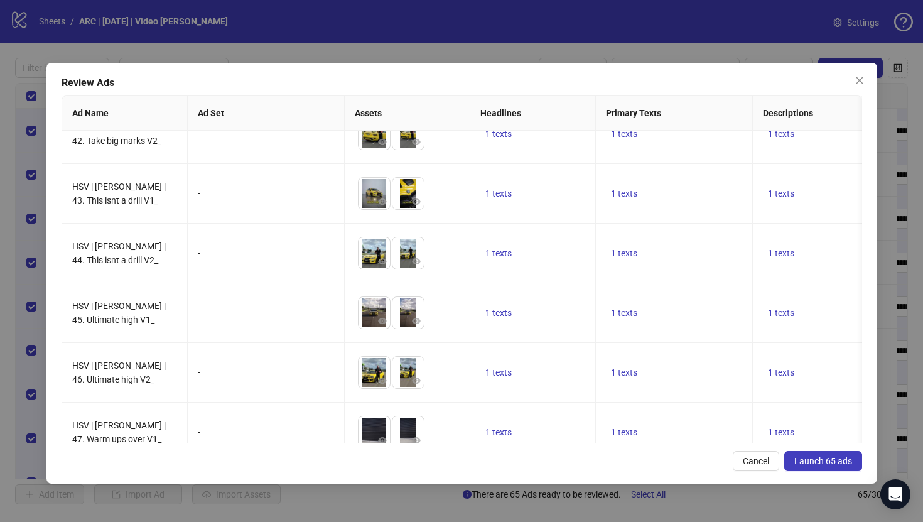
click at [821, 463] on span "Launch 65 ads" at bounding box center [823, 461] width 58 height 10
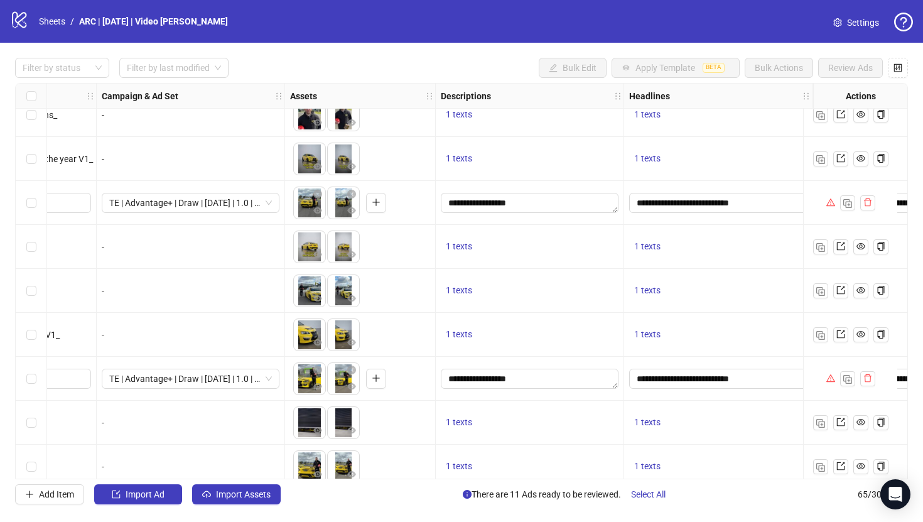
scroll to position [1732, 308]
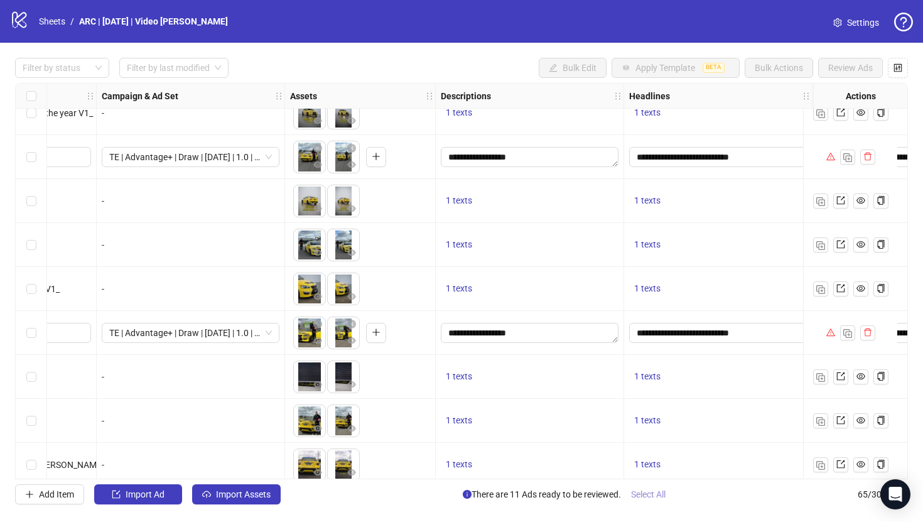
click at [645, 493] on span "Select All" at bounding box center [648, 494] width 35 height 10
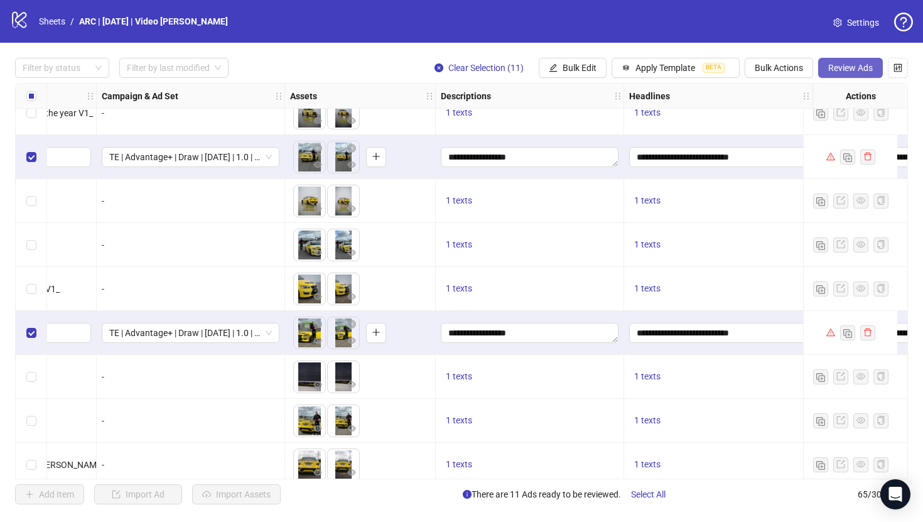
click at [838, 70] on span "Review Ads" at bounding box center [850, 68] width 45 height 10
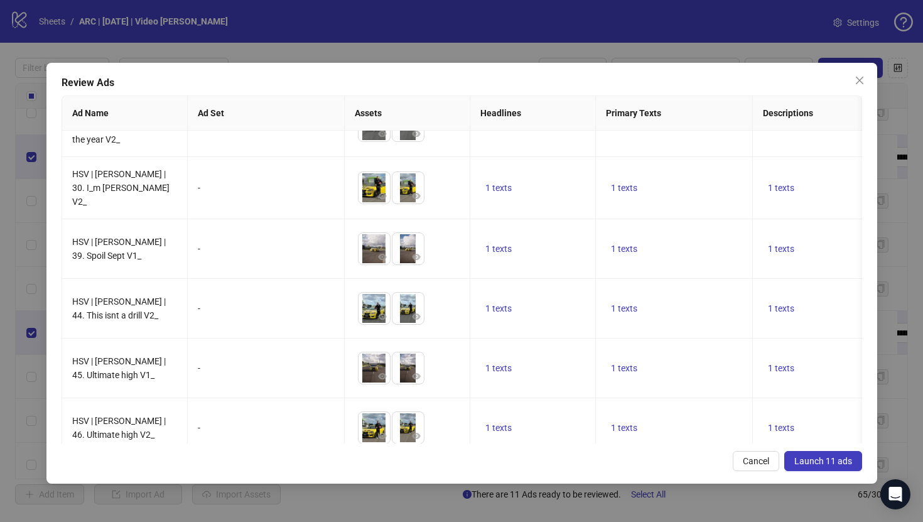
scroll to position [0, 0]
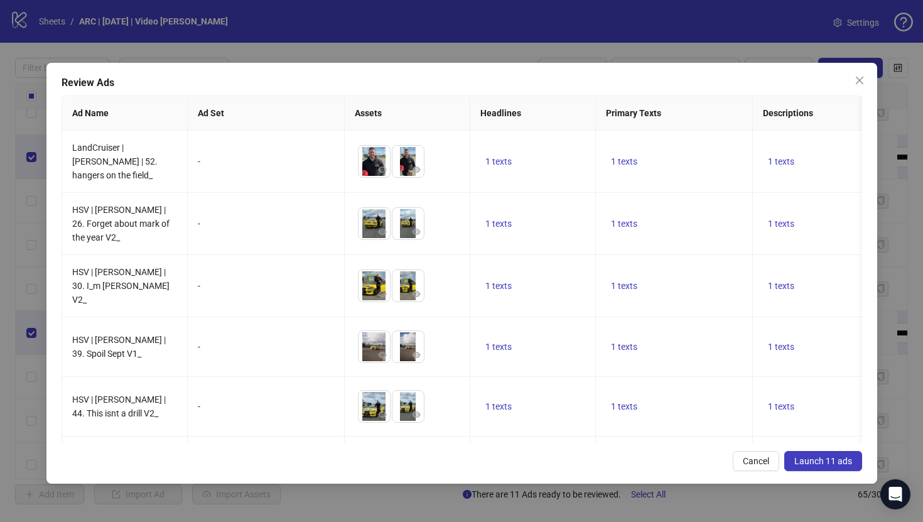
click at [831, 464] on span "Launch 11 ads" at bounding box center [823, 461] width 58 height 10
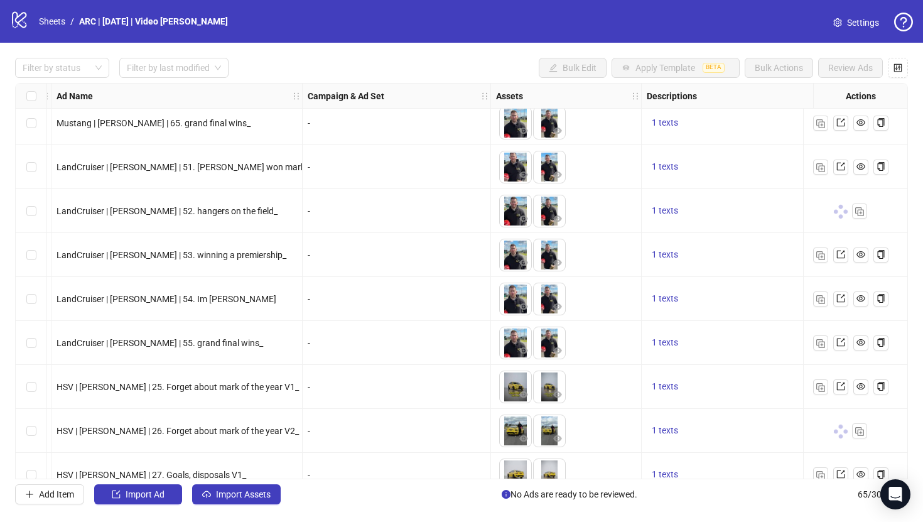
scroll to position [1458, 82]
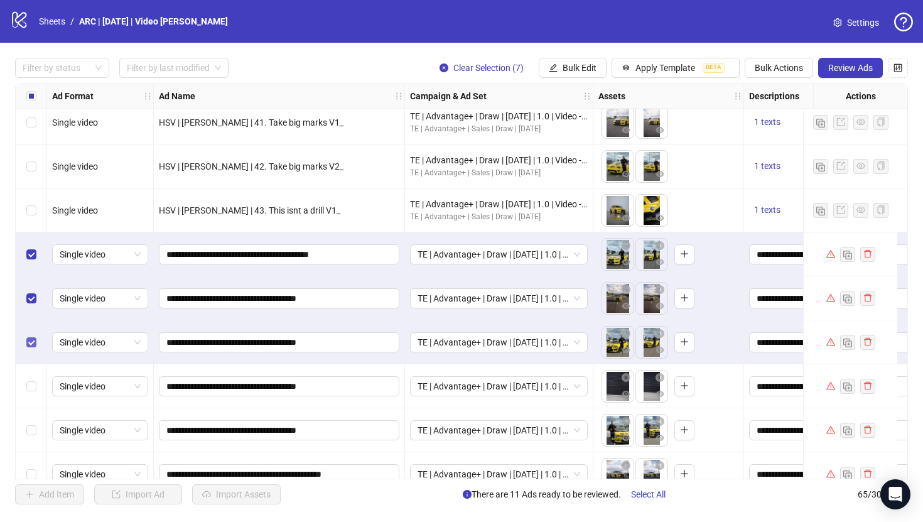
scroll to position [2426, 0]
click at [33, 398] on div "Select row 62" at bounding box center [31, 386] width 31 height 44
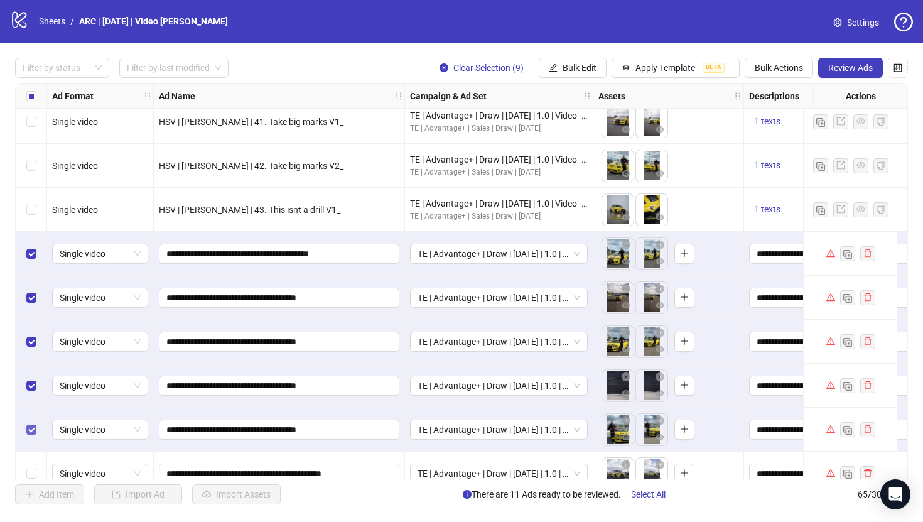
scroll to position [2492, 0]
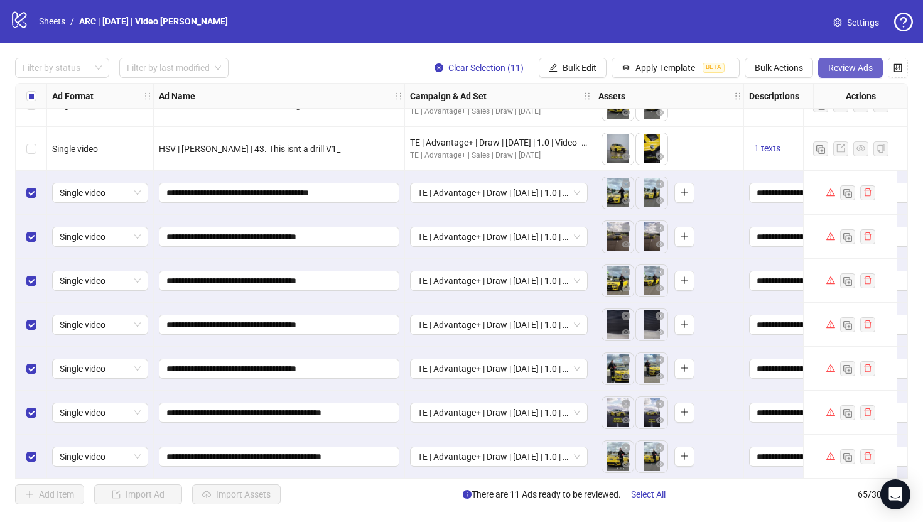
click at [856, 64] on span "Review Ads" at bounding box center [850, 68] width 45 height 10
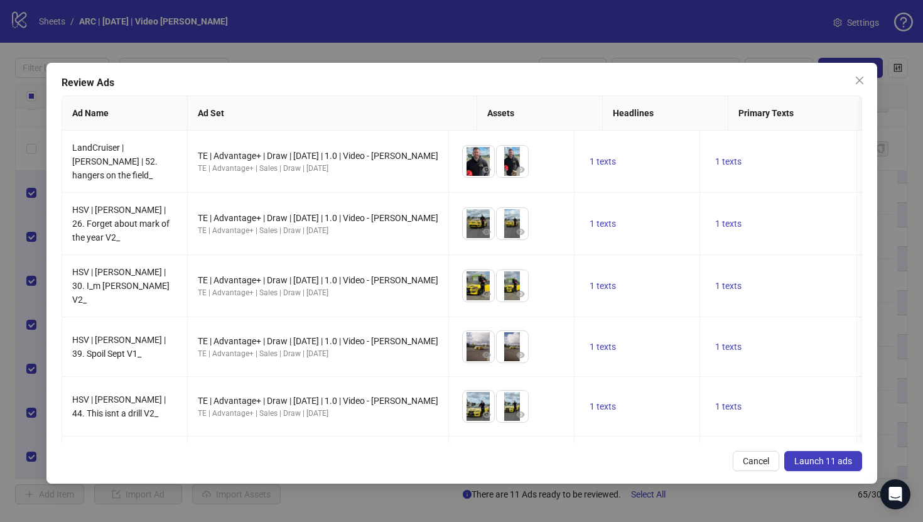
click at [827, 464] on span "Launch 11 ads" at bounding box center [823, 461] width 58 height 10
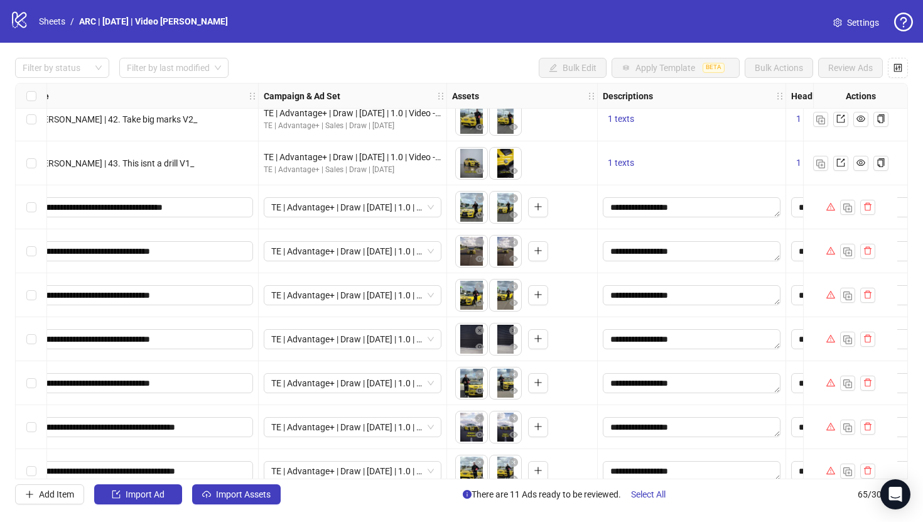
scroll to position [2472, 103]
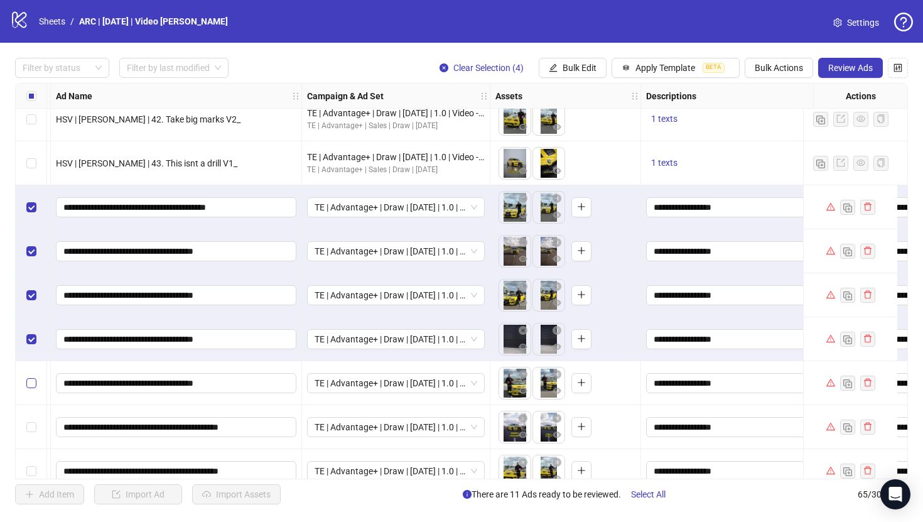
click at [30, 377] on label "Select row 63" at bounding box center [31, 383] width 10 height 14
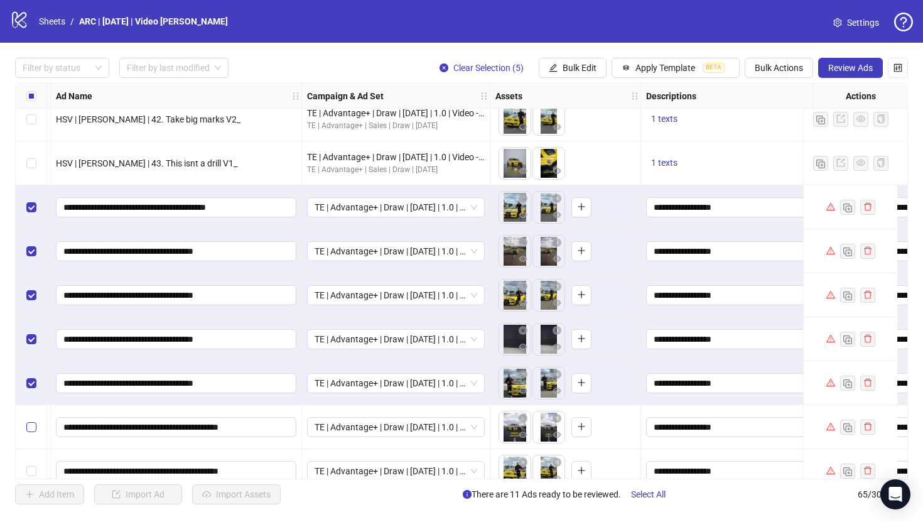
click at [31, 421] on label "Select row 64" at bounding box center [31, 427] width 10 height 14
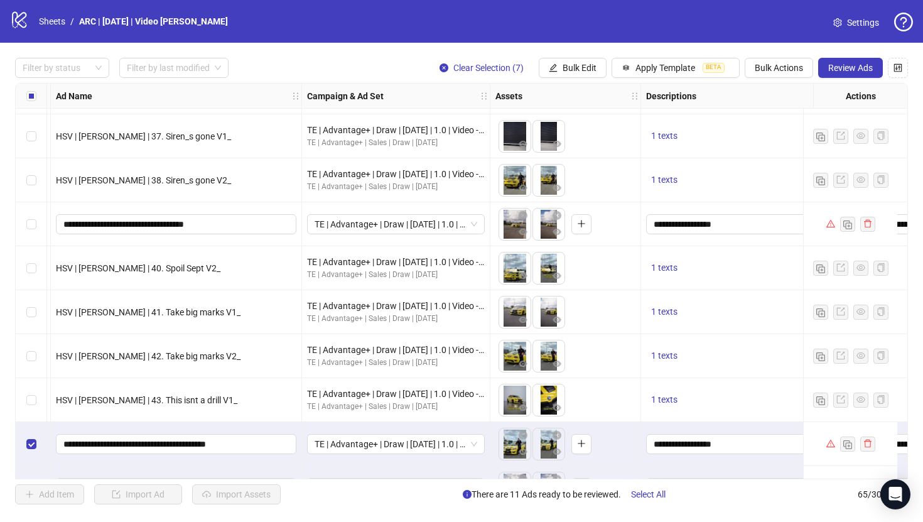
scroll to position [2234, 103]
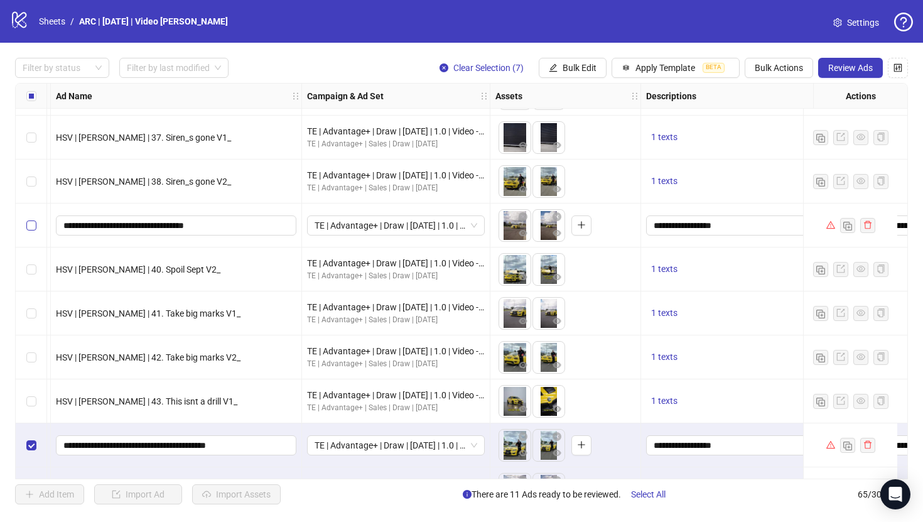
click at [28, 230] on label "Select row 54" at bounding box center [31, 225] width 10 height 14
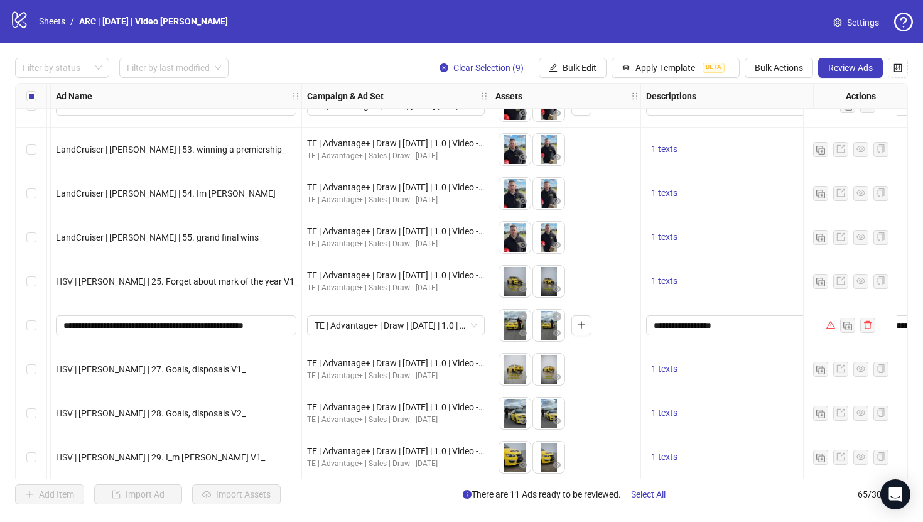
scroll to position [1558, 103]
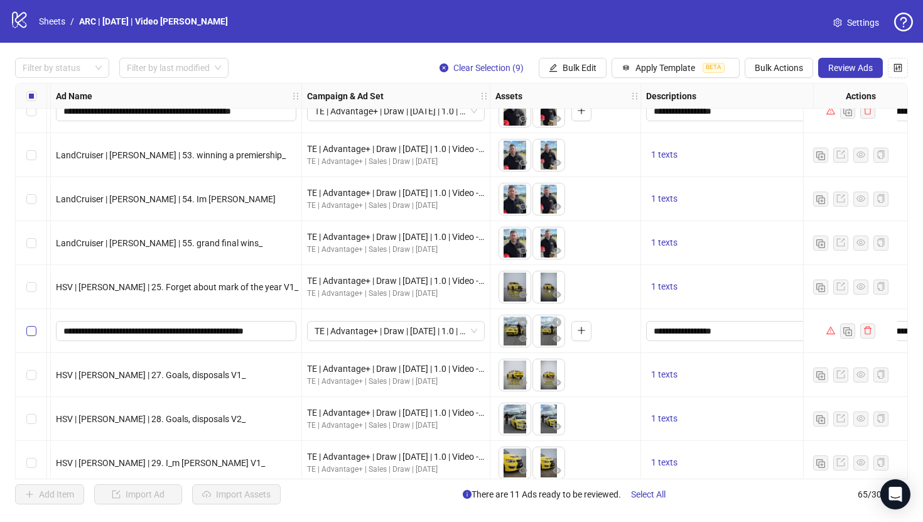
click at [30, 336] on label "Select row 41" at bounding box center [31, 331] width 10 height 14
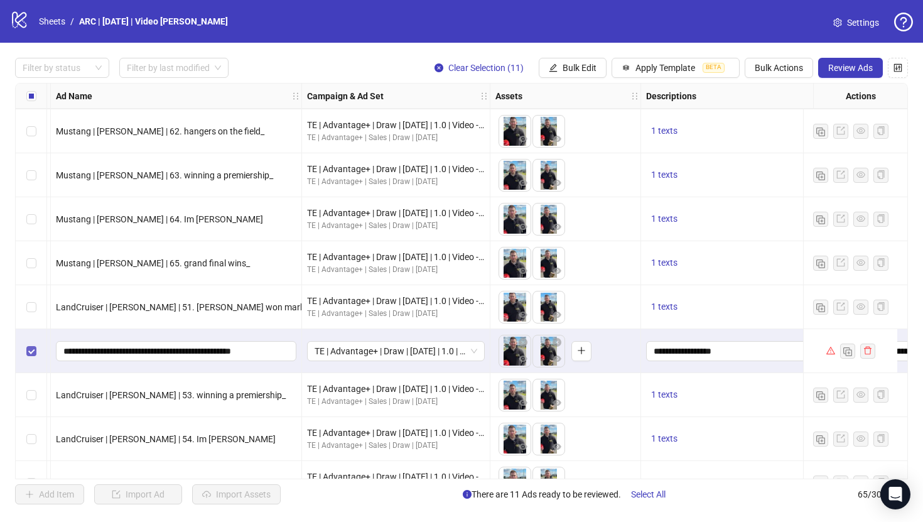
scroll to position [1280, 103]
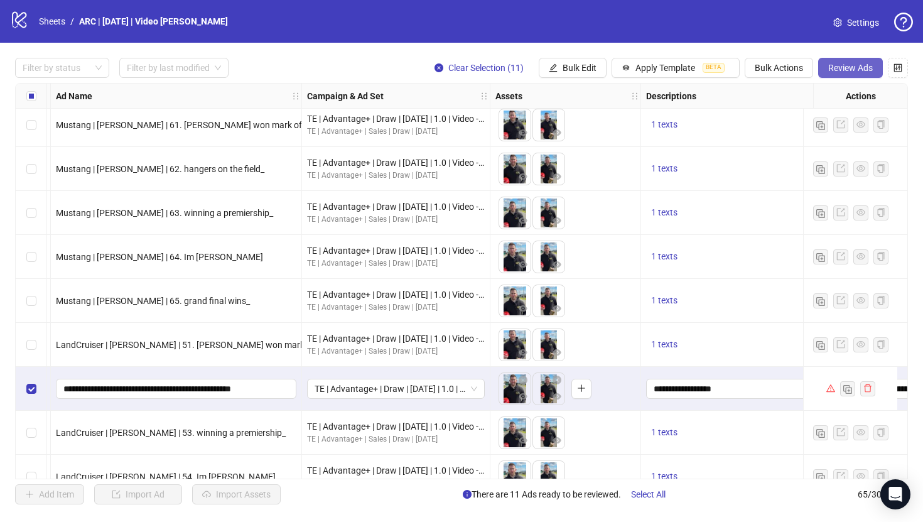
click at [856, 68] on span "Review Ads" at bounding box center [850, 68] width 45 height 10
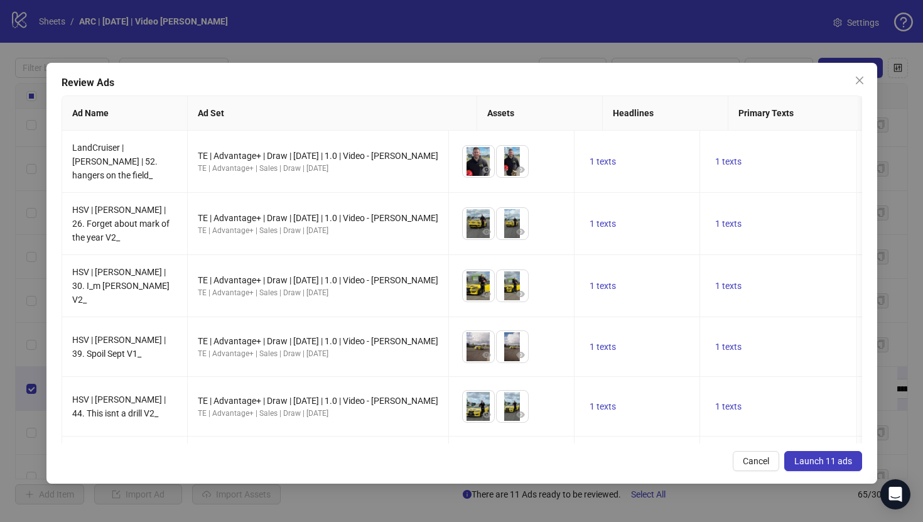
click at [834, 454] on button "Launch 11 ads" at bounding box center [823, 461] width 78 height 20
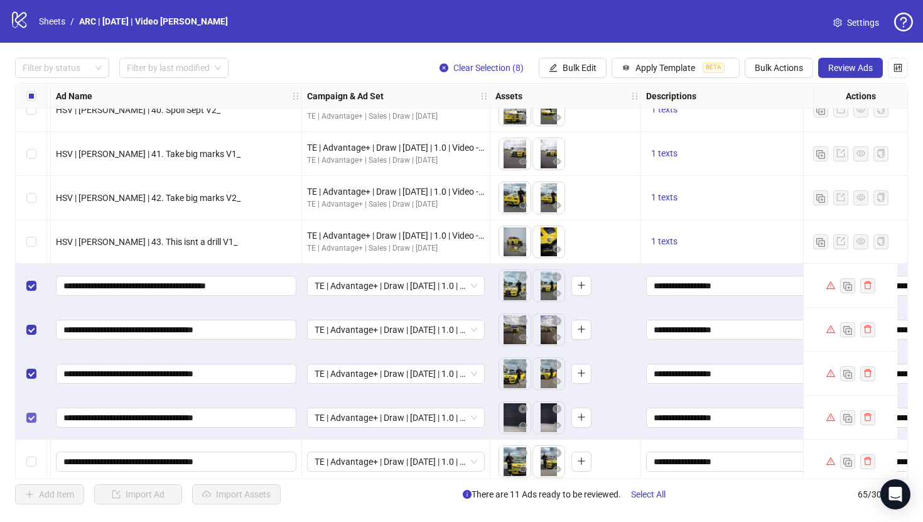
scroll to position [2450, 103]
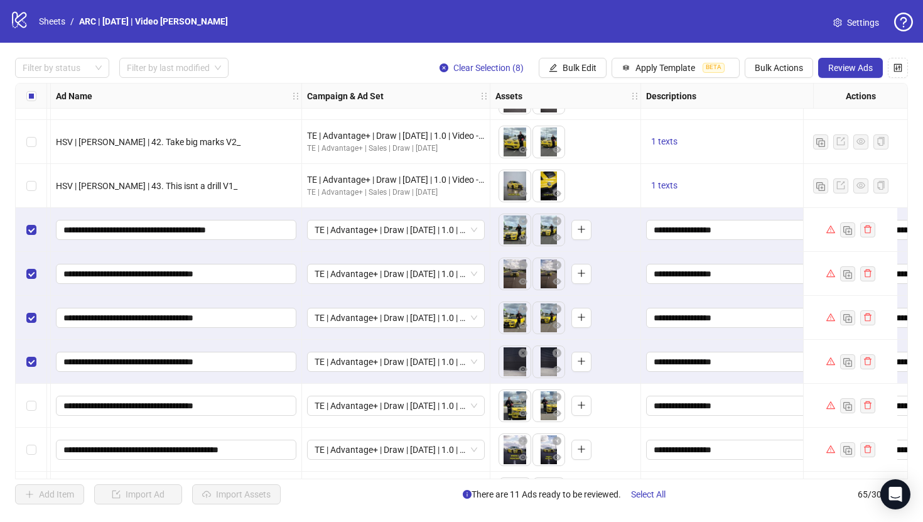
click at [36, 402] on div "Select row 63" at bounding box center [31, 406] width 31 height 44
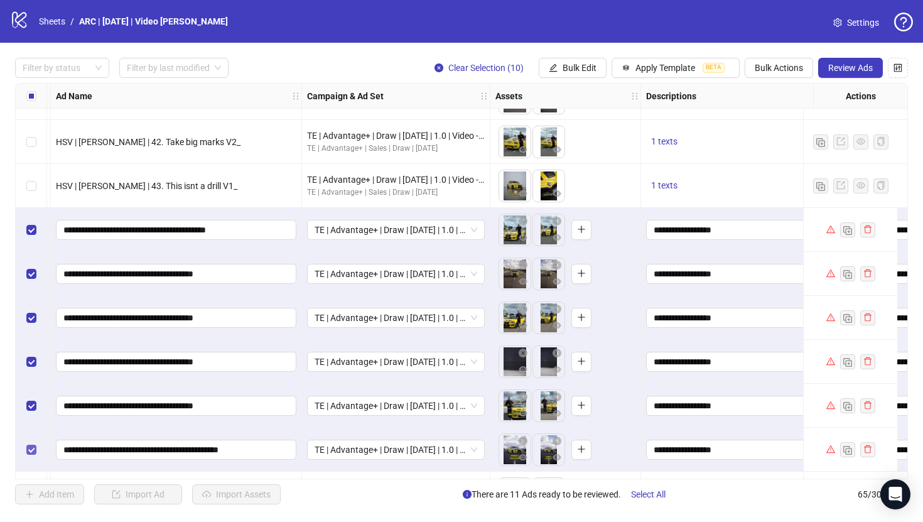
scroll to position [2492, 103]
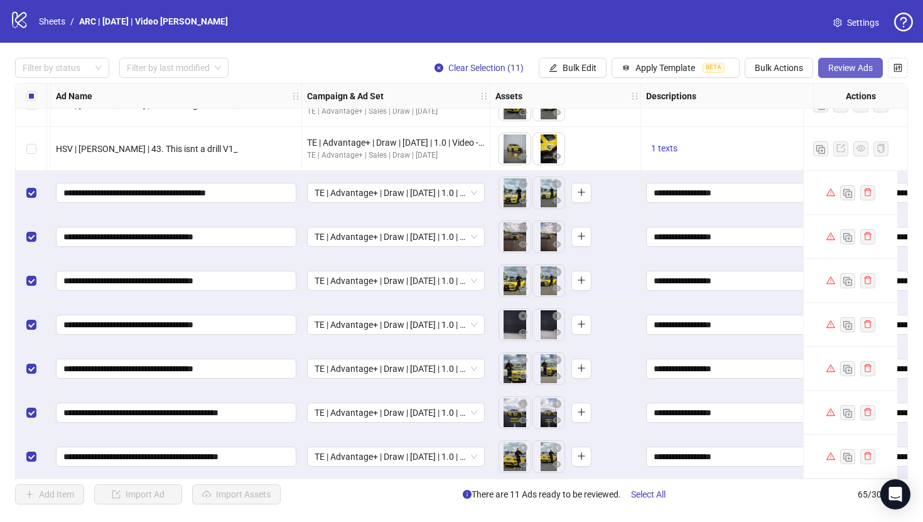
click at [850, 63] on span "Review Ads" at bounding box center [850, 68] width 45 height 10
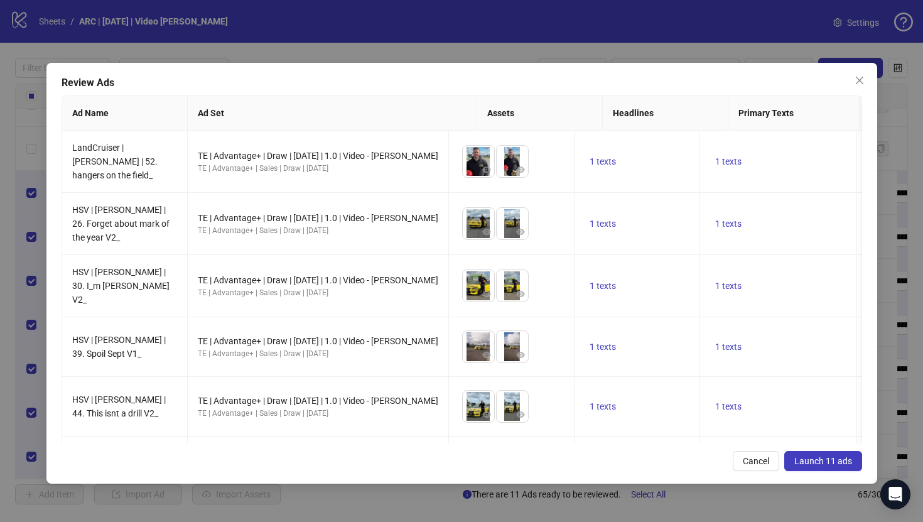
click at [810, 460] on span "Launch 11 ads" at bounding box center [823, 461] width 58 height 10
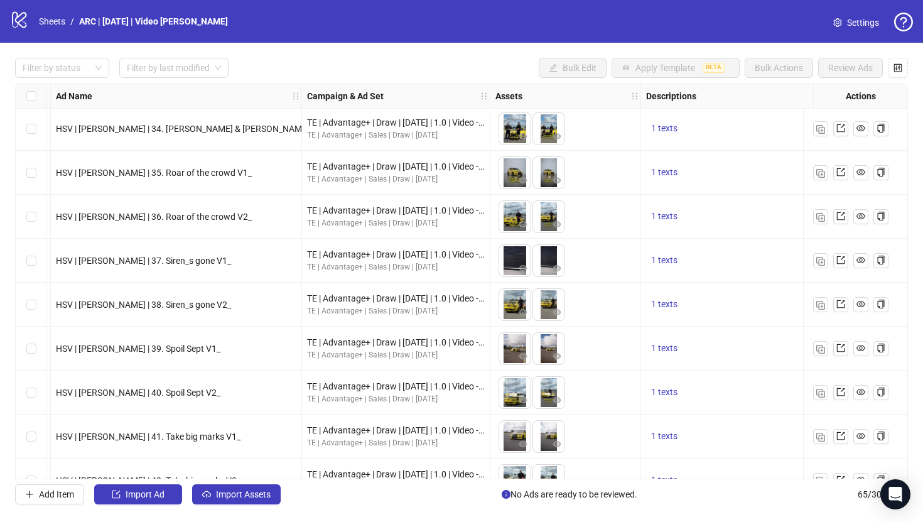
scroll to position [2051, 103]
